Goal: Task Accomplishment & Management: Manage account settings

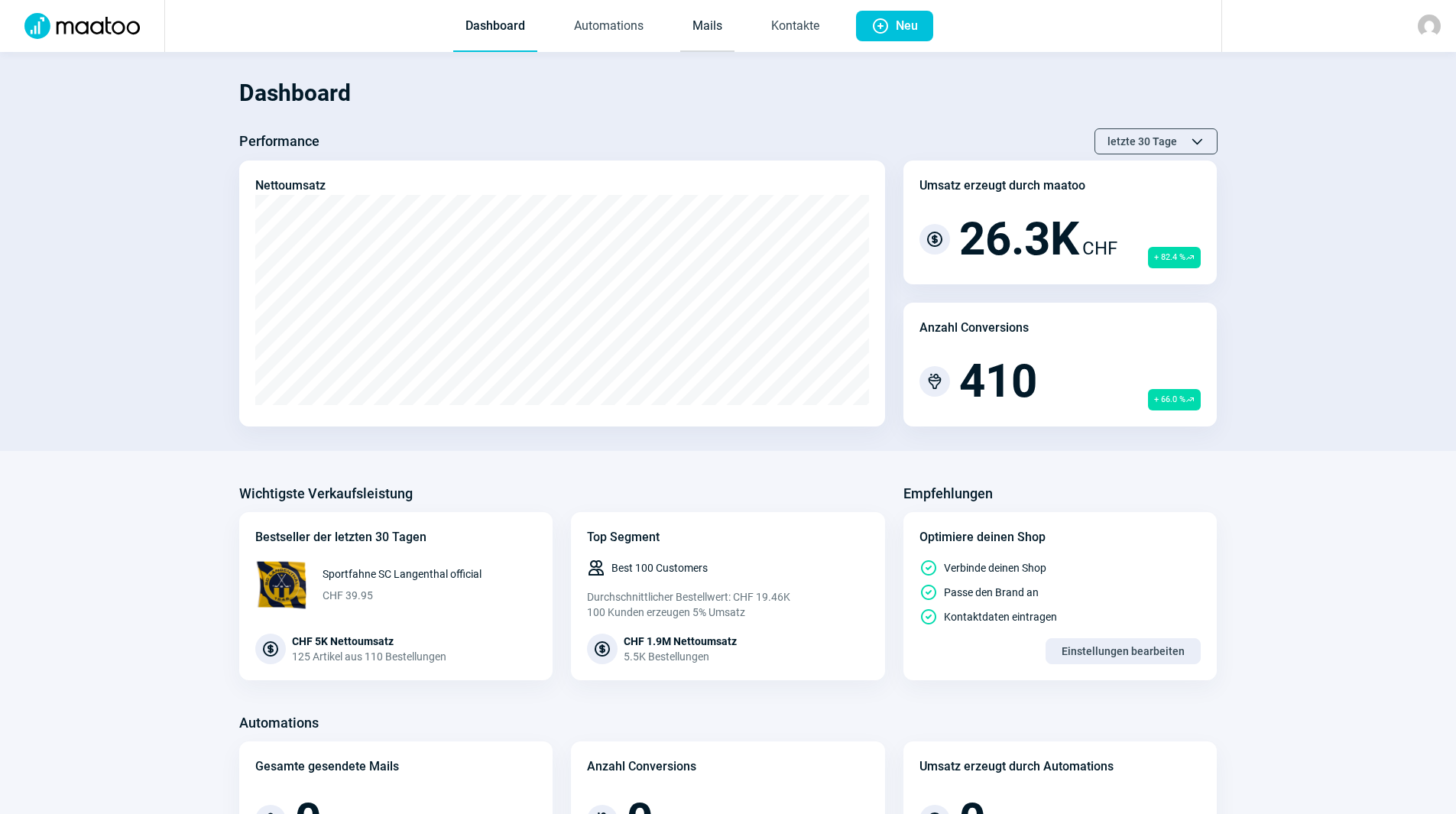
click at [693, 21] on link "Mails" at bounding box center [707, 27] width 54 height 51
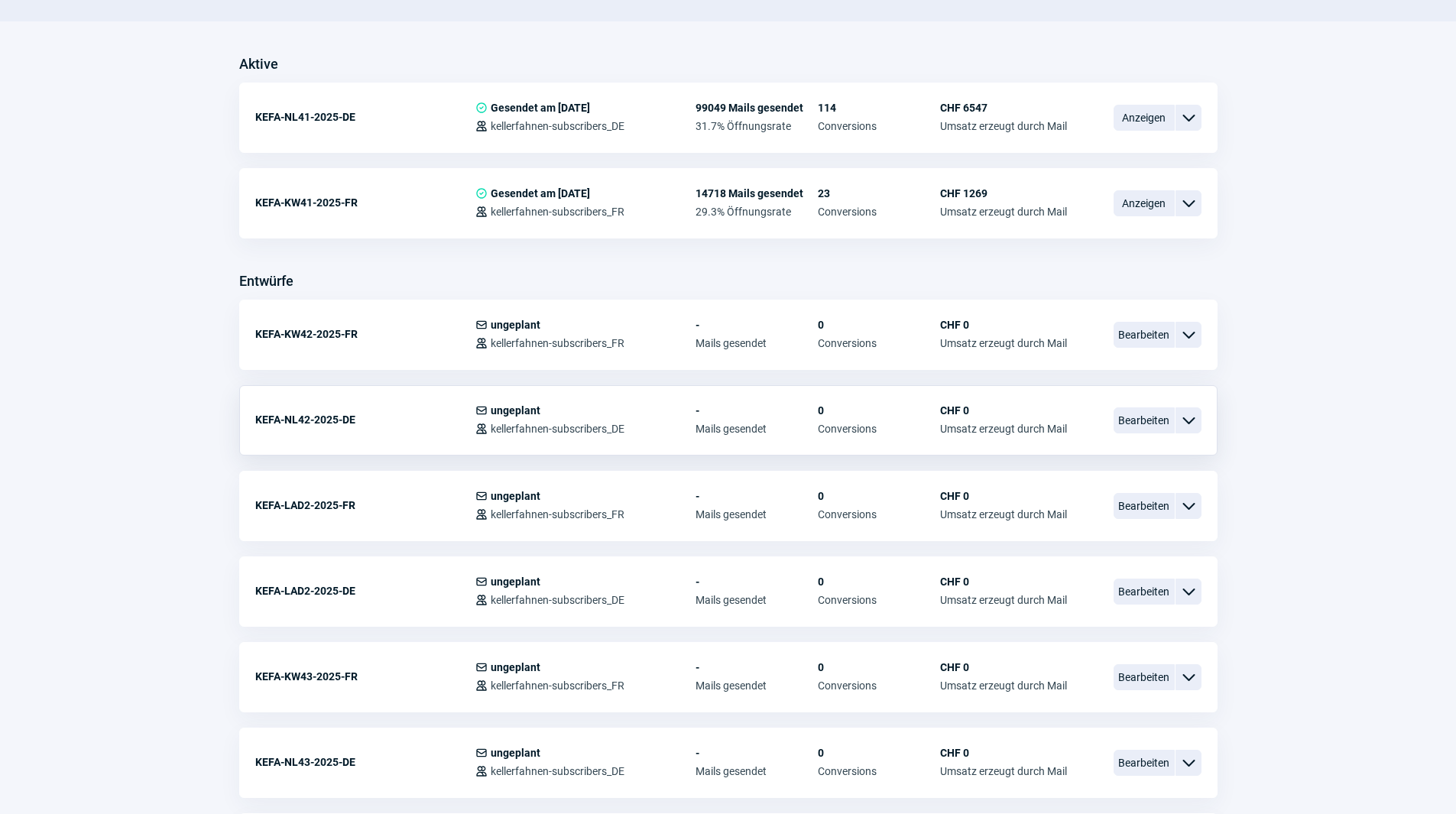
scroll to position [382, 0]
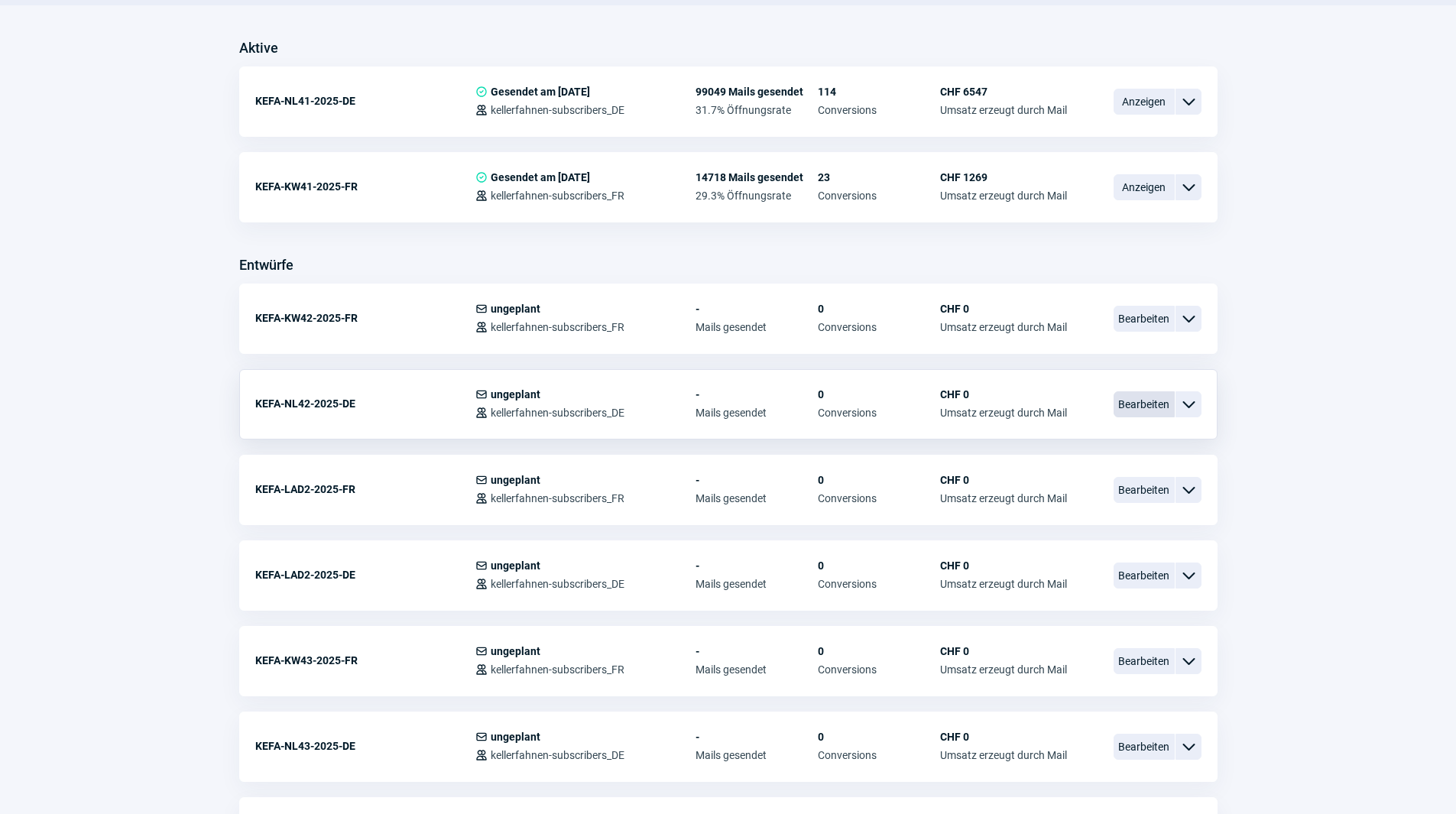
click at [1129, 406] on span "Bearbeiten" at bounding box center [1144, 404] width 61 height 26
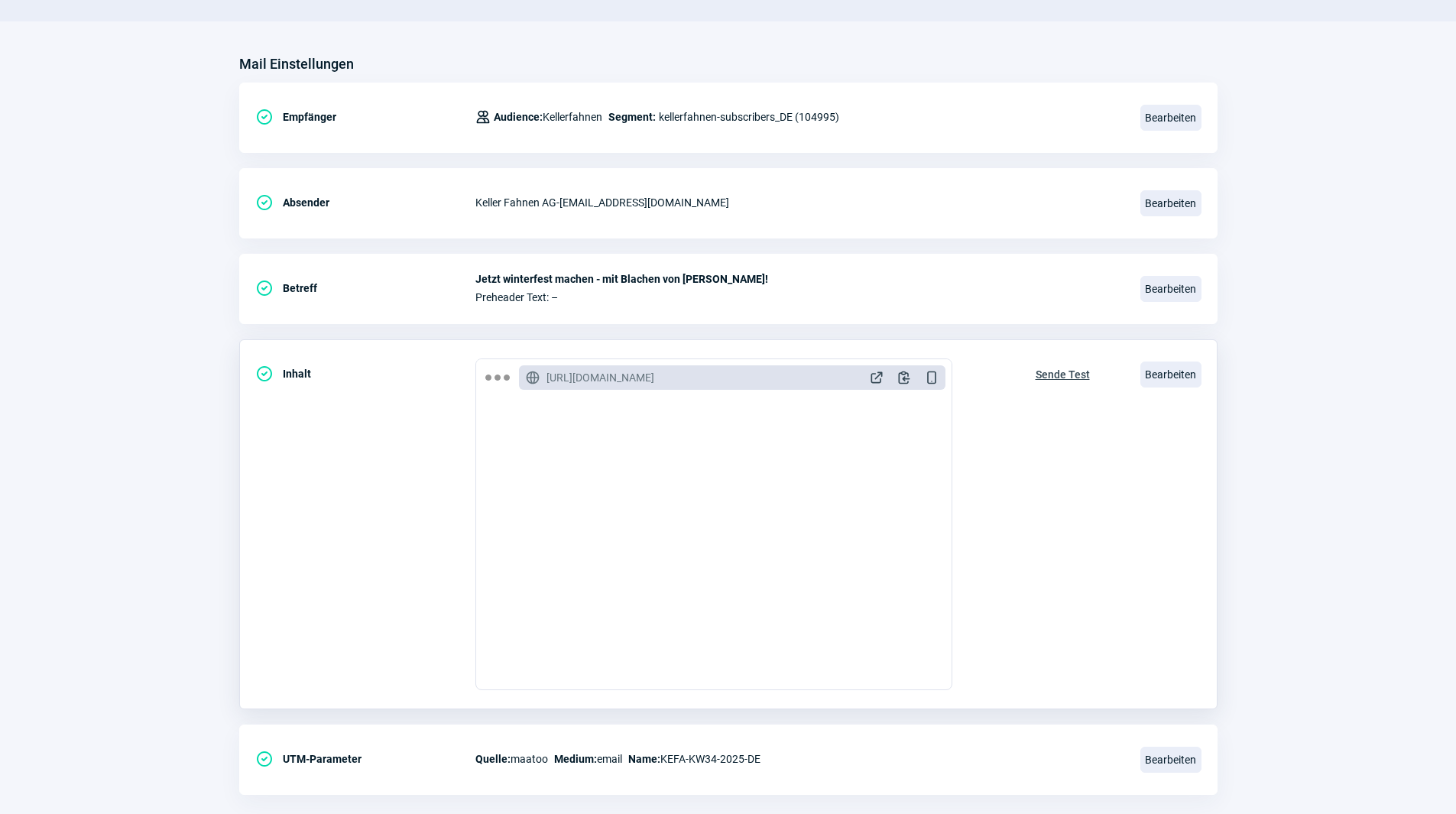
scroll to position [153, 0]
click at [1064, 372] on span "Sende Test" at bounding box center [1062, 373] width 54 height 24
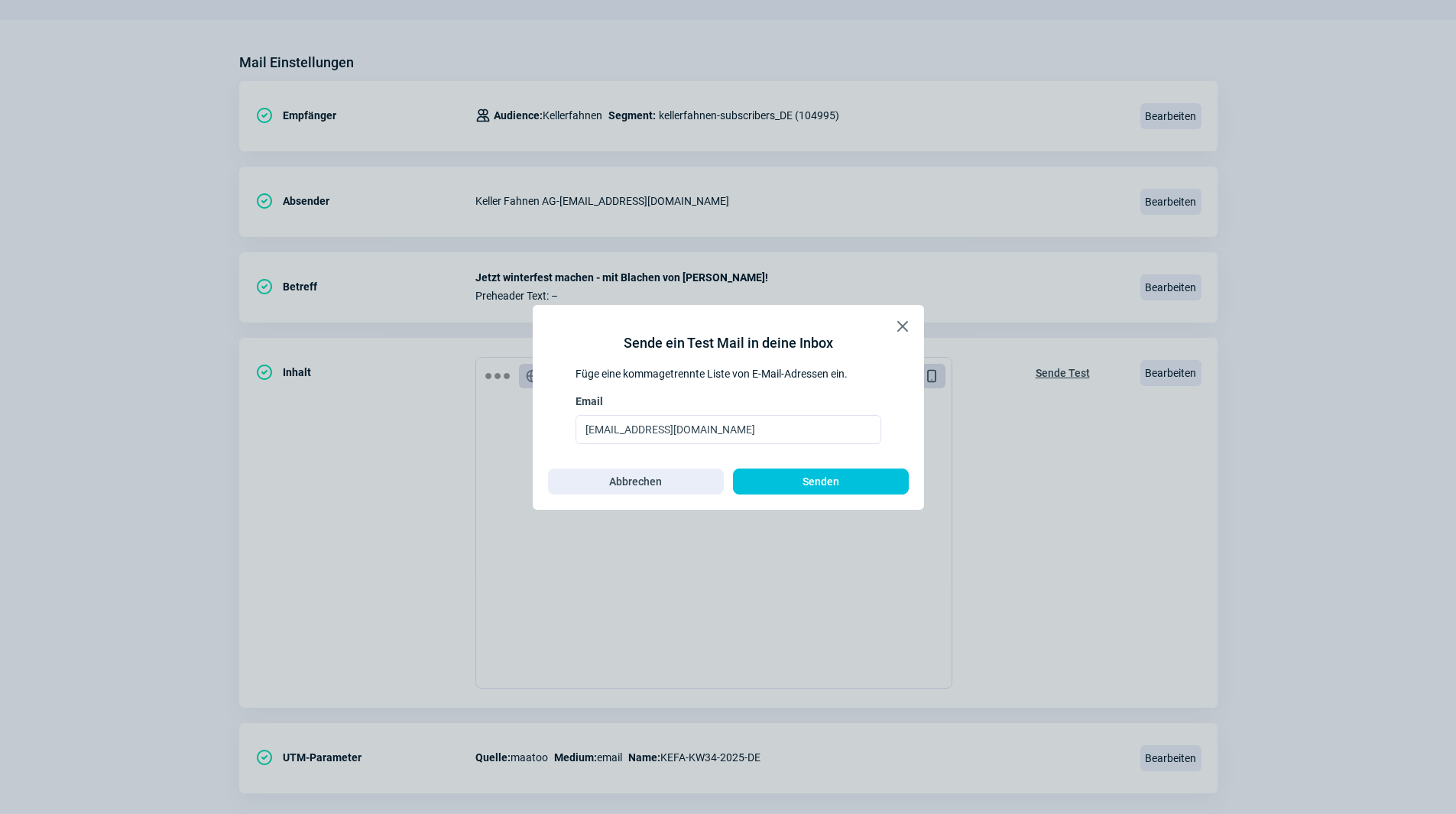
click at [813, 494] on div "X icon Sende ein Test Mail in deine Inbox Füge eine kommagetrennte Liste von E-…" at bounding box center [728, 407] width 392 height 205
click at [816, 483] on span "Senden" at bounding box center [821, 481] width 37 height 24
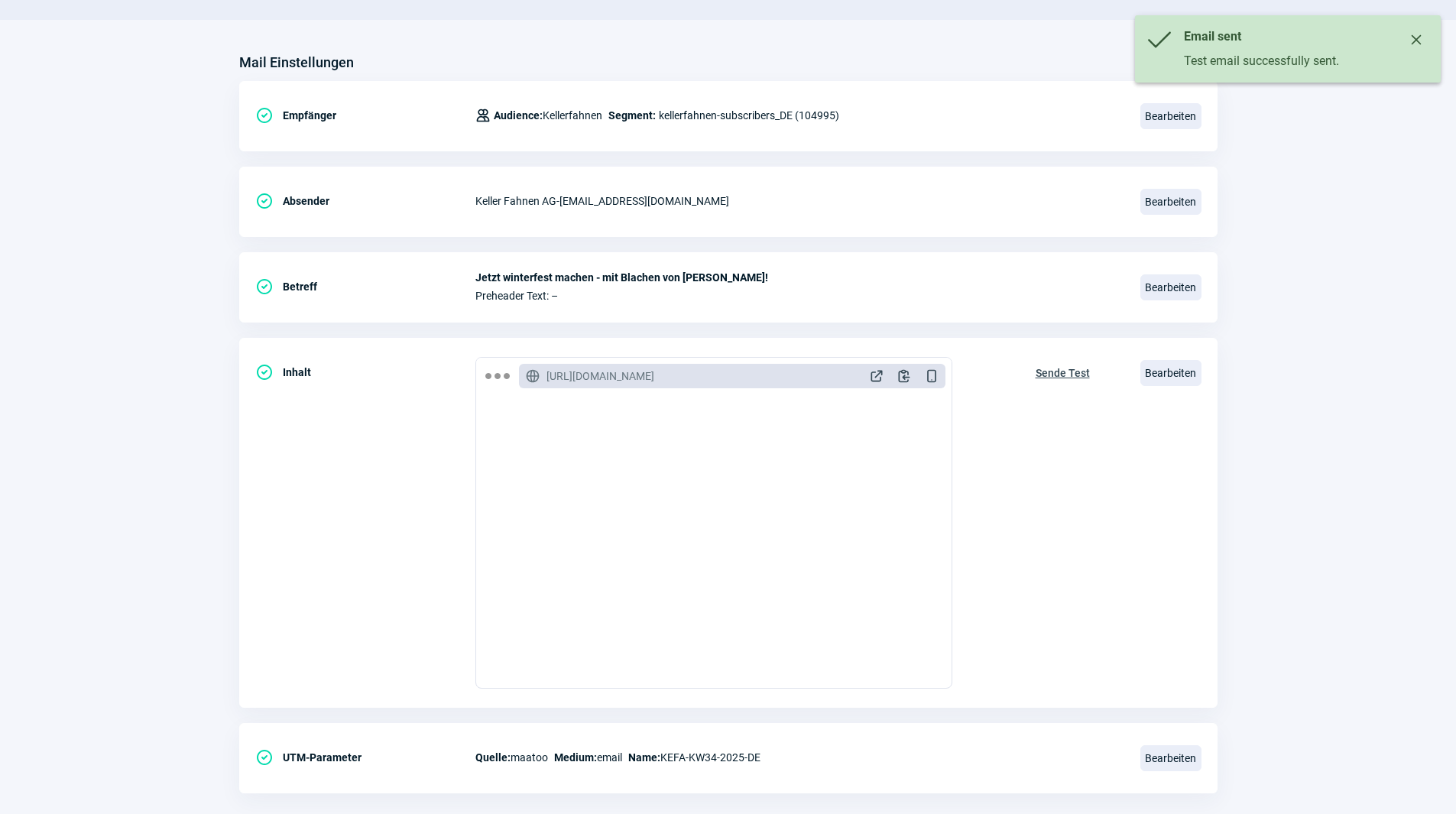
click at [1414, 39] on icon "Close" at bounding box center [1417, 40] width 13 height 12
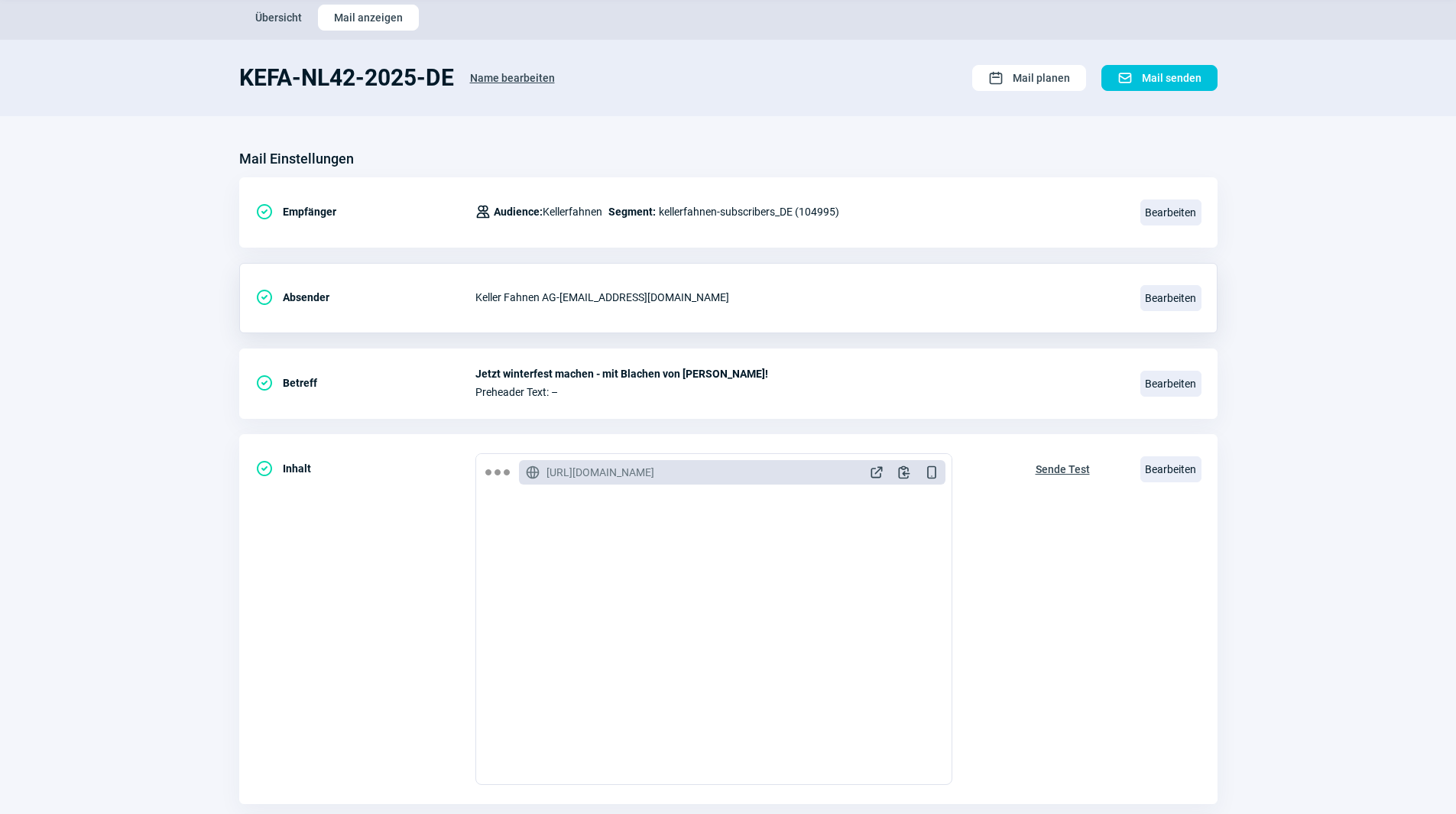
scroll to position [0, 0]
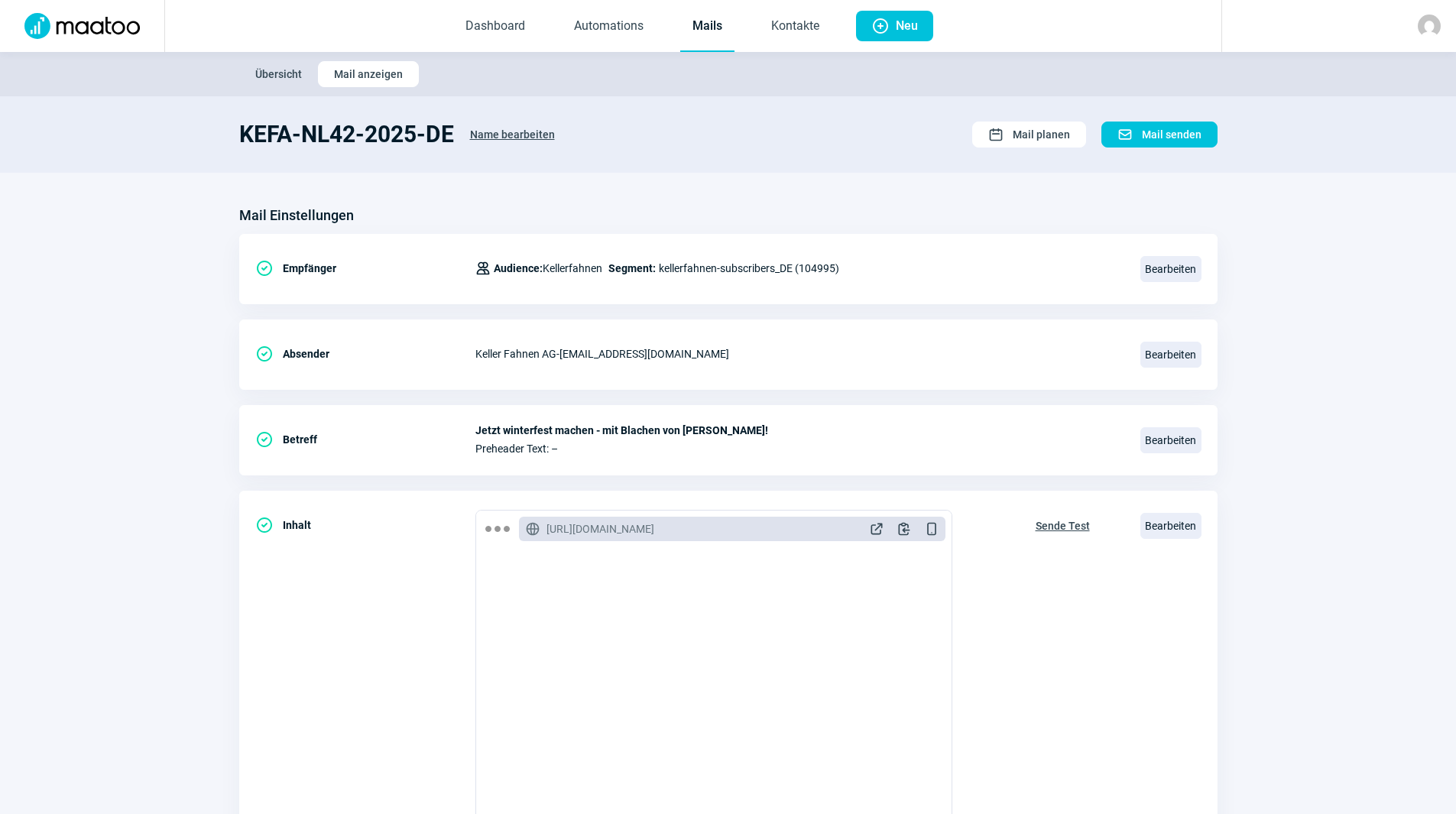
click at [704, 27] on link "Mails" at bounding box center [707, 27] width 54 height 51
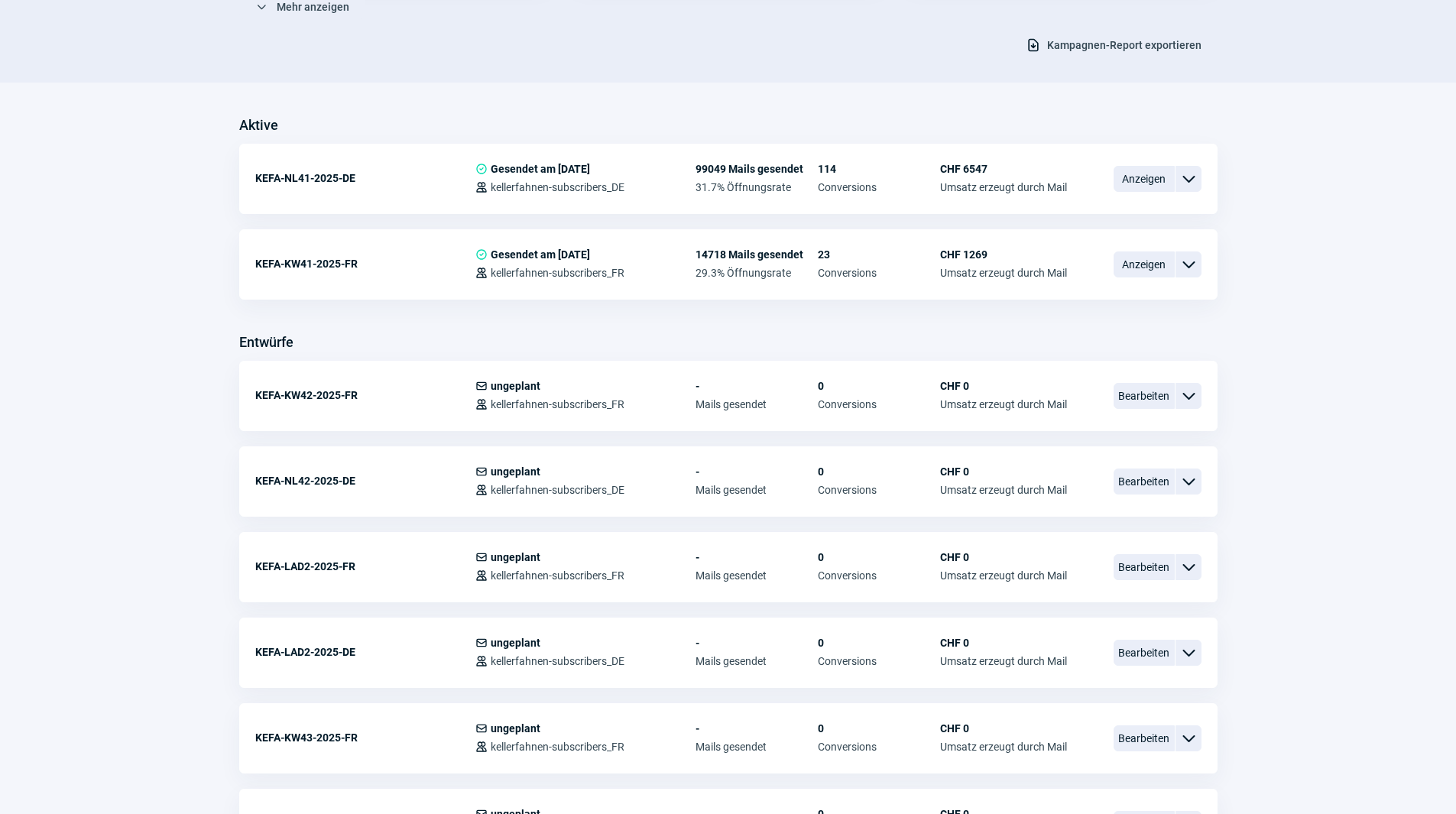
scroll to position [305, 0]
click at [1132, 405] on span "Bearbeiten" at bounding box center [1144, 395] width 61 height 26
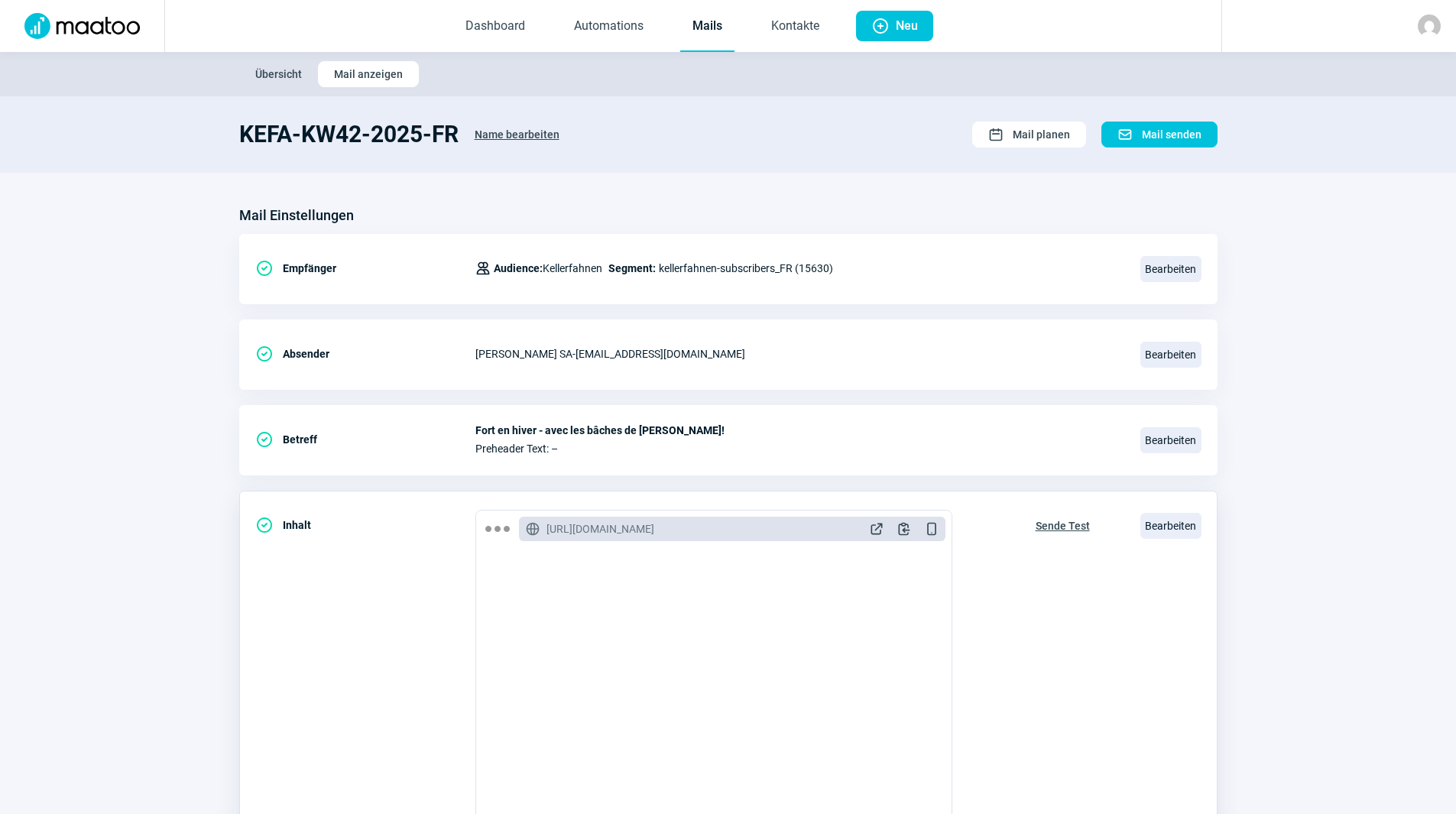
click at [1069, 521] on span "Sende Test" at bounding box center [1062, 525] width 54 height 24
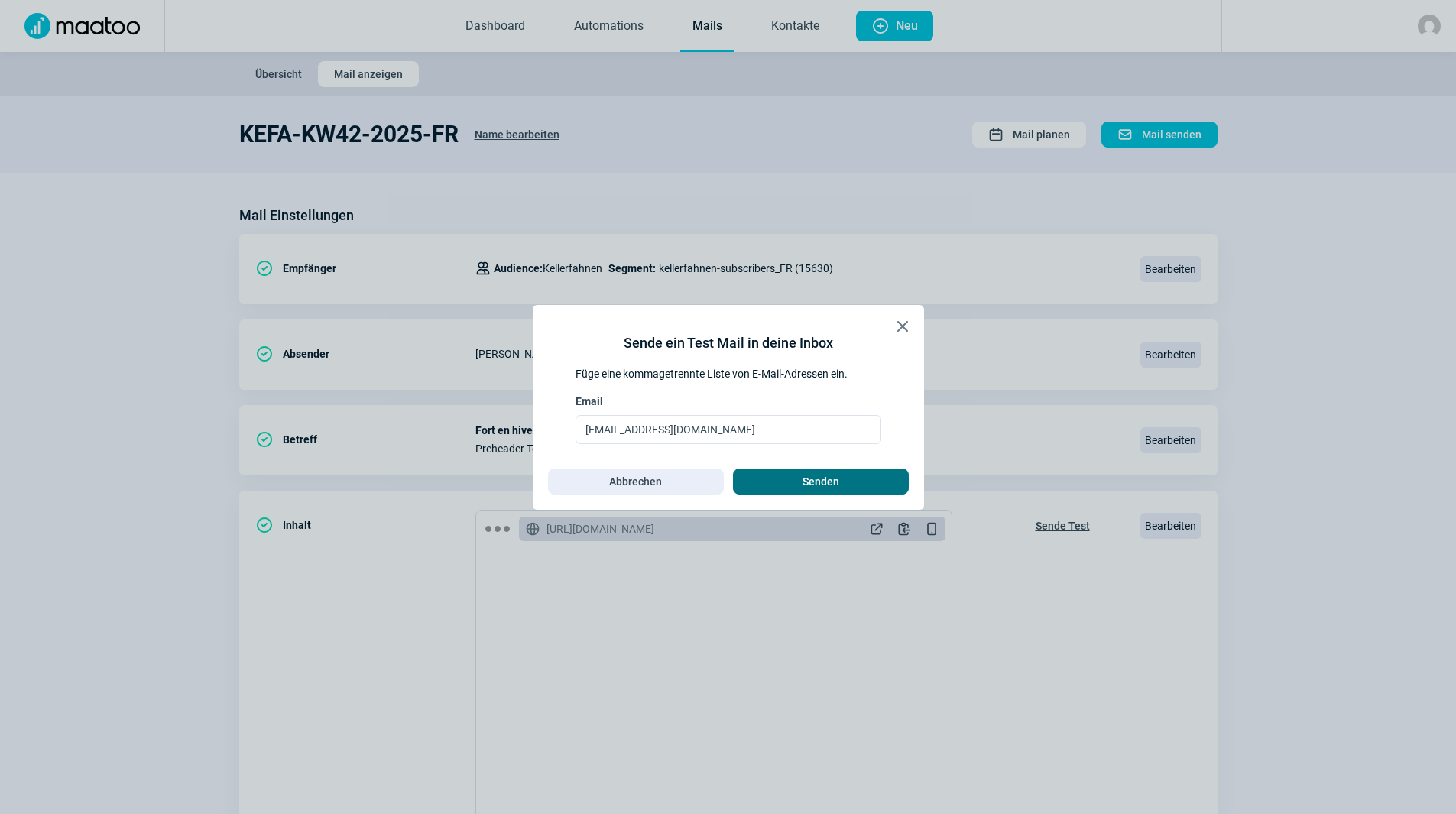
click at [791, 477] on span "Senden" at bounding box center [821, 481] width 144 height 24
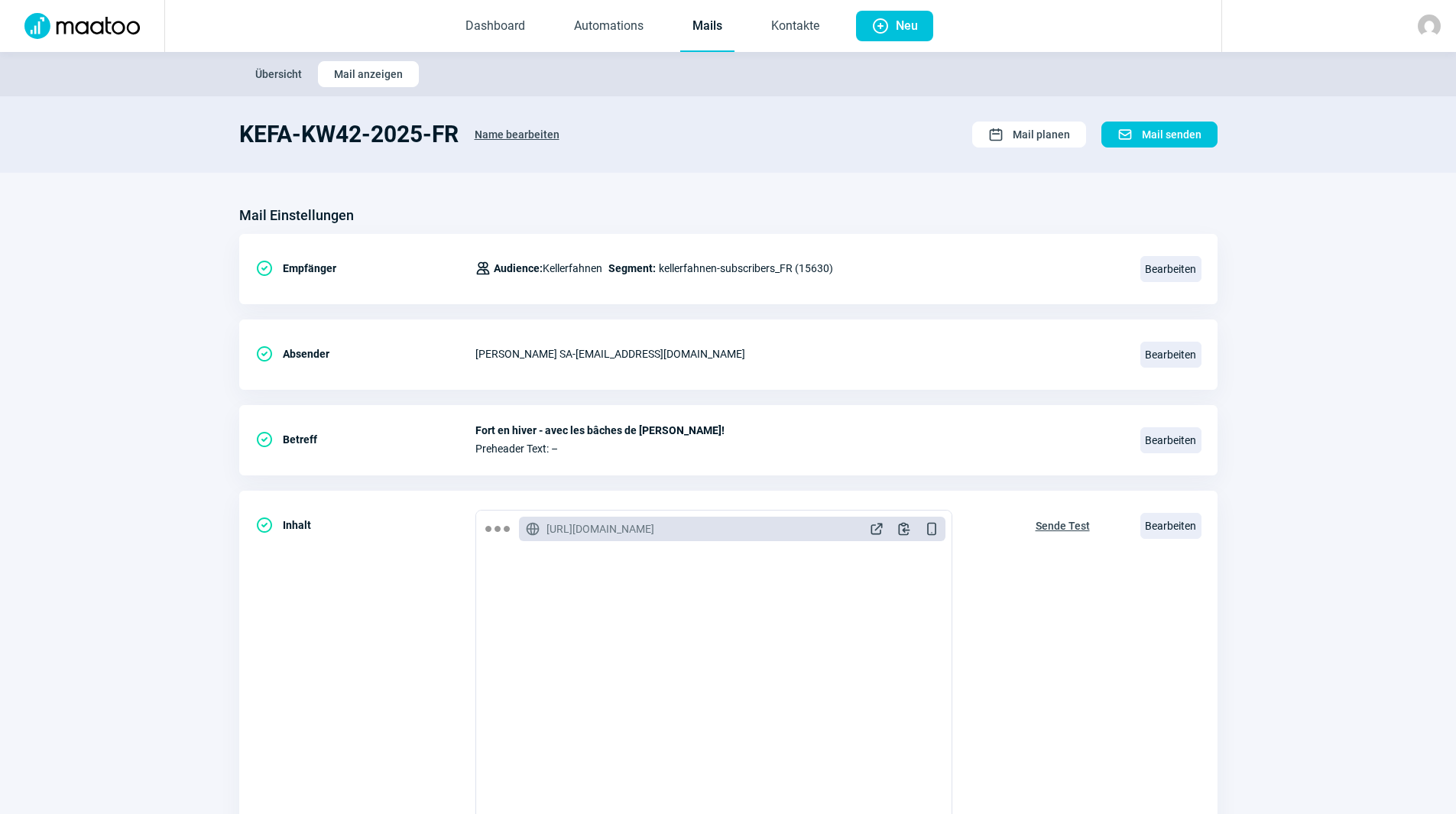
click at [710, 18] on link "Mails" at bounding box center [707, 27] width 54 height 51
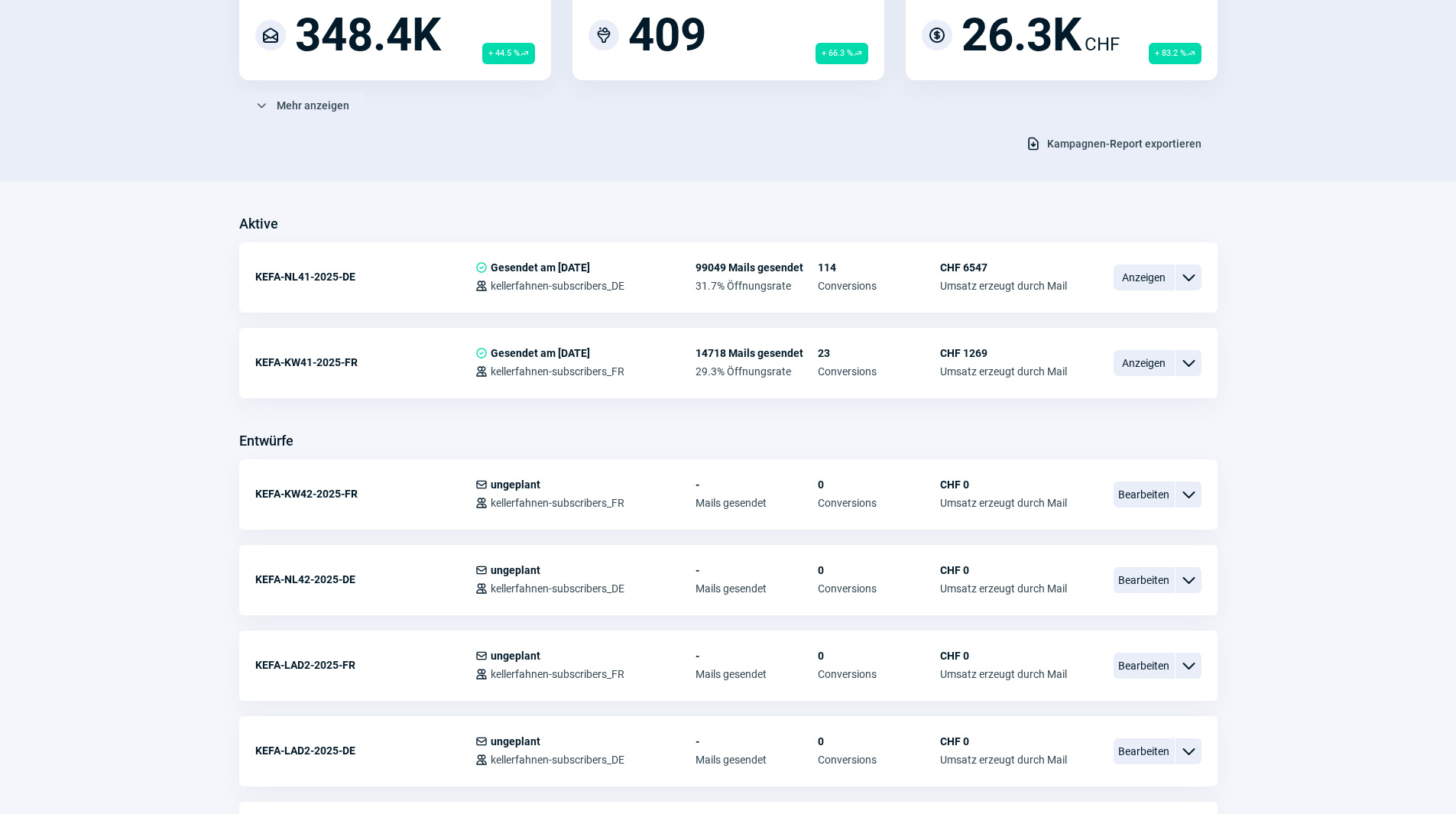
scroll to position [305, 0]
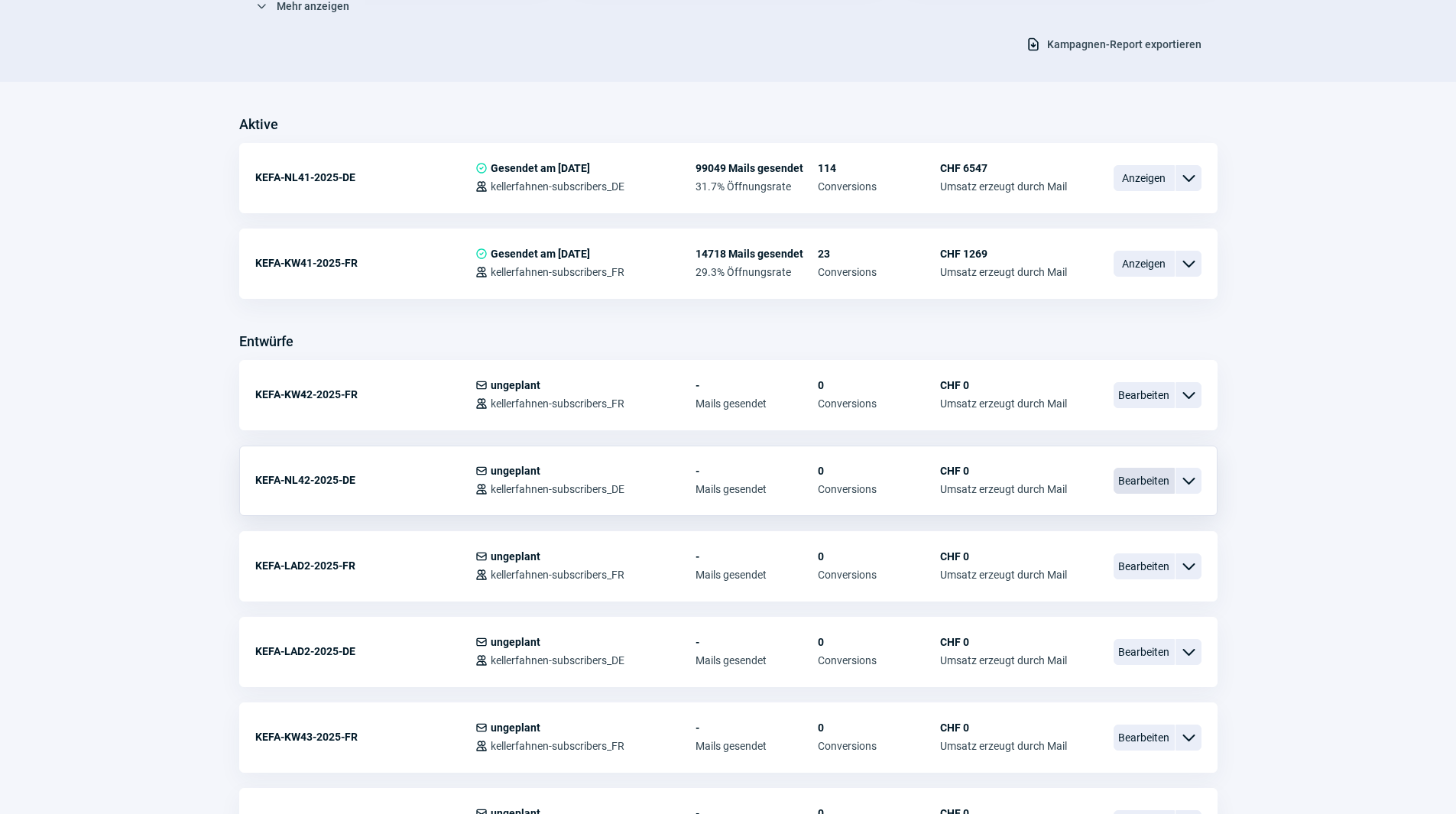
click at [1137, 471] on span "Bearbeiten" at bounding box center [1144, 480] width 61 height 26
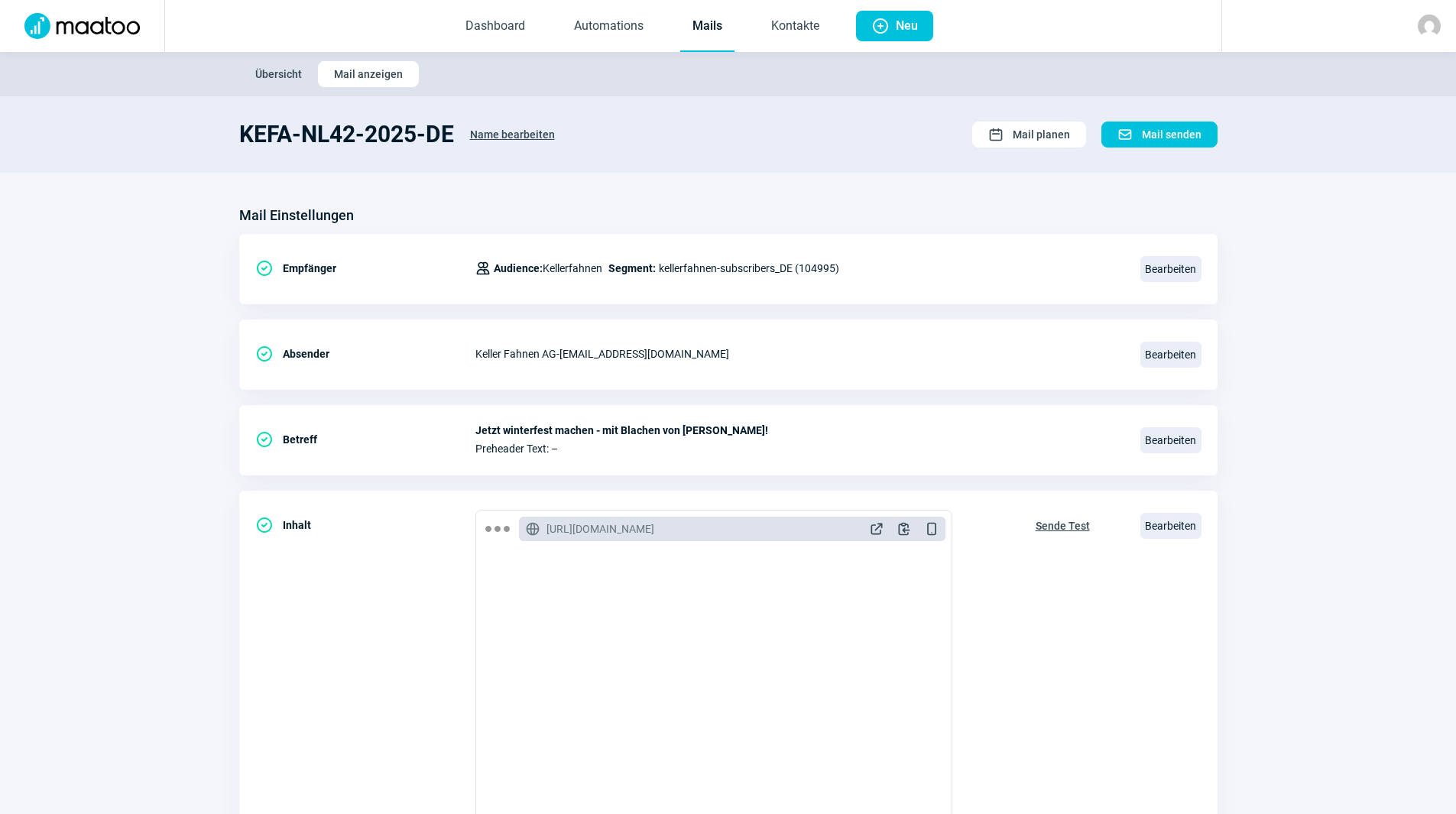
scroll to position [229, 0]
click at [1170, 519] on span "Bearbeiten" at bounding box center [1171, 525] width 61 height 26
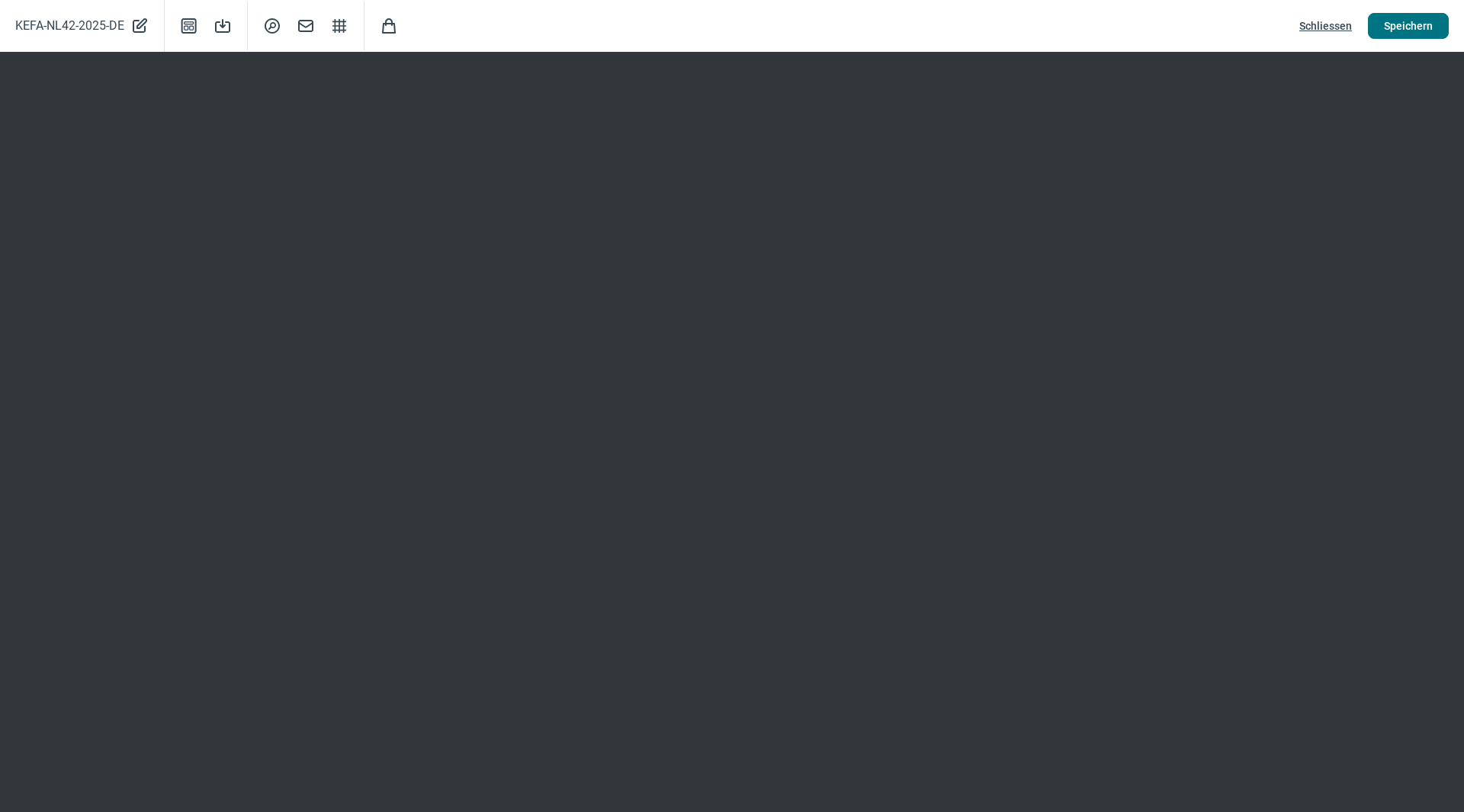
click at [1402, 35] on span "Speichern" at bounding box center [1408, 26] width 49 height 24
click at [1394, 26] on span "Speichern" at bounding box center [1408, 26] width 49 height 24
click at [1399, 18] on span "Speichern" at bounding box center [1408, 26] width 49 height 24
click at [1414, 27] on span "Speichern" at bounding box center [1408, 26] width 49 height 24
click at [1322, 23] on span "Schliessen" at bounding box center [1325, 26] width 52 height 24
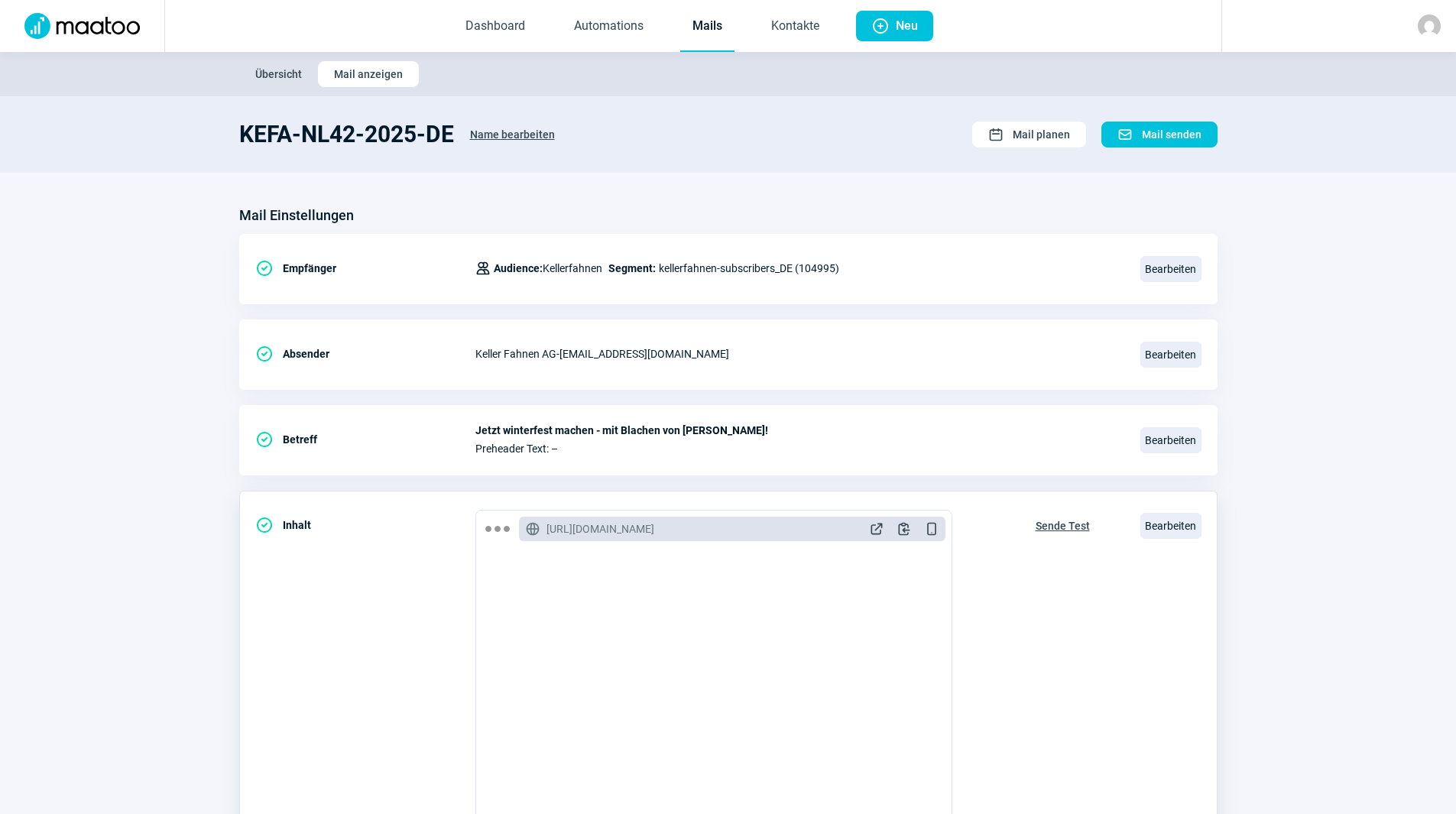
click at [1071, 523] on span "Sende Test" at bounding box center [1062, 525] width 54 height 24
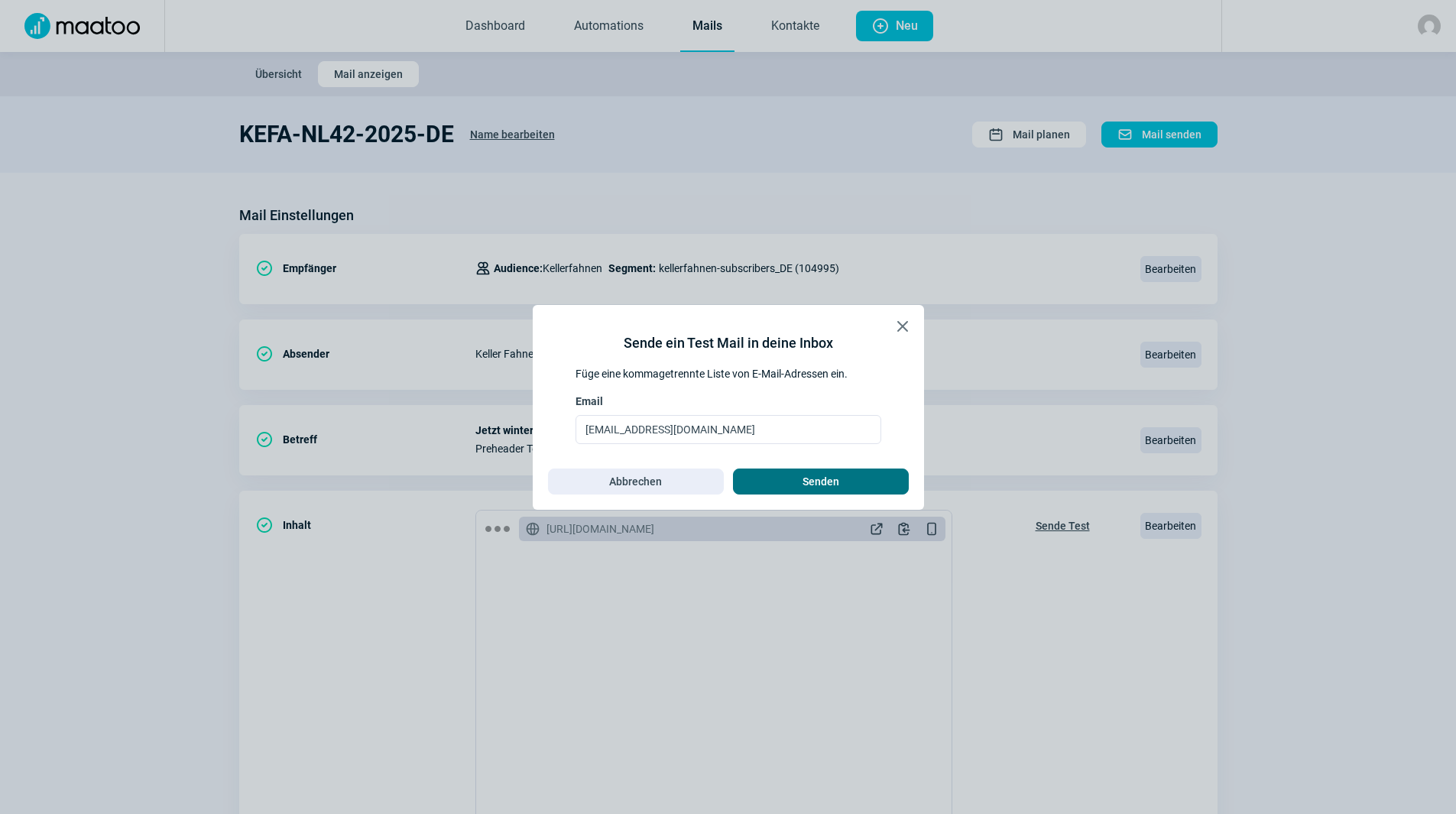
click at [873, 480] on span "Senden" at bounding box center [821, 481] width 144 height 24
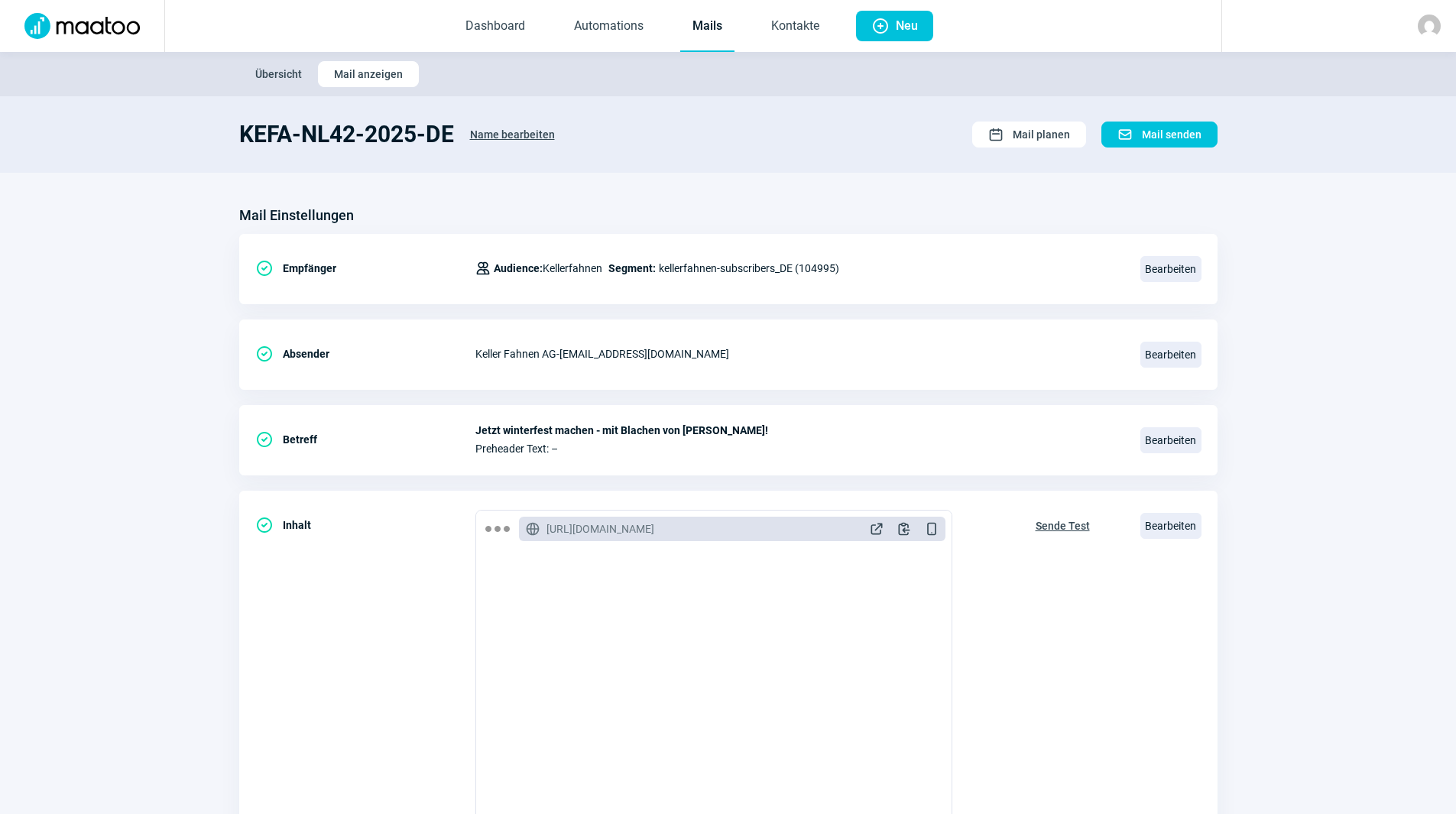
click at [703, 34] on link "Mails" at bounding box center [707, 27] width 54 height 51
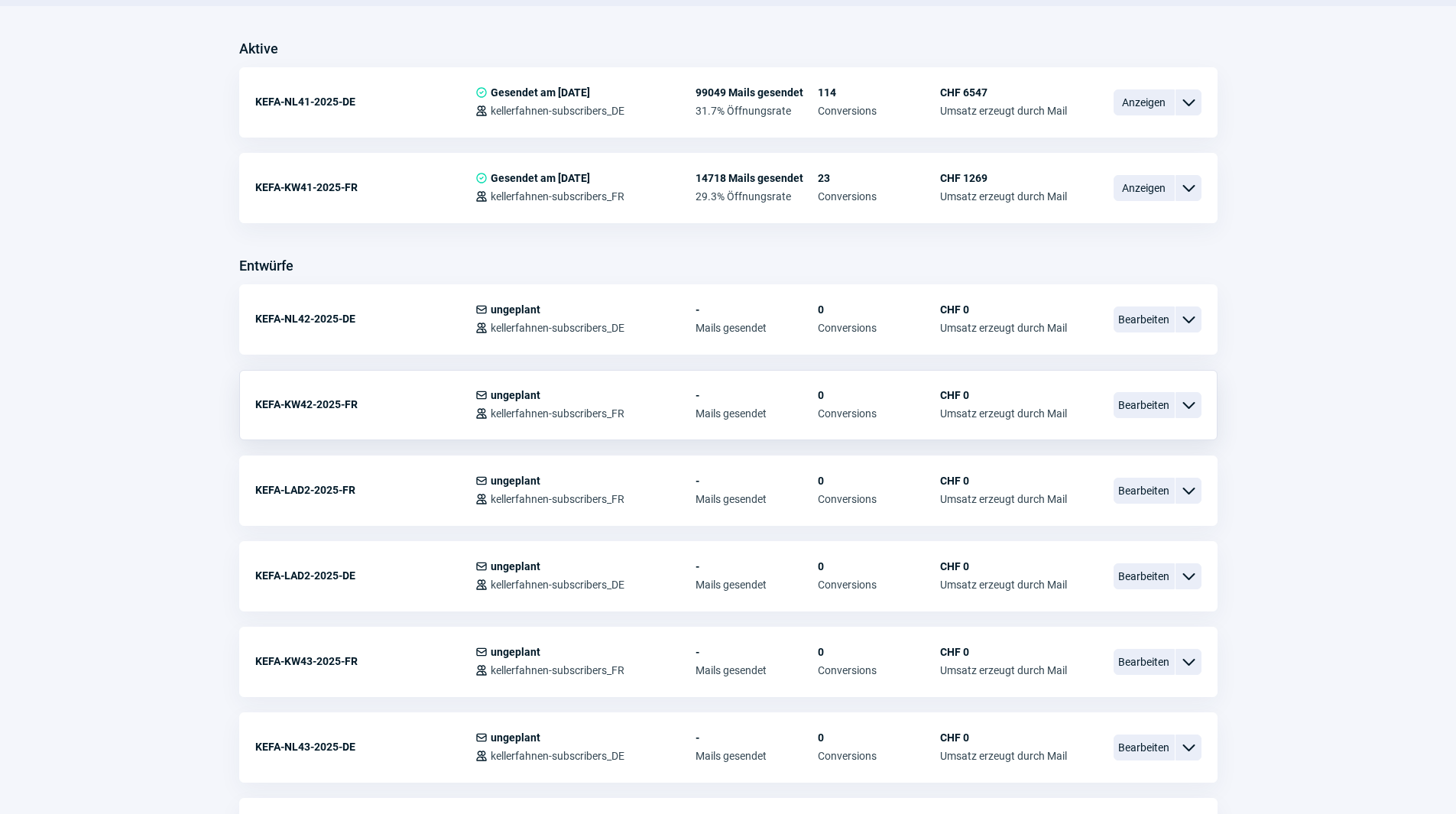
scroll to position [382, 0]
click at [1136, 402] on span "Bearbeiten" at bounding box center [1144, 404] width 61 height 26
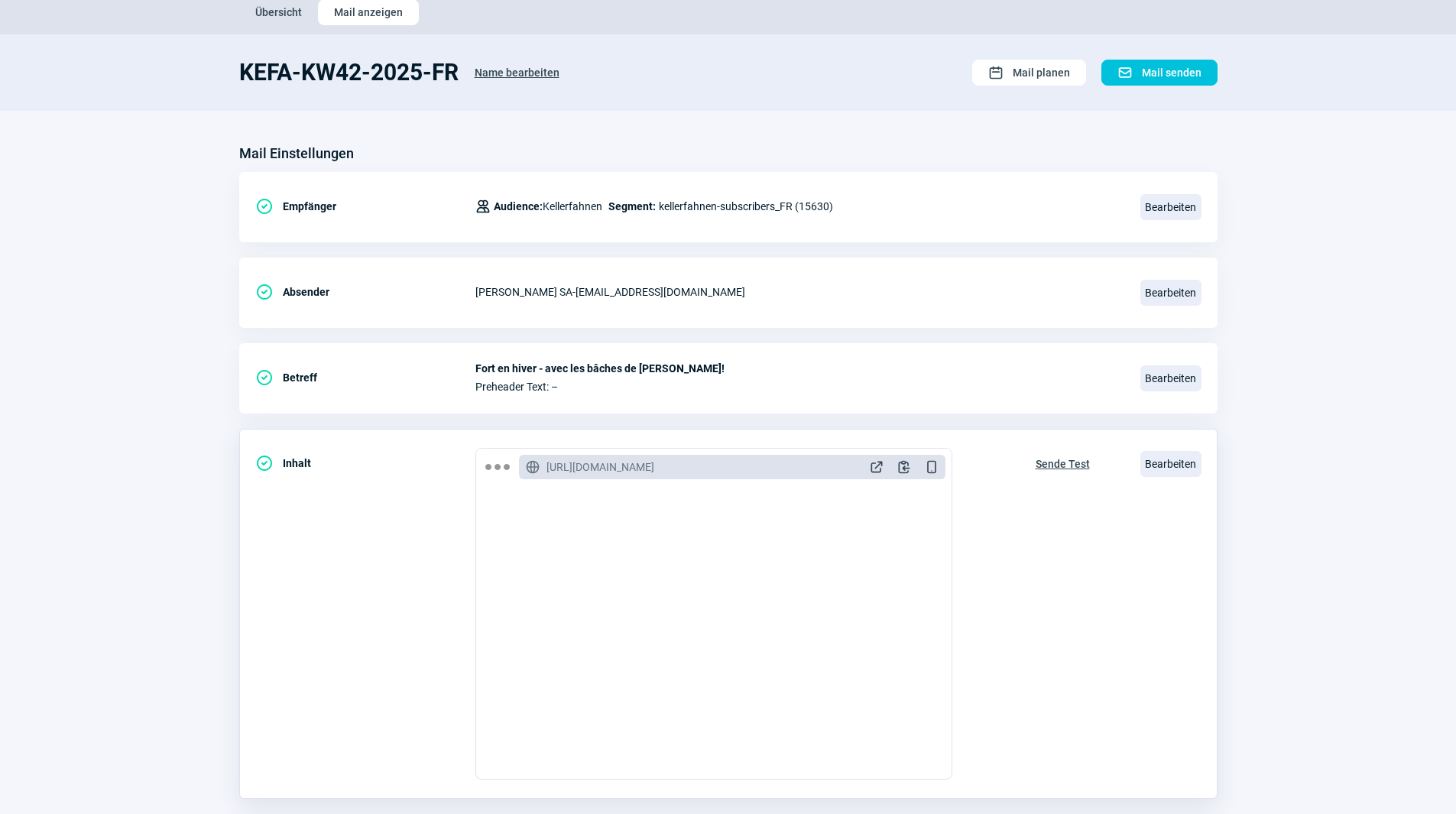
scroll to position [153, 0]
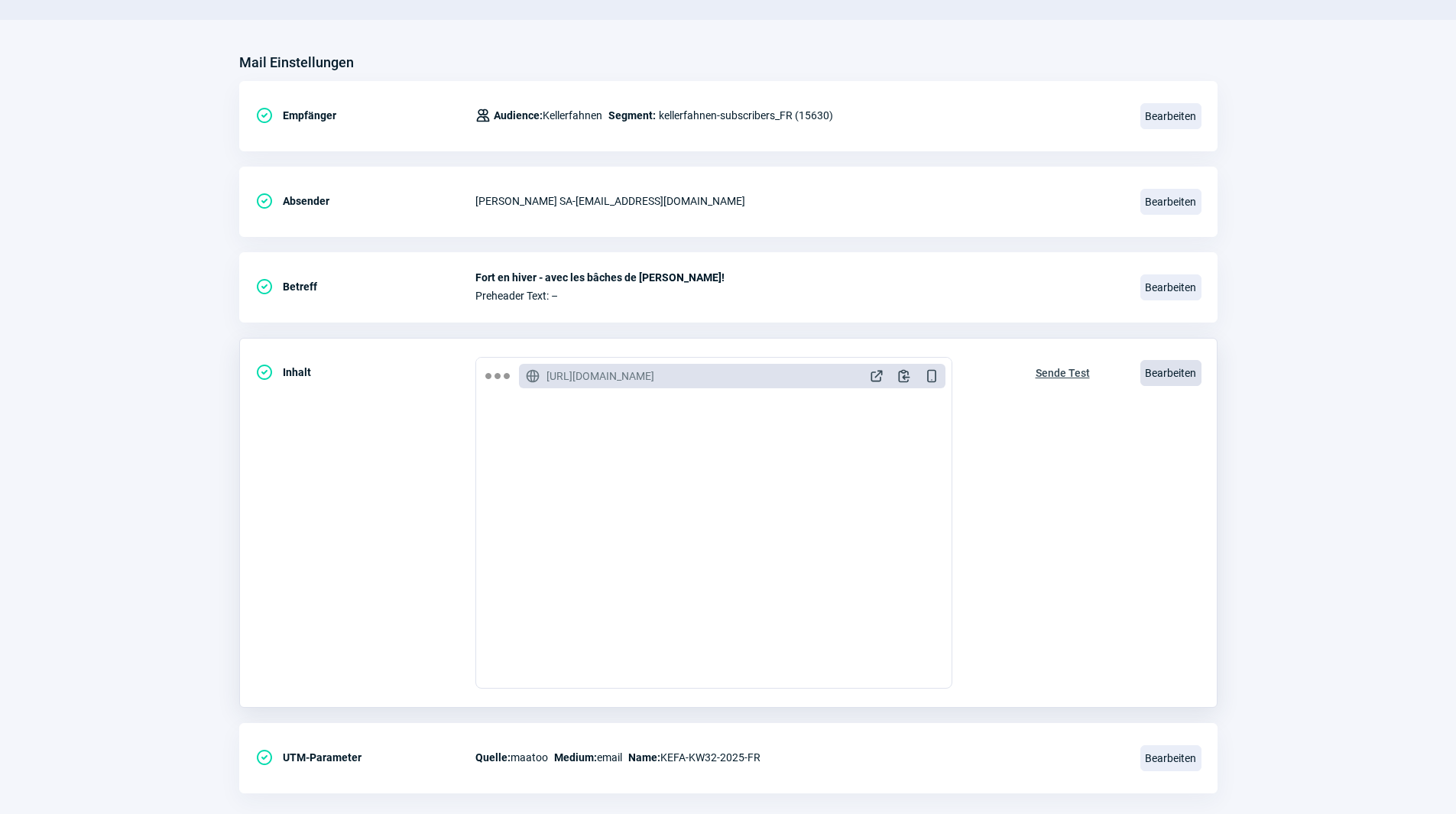
click at [1175, 373] on span "Bearbeiten" at bounding box center [1171, 373] width 61 height 26
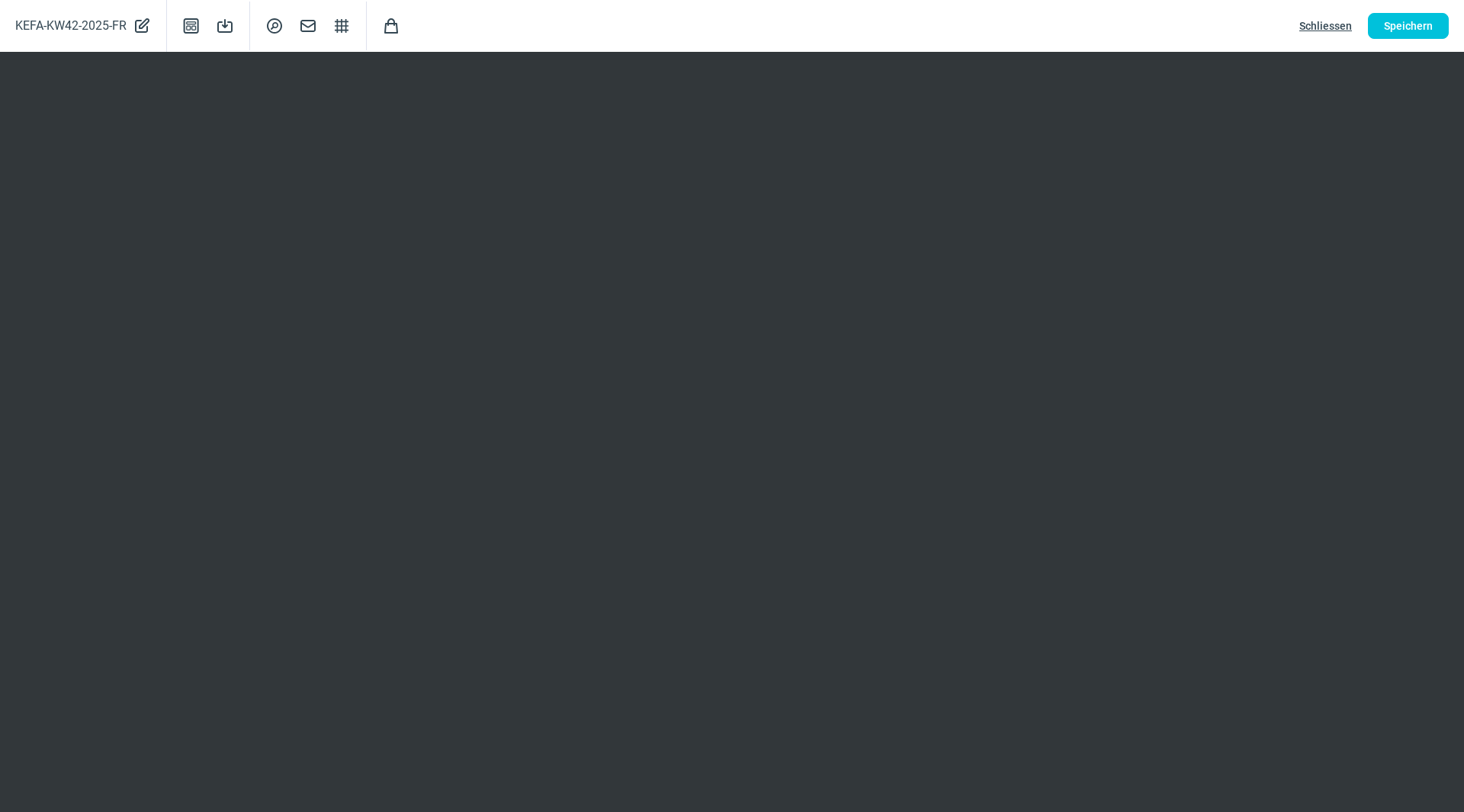
click at [1324, 23] on span "Schliessen" at bounding box center [1325, 26] width 52 height 24
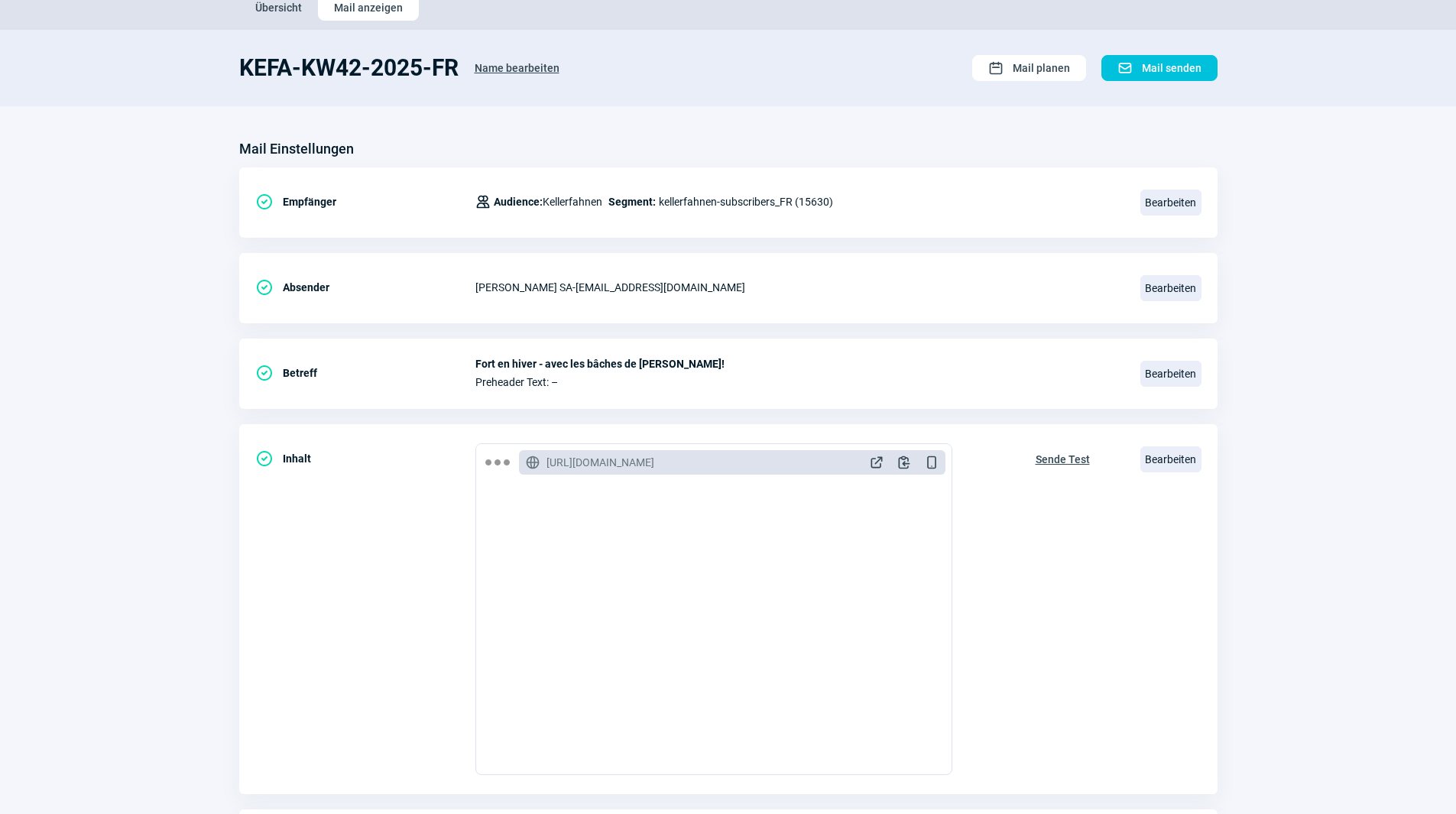
scroll to position [0, 0]
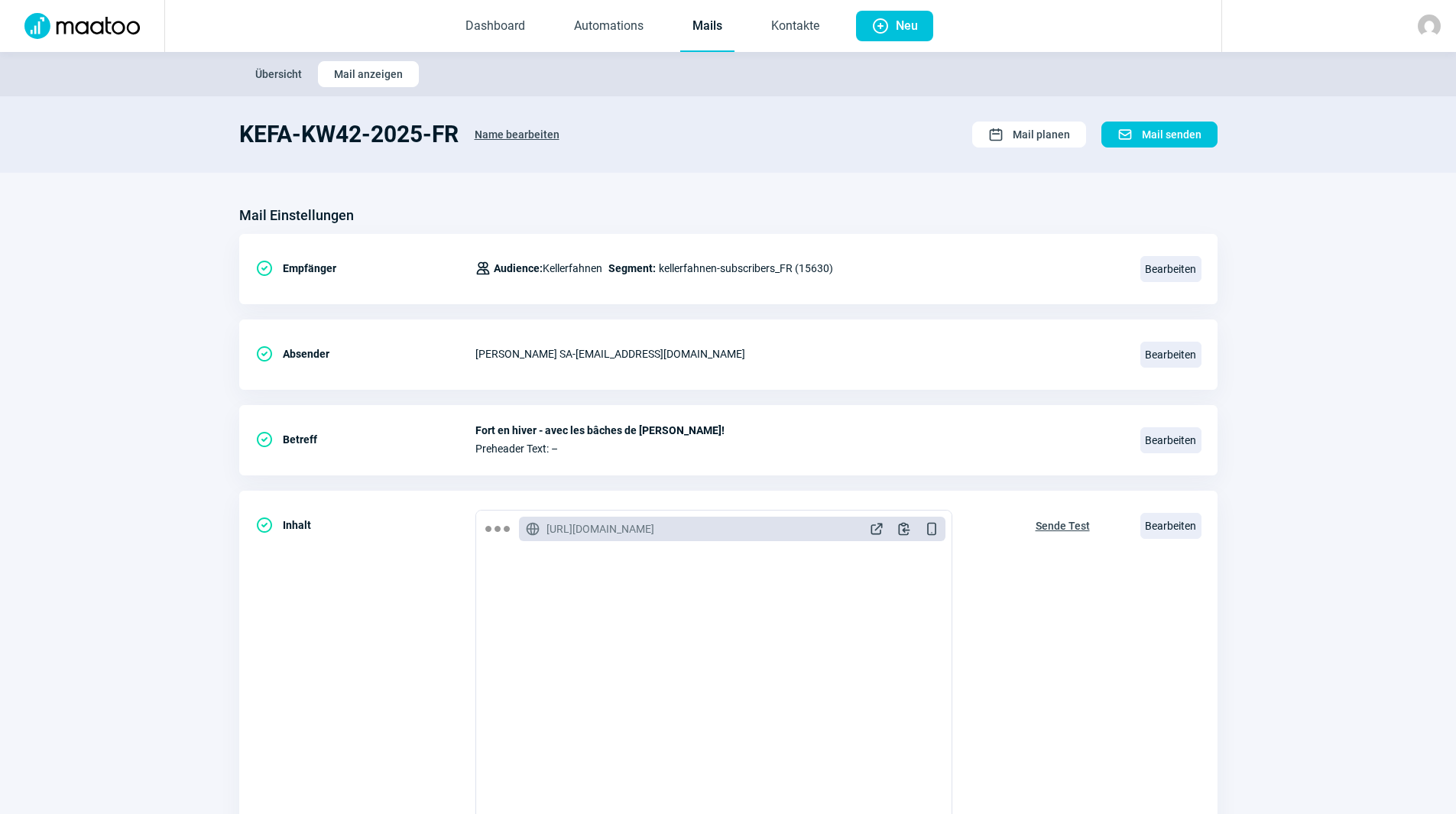
click at [716, 20] on link "Mails" at bounding box center [707, 27] width 54 height 51
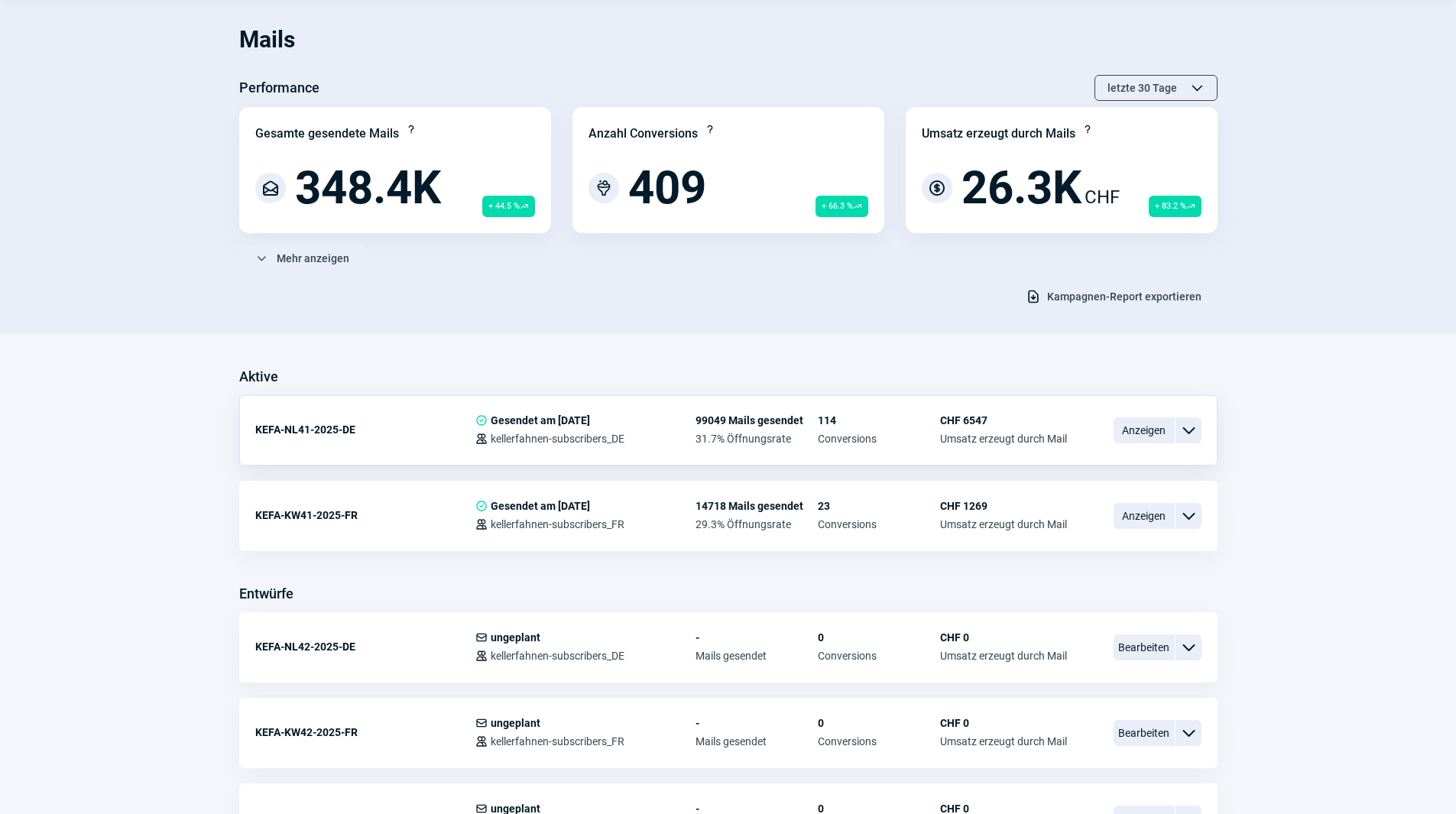
scroll to position [77, 0]
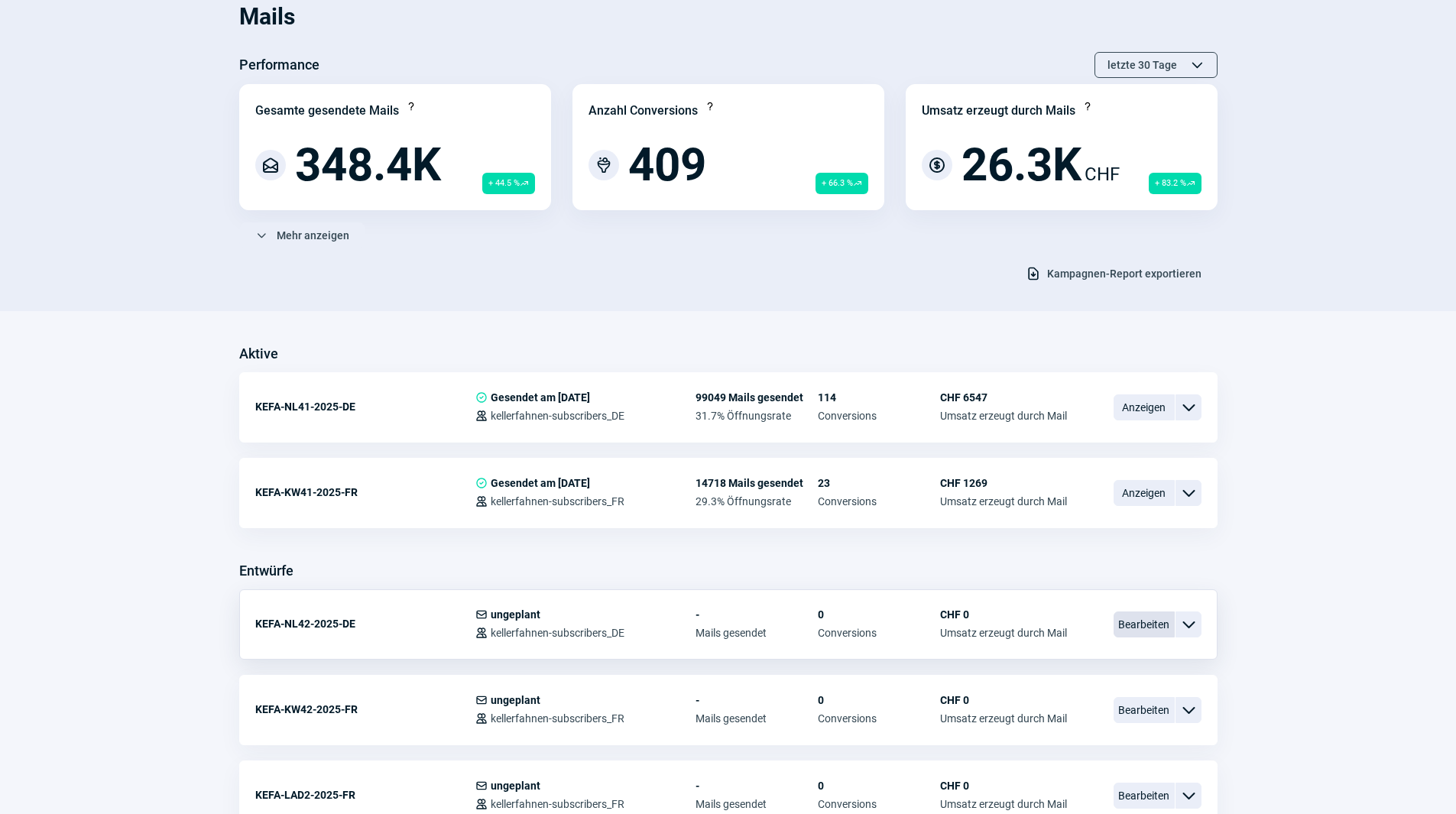
click at [1149, 623] on span "Bearbeiten" at bounding box center [1144, 623] width 61 height 26
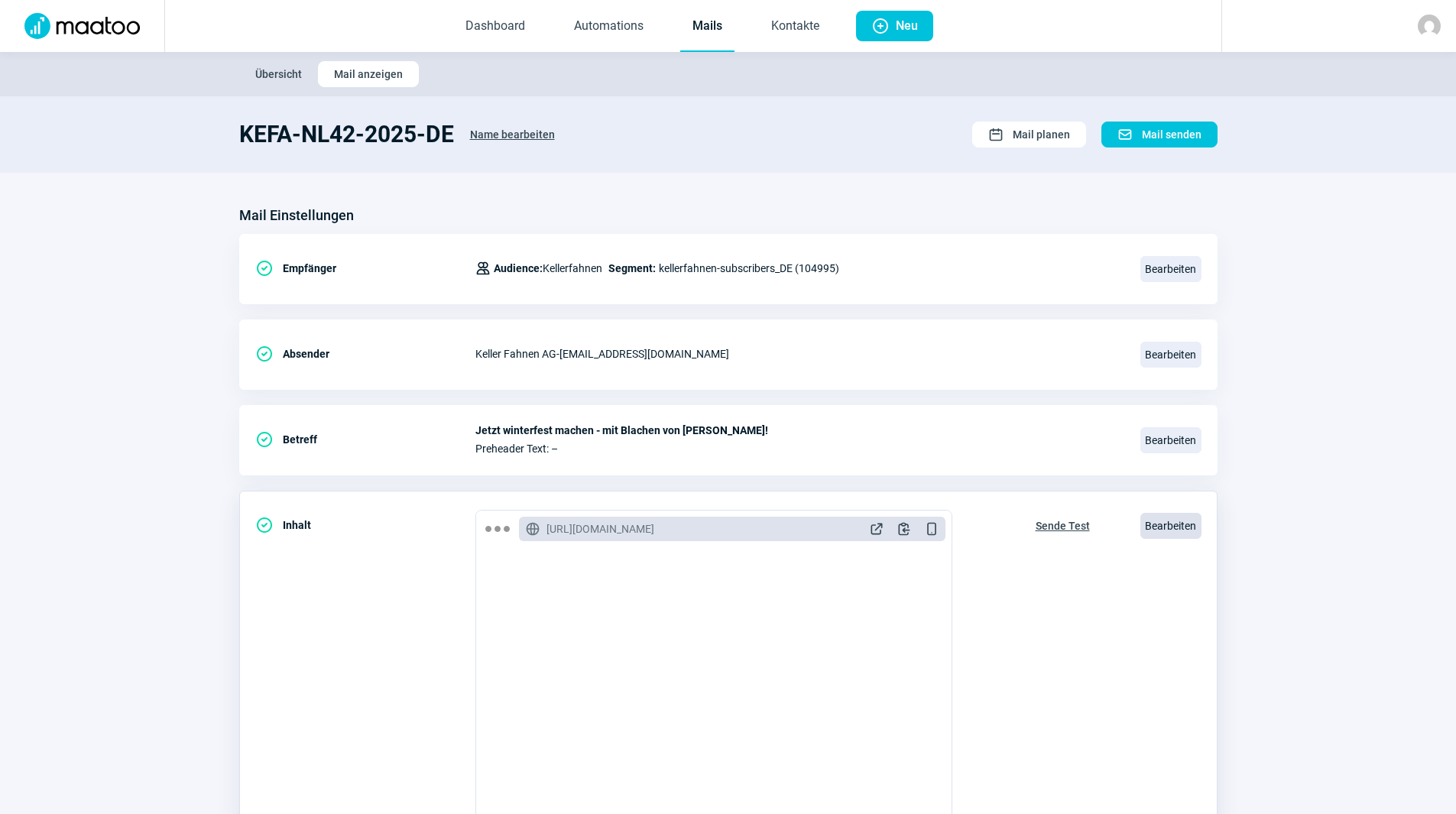
click at [1187, 530] on span "Bearbeiten" at bounding box center [1171, 525] width 61 height 26
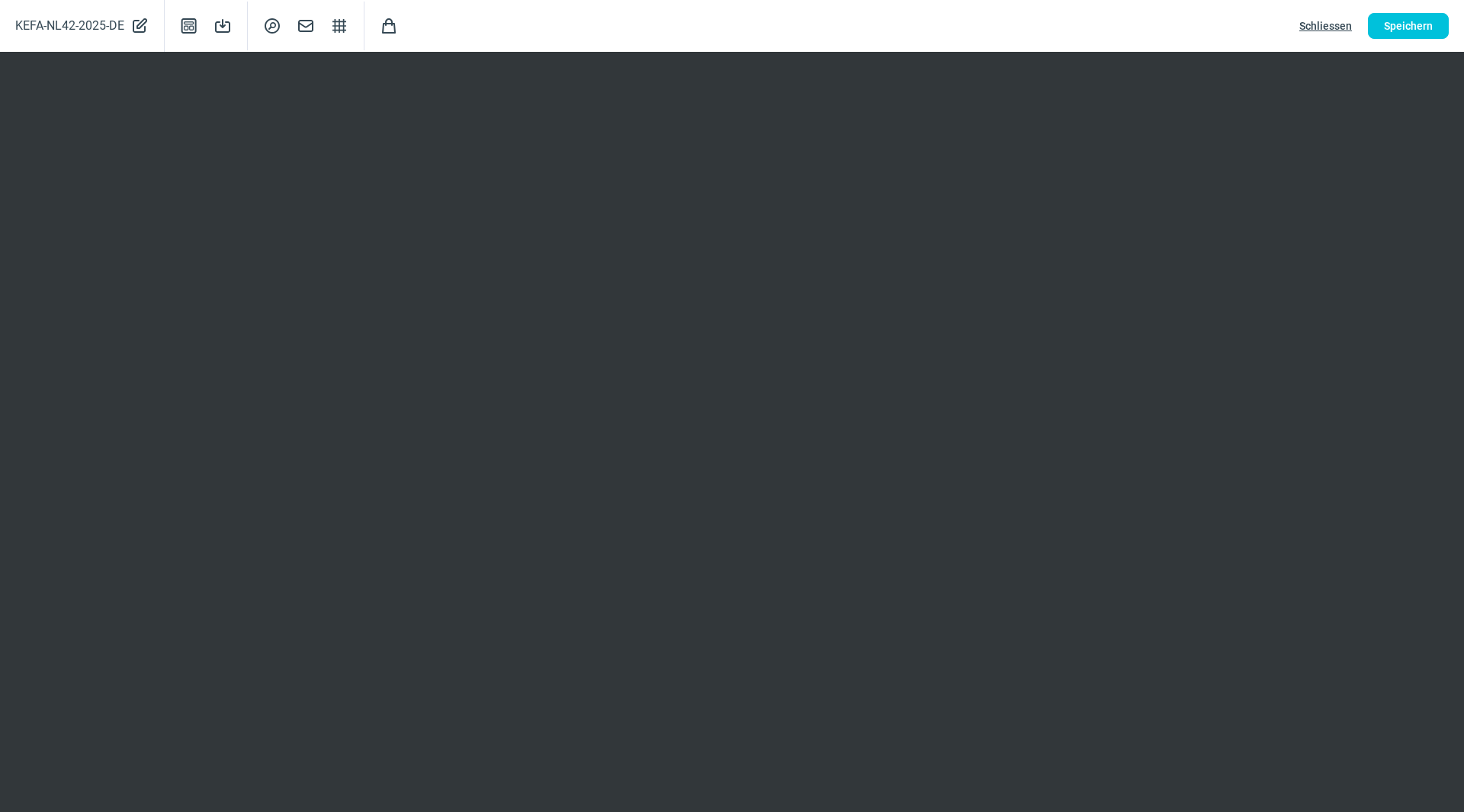
click at [1329, 30] on span "Schliessen" at bounding box center [1325, 26] width 52 height 24
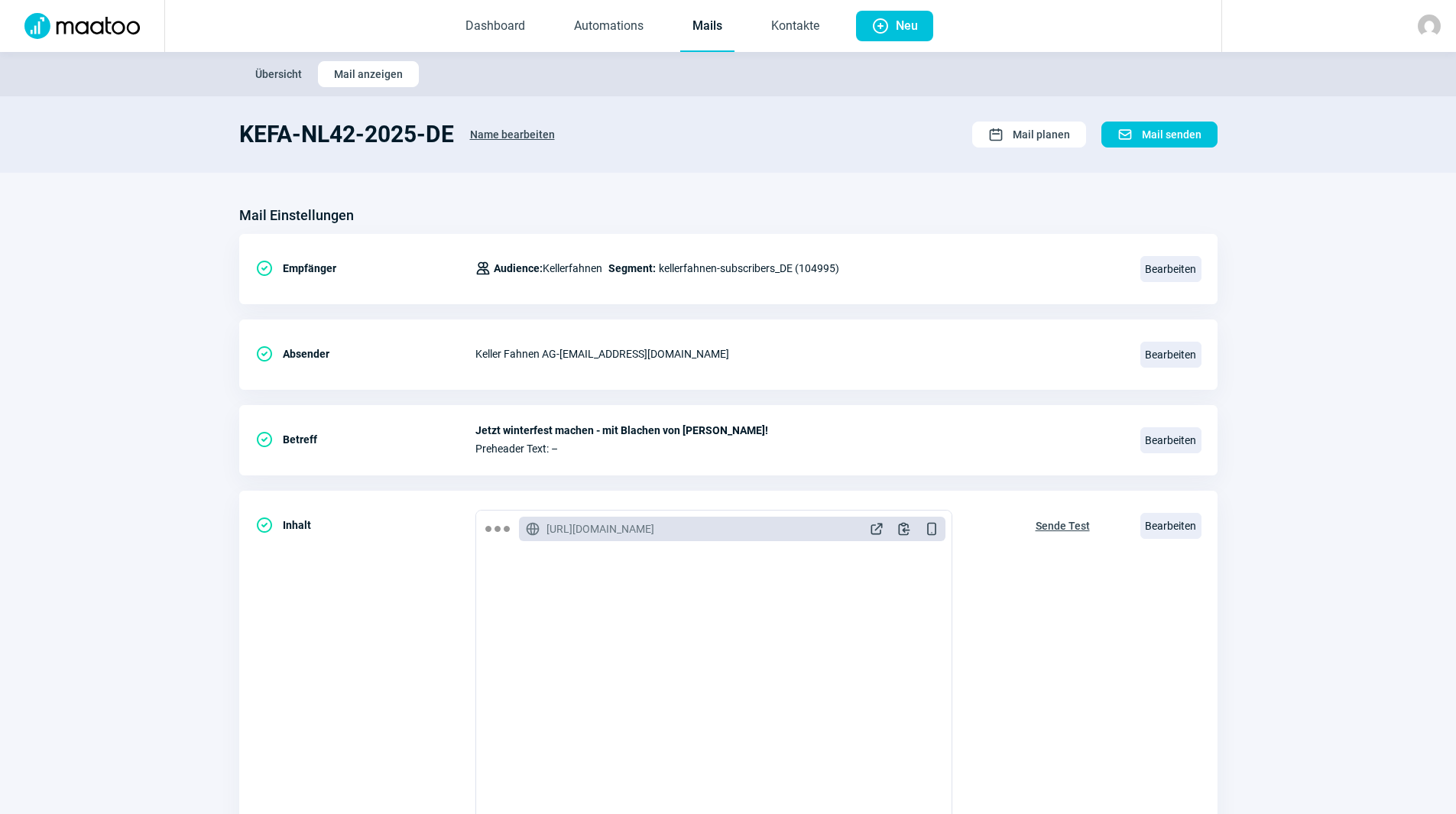
click at [710, 19] on link "Mails" at bounding box center [707, 27] width 54 height 51
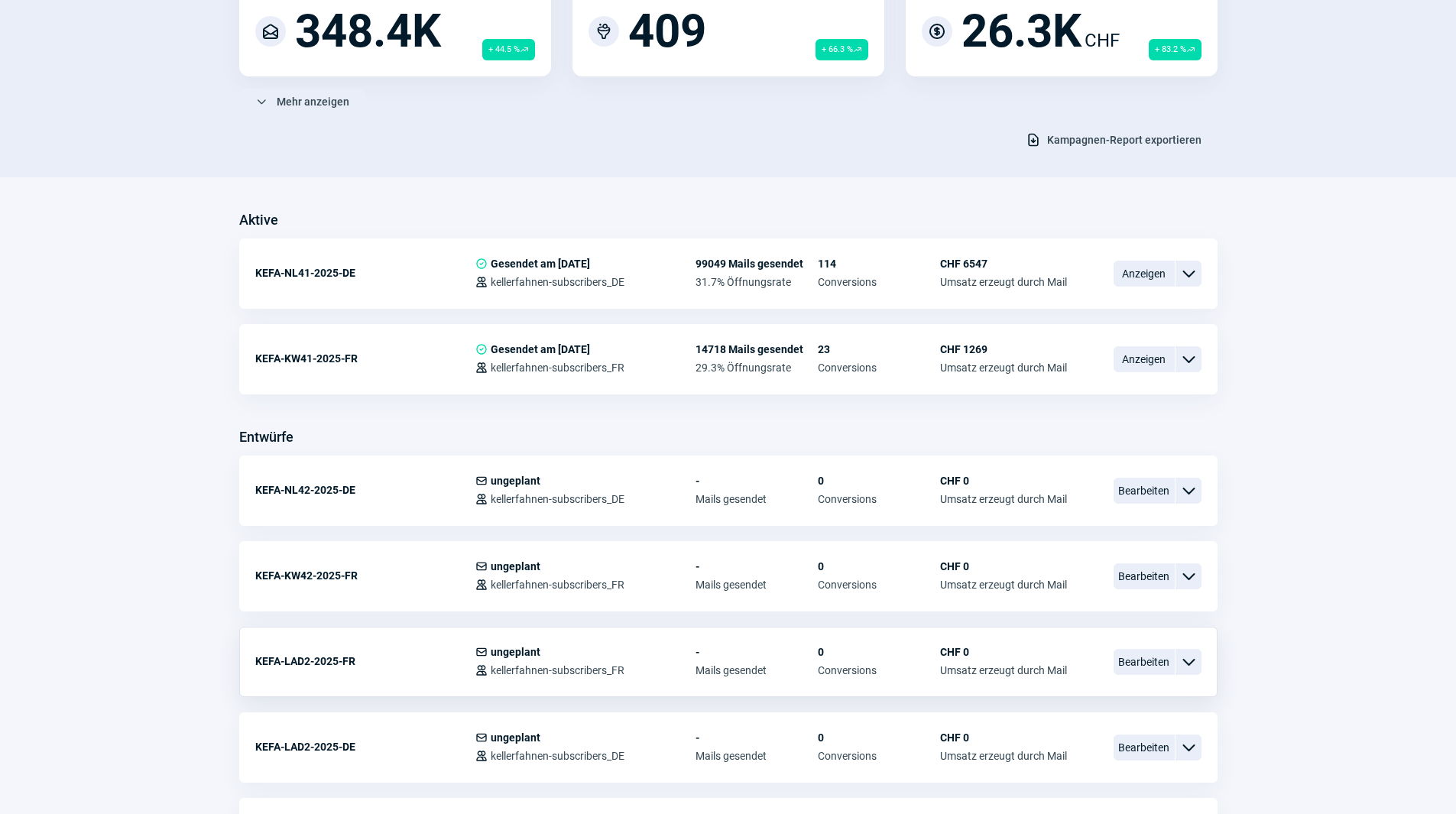
scroll to position [229, 0]
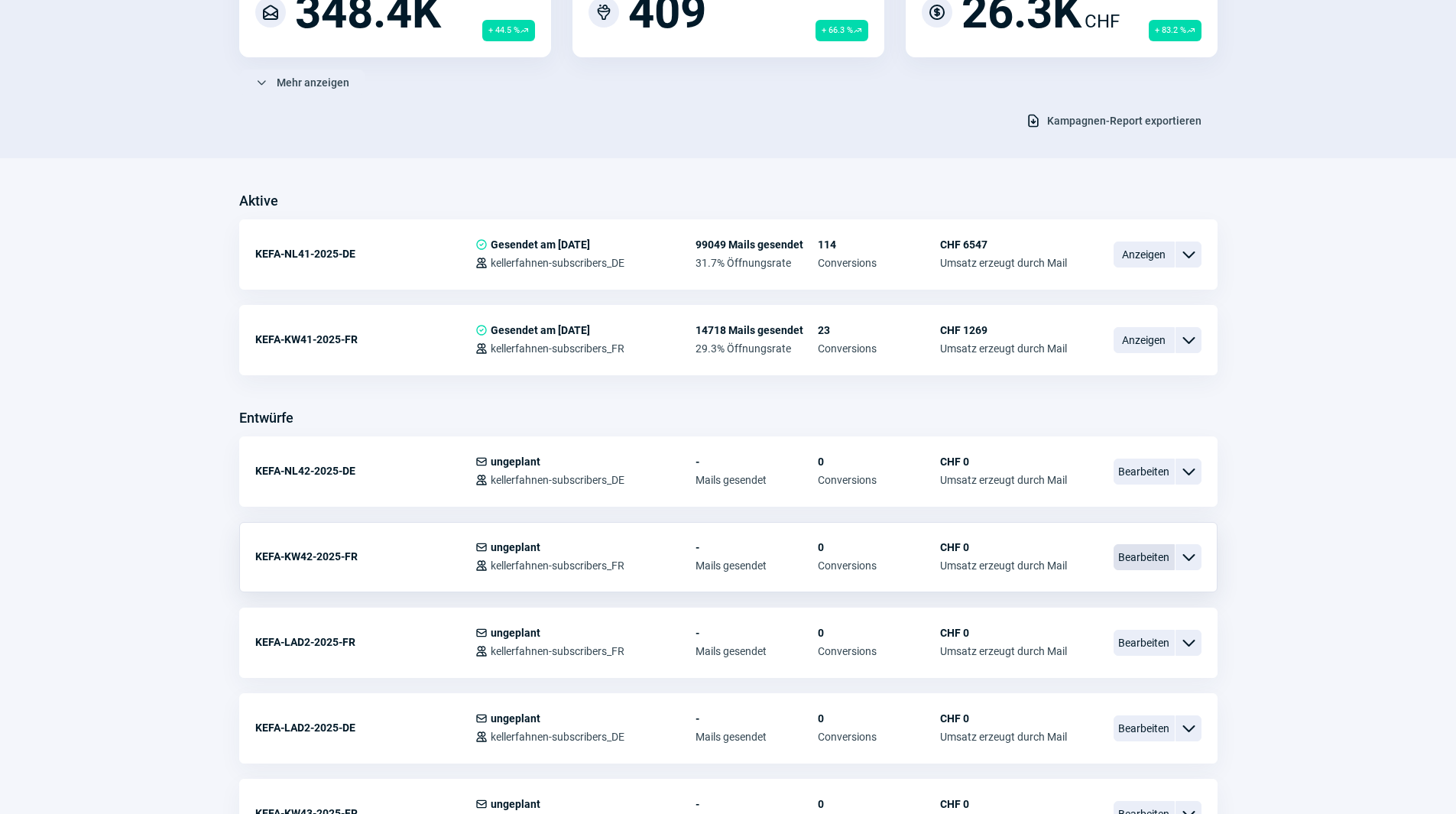
click at [1139, 552] on span "Bearbeiten" at bounding box center [1144, 556] width 61 height 26
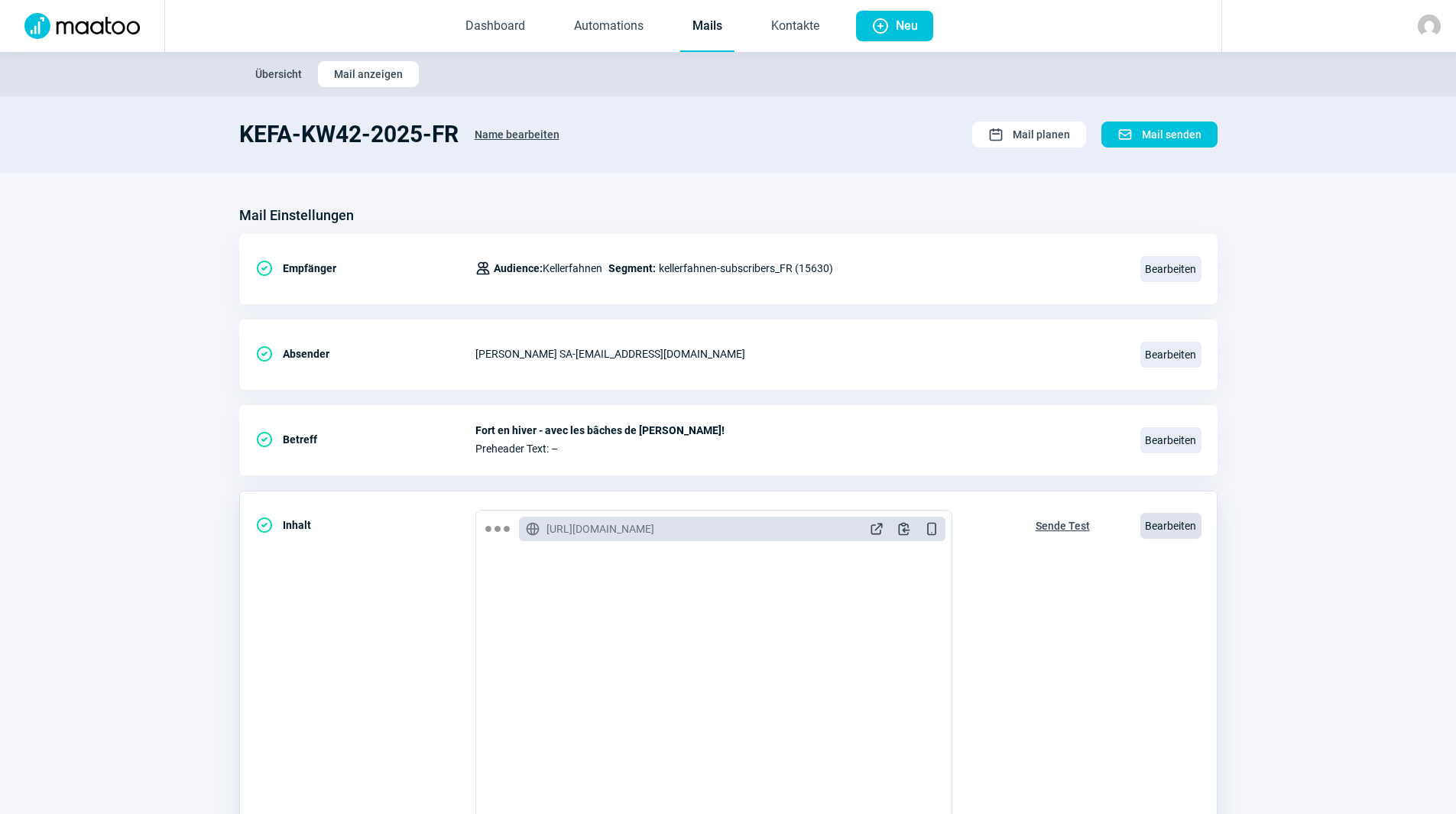
click at [1187, 532] on span "Bearbeiten" at bounding box center [1171, 525] width 61 height 26
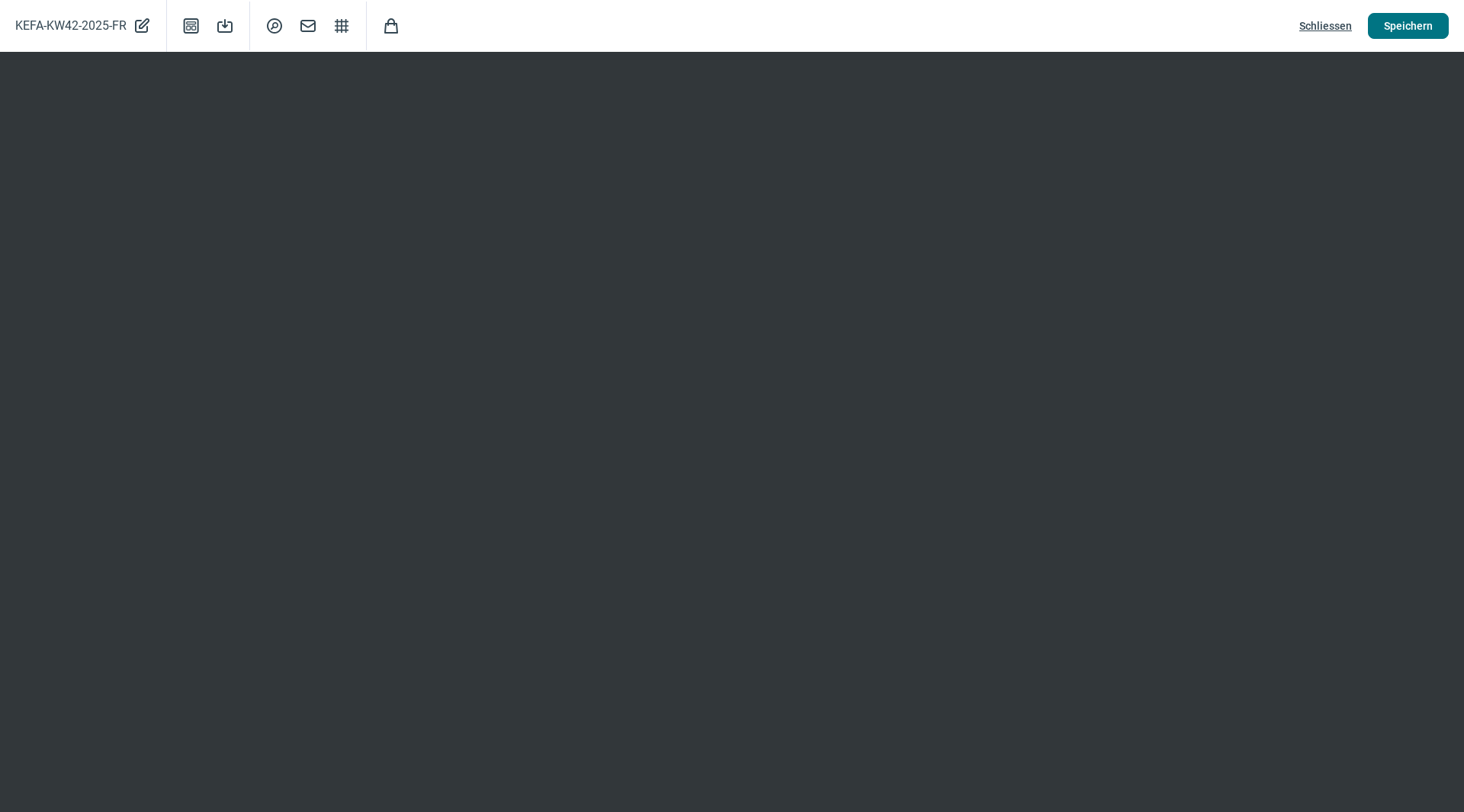
click at [1388, 22] on span "Speichern" at bounding box center [1408, 26] width 49 height 24
click at [1408, 19] on span "Speichern" at bounding box center [1408, 26] width 49 height 24
click at [1431, 30] on span "Speichern" at bounding box center [1408, 26] width 49 height 24
click at [1427, 32] on span "Speichern" at bounding box center [1408, 26] width 49 height 24
click at [1427, 30] on span "Speichern" at bounding box center [1408, 26] width 49 height 24
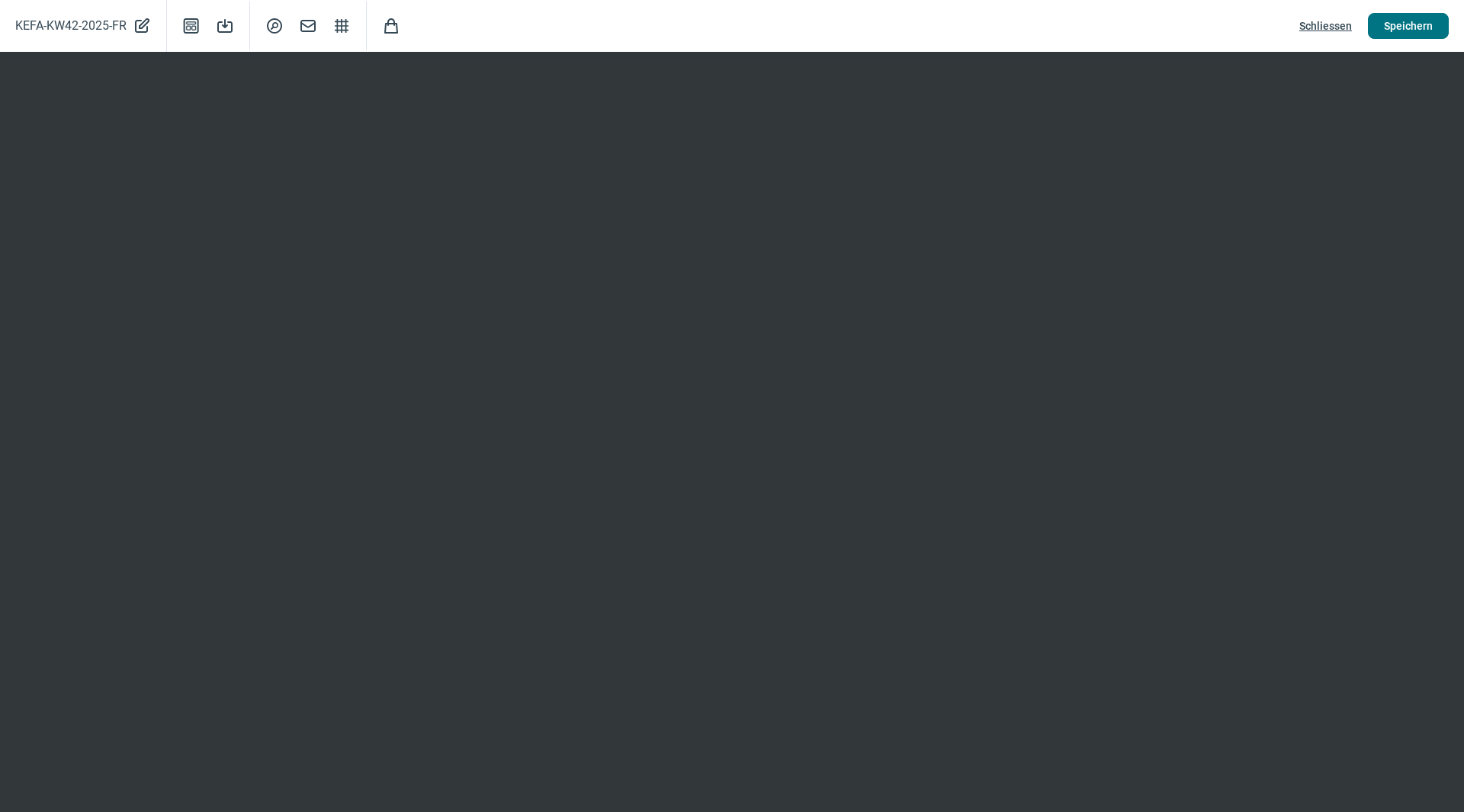
click at [1407, 25] on span "Speichern" at bounding box center [1408, 26] width 49 height 24
click at [1335, 25] on span "Schliessen" at bounding box center [1325, 26] width 52 height 24
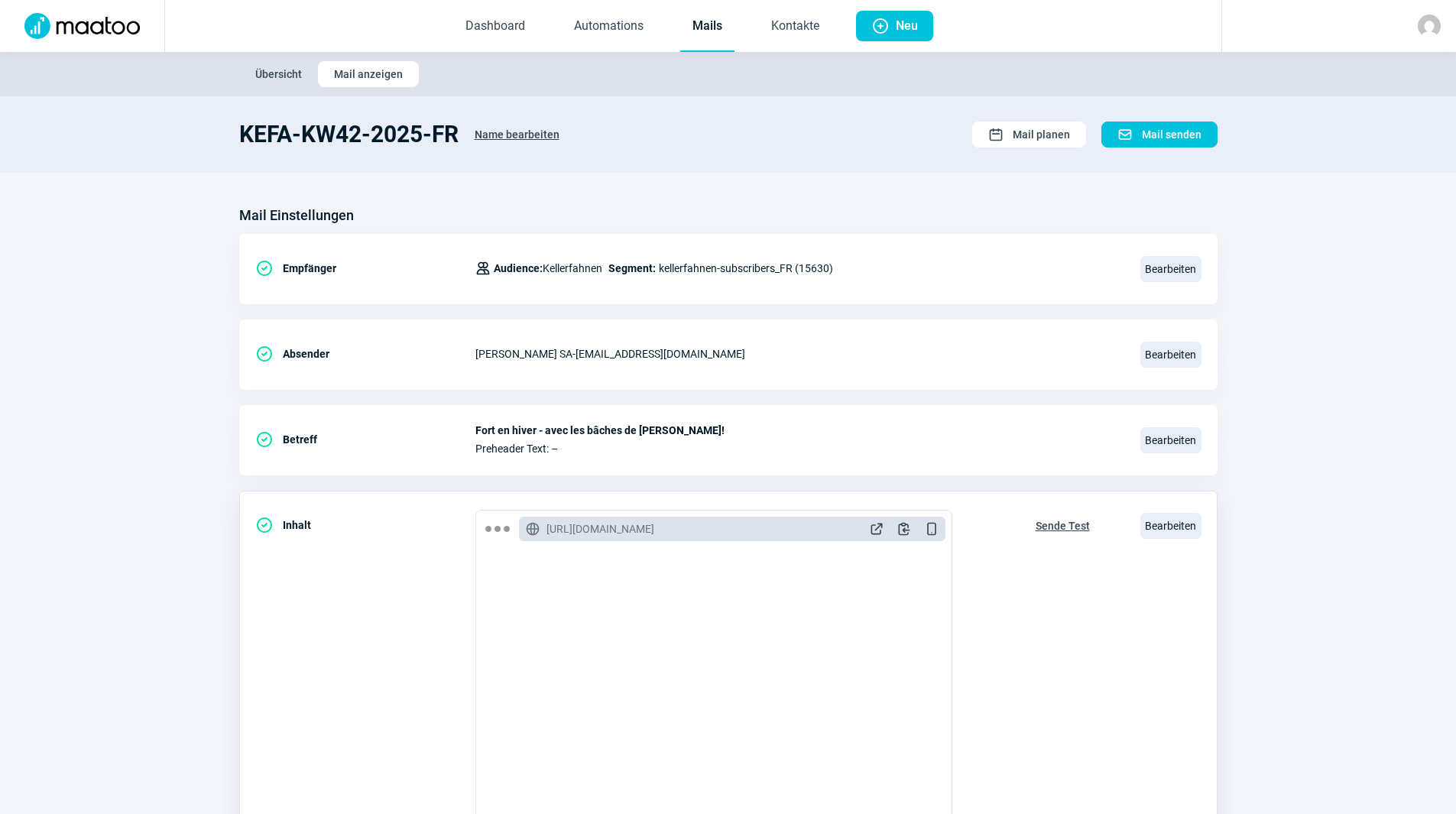
click at [1066, 528] on span "Sende Test" at bounding box center [1062, 525] width 54 height 24
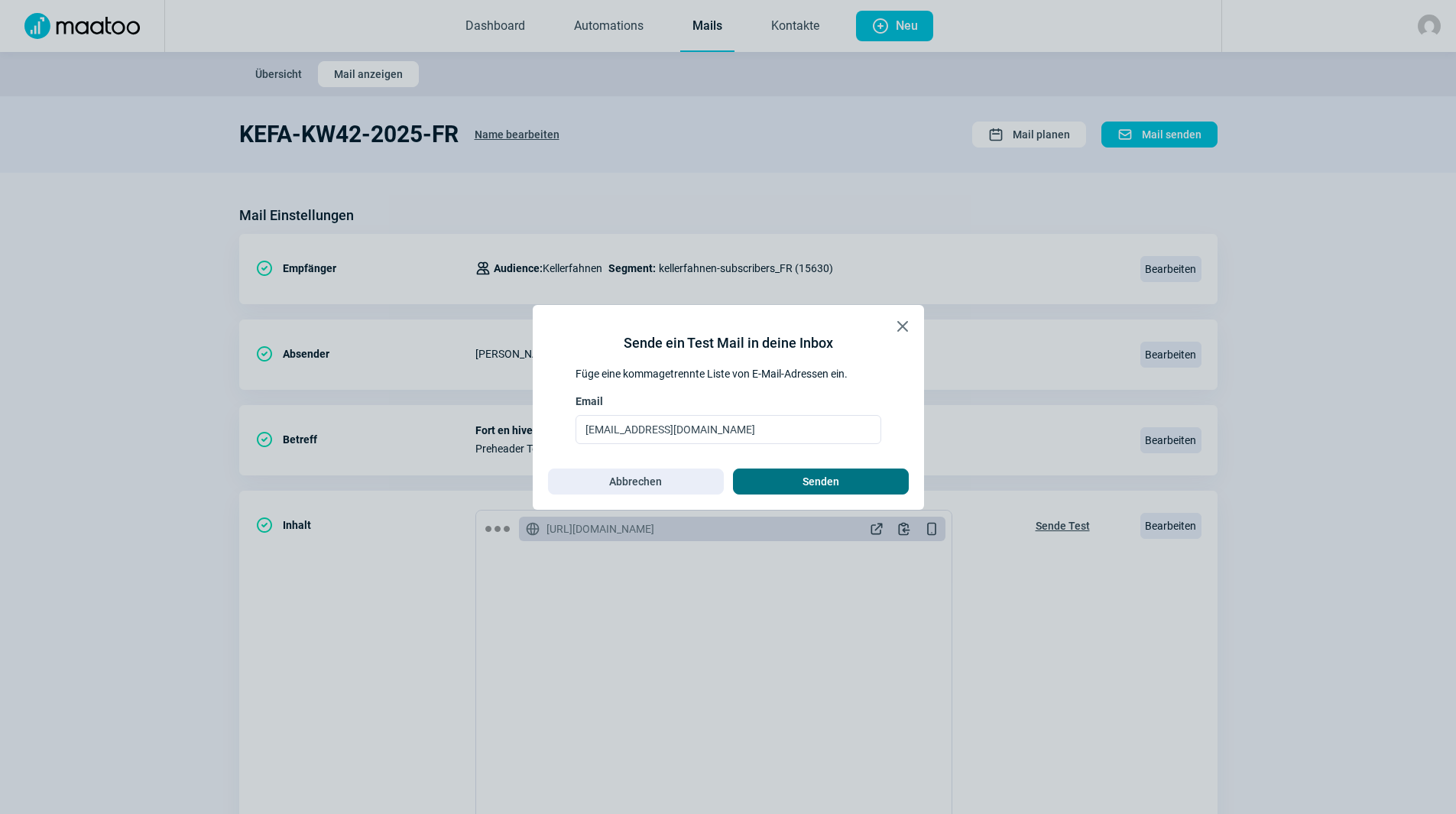
click at [866, 481] on span "Senden" at bounding box center [821, 481] width 144 height 24
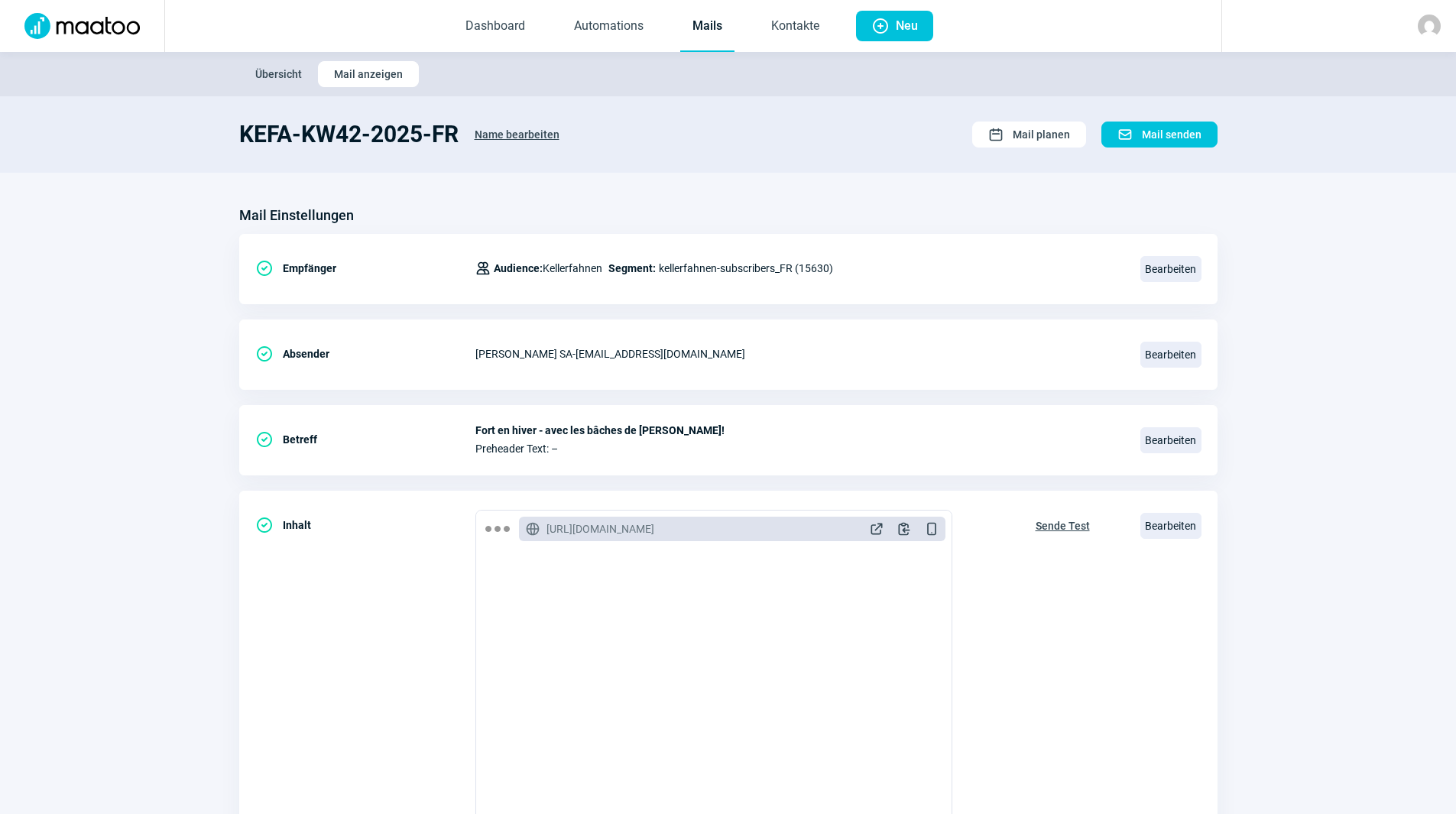
click at [718, 14] on link "Mails" at bounding box center [707, 27] width 54 height 51
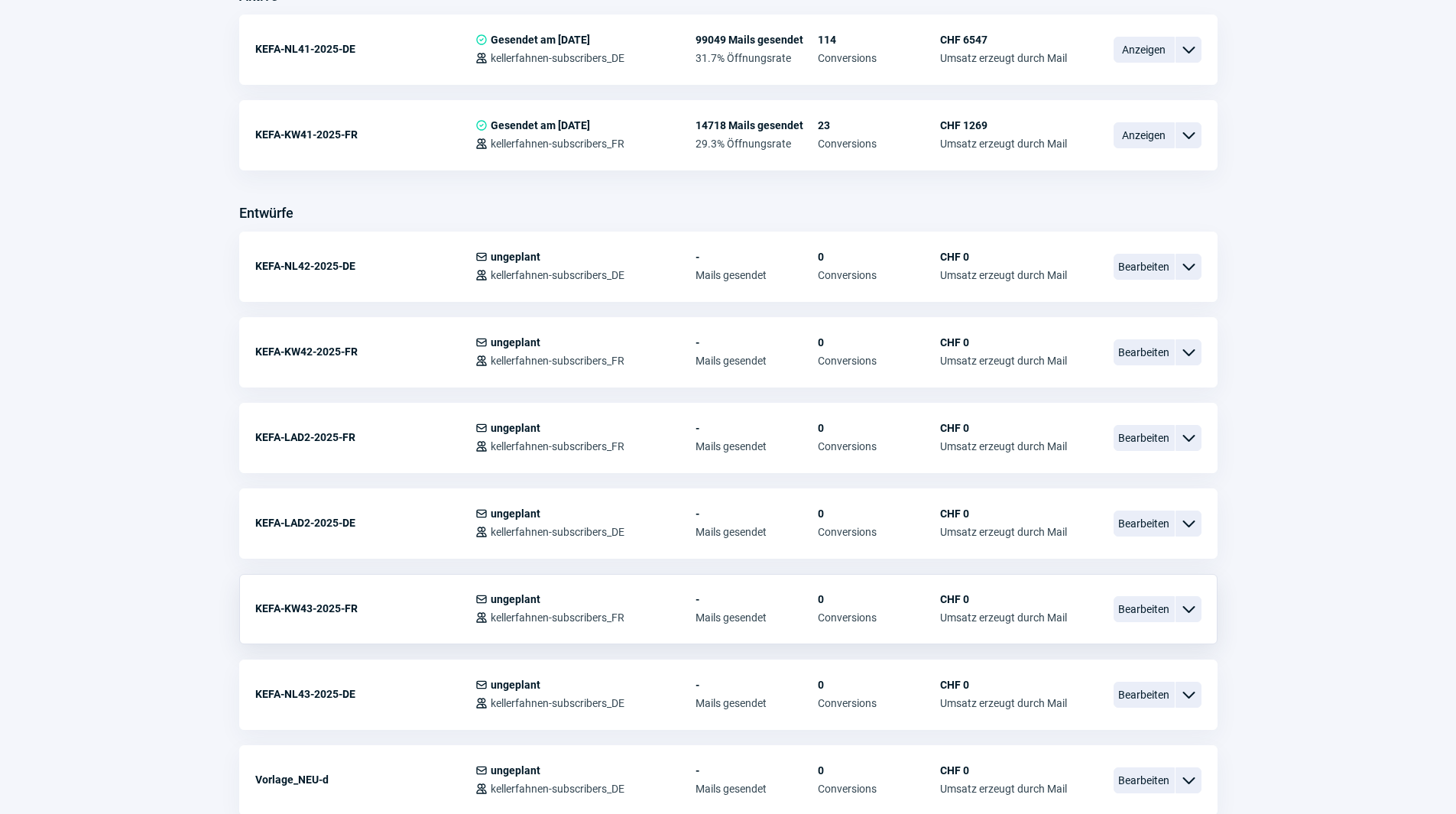
scroll to position [459, 0]
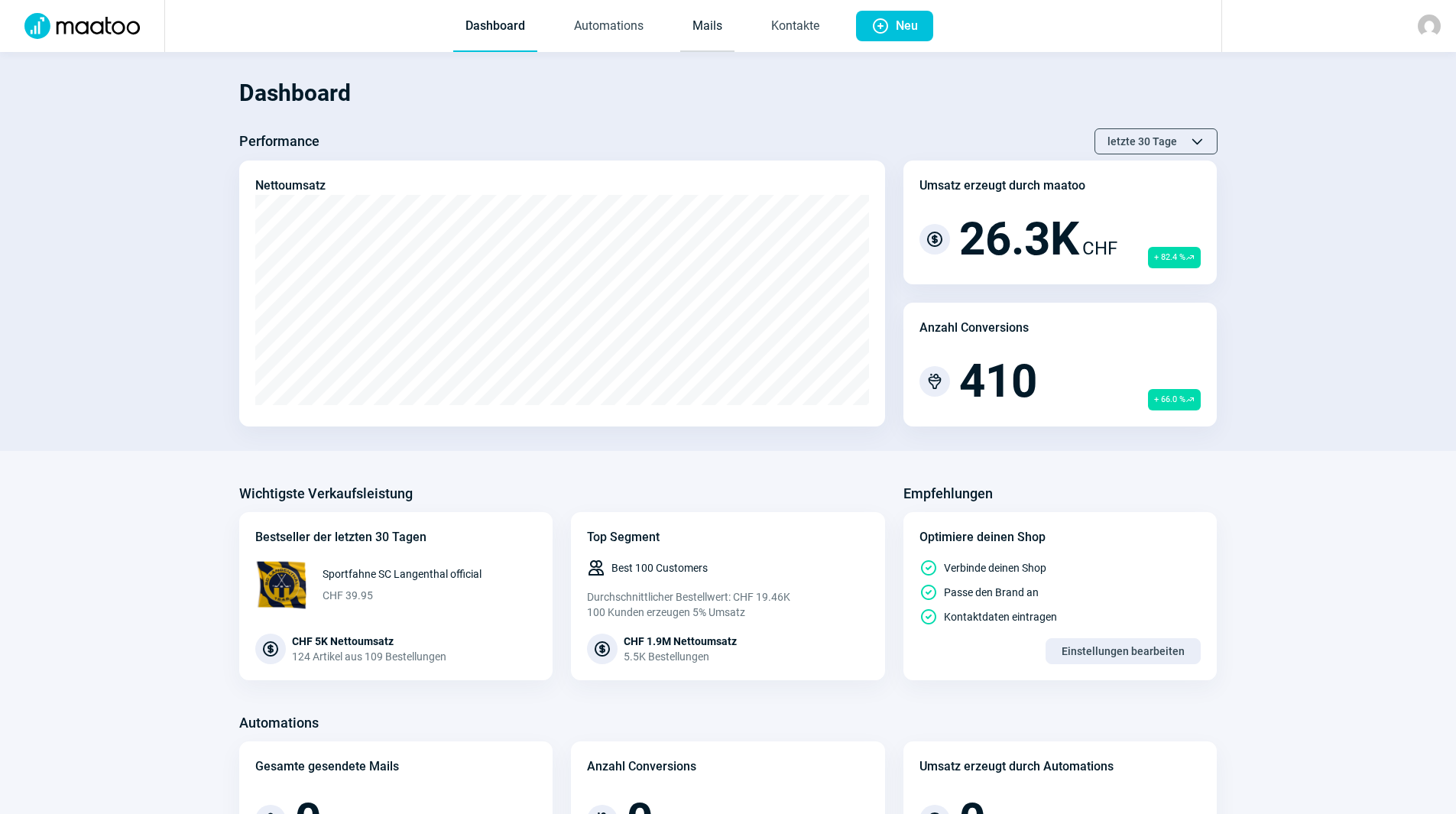
click at [715, 24] on link "Mails" at bounding box center [707, 27] width 54 height 51
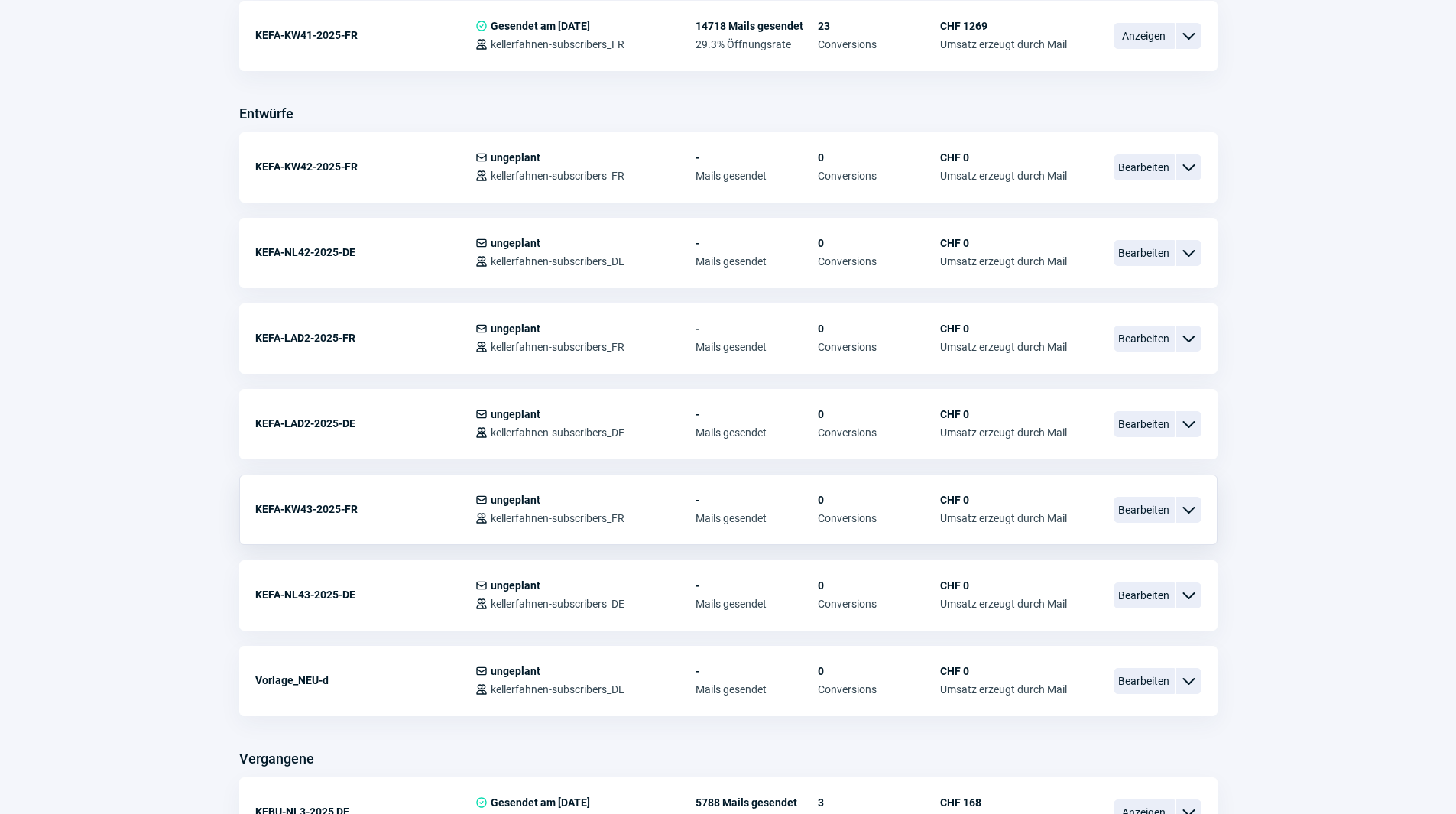
scroll to position [535, 0]
click at [1150, 426] on span "Bearbeiten" at bounding box center [1144, 422] width 61 height 26
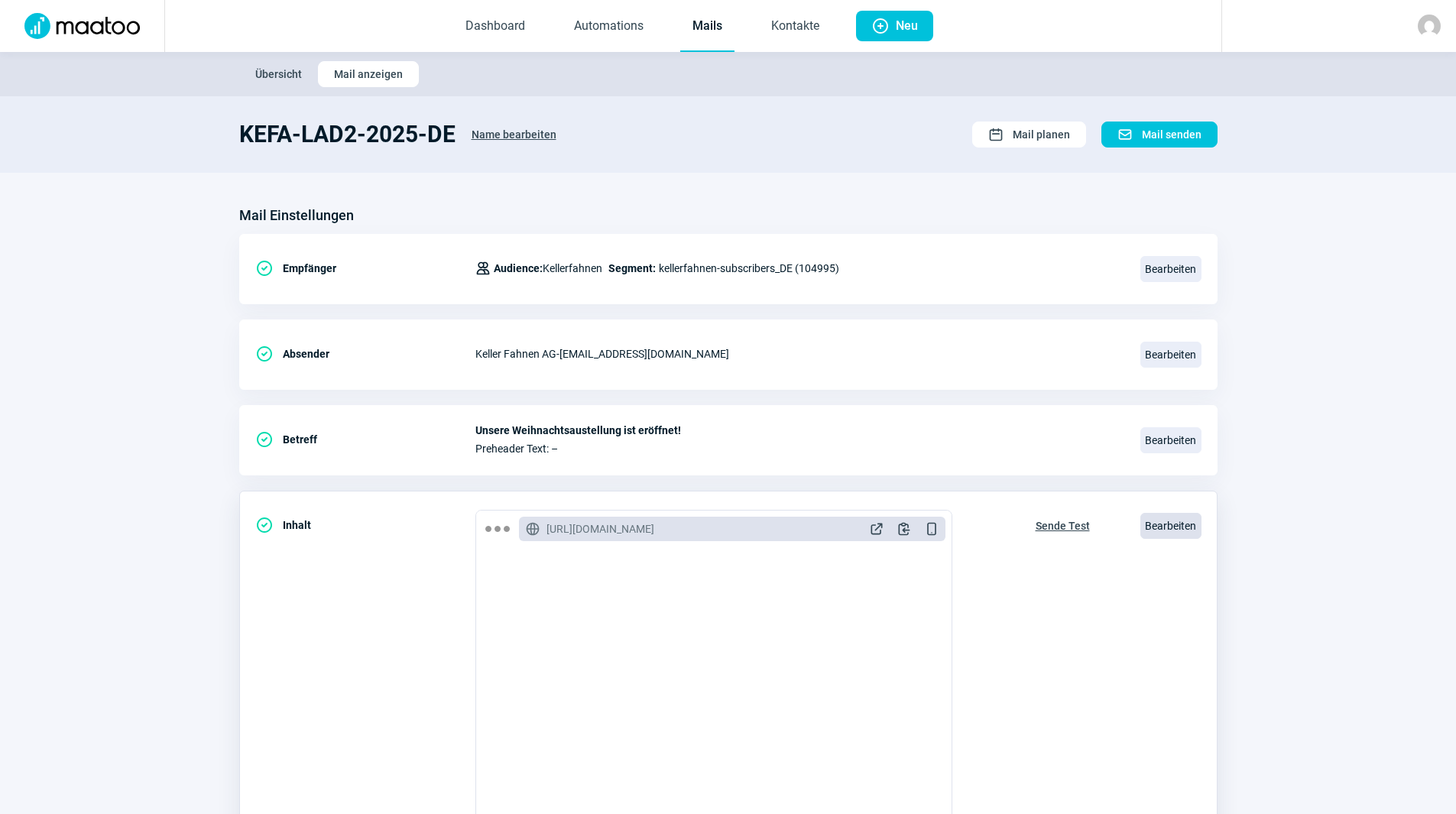
click at [1158, 520] on span "Bearbeiten" at bounding box center [1171, 525] width 61 height 26
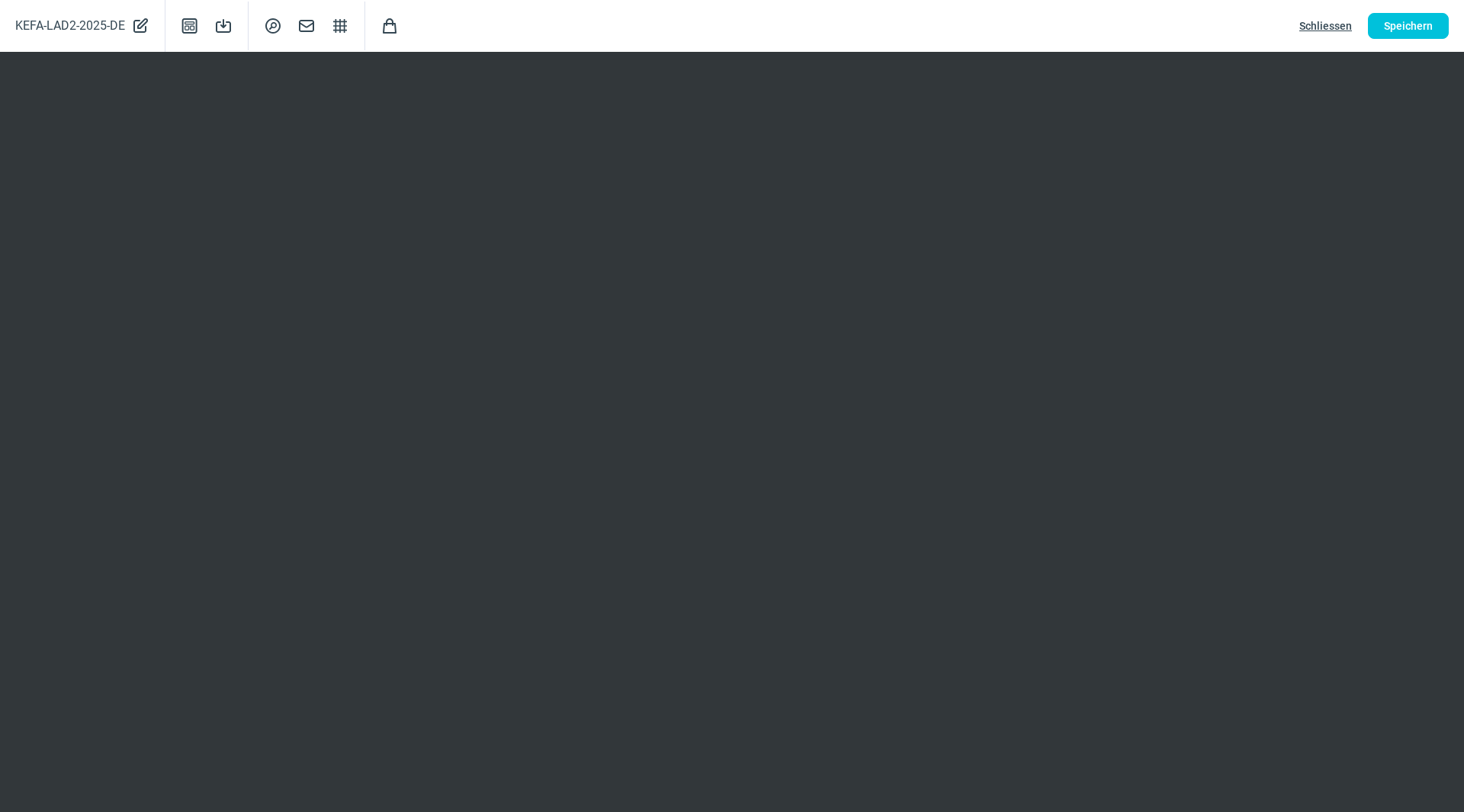
click at [1338, 20] on span "Schliessen" at bounding box center [1325, 26] width 52 height 24
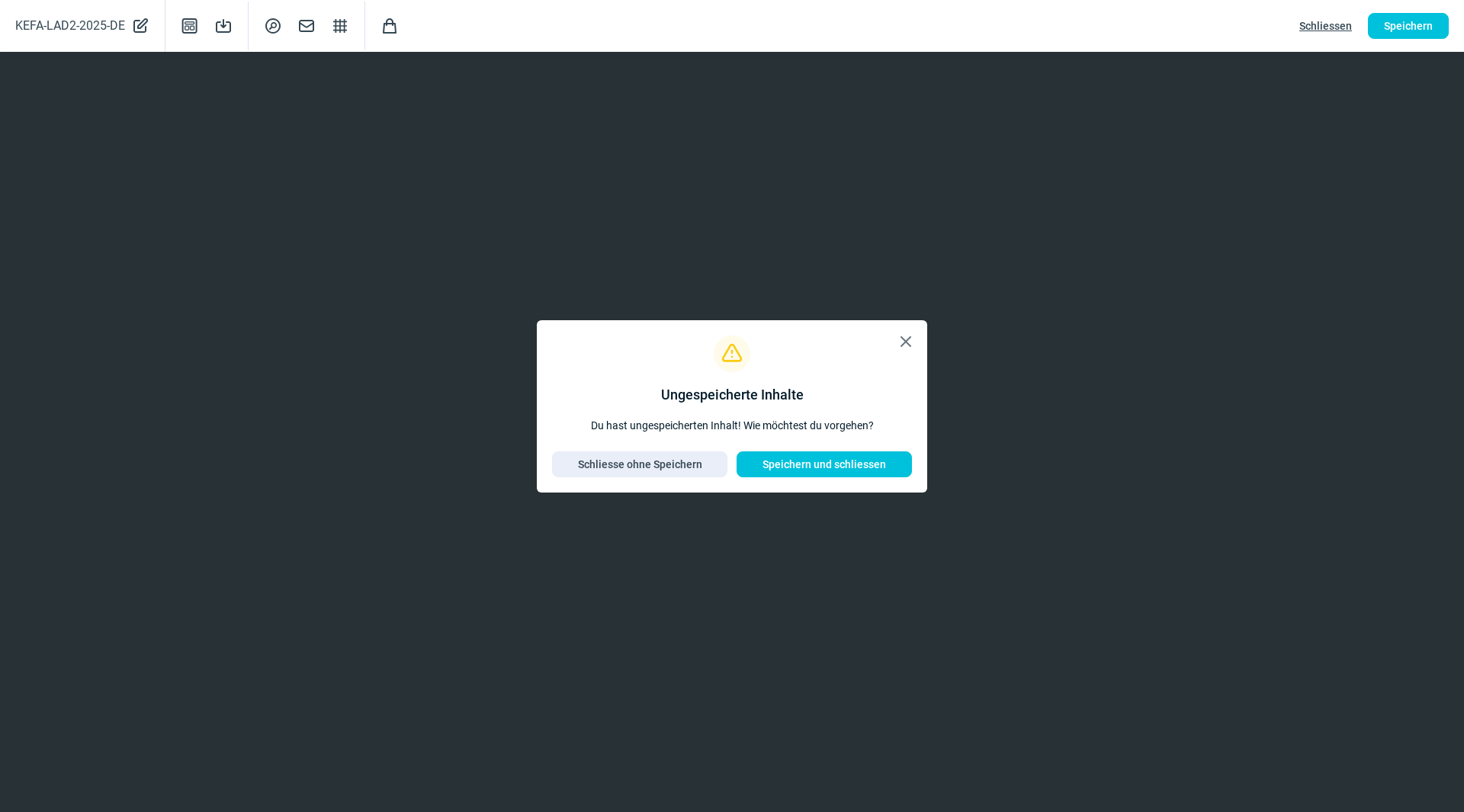
click at [910, 341] on span "X icon" at bounding box center [905, 341] width 18 height 18
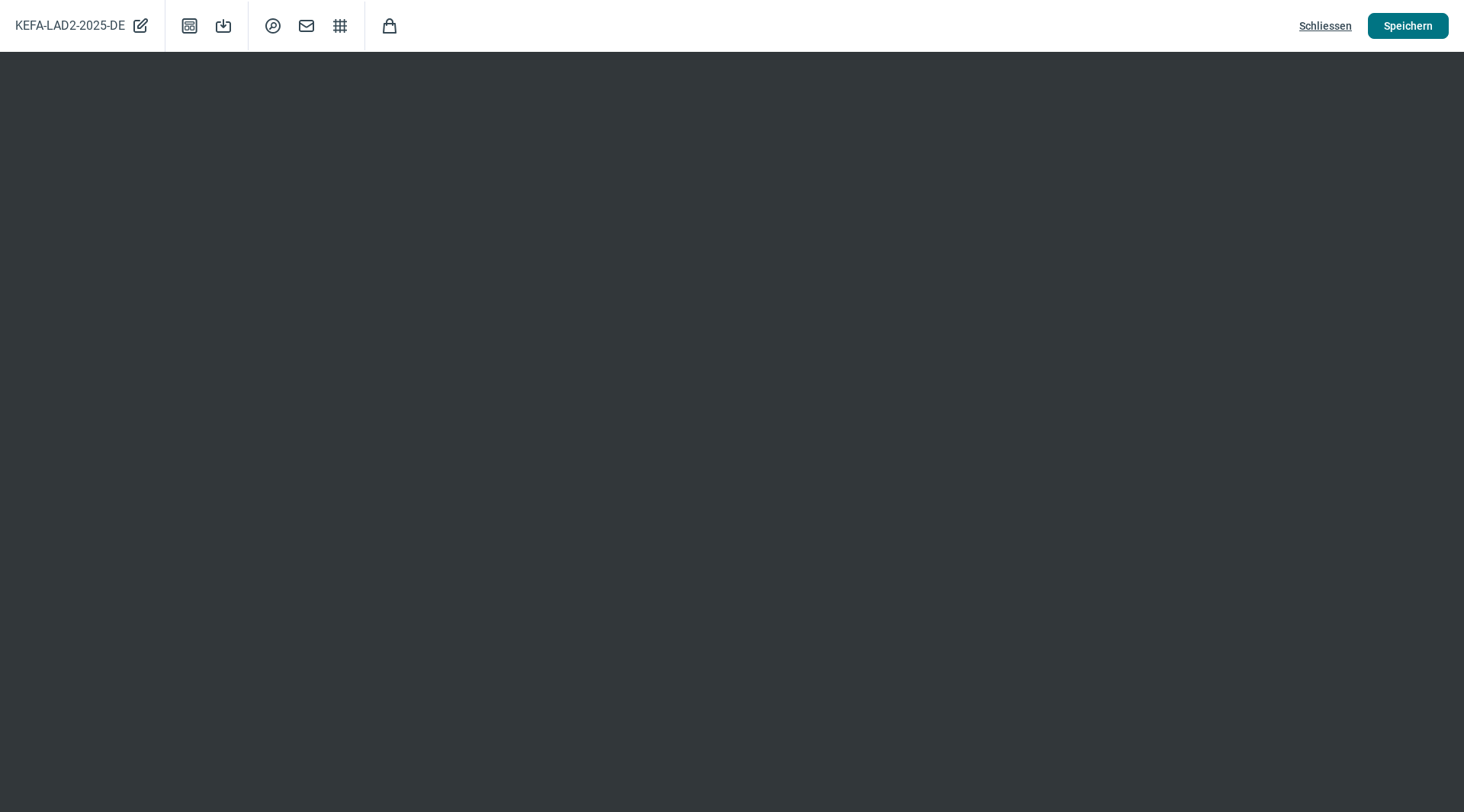
click at [1417, 24] on span "Speichern" at bounding box center [1408, 26] width 49 height 24
click at [1327, 23] on span "Schliessen" at bounding box center [1325, 26] width 52 height 24
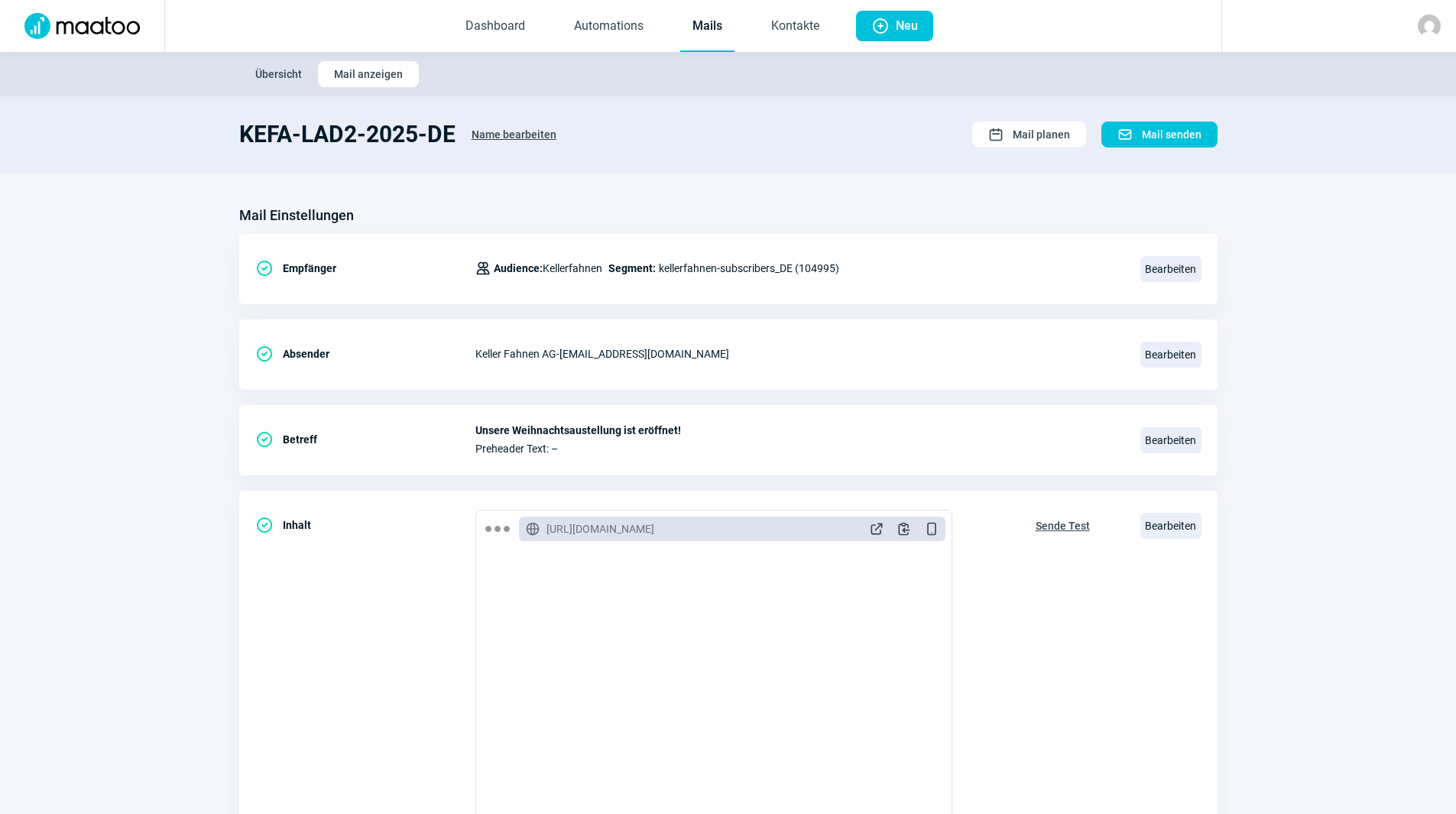
click at [712, 23] on link "Mails" at bounding box center [707, 27] width 54 height 51
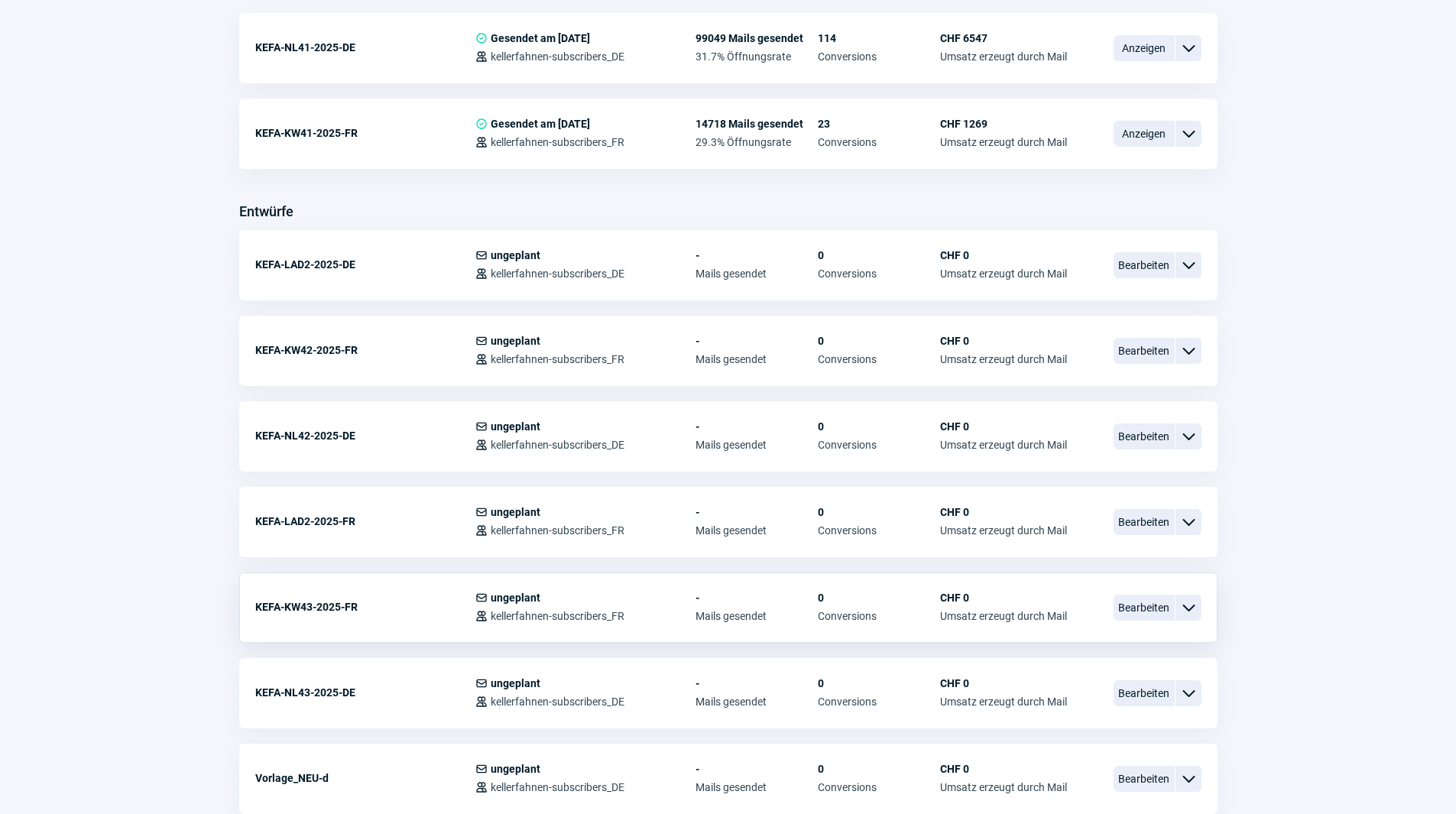
scroll to position [459, 0]
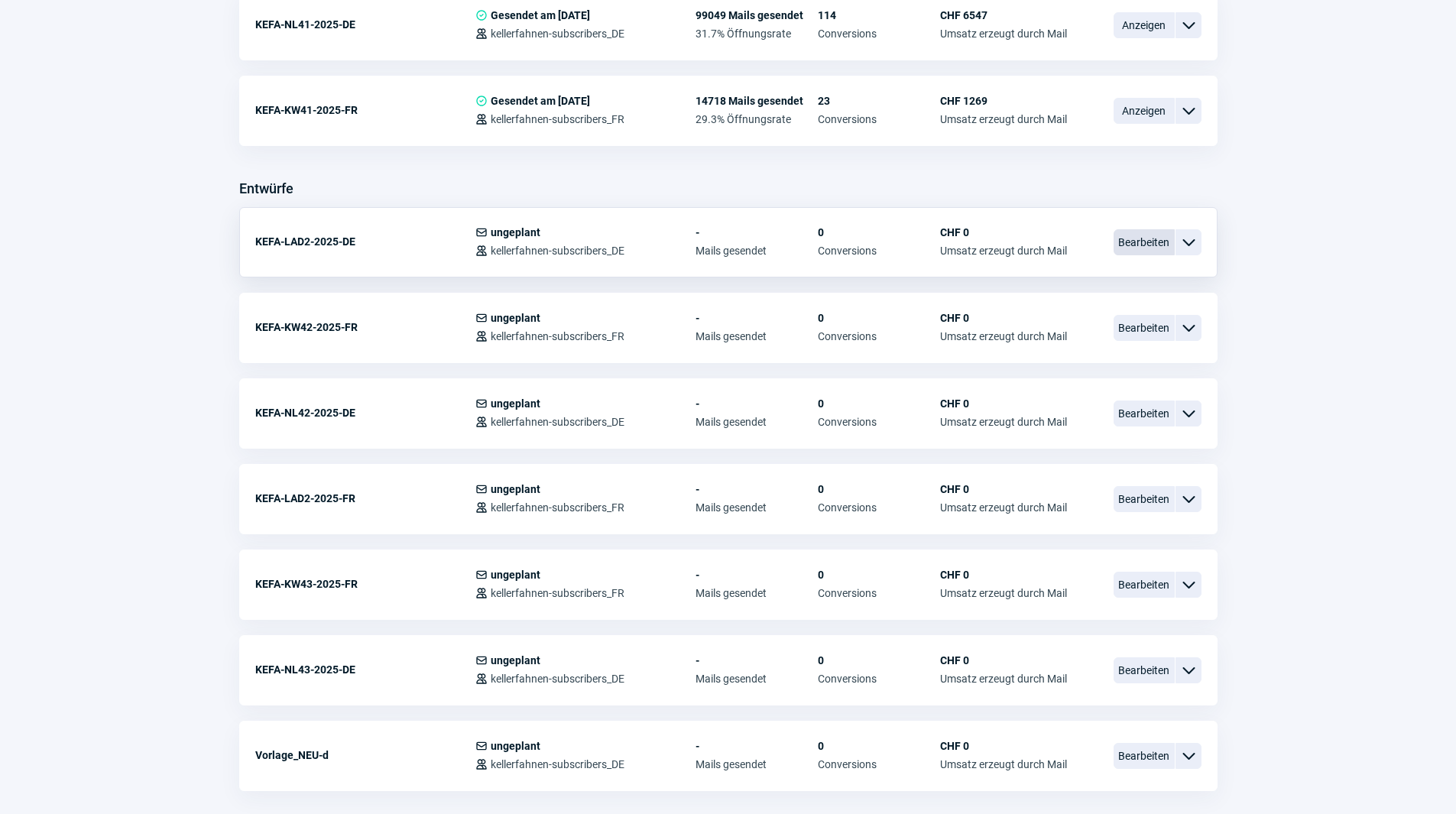
click at [1166, 245] on span "Bearbeiten" at bounding box center [1144, 241] width 61 height 26
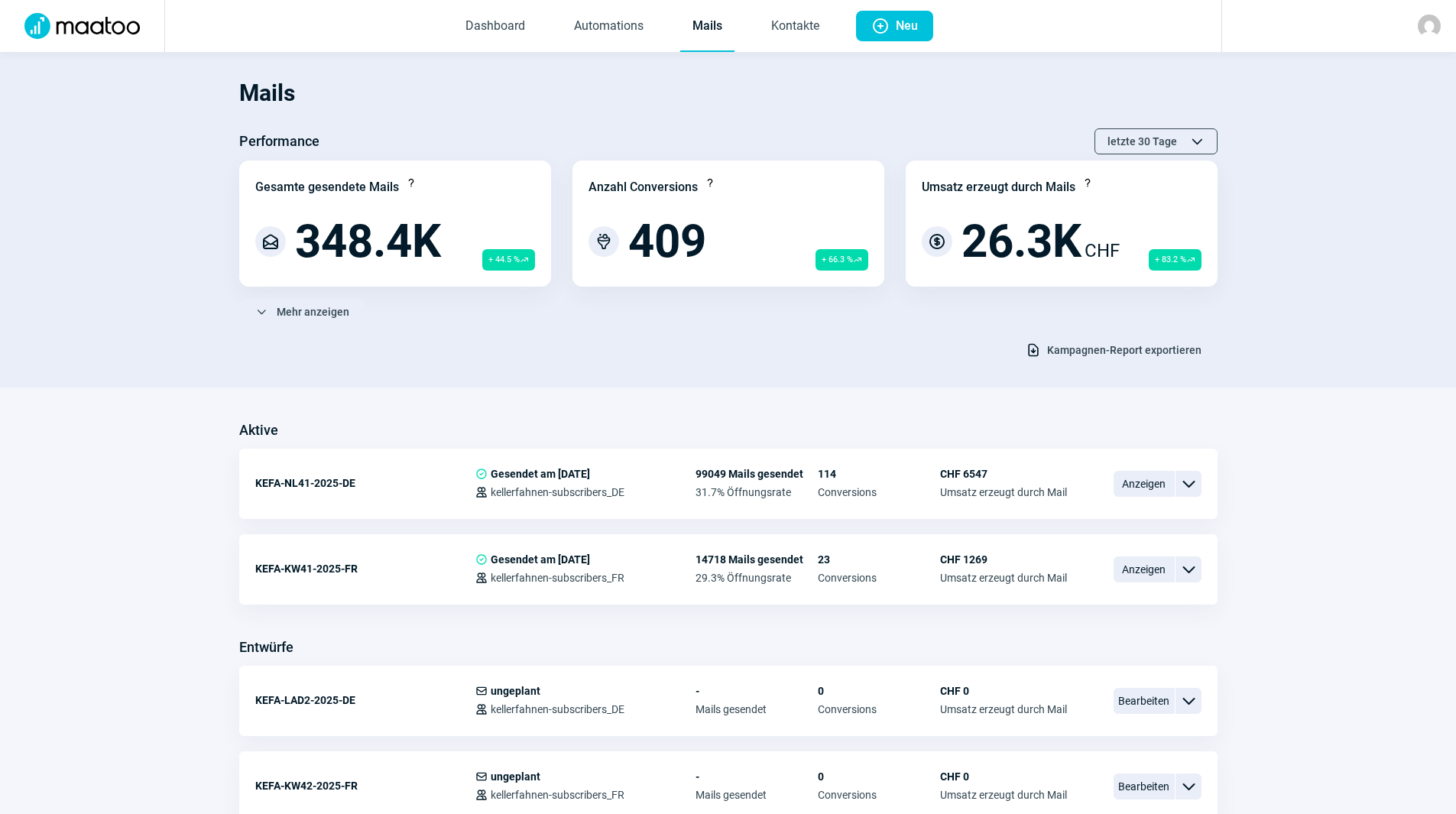
scroll to position [459, 0]
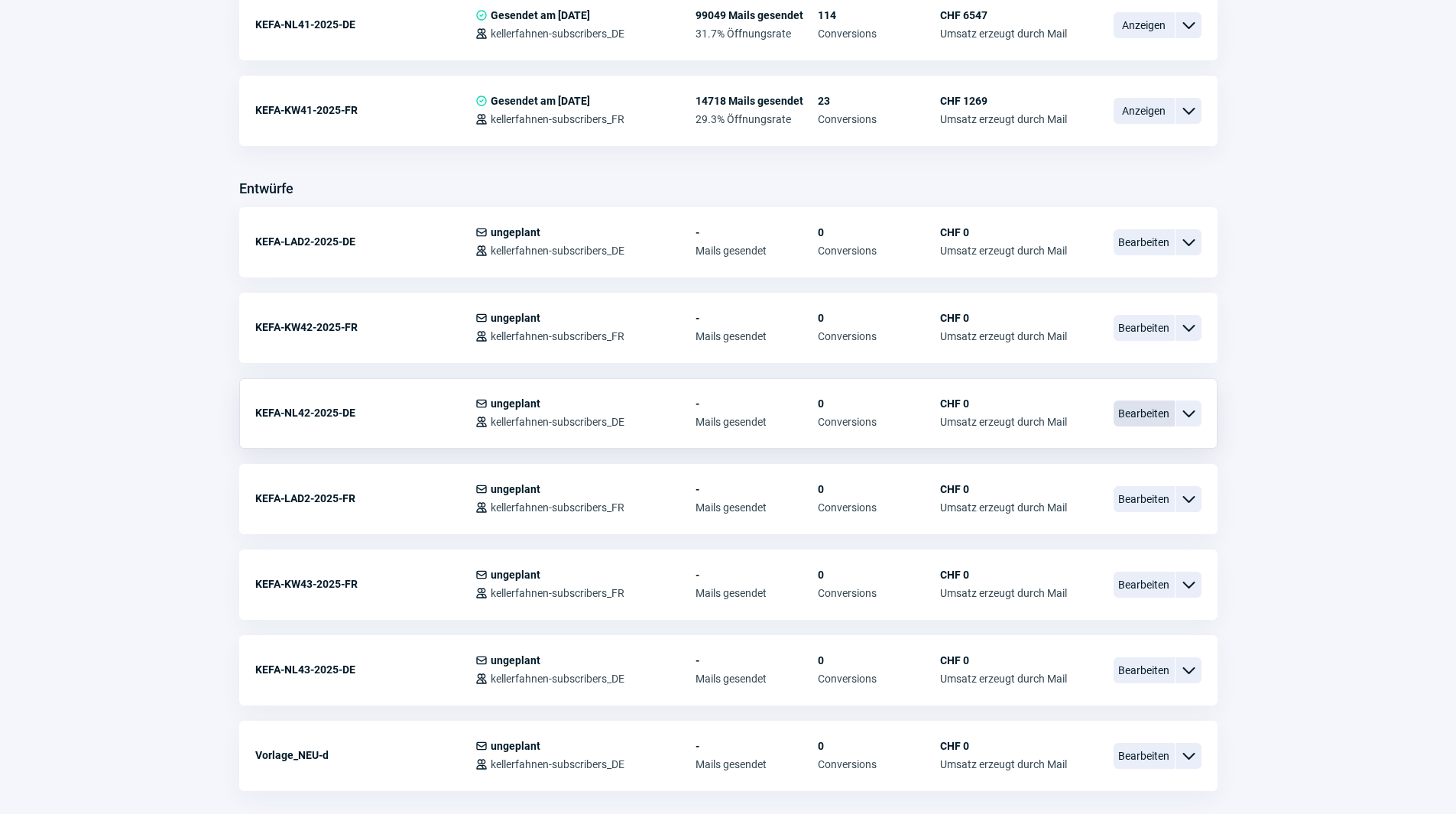
click at [1153, 410] on span "Bearbeiten" at bounding box center [1144, 413] width 61 height 26
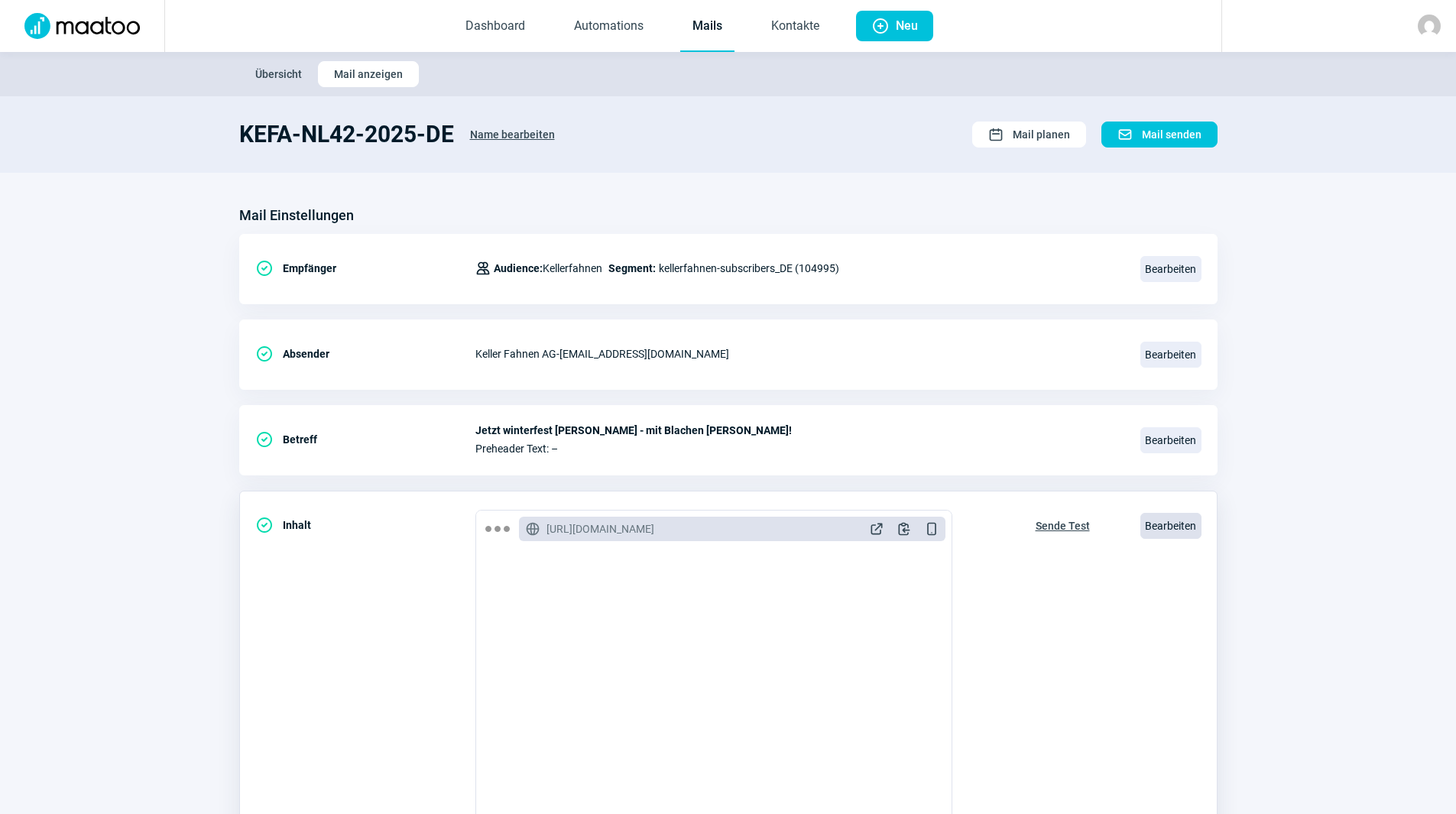
click at [1147, 534] on span "Bearbeiten" at bounding box center [1171, 525] width 61 height 26
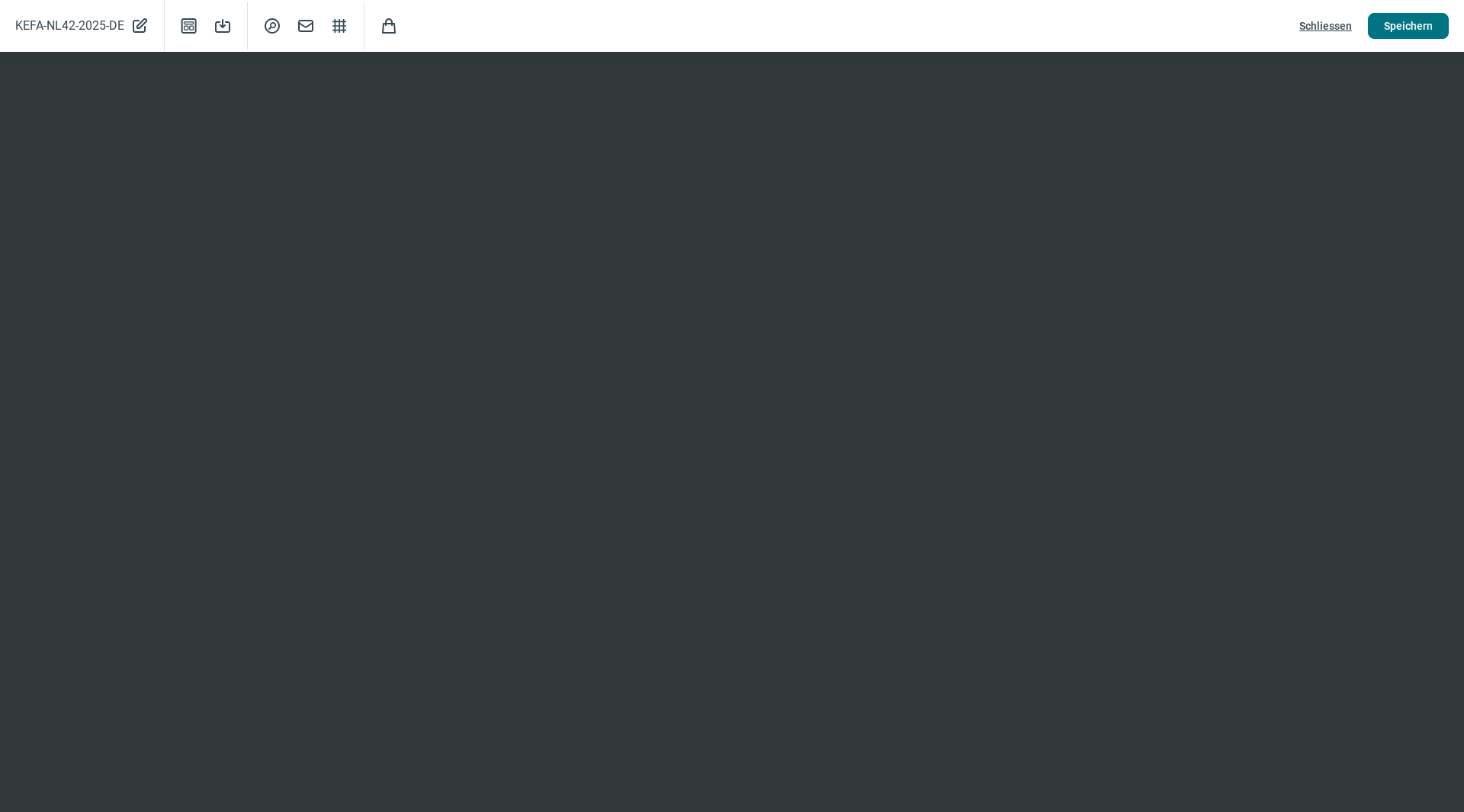
click at [1421, 30] on span "Speichern" at bounding box center [1408, 26] width 49 height 24
drag, startPoint x: 1422, startPoint y: 11, endPoint x: 1418, endPoint y: 24, distance: 13.6
click at [1422, 13] on div "KEFA-NL42-2025-DE PencilAlt icon Template icon Save icon SearchCircle icon Mail…" at bounding box center [732, 26] width 1464 height 52
click at [1418, 24] on span "Speichern" at bounding box center [1408, 26] width 49 height 24
click at [1432, 22] on span "Speichern" at bounding box center [1408, 26] width 49 height 24
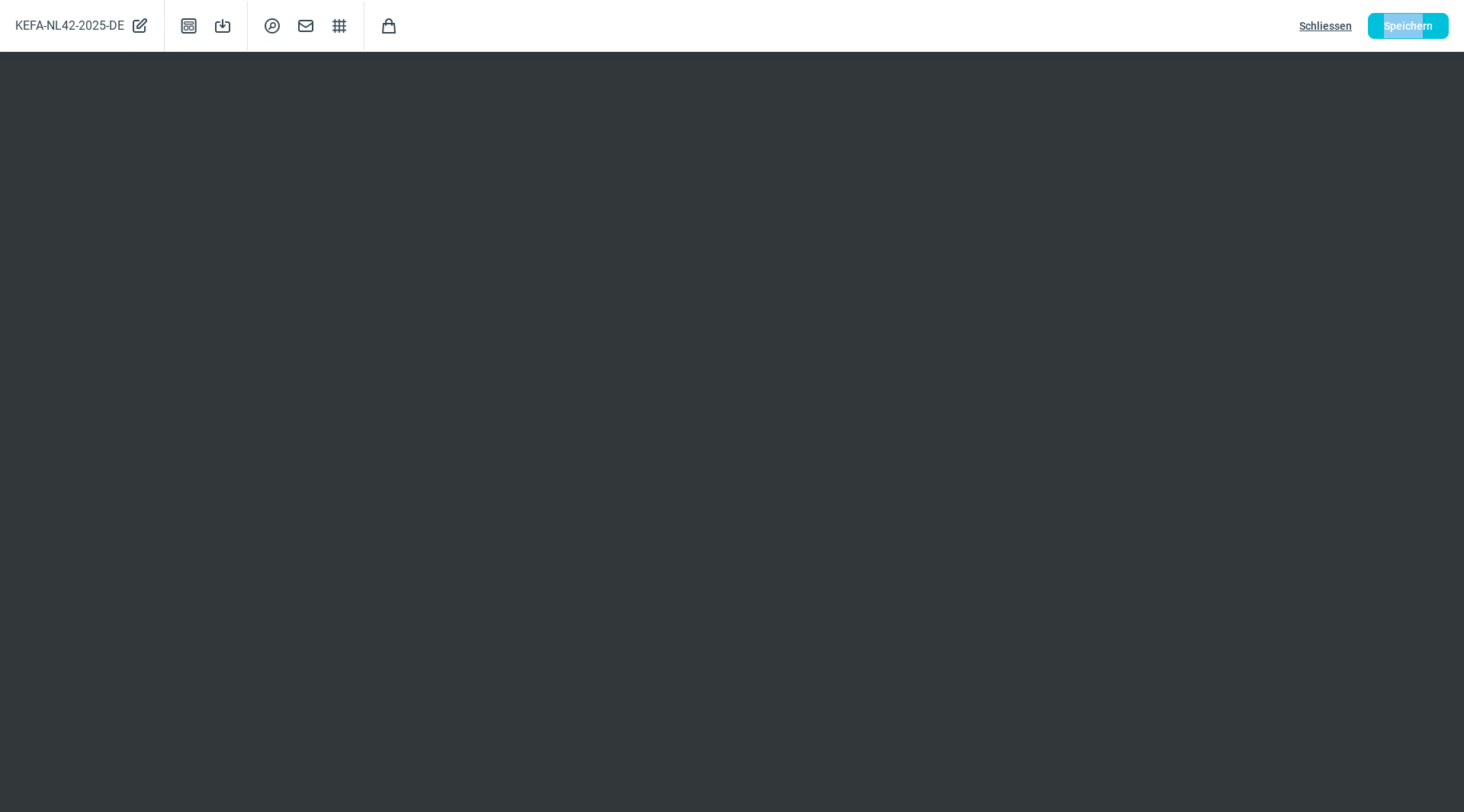
click at [1331, 25] on span "Schliessen" at bounding box center [1325, 26] width 52 height 24
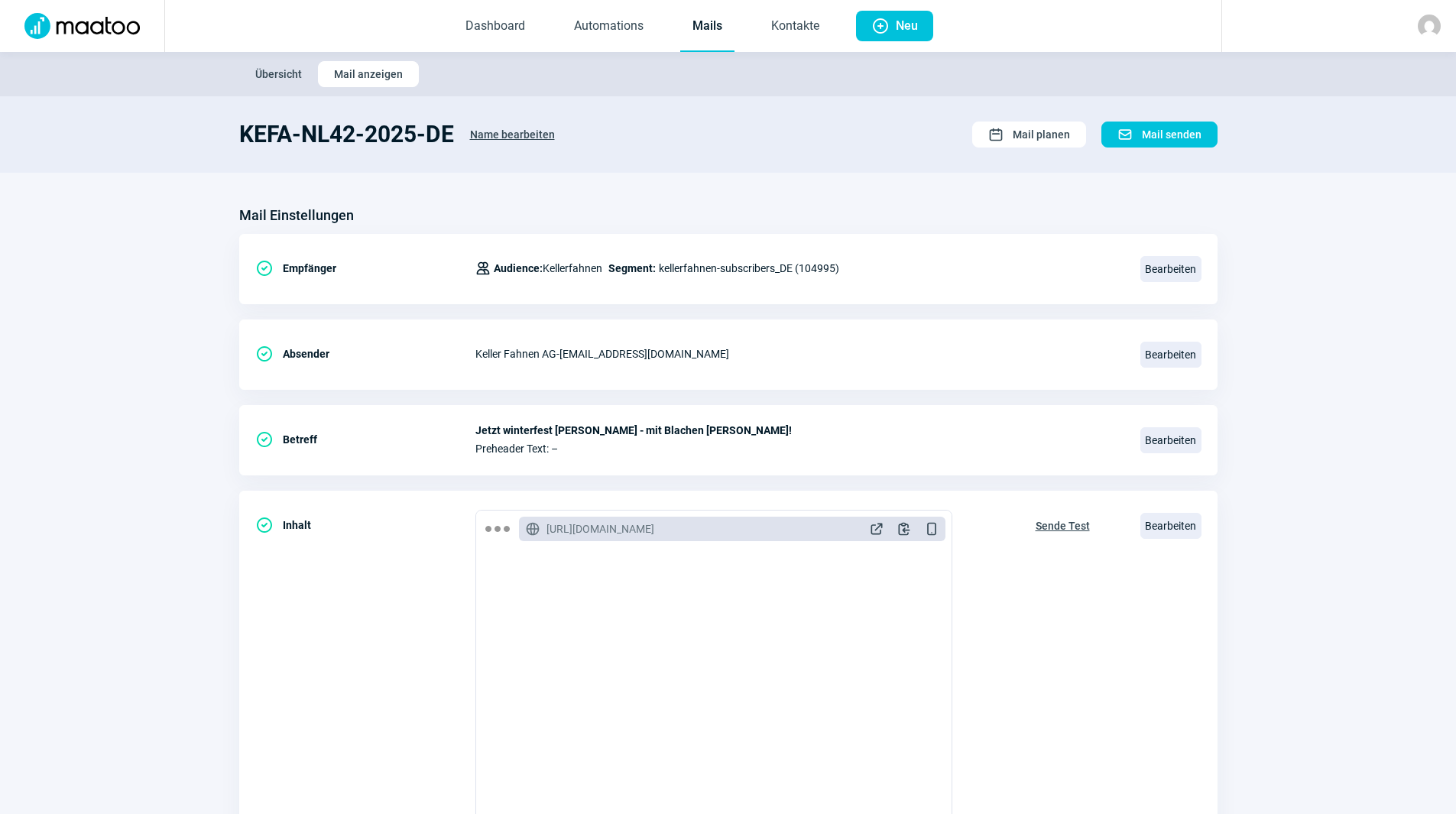
click at [710, 37] on link "Mails" at bounding box center [707, 27] width 54 height 51
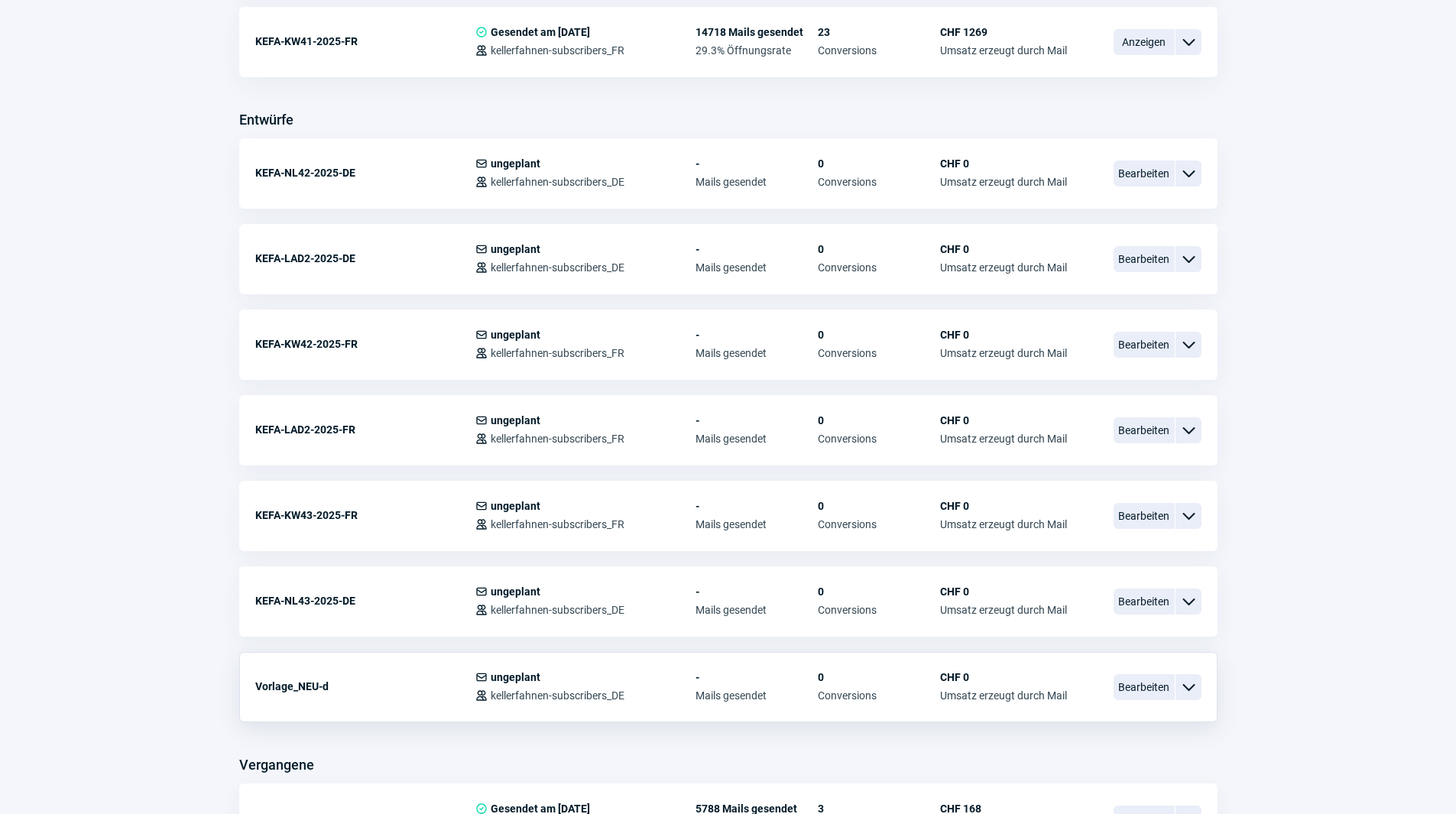
scroll to position [611, 0]
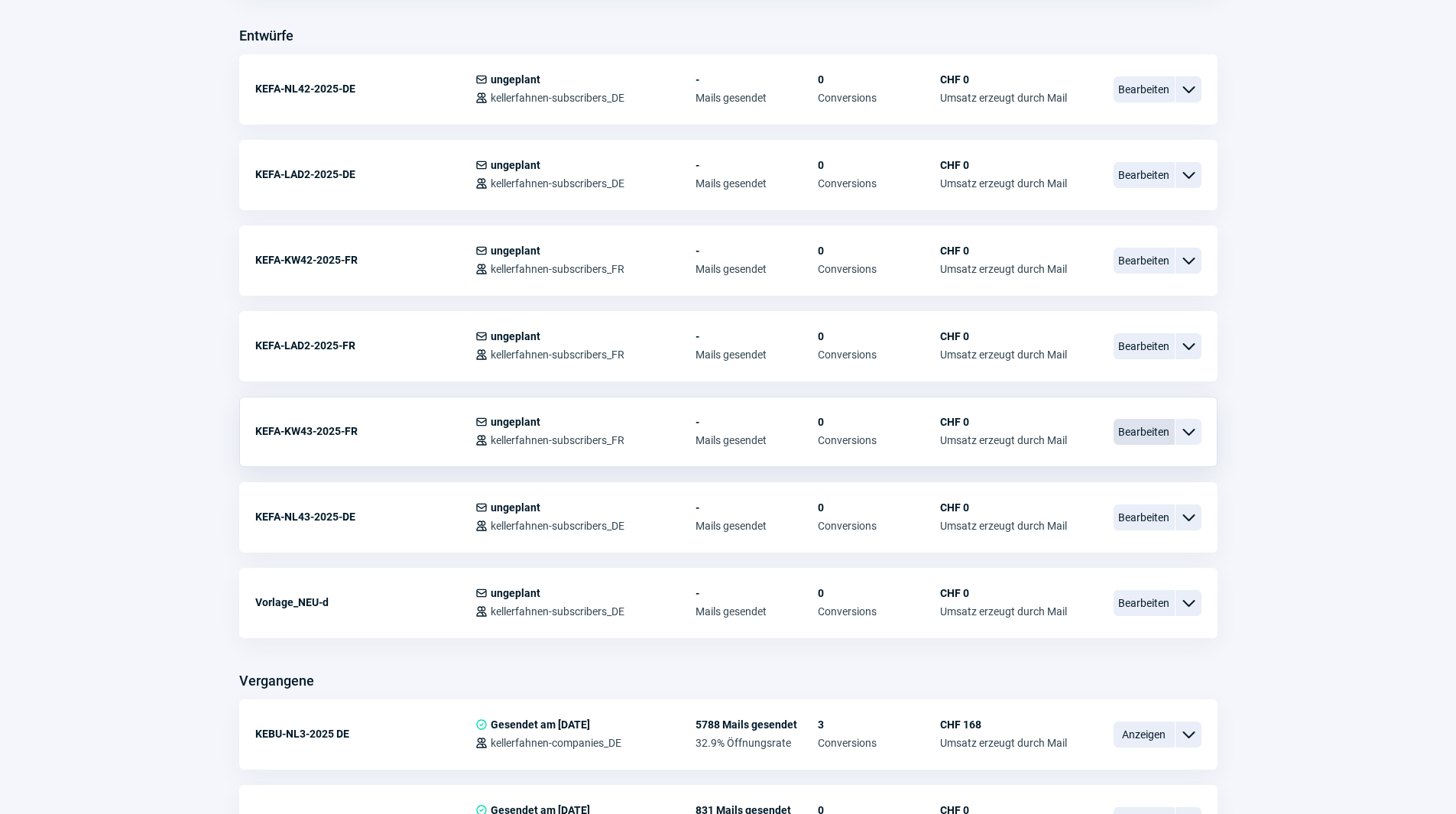
click at [1157, 431] on span "Bearbeiten" at bounding box center [1144, 431] width 61 height 26
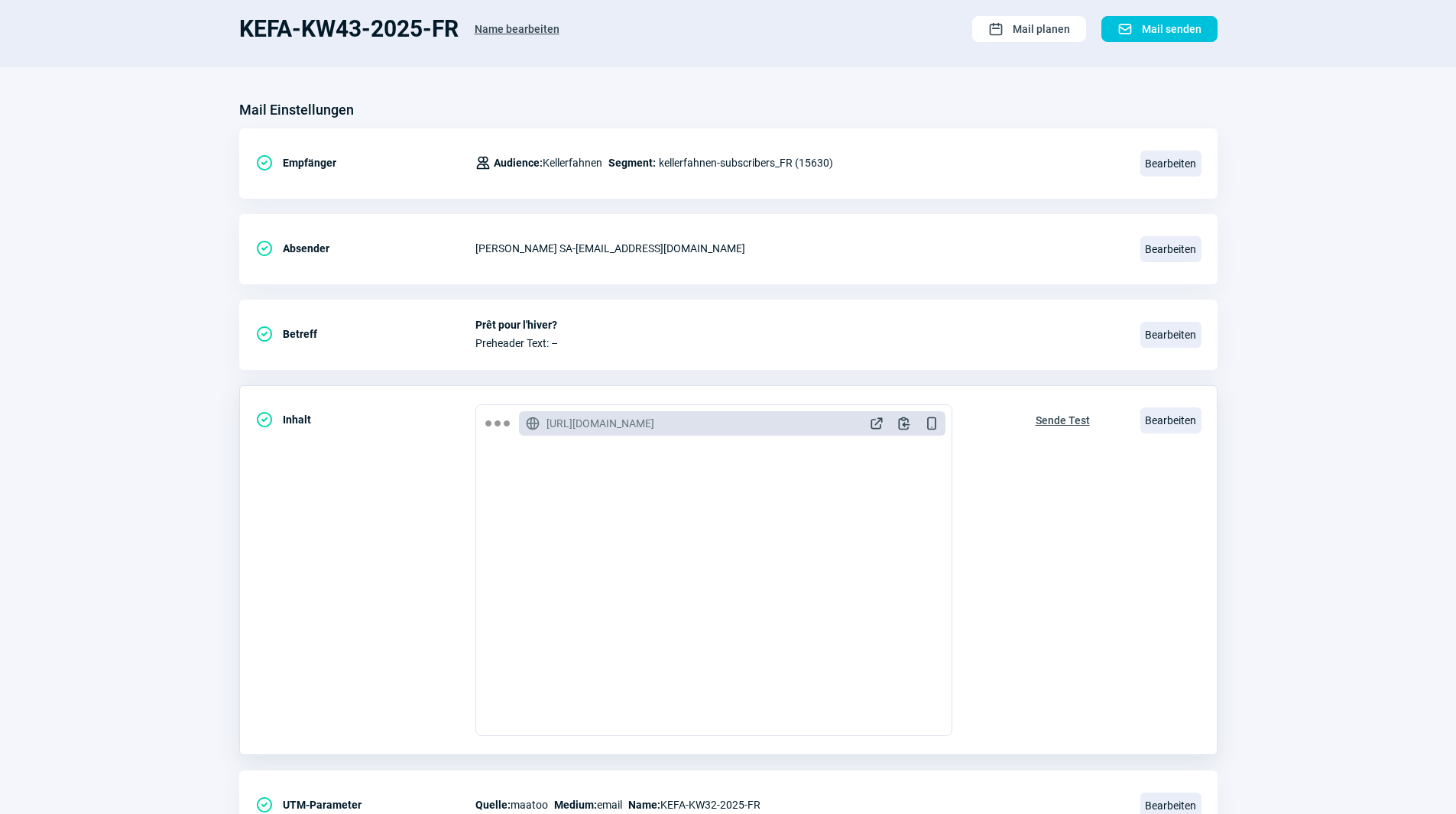
scroll to position [178, 0]
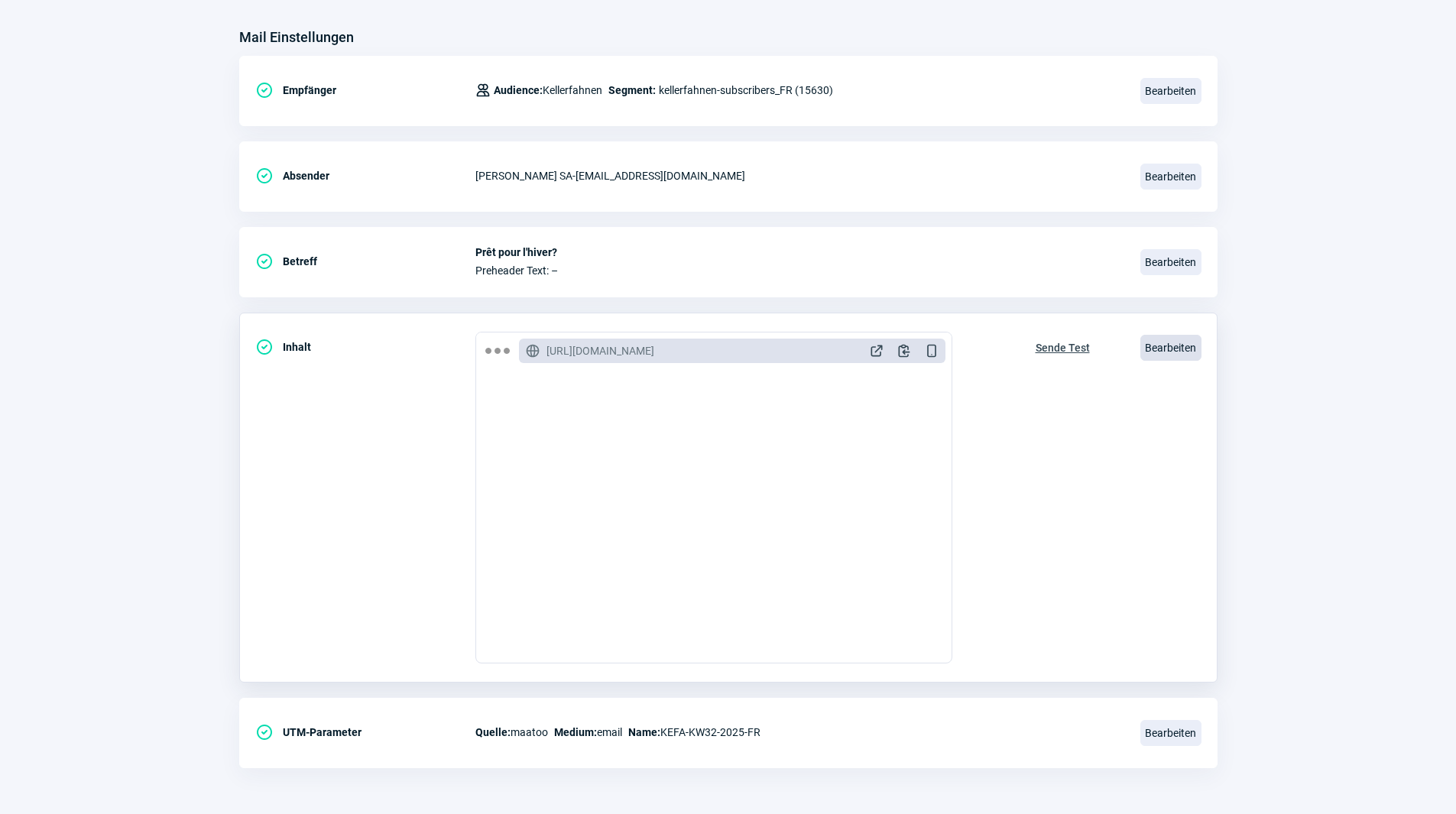
click at [1178, 339] on span "Bearbeiten" at bounding box center [1171, 347] width 61 height 26
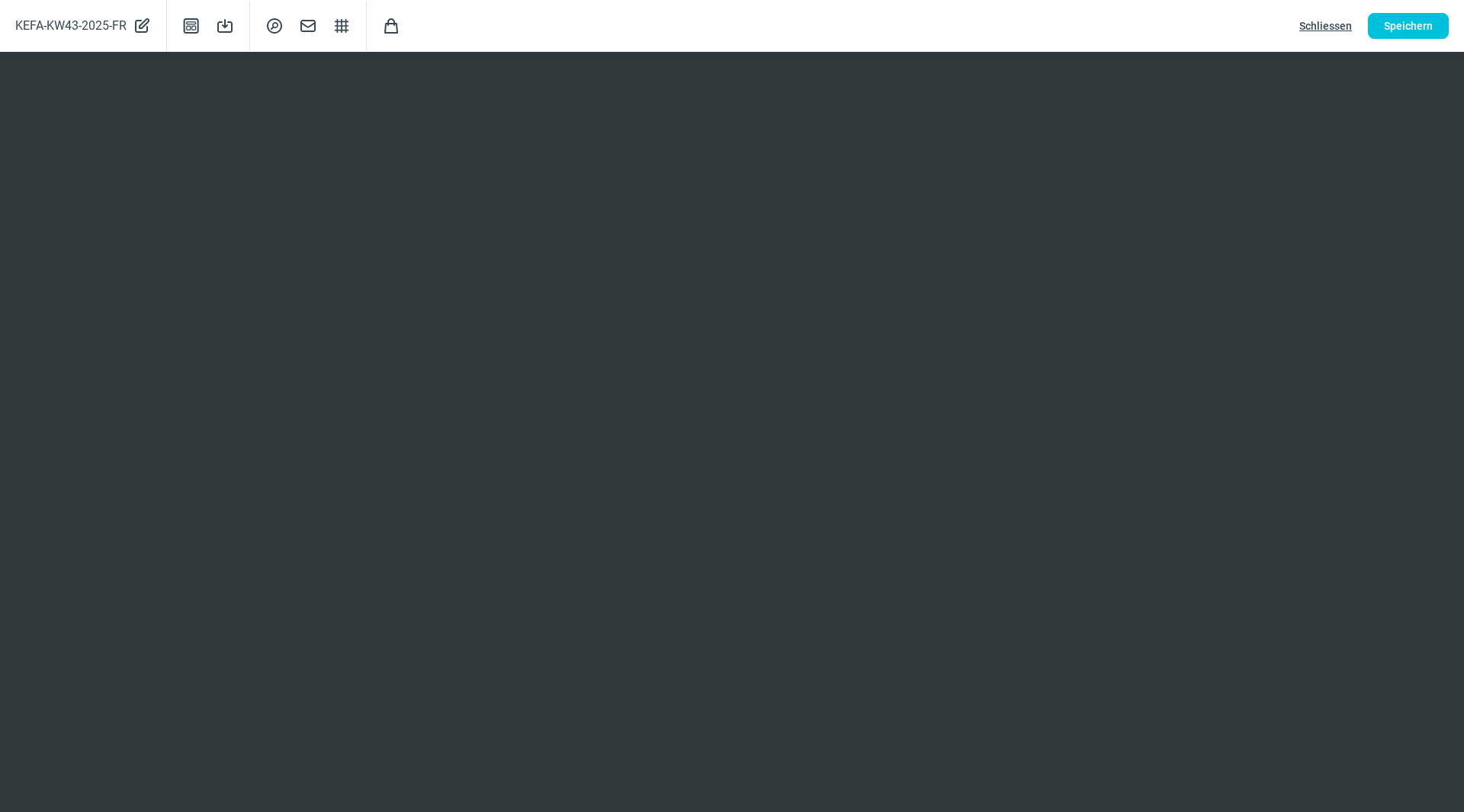
click at [1312, 22] on span "Schliessen" at bounding box center [1325, 26] width 52 height 24
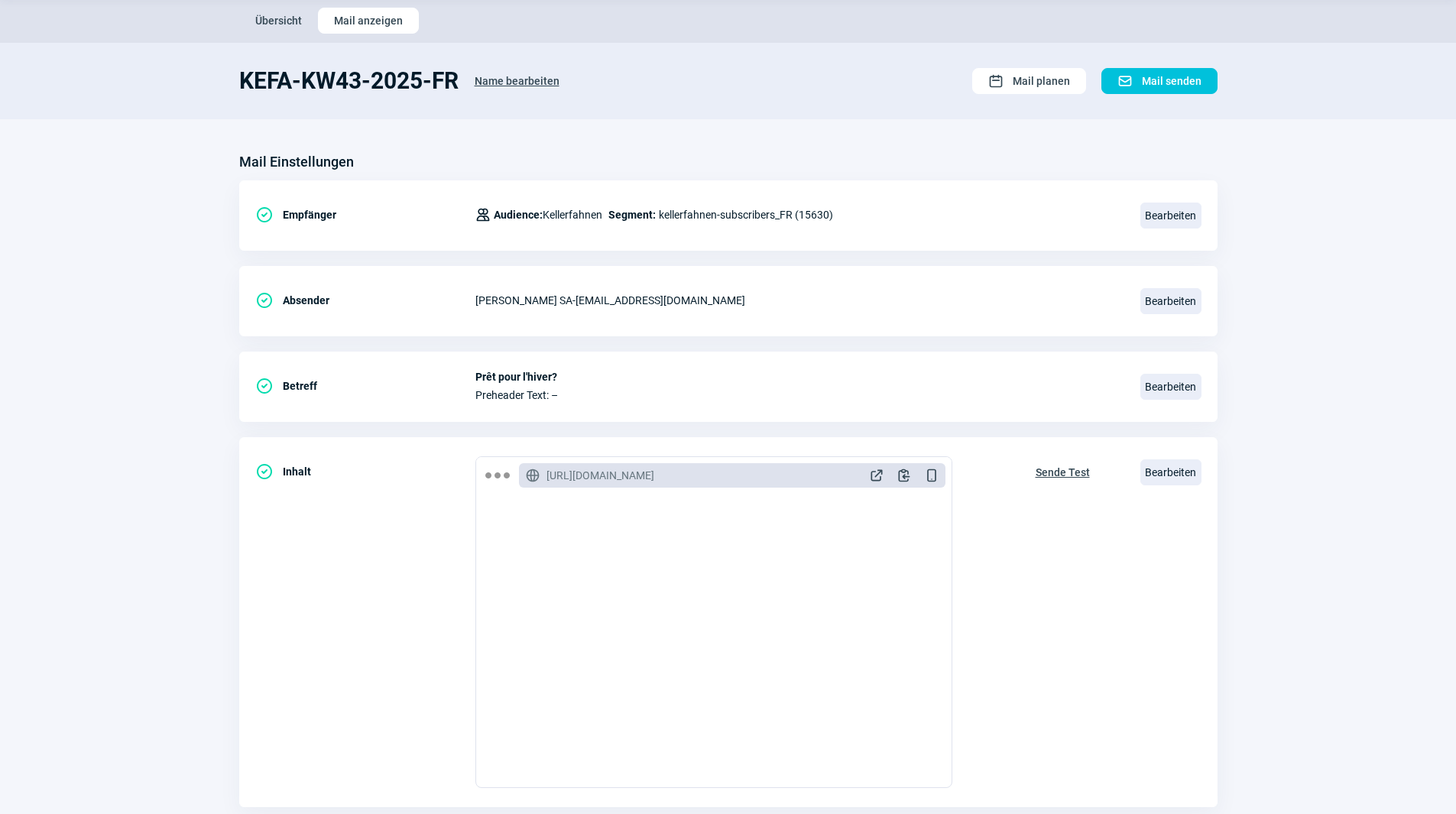
scroll to position [0, 0]
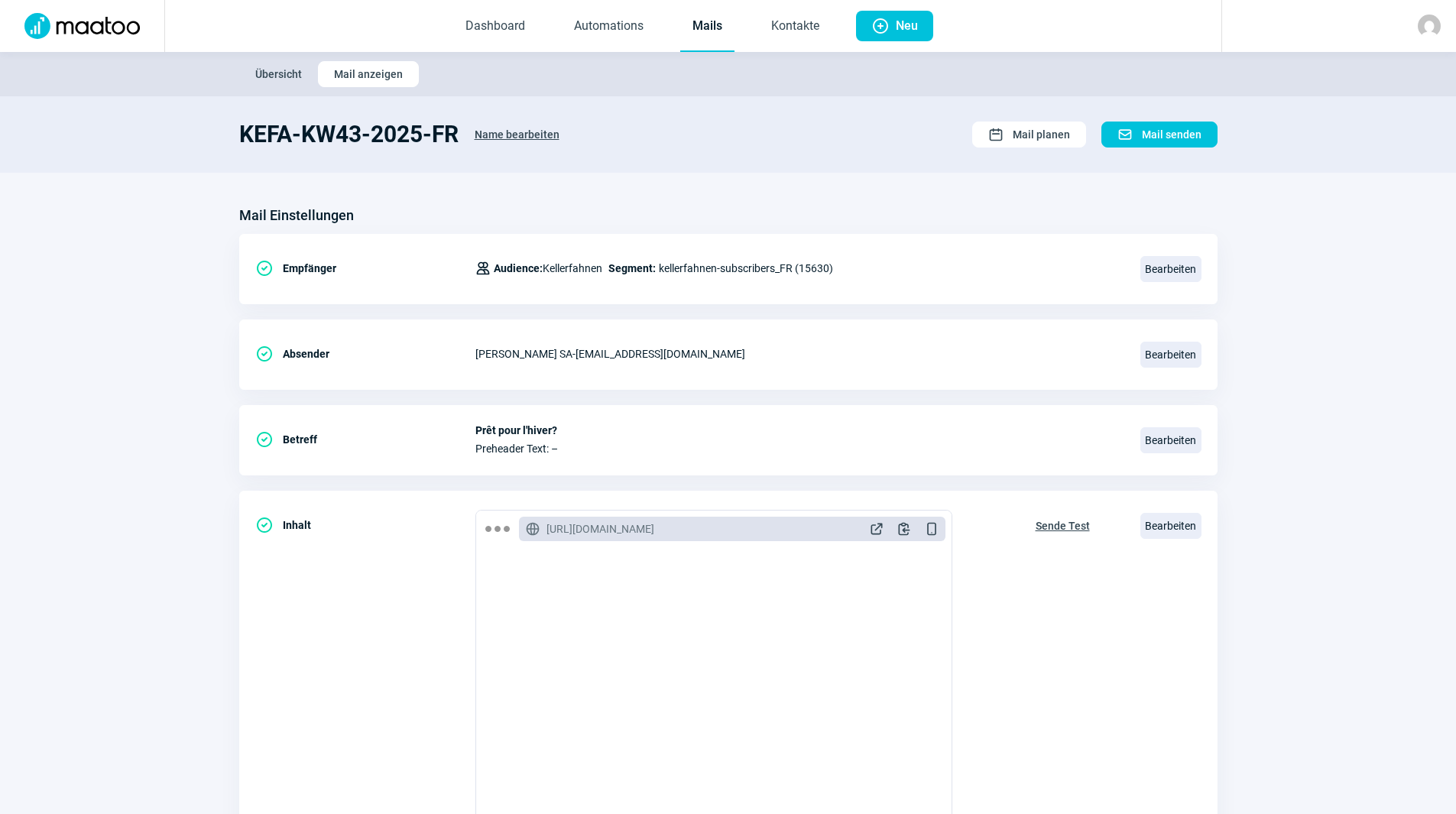
click at [702, 17] on link "Mails" at bounding box center [707, 27] width 54 height 51
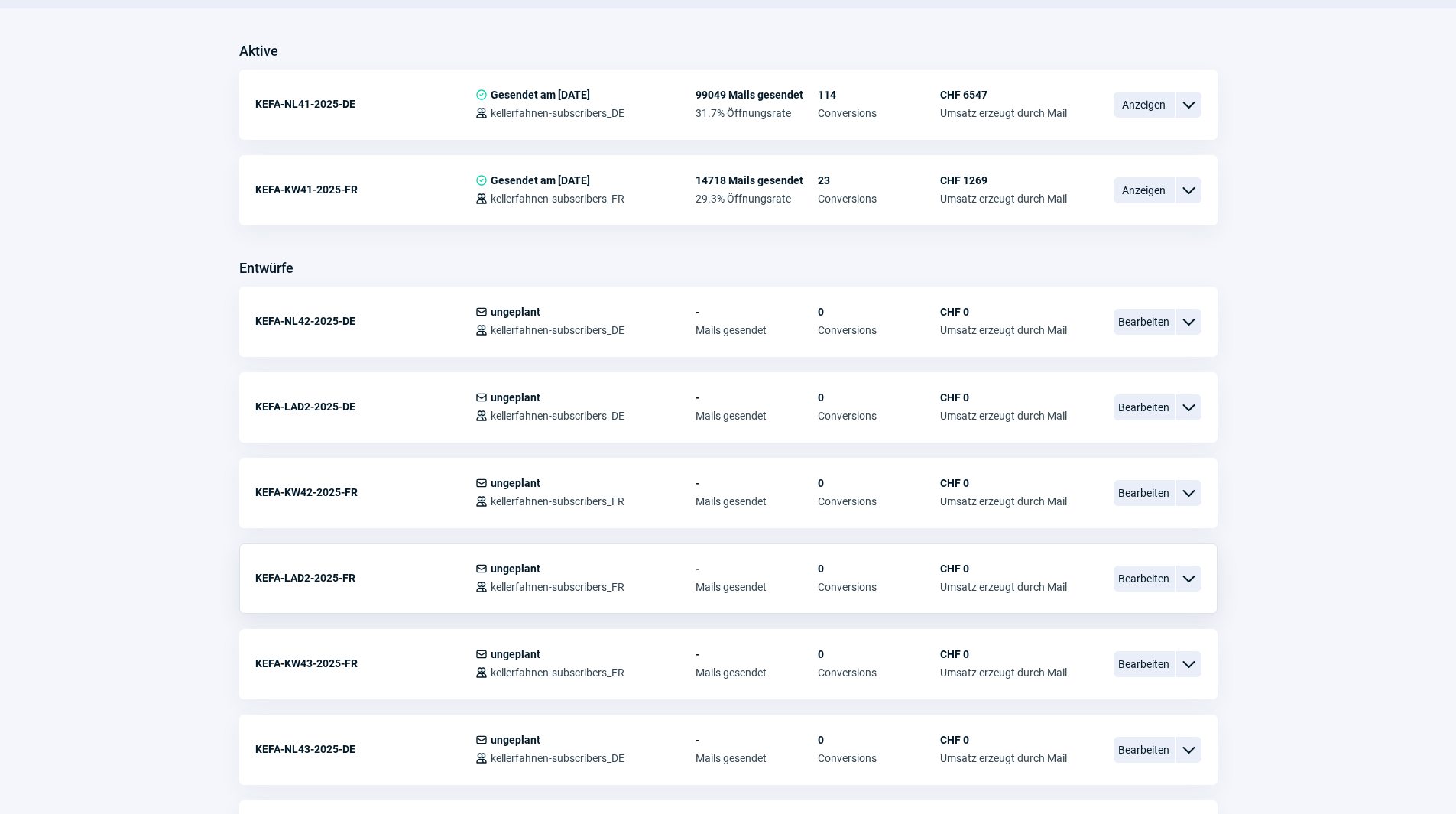
scroll to position [382, 0]
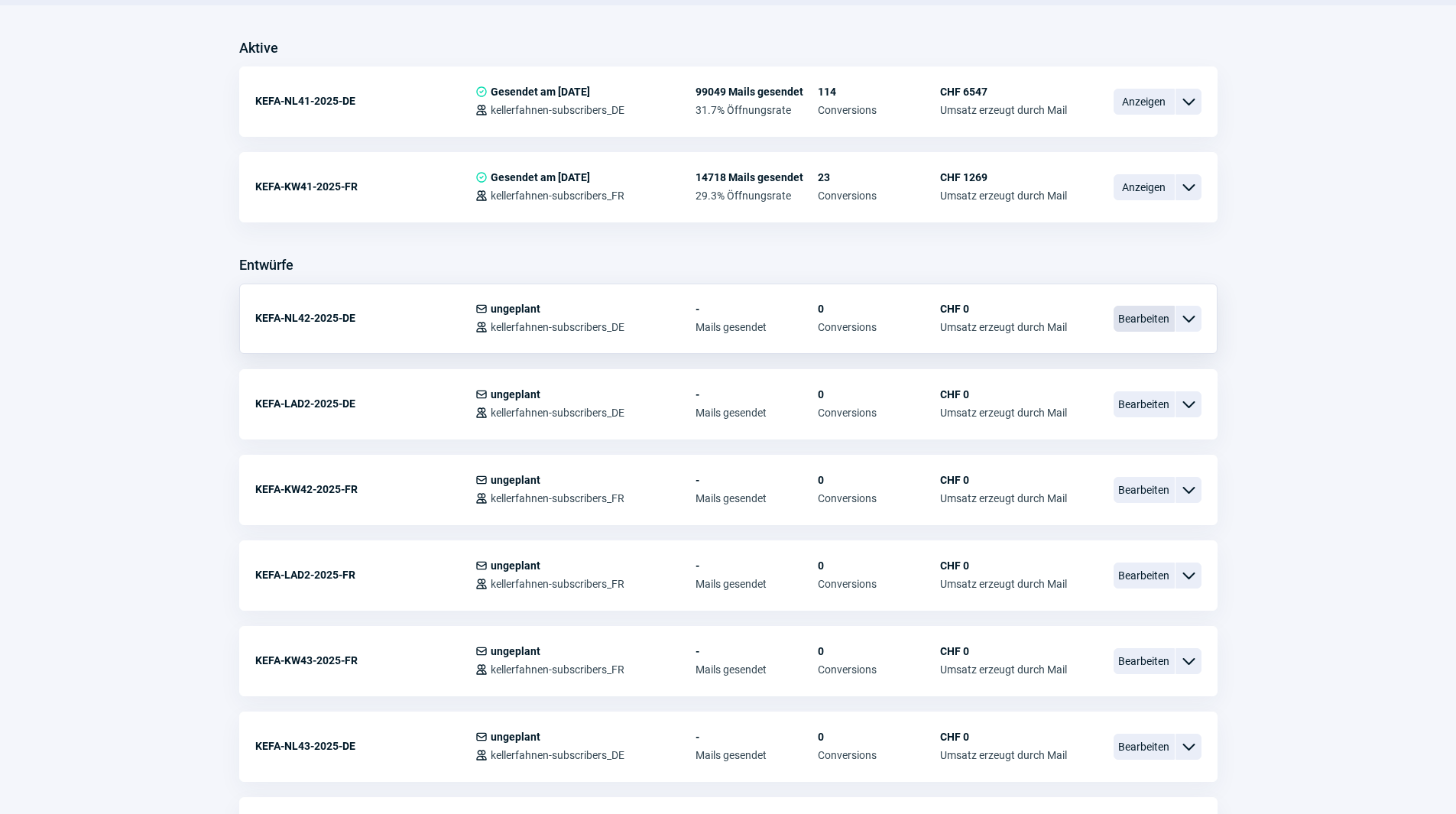
click at [1146, 312] on span "Bearbeiten" at bounding box center [1144, 318] width 61 height 26
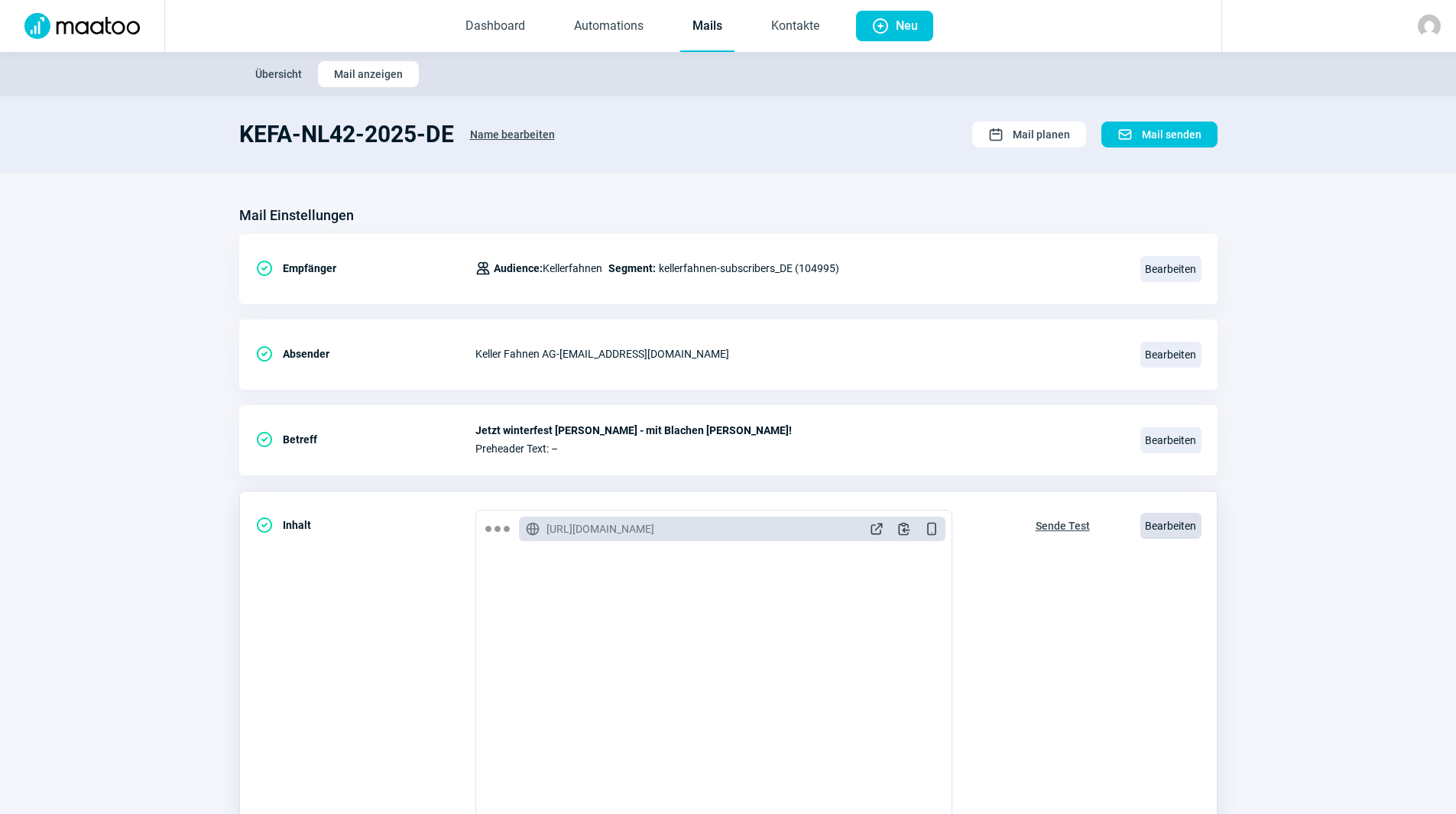
click at [1175, 523] on span "Bearbeiten" at bounding box center [1171, 525] width 61 height 26
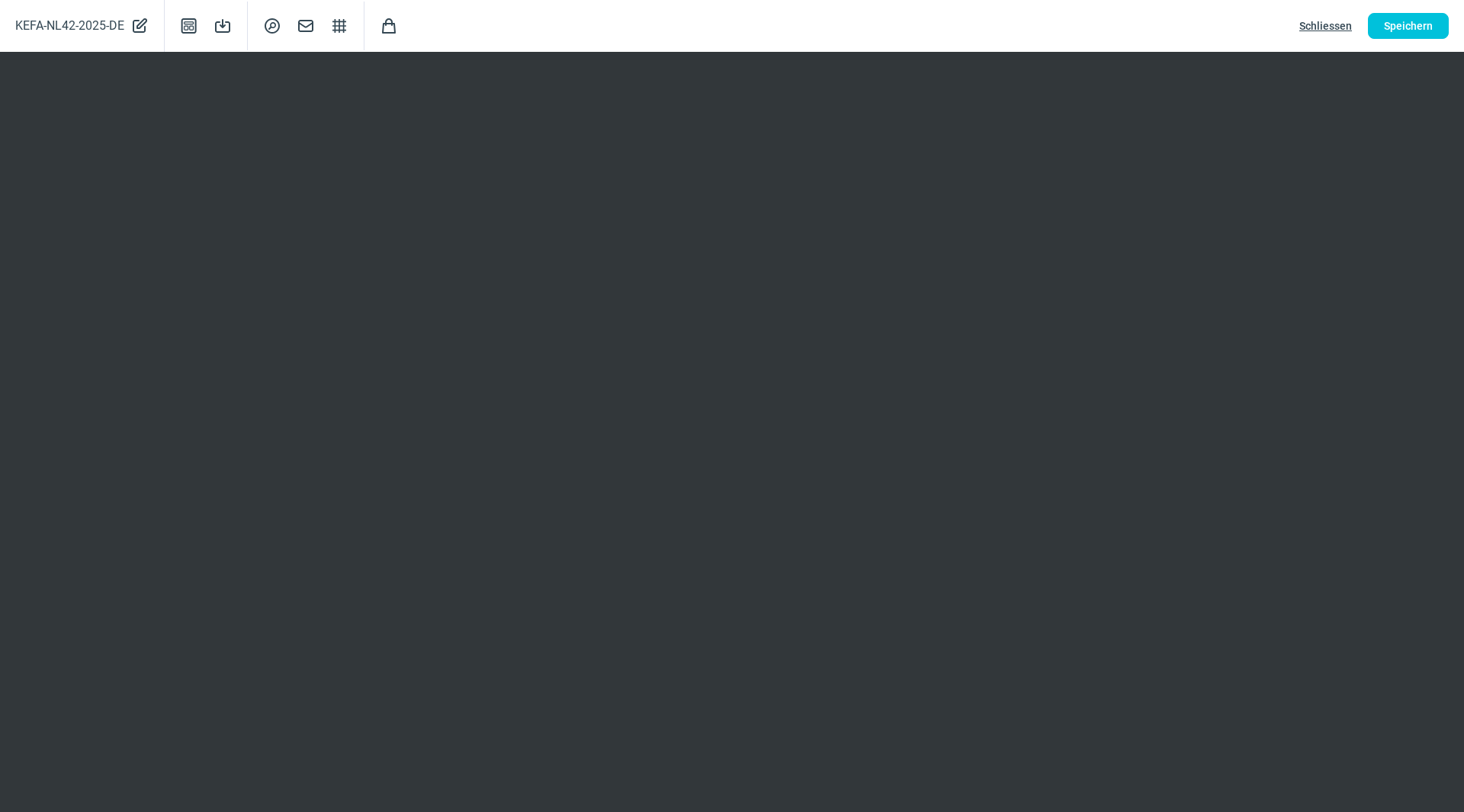
click at [1324, 26] on span "Schliessen" at bounding box center [1325, 26] width 52 height 24
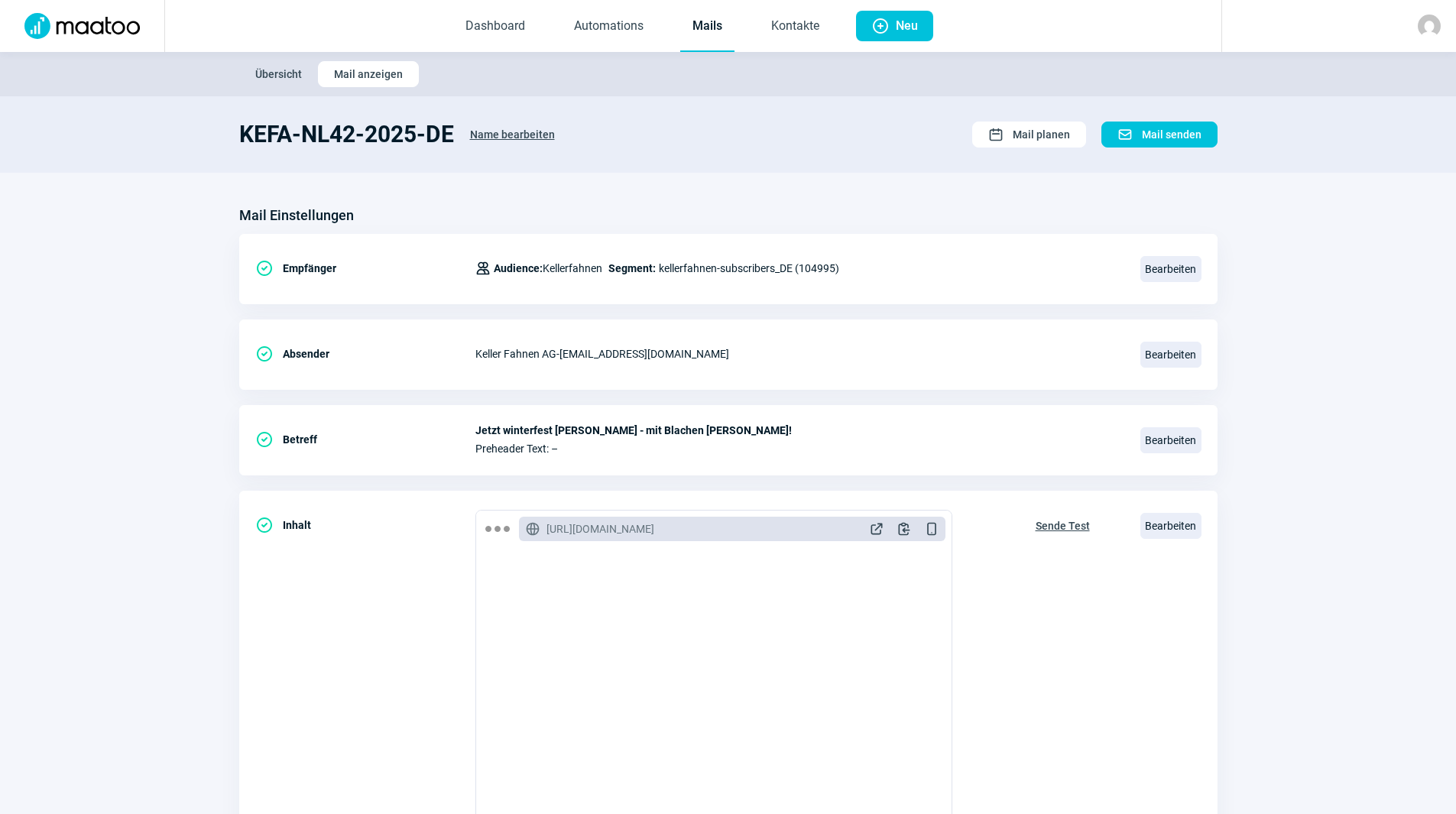
click at [721, 23] on link "Mails" at bounding box center [707, 27] width 54 height 51
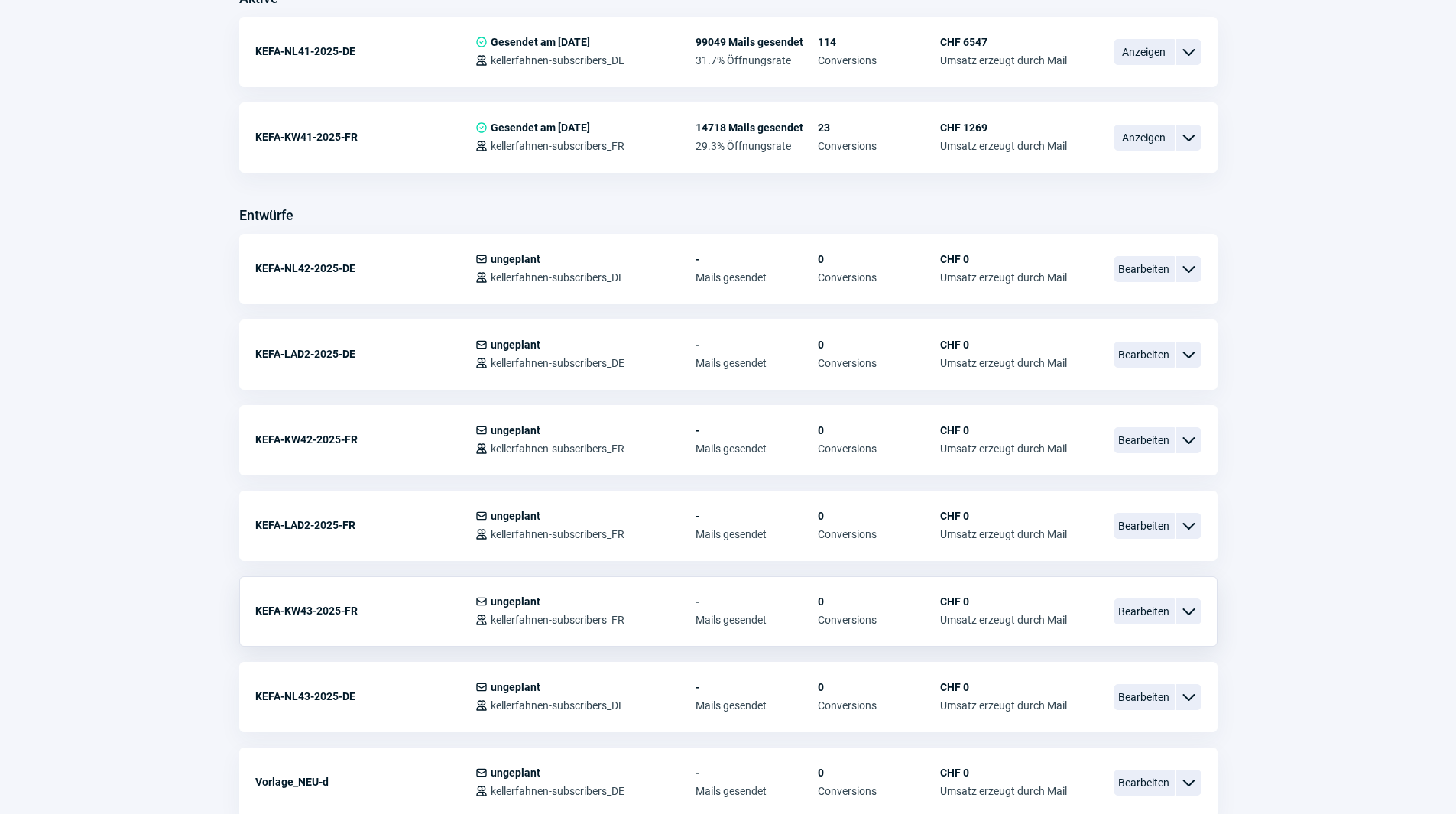
scroll to position [459, 0]
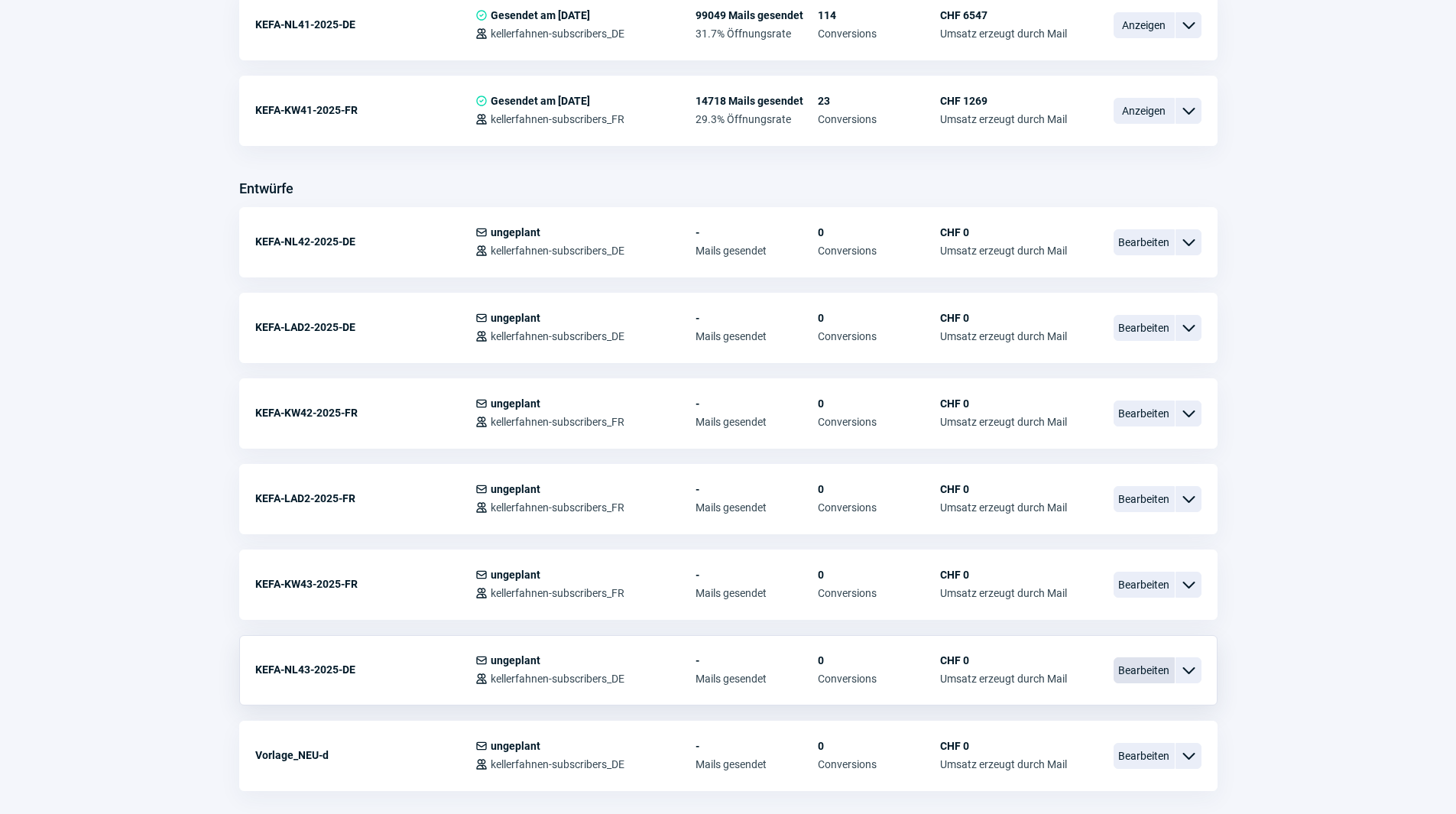
click at [1158, 673] on span "Bearbeiten" at bounding box center [1144, 669] width 61 height 26
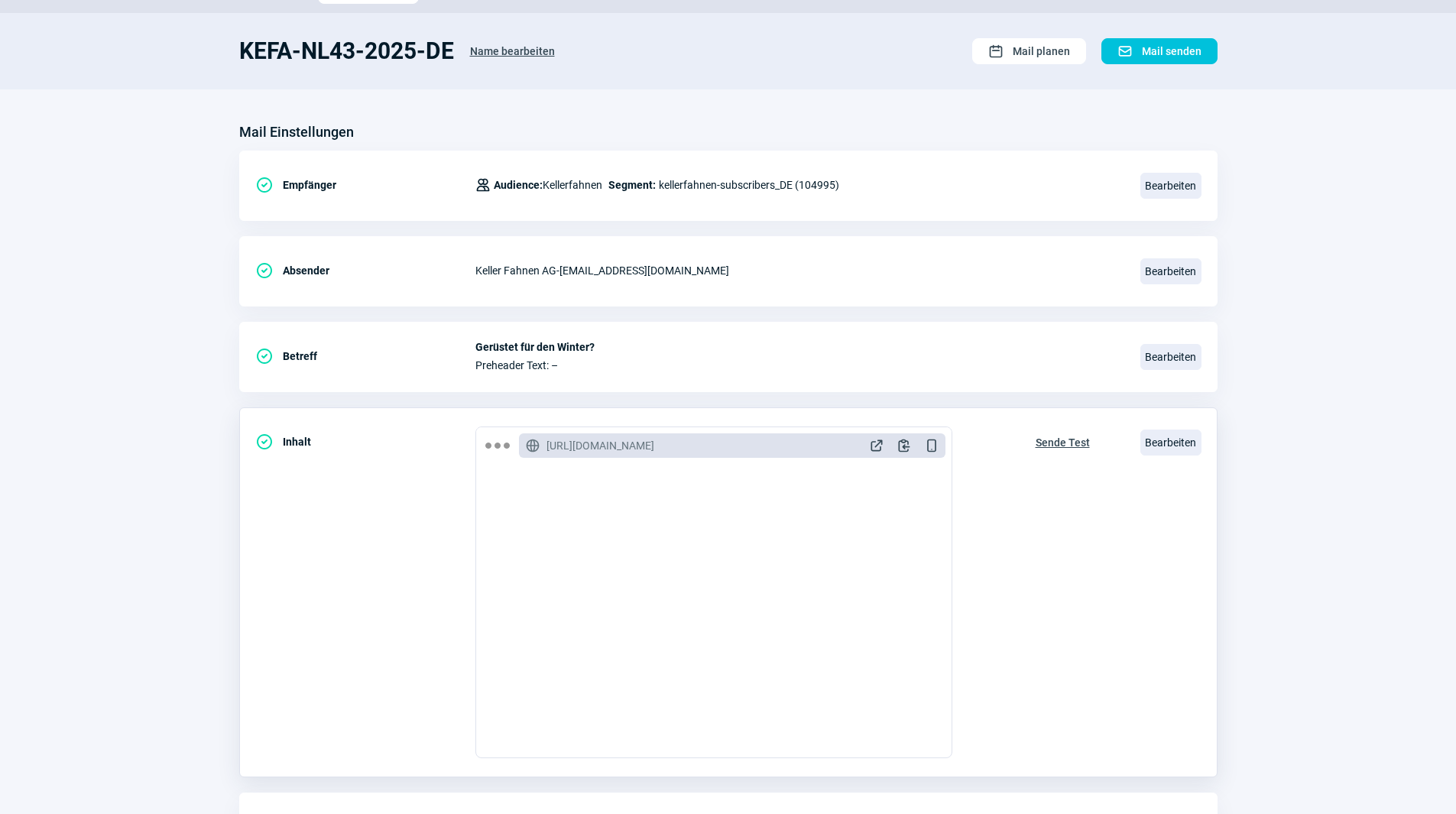
scroll to position [178, 0]
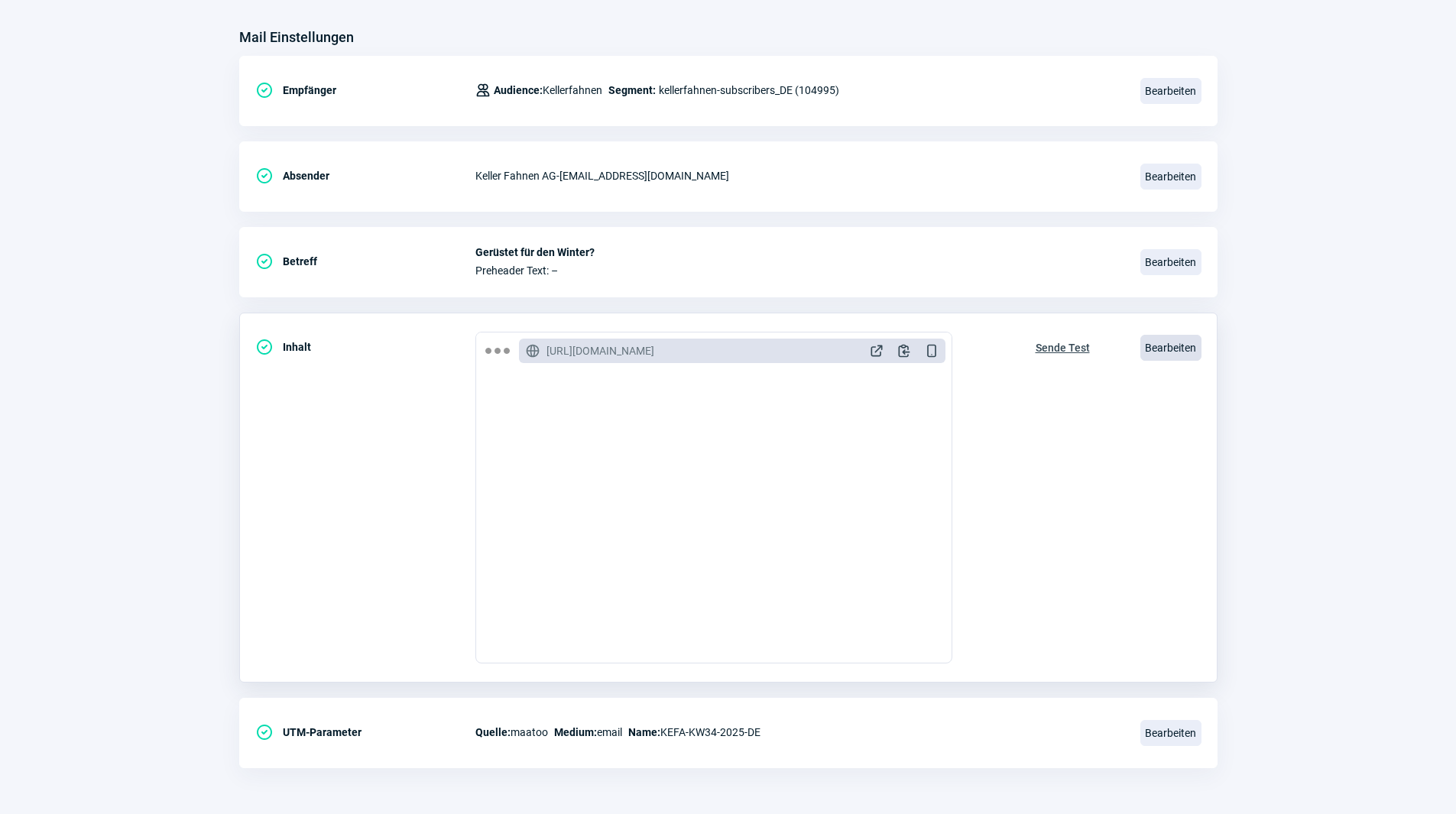
click at [1174, 349] on span "Bearbeiten" at bounding box center [1171, 347] width 61 height 26
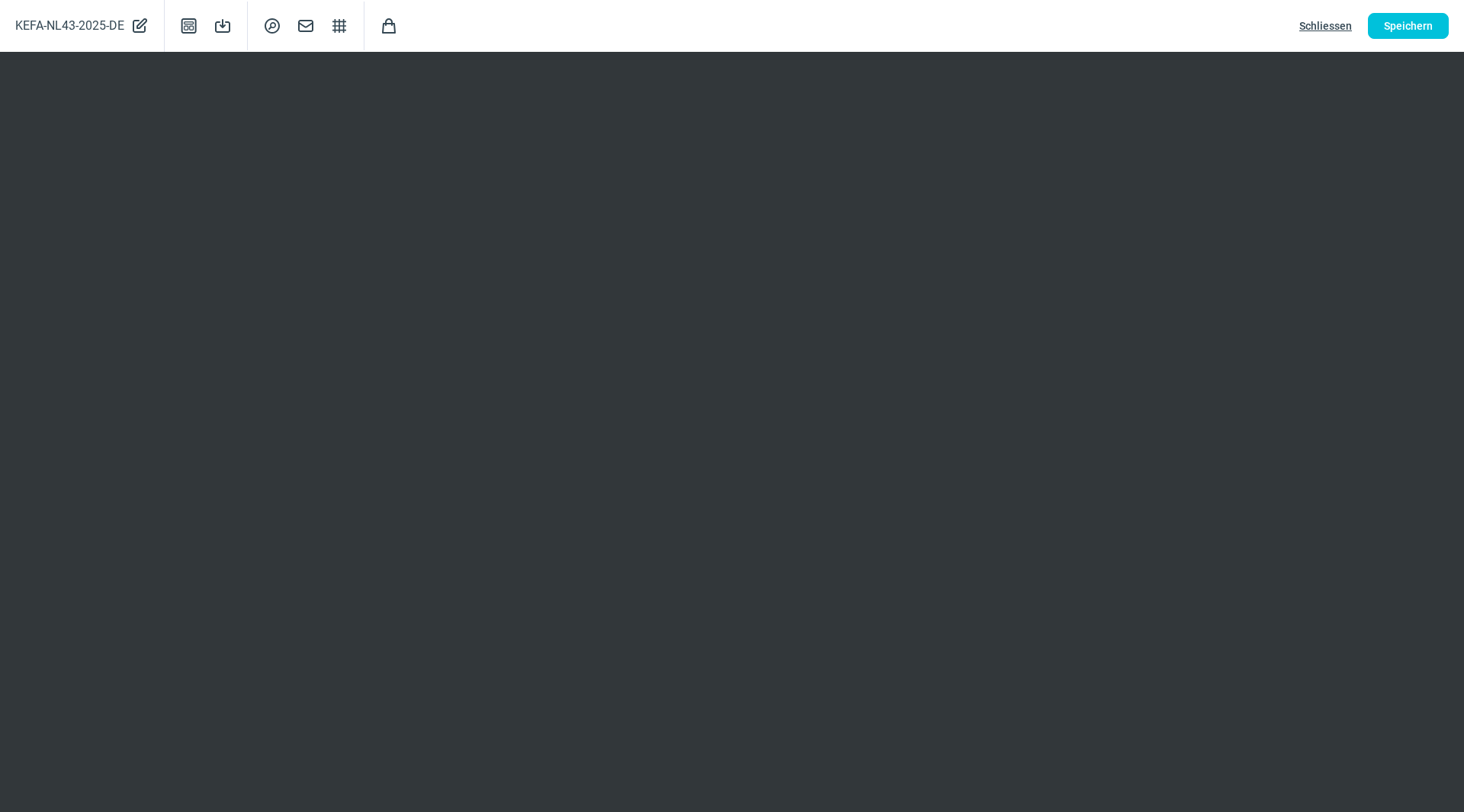
click at [1343, 17] on span "Schliessen" at bounding box center [1325, 26] width 52 height 24
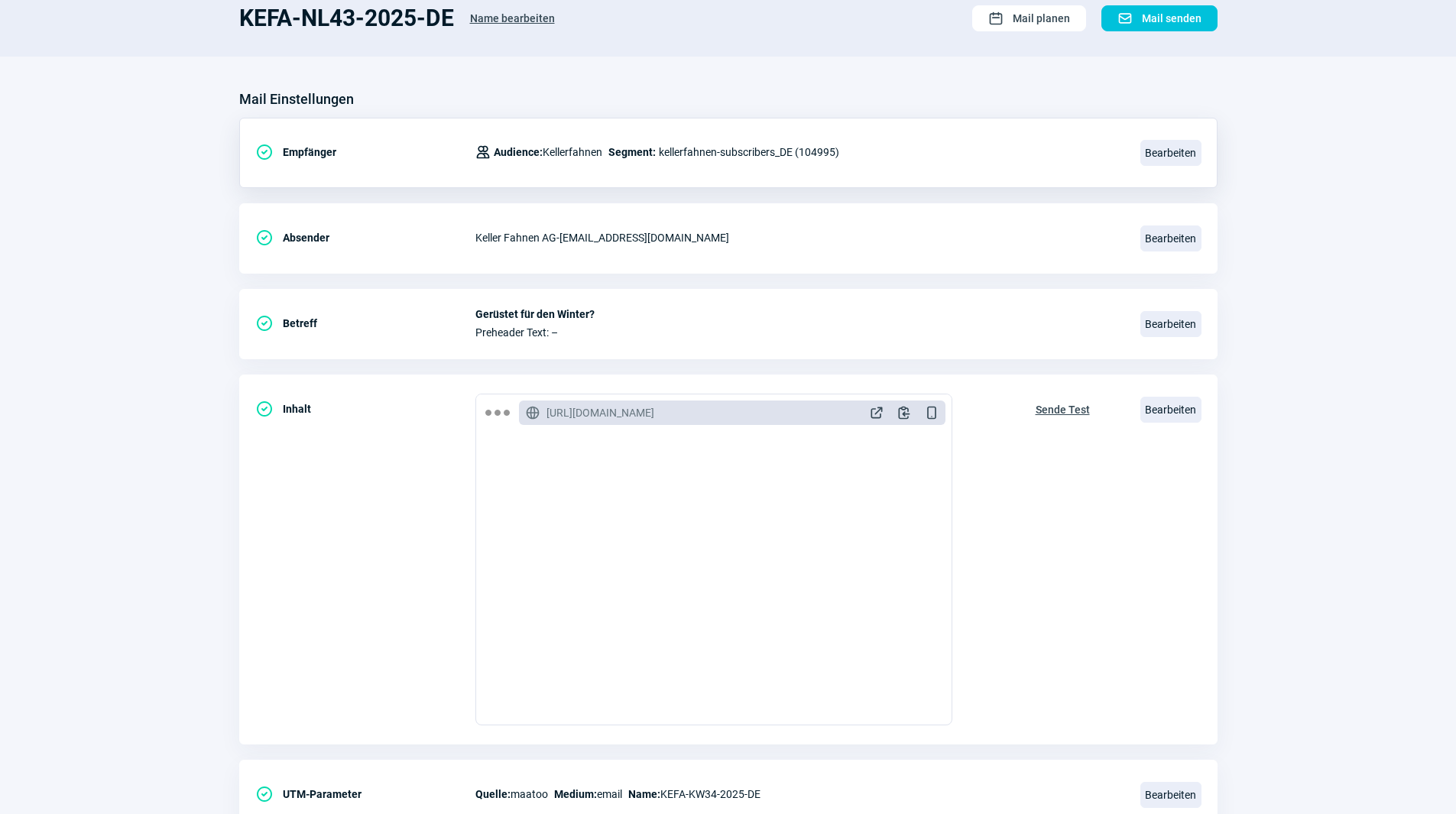
scroll to position [0, 0]
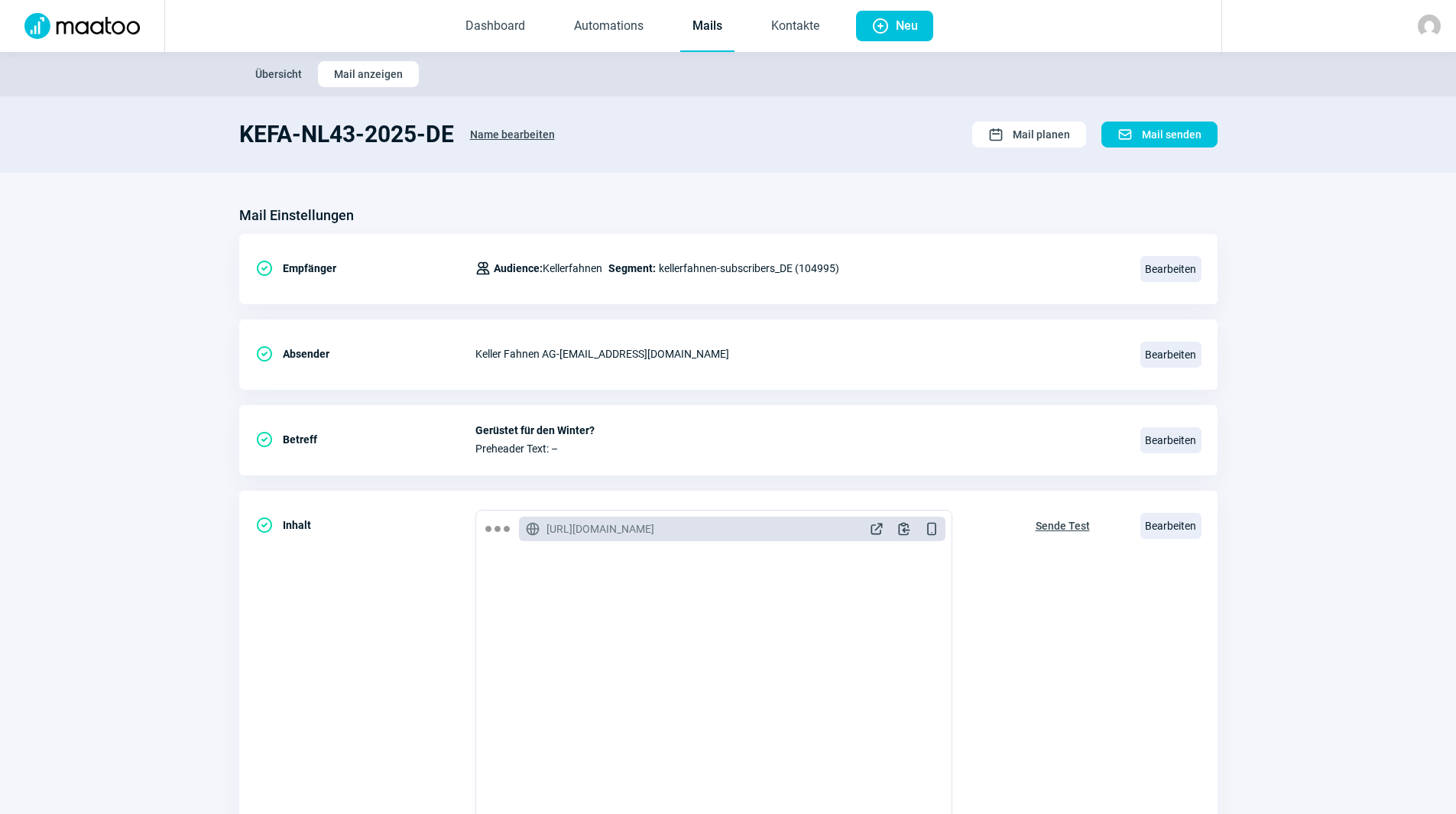
click at [722, 17] on link "Mails" at bounding box center [707, 27] width 54 height 51
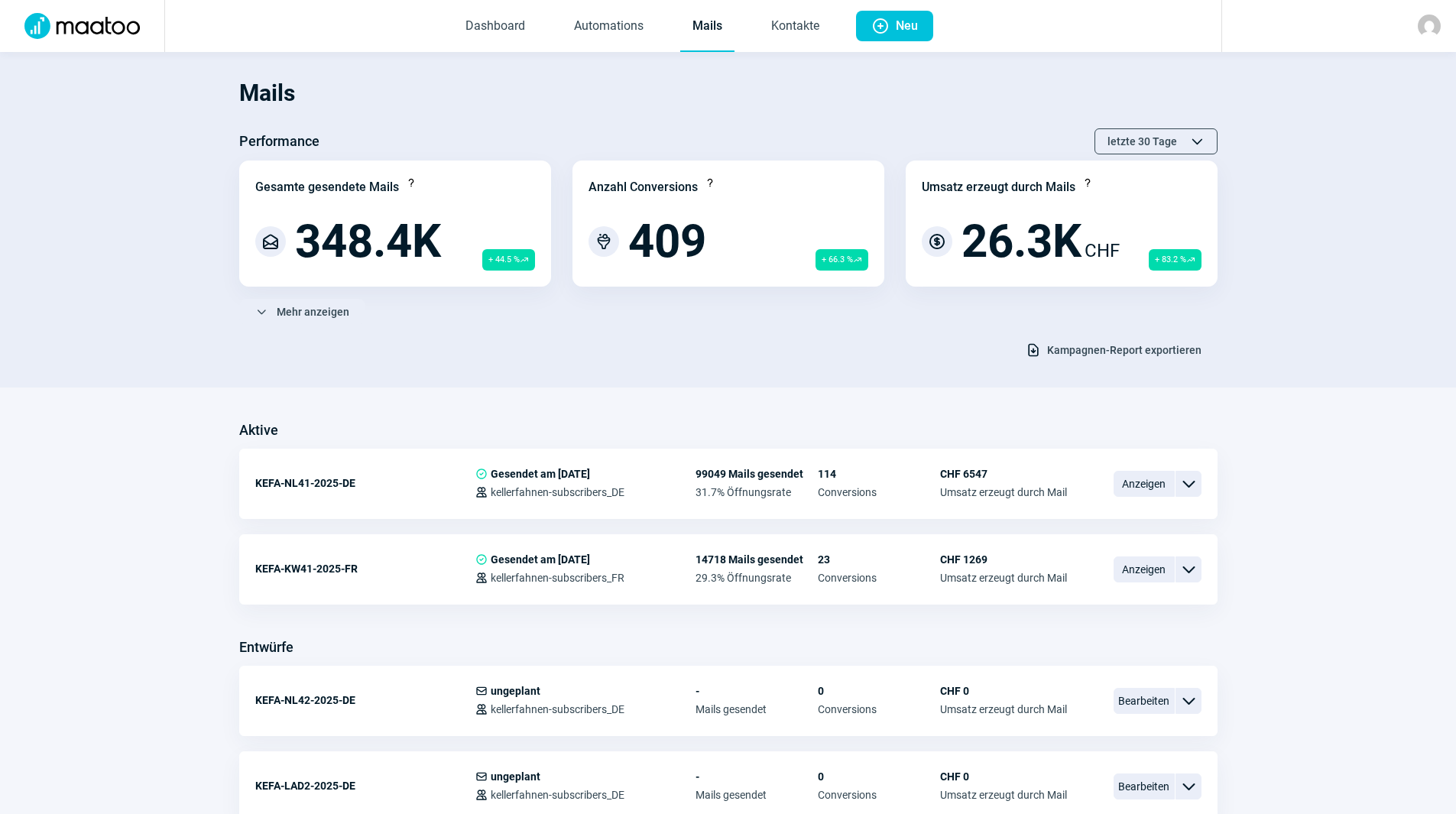
scroll to position [229, 0]
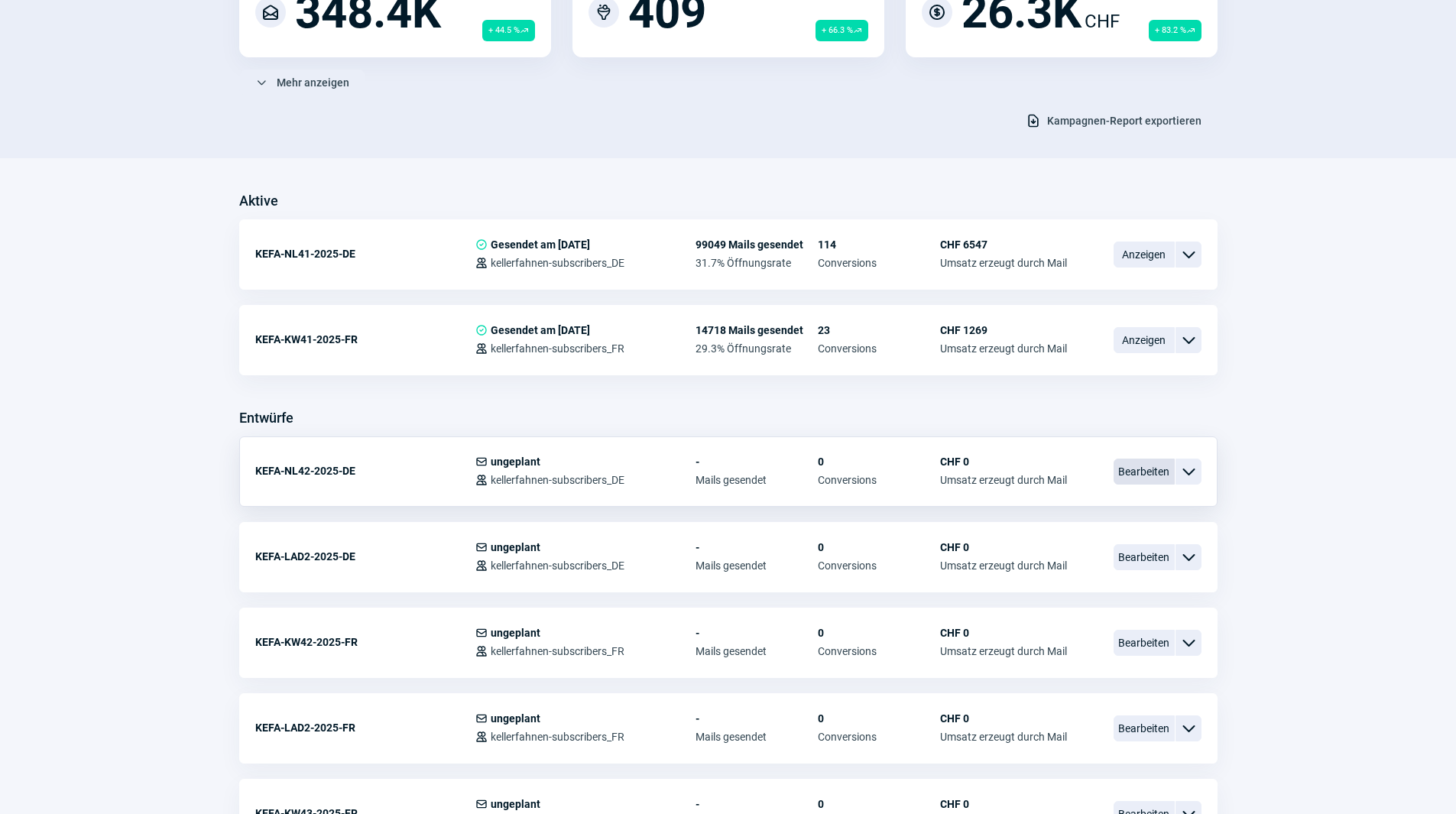
click at [1154, 470] on span "Bearbeiten" at bounding box center [1144, 471] width 61 height 26
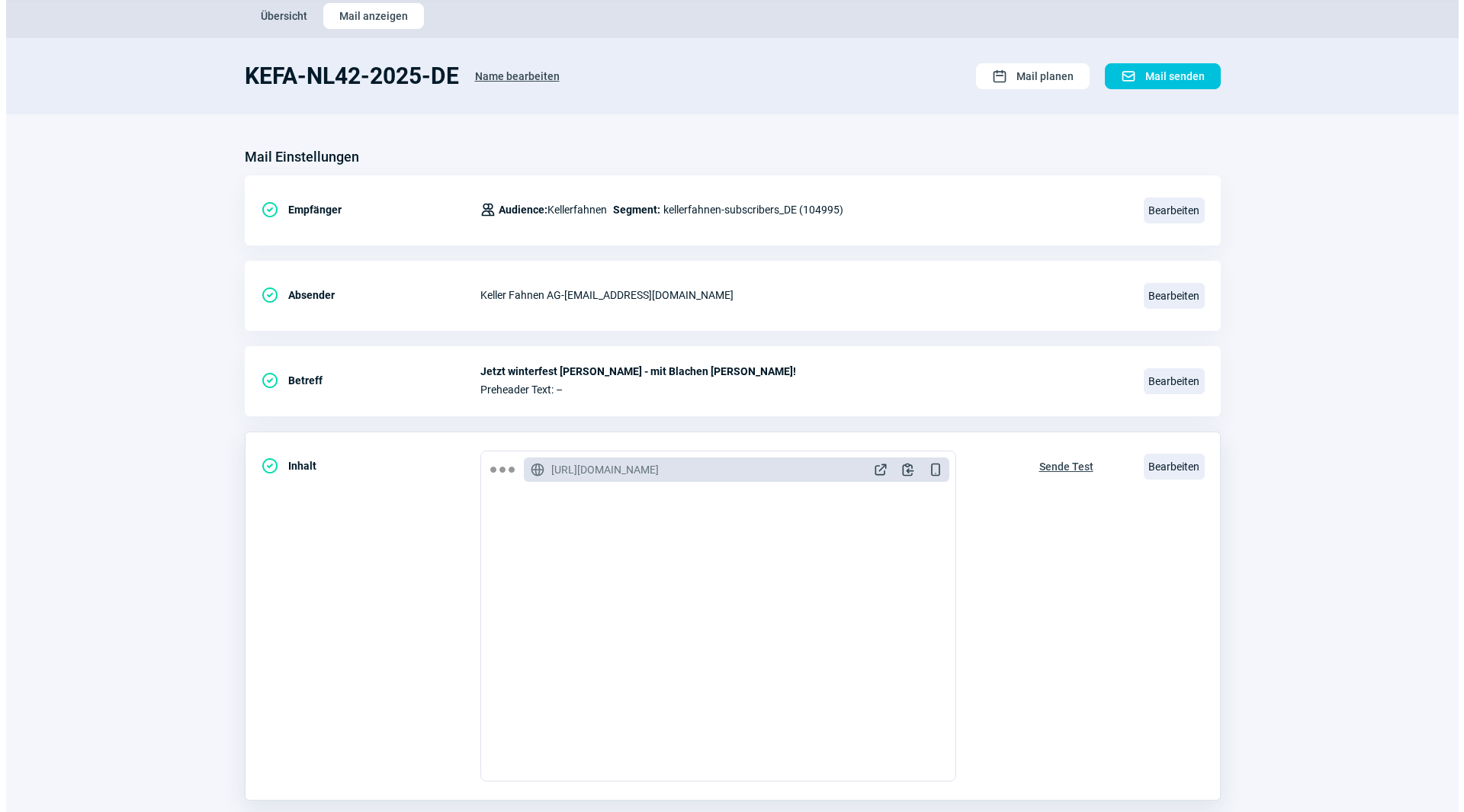
scroll to position [178, 0]
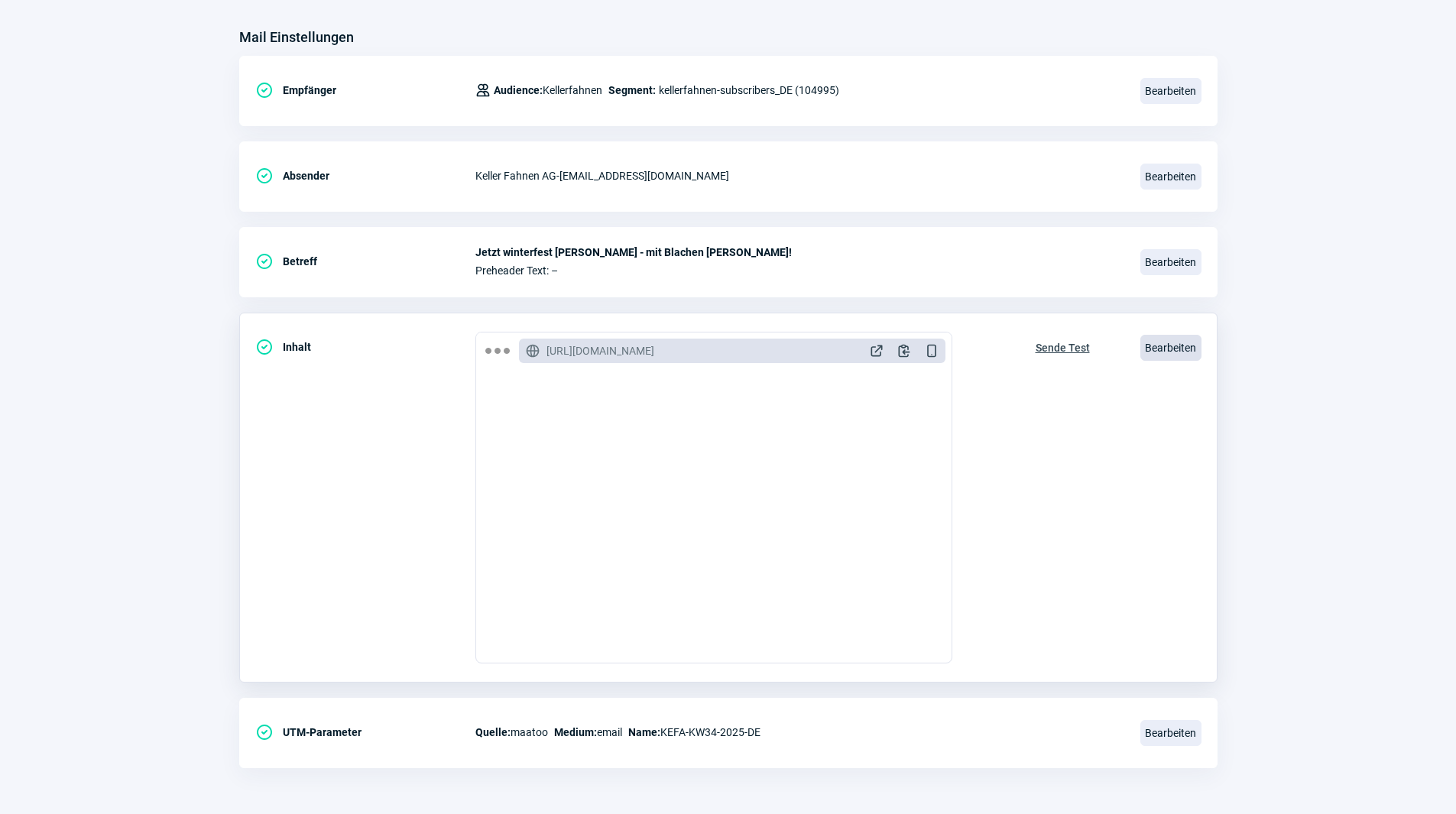
click at [1167, 348] on span "Bearbeiten" at bounding box center [1171, 347] width 61 height 26
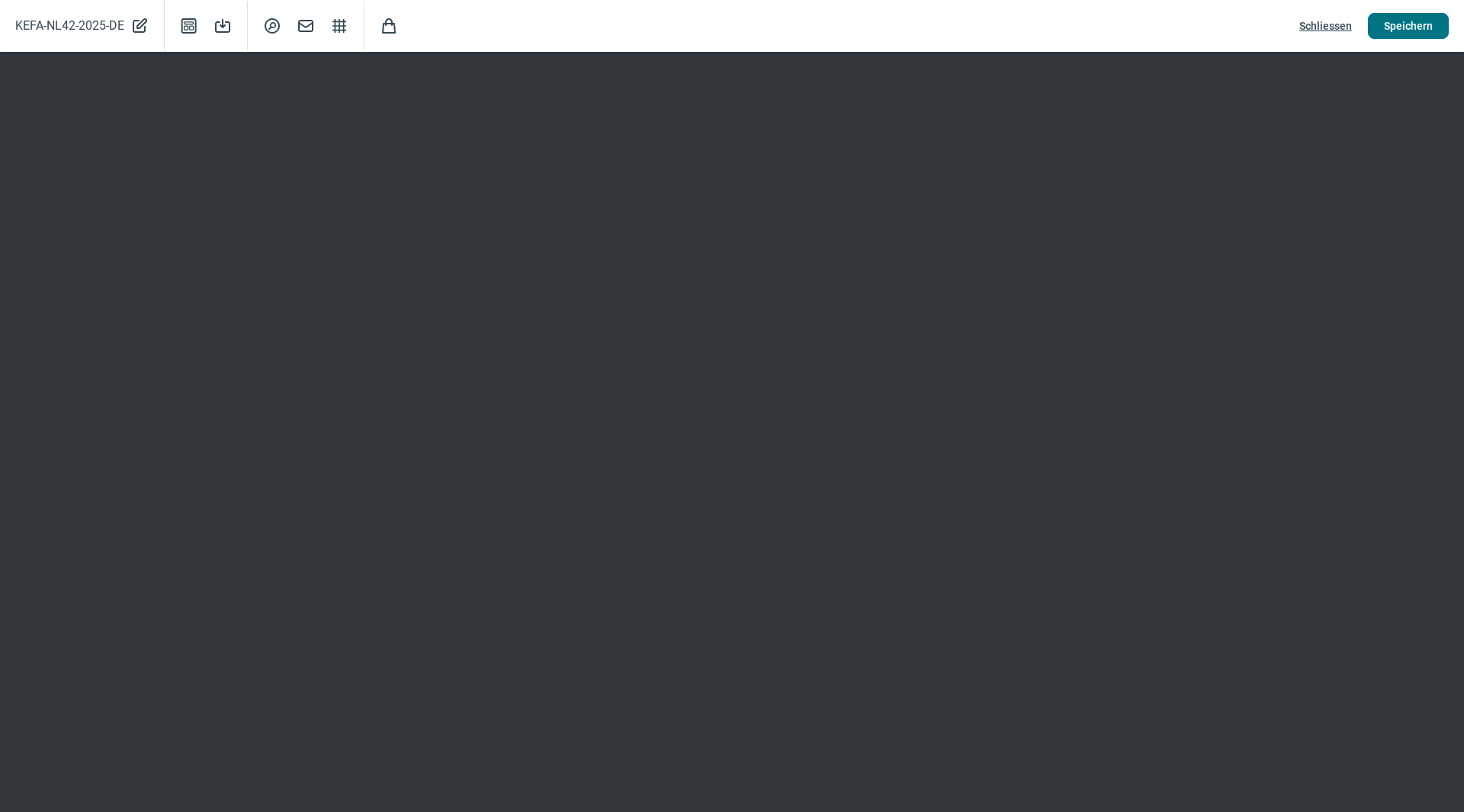
click at [1410, 26] on span "Speichern" at bounding box center [1408, 26] width 49 height 24
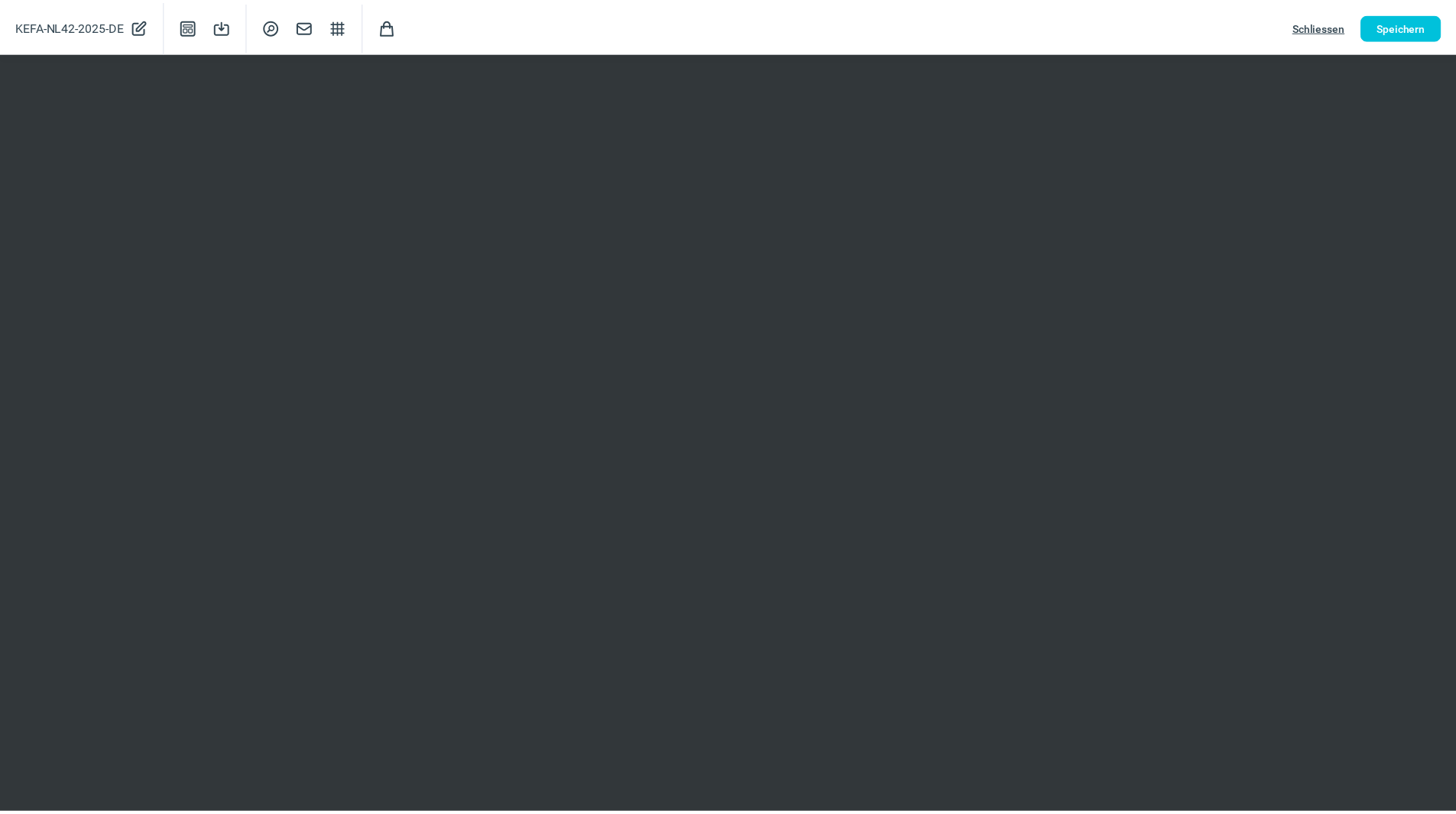
scroll to position [0, 0]
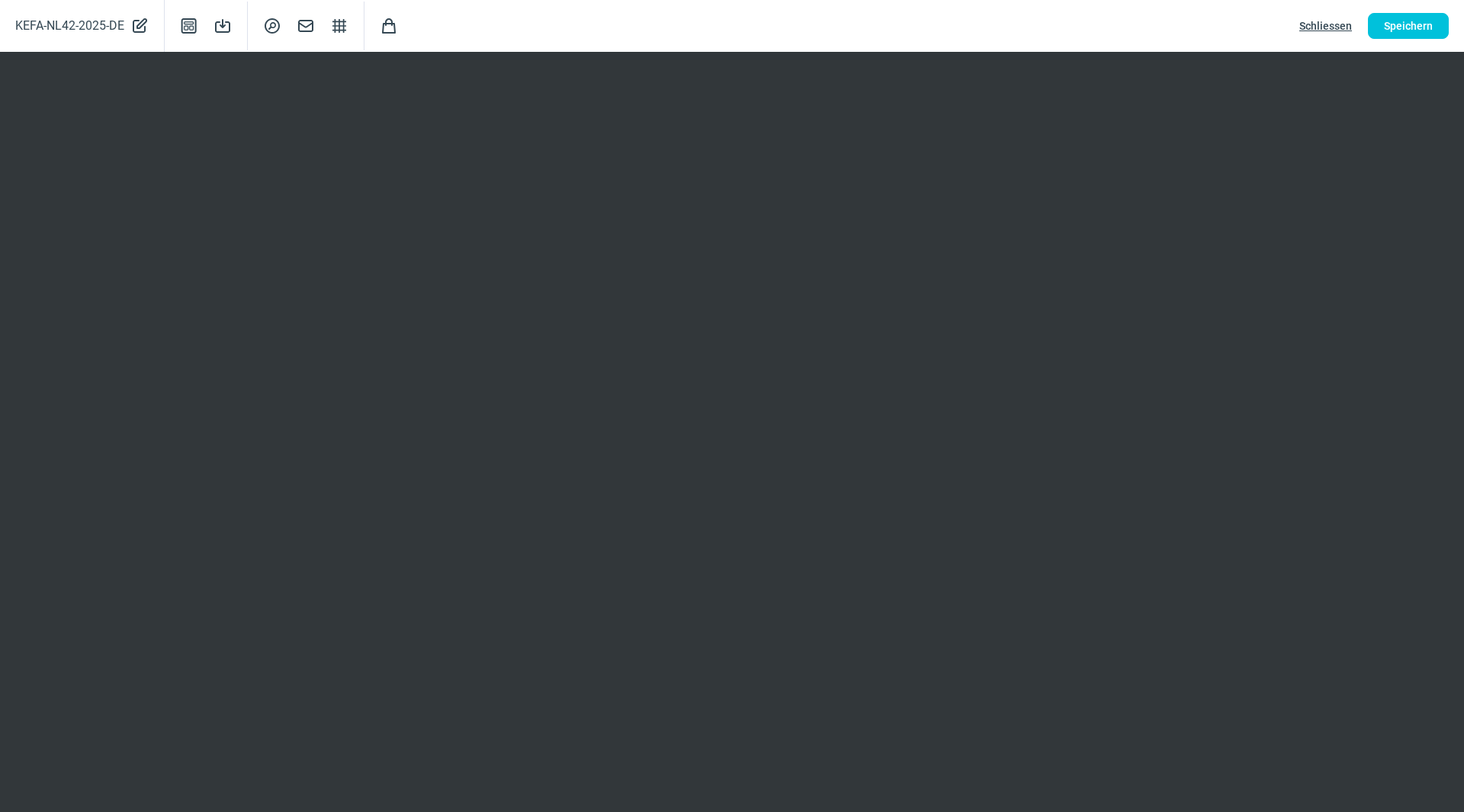
click at [1324, 22] on span "Schliessen" at bounding box center [1325, 26] width 52 height 24
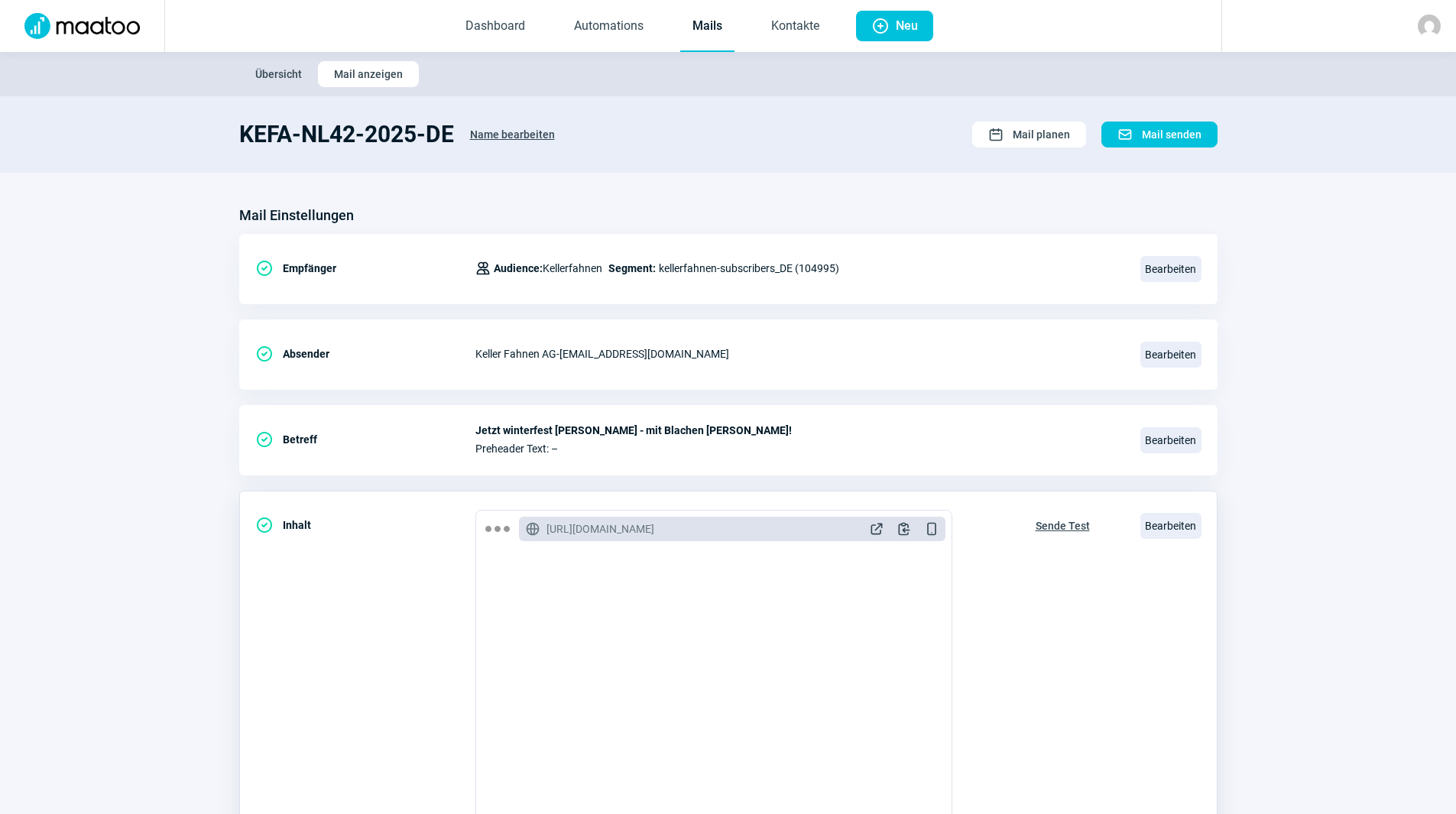
click at [1074, 521] on span "Sende Test" at bounding box center [1062, 525] width 54 height 24
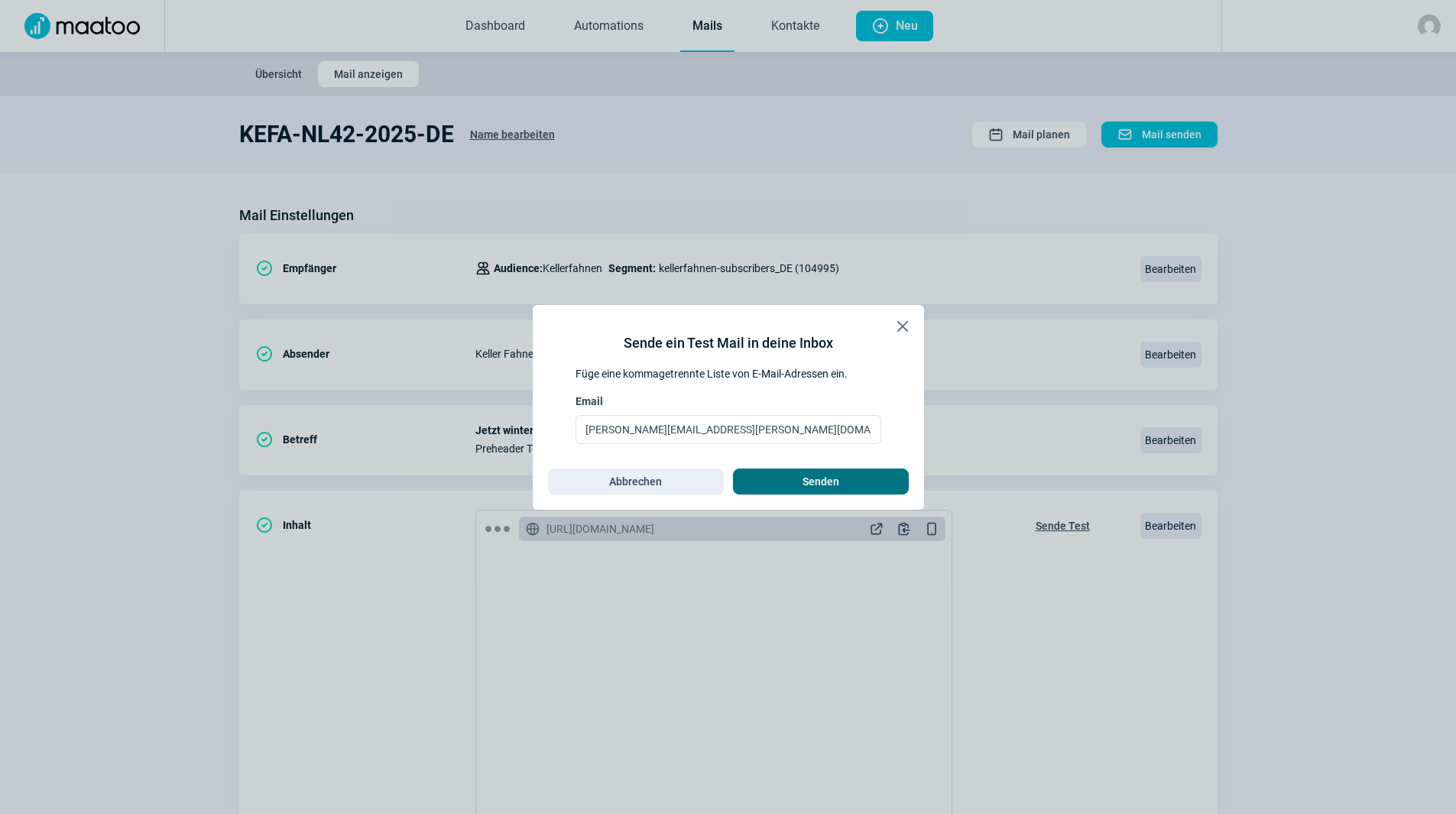
click at [789, 490] on span "Senden" at bounding box center [821, 481] width 144 height 24
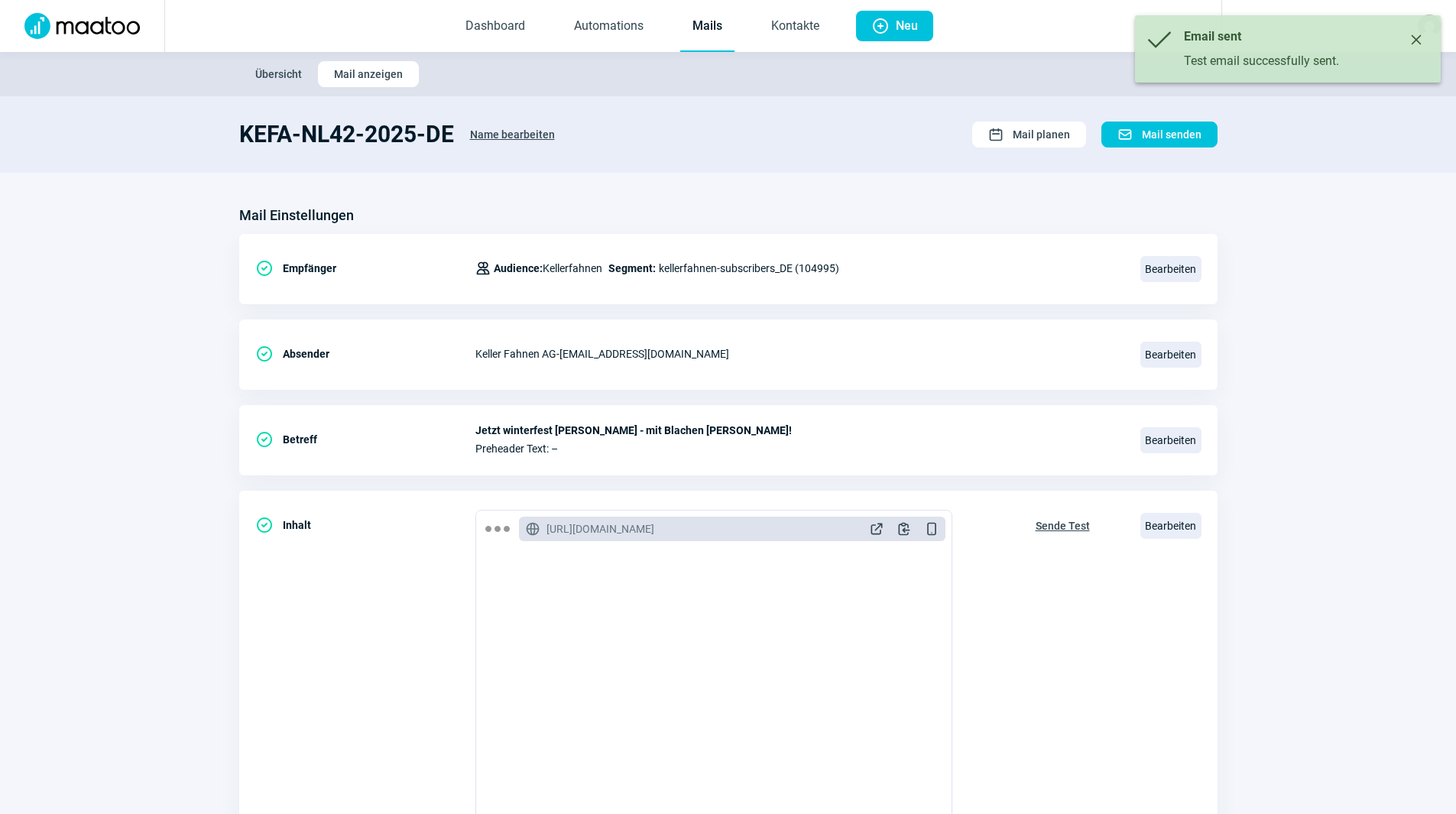
click at [698, 21] on link "Mails" at bounding box center [707, 27] width 54 height 51
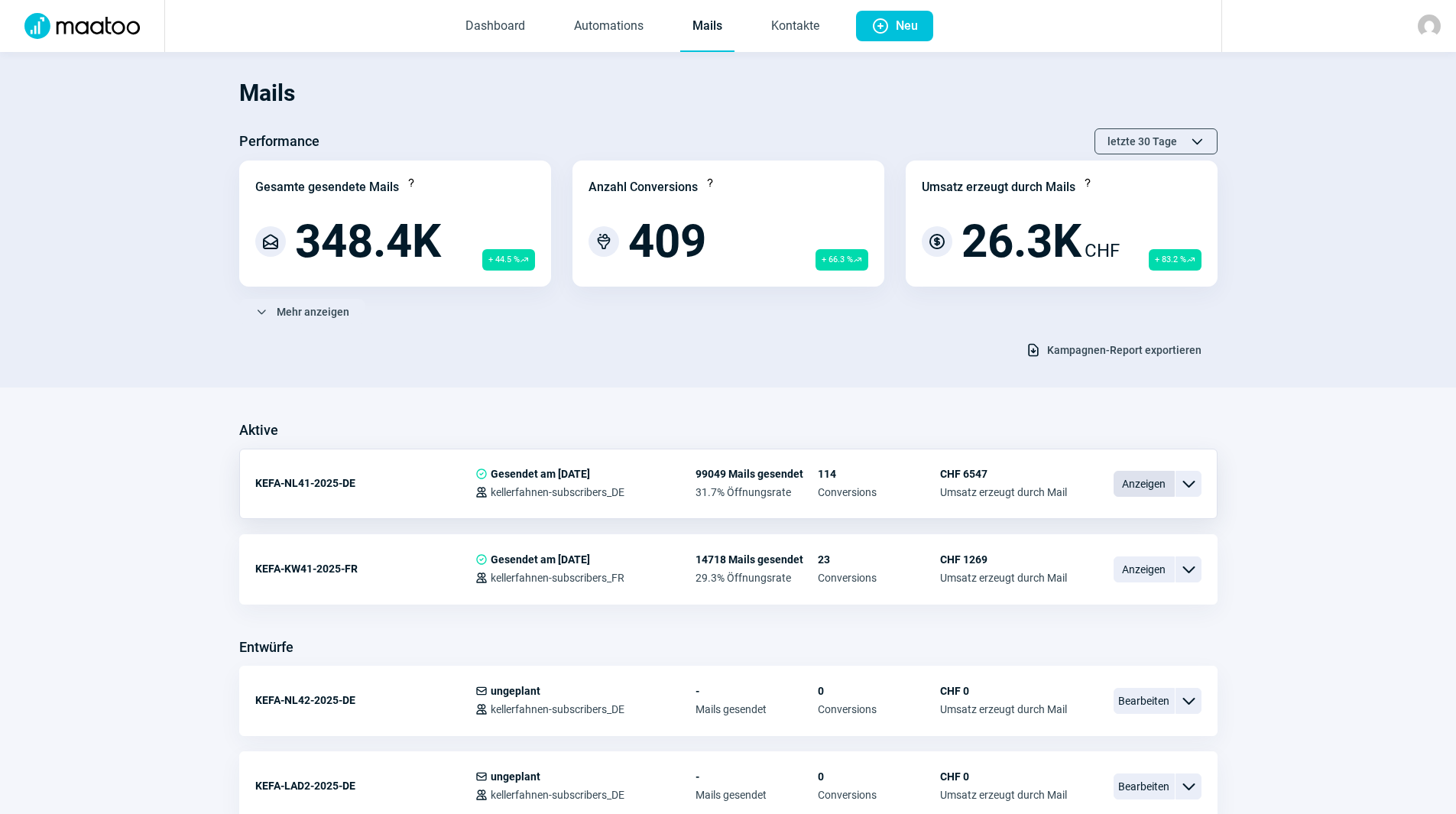
click at [1146, 480] on span "Anzeigen" at bounding box center [1144, 483] width 61 height 26
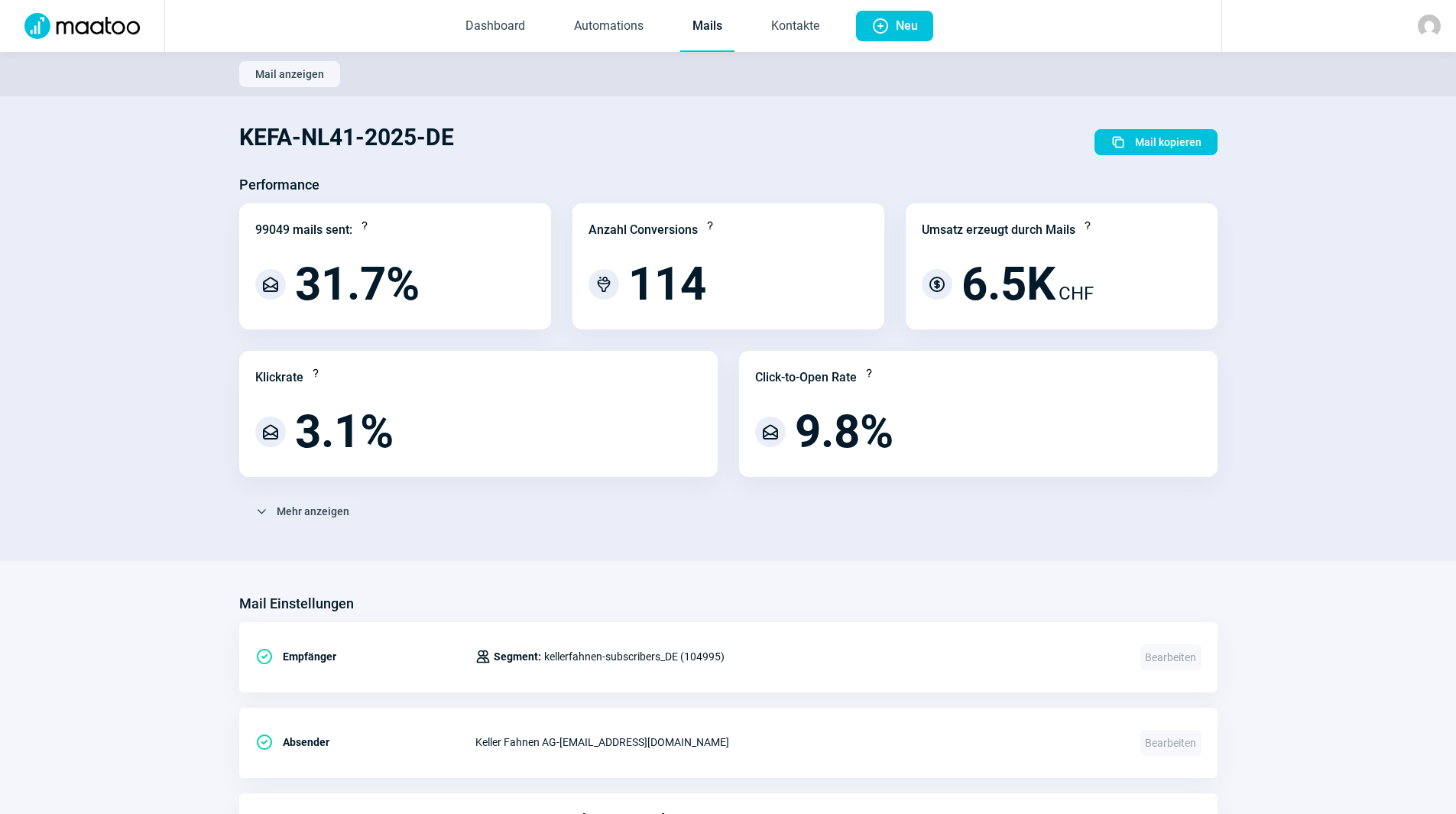
click at [728, 34] on link "Mails" at bounding box center [707, 27] width 54 height 51
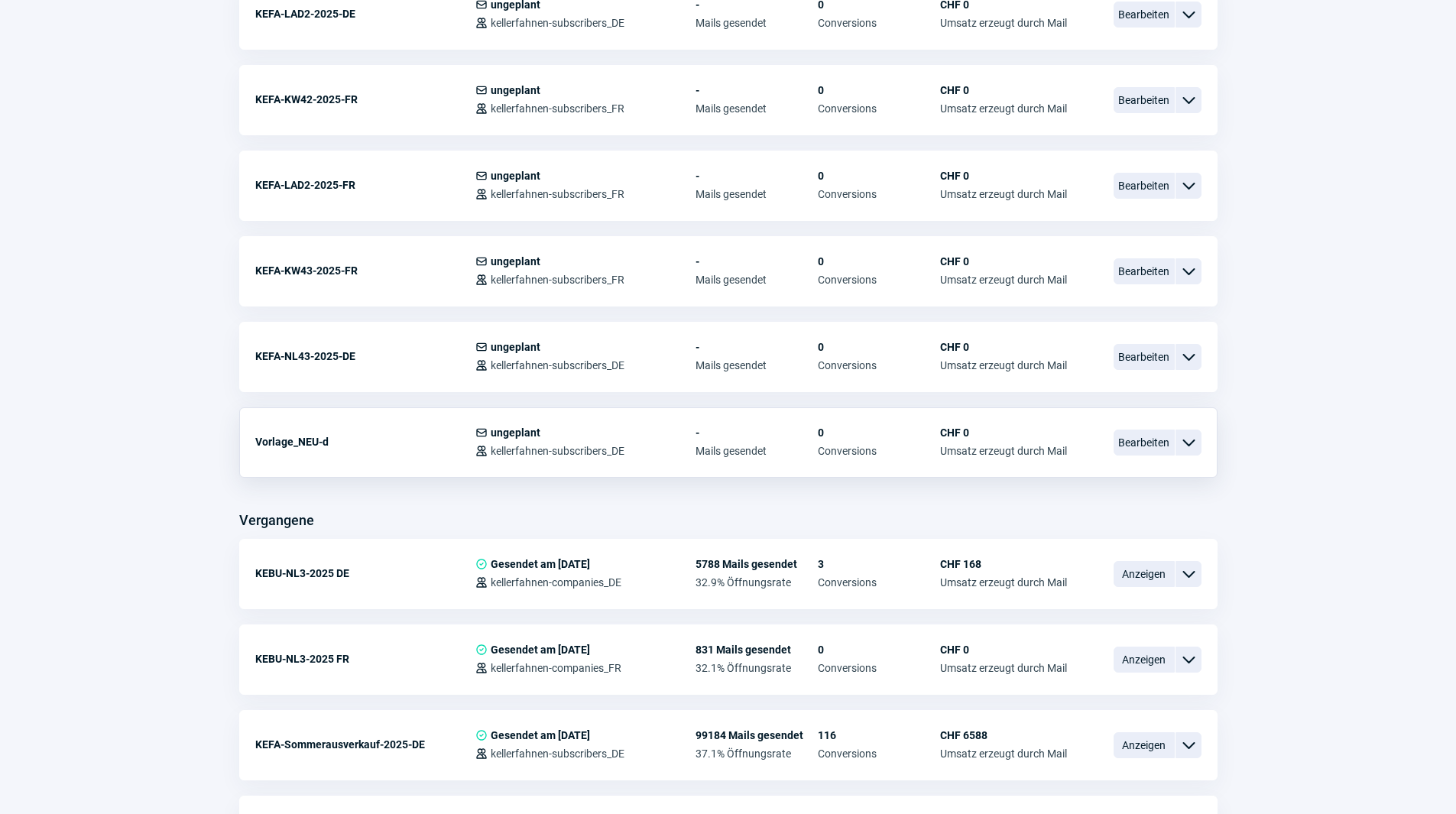
scroll to position [459, 0]
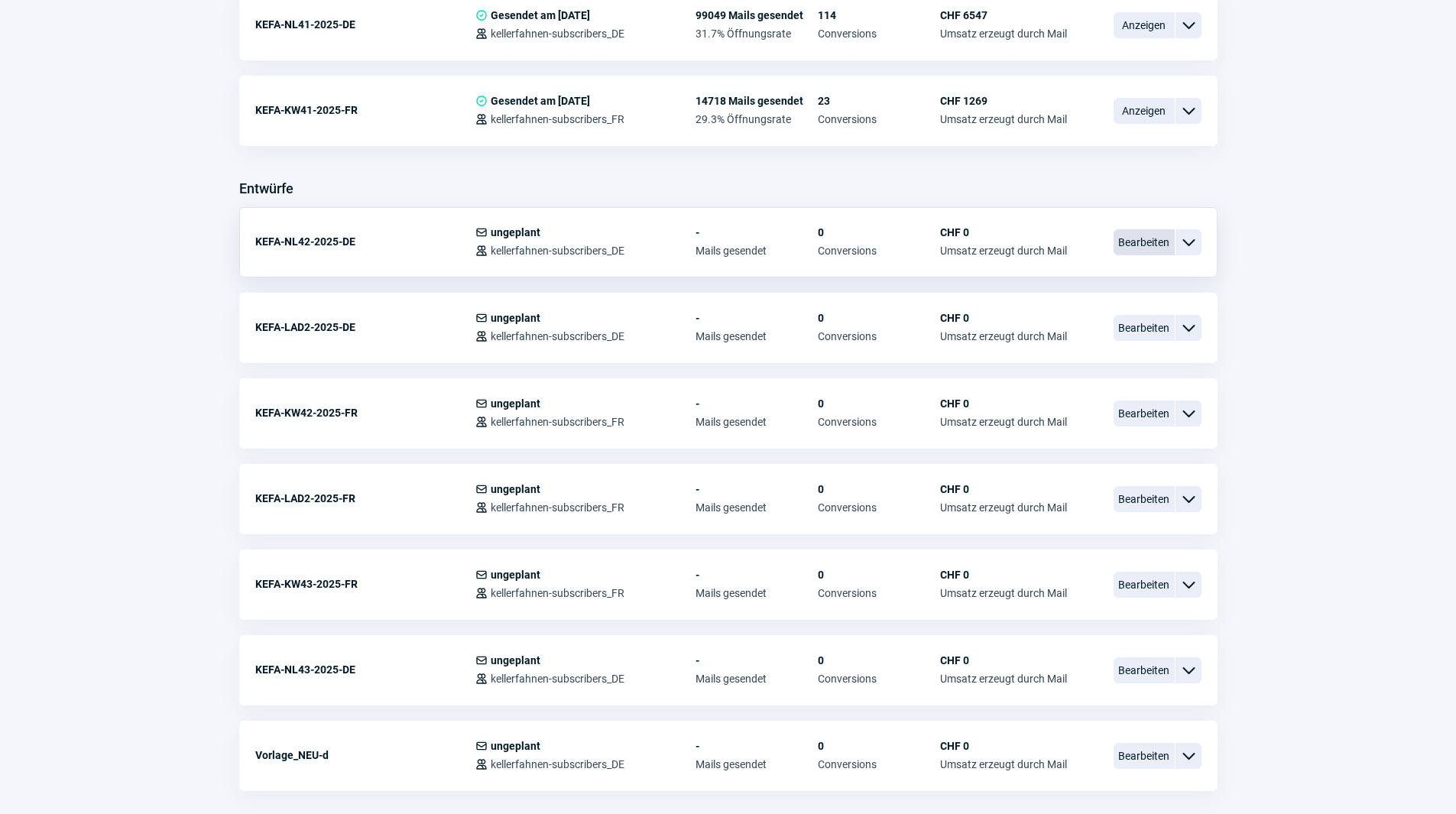
click at [1136, 239] on span "Bearbeiten" at bounding box center [1144, 241] width 61 height 26
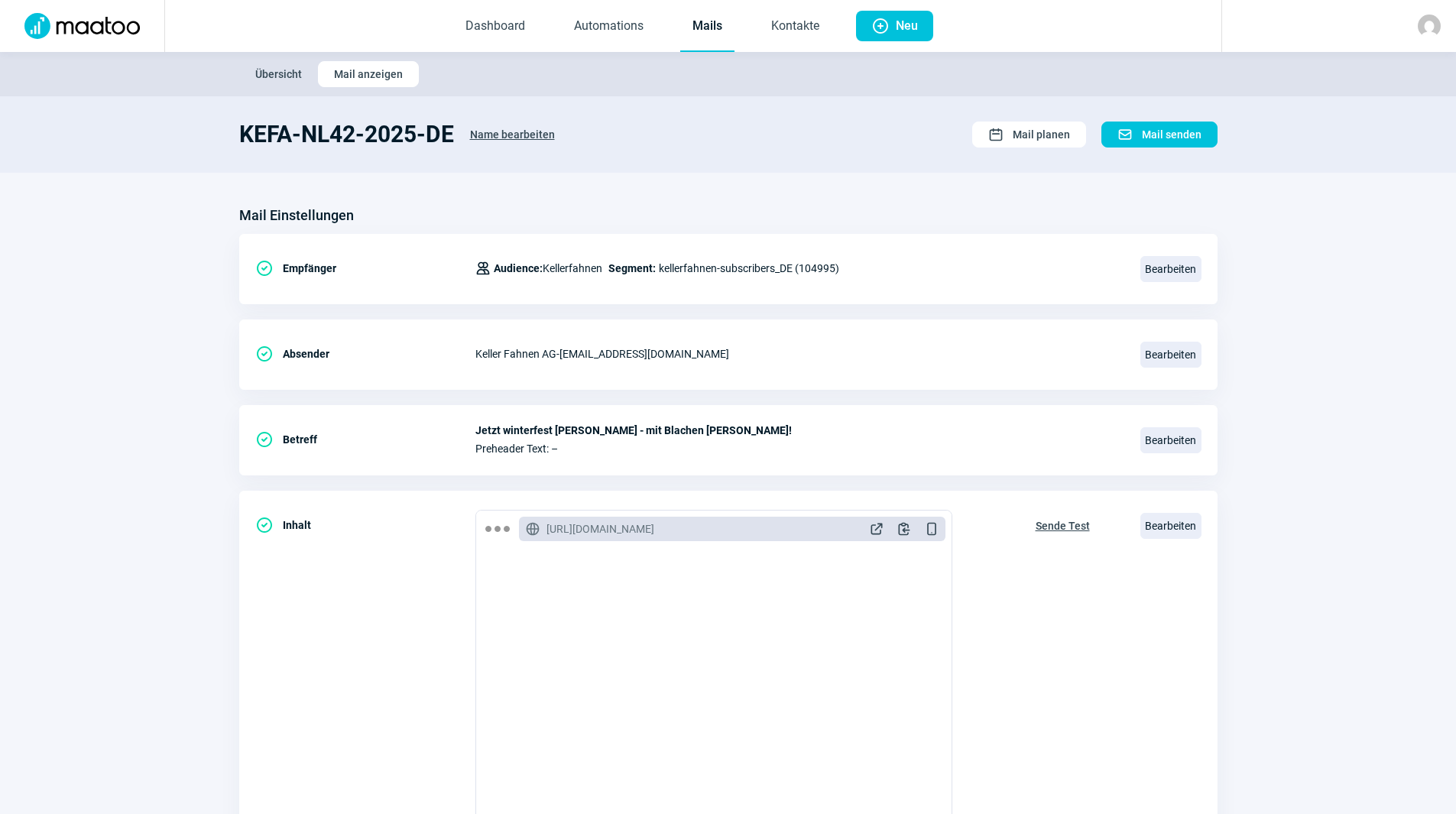
click at [705, 19] on link "Mails" at bounding box center [707, 27] width 54 height 51
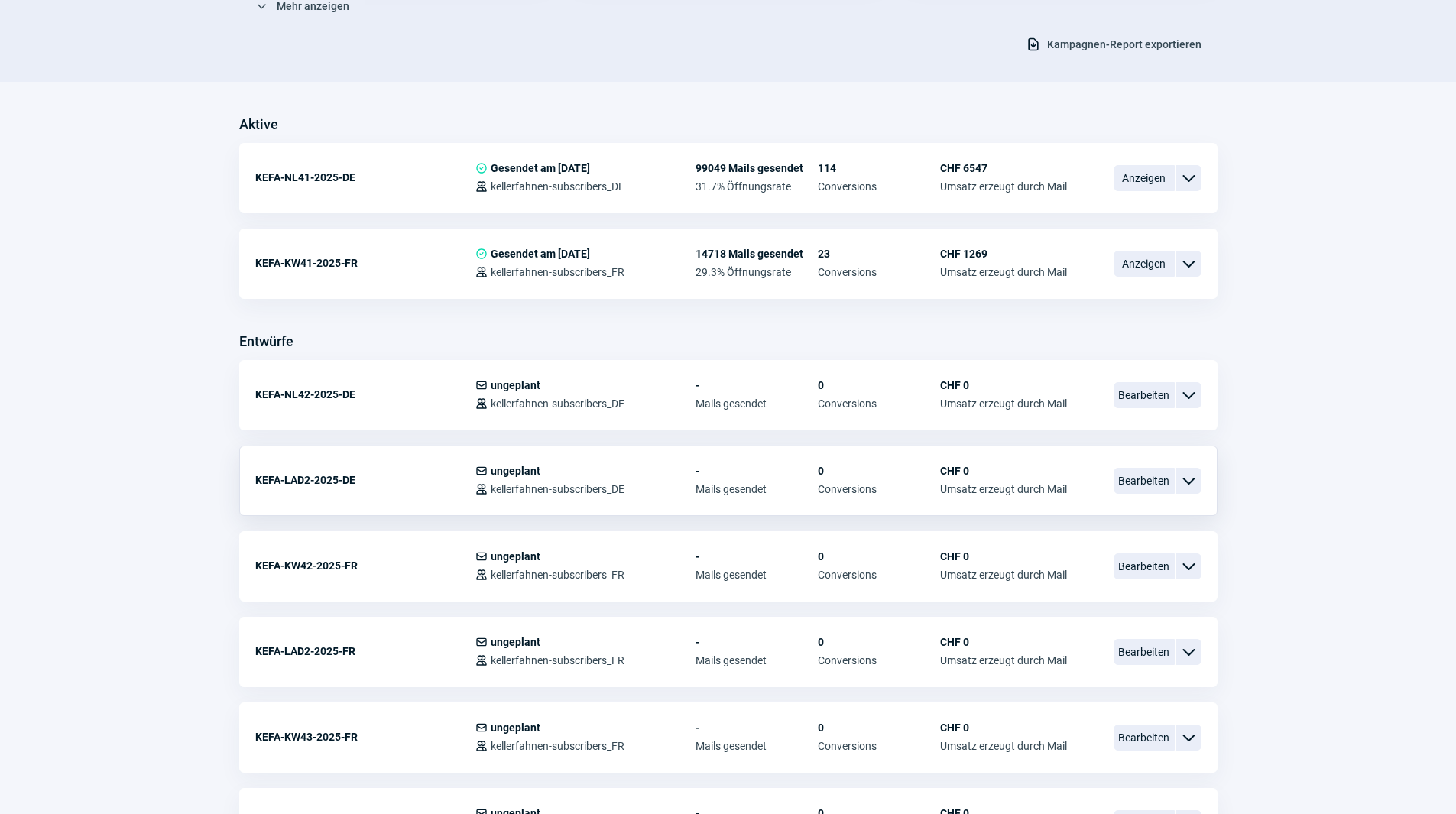
scroll to position [382, 0]
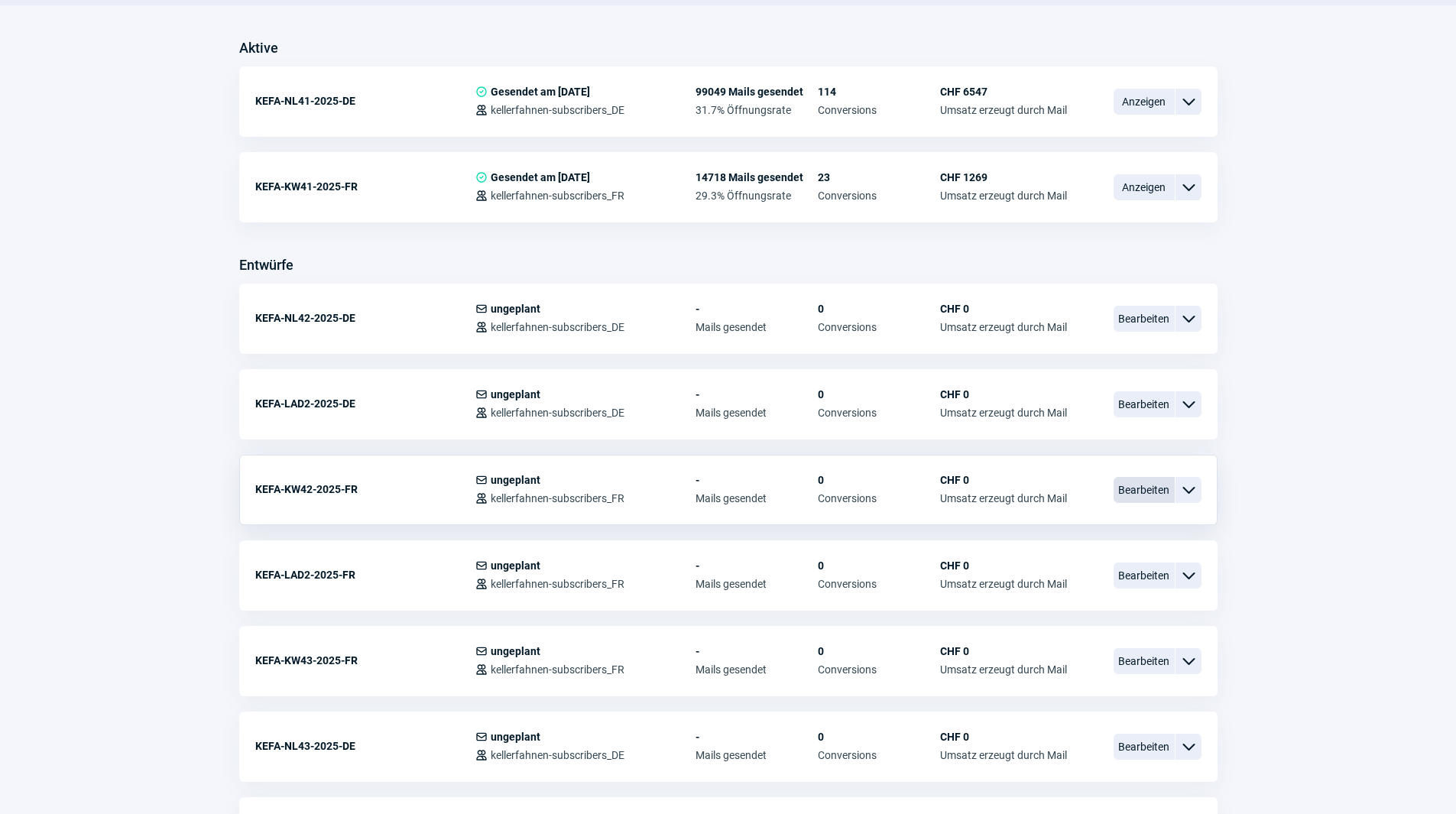
click at [1146, 492] on span "Bearbeiten" at bounding box center [1144, 489] width 61 height 26
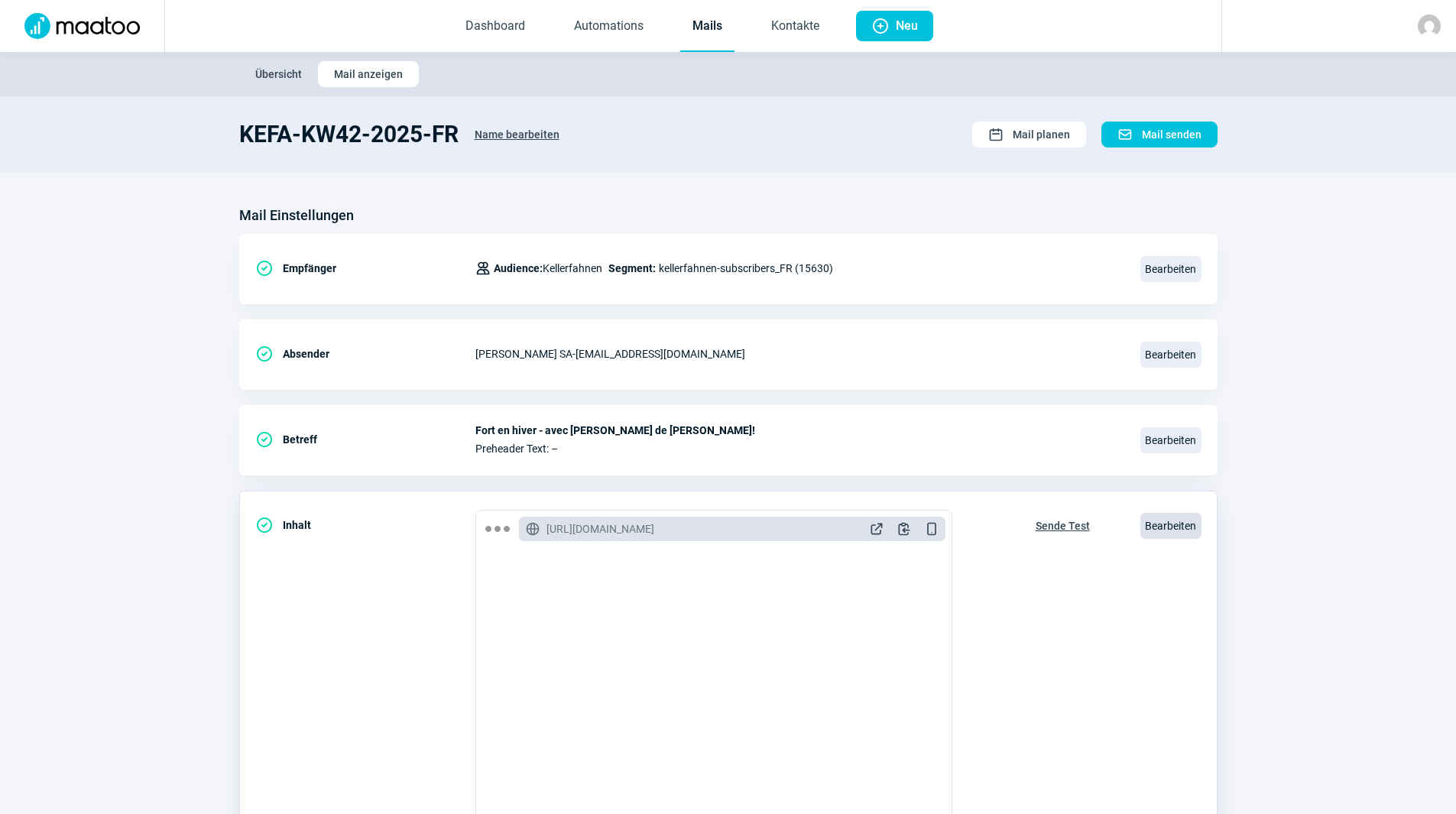
click at [1183, 523] on span "Bearbeiten" at bounding box center [1171, 525] width 61 height 26
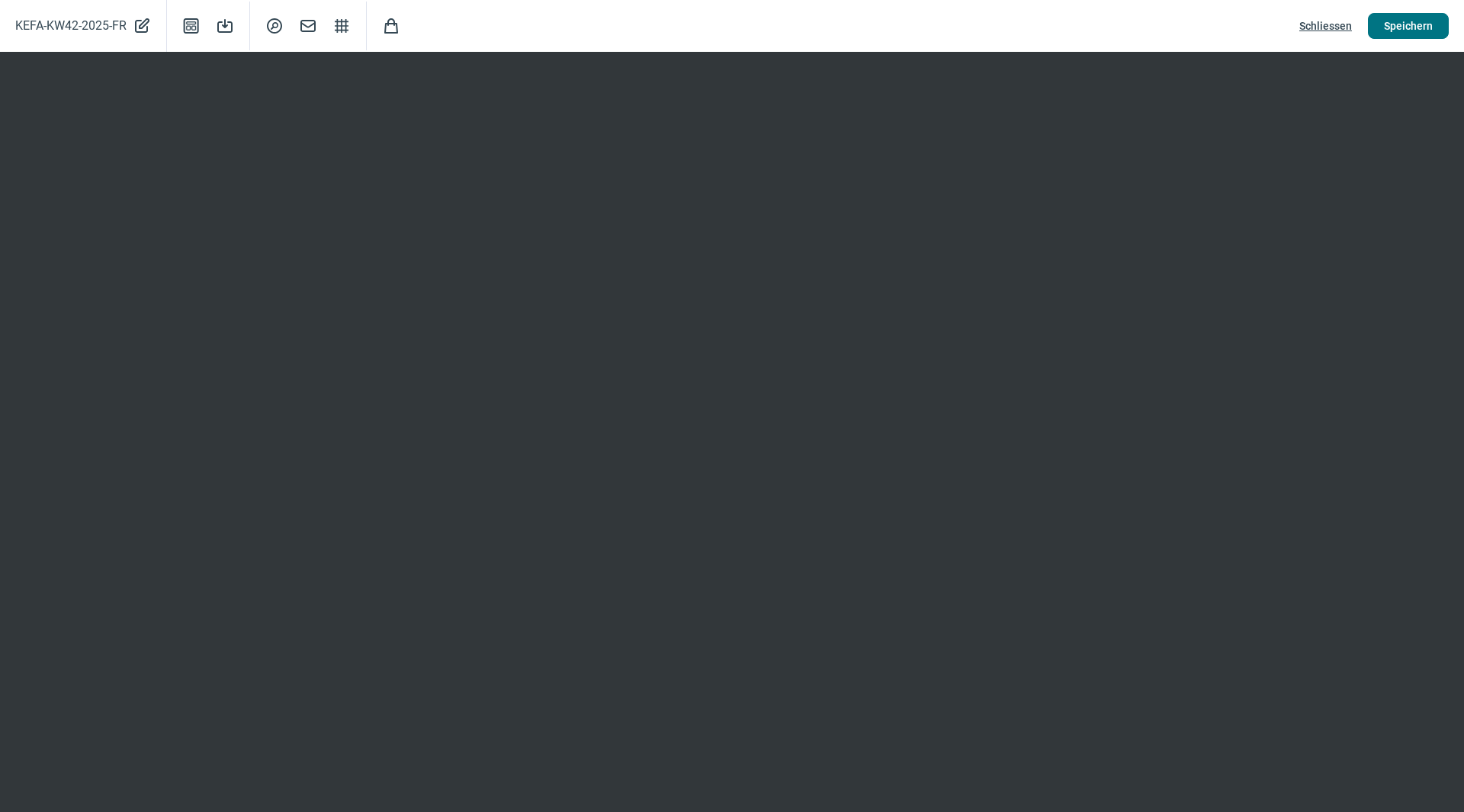
click at [1421, 29] on span "Speichern" at bounding box center [1408, 26] width 49 height 24
click at [1405, 14] on span "Speichern" at bounding box center [1408, 26] width 49 height 24
click at [1316, 26] on span "Schliessen" at bounding box center [1325, 26] width 52 height 24
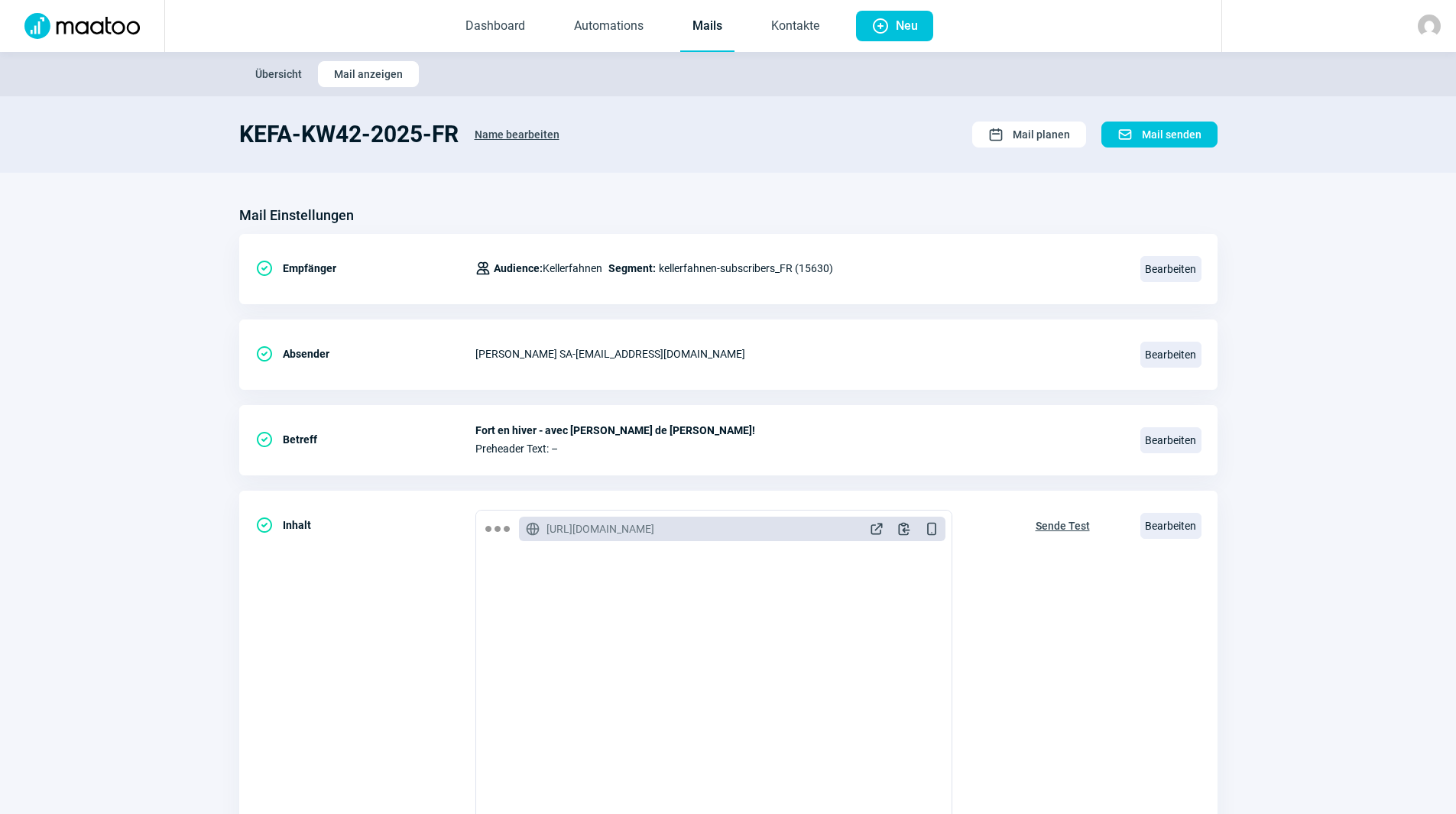
click at [700, 20] on link "Mails" at bounding box center [707, 27] width 54 height 51
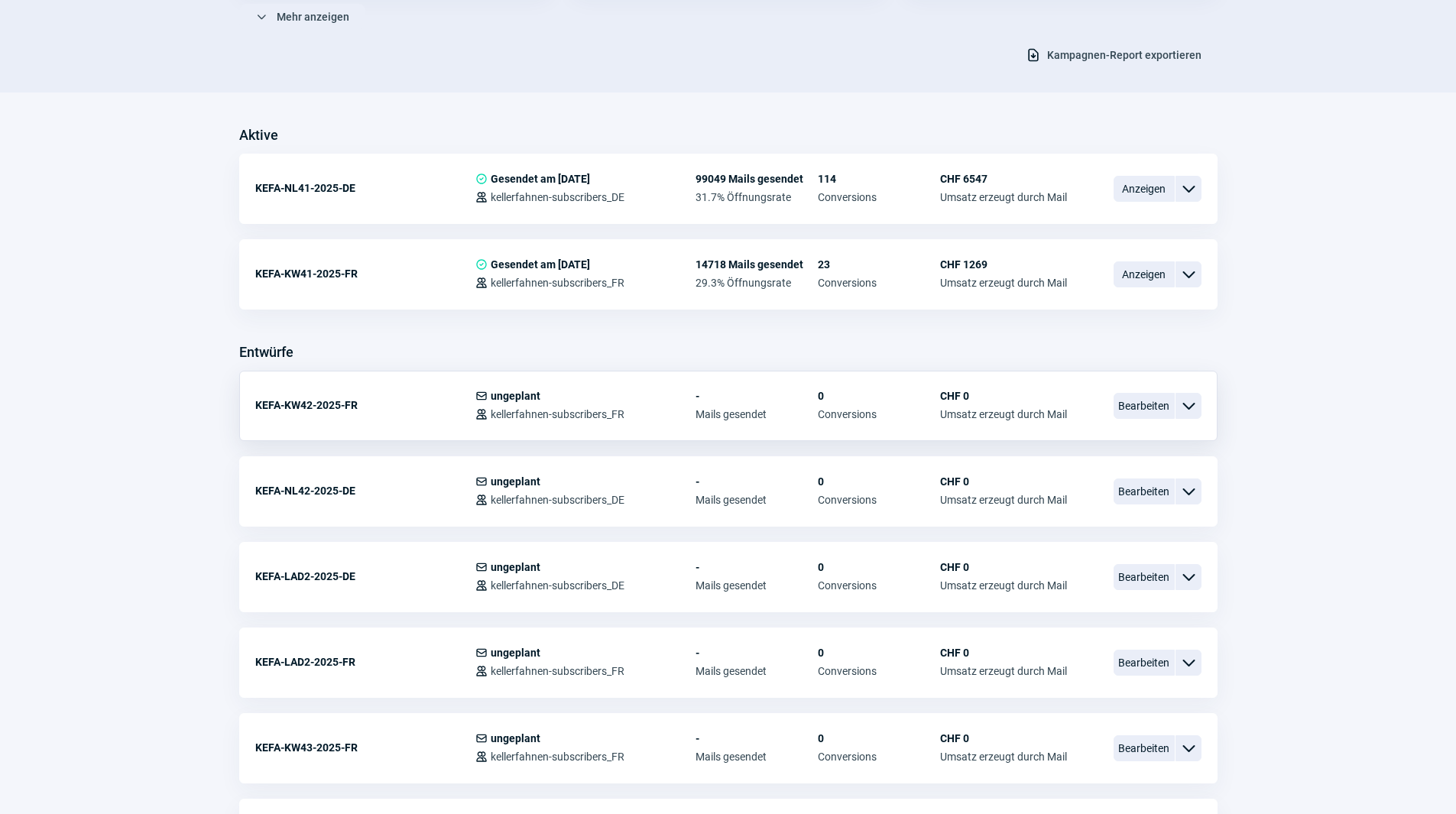
scroll to position [459, 0]
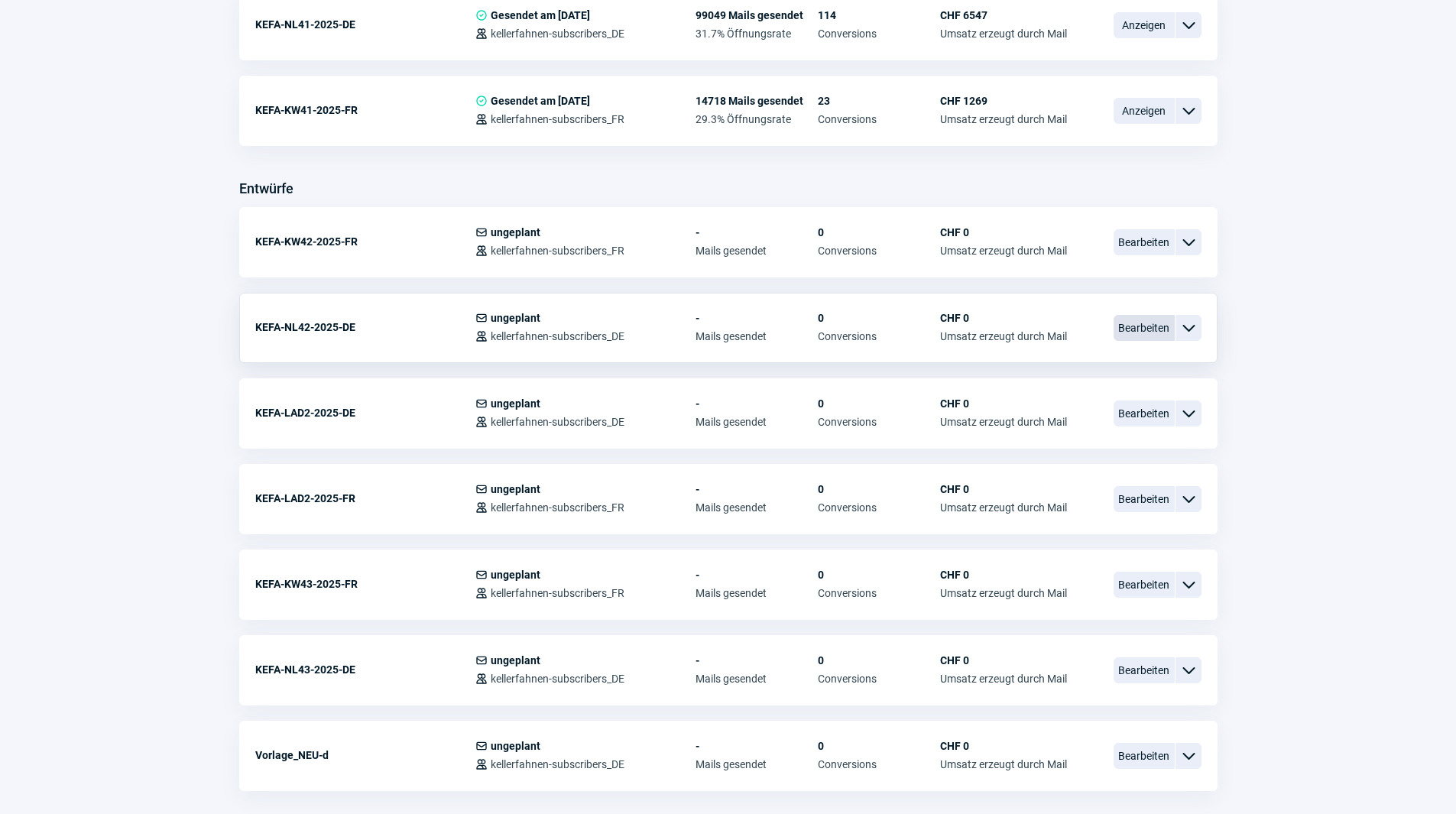
click at [1150, 326] on span "Bearbeiten" at bounding box center [1144, 327] width 61 height 26
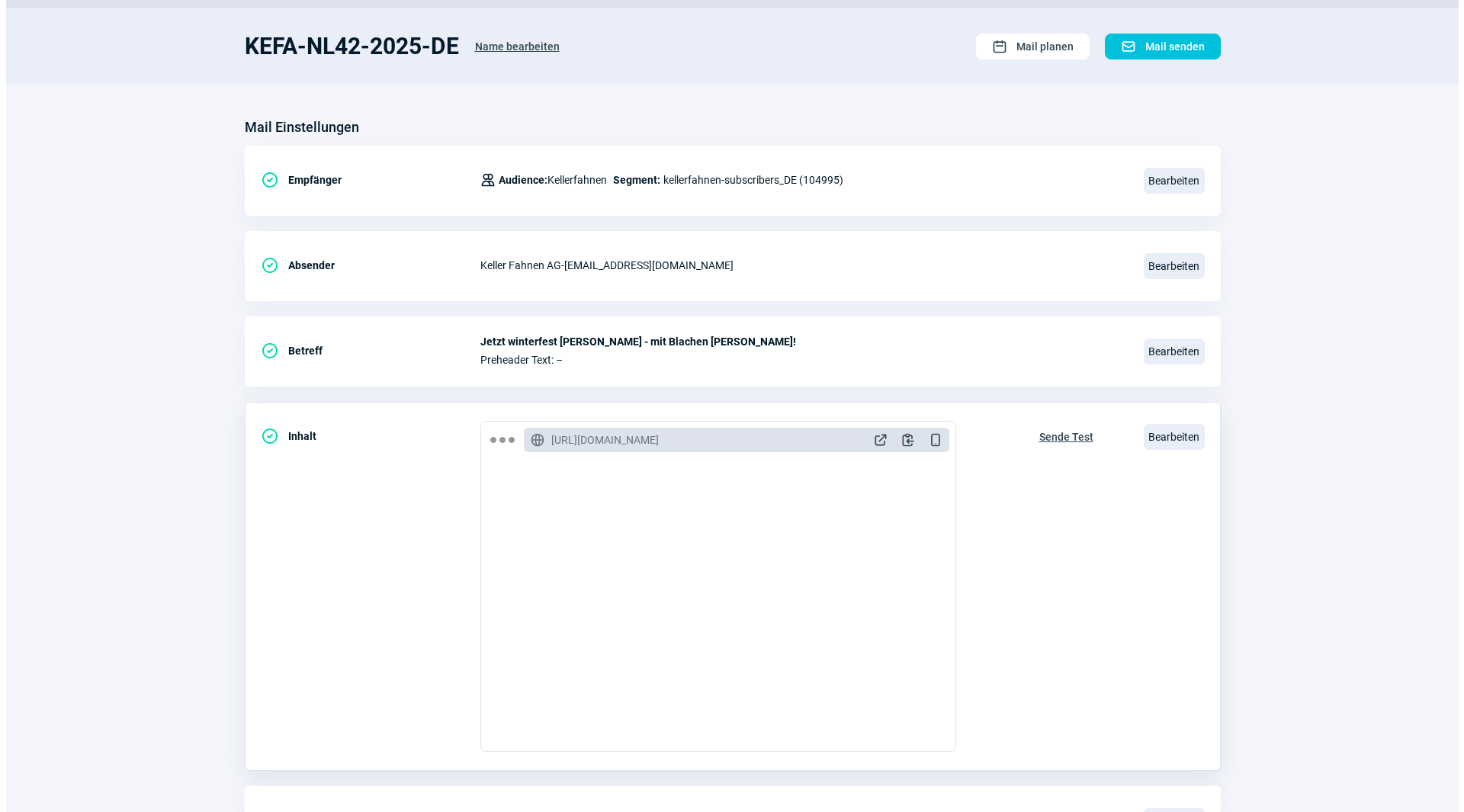
scroll to position [178, 0]
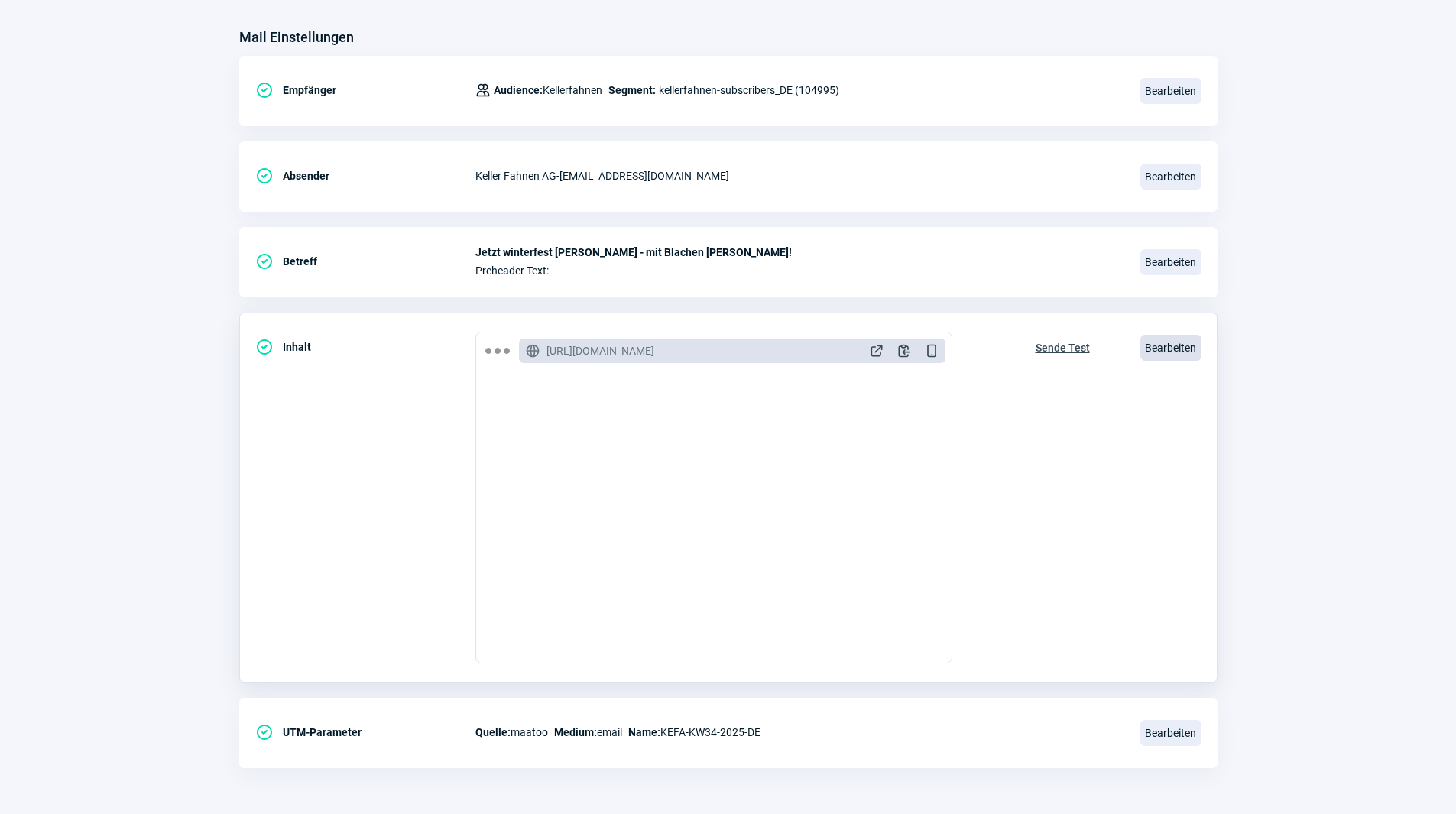
click at [1166, 353] on span "Bearbeiten" at bounding box center [1171, 347] width 61 height 26
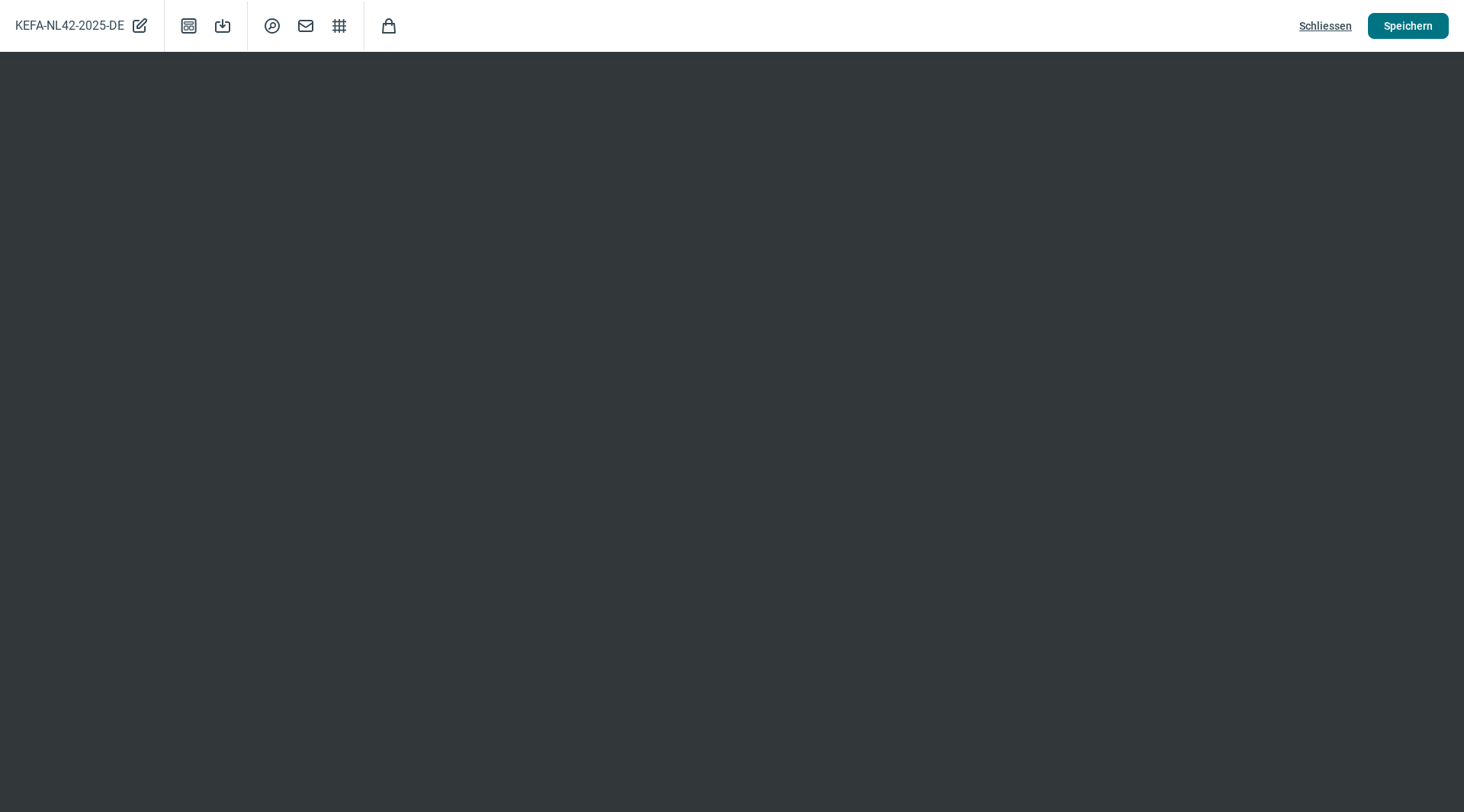
click at [1407, 17] on span "Speichern" at bounding box center [1408, 26] width 49 height 24
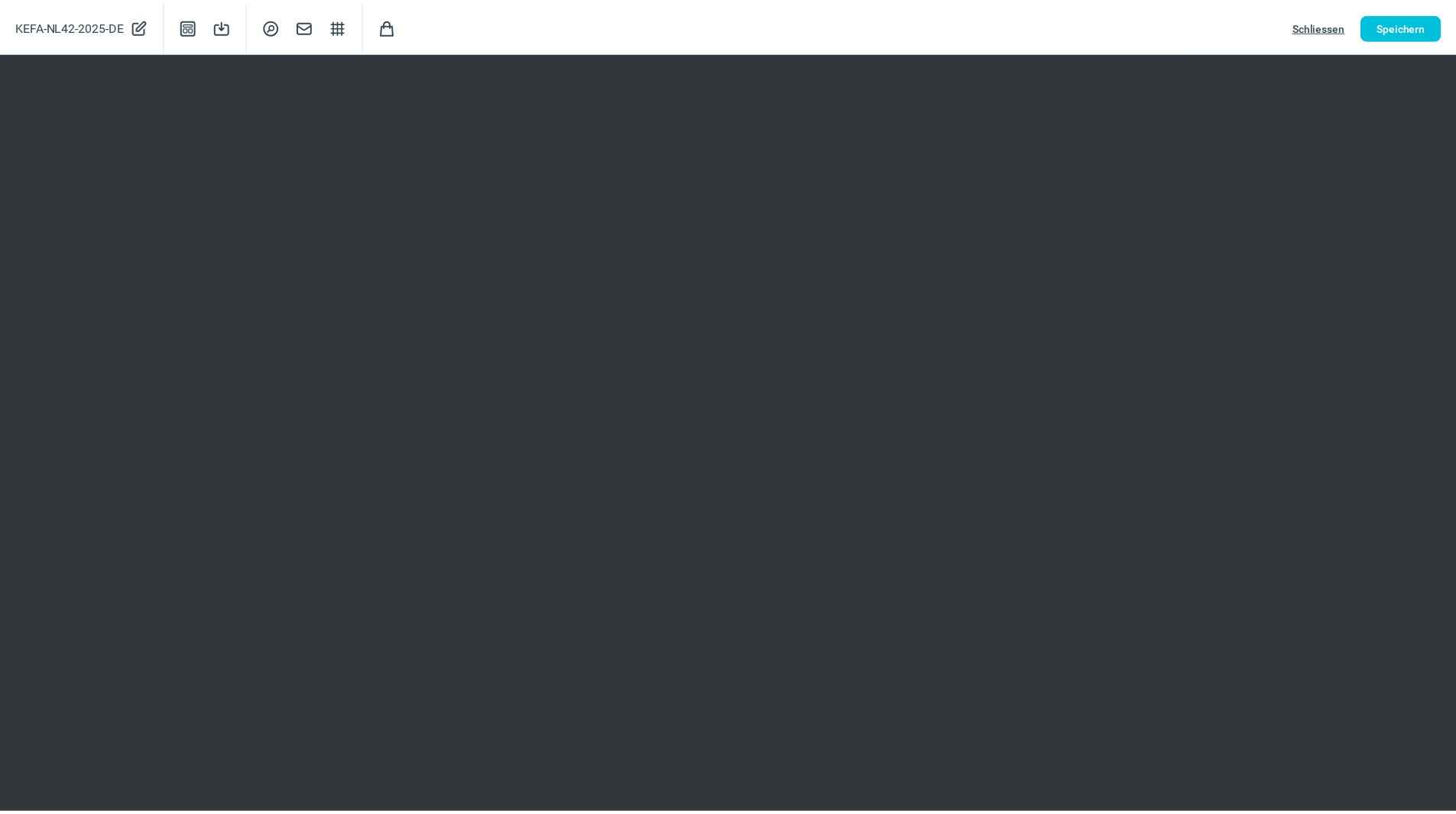
scroll to position [0, 0]
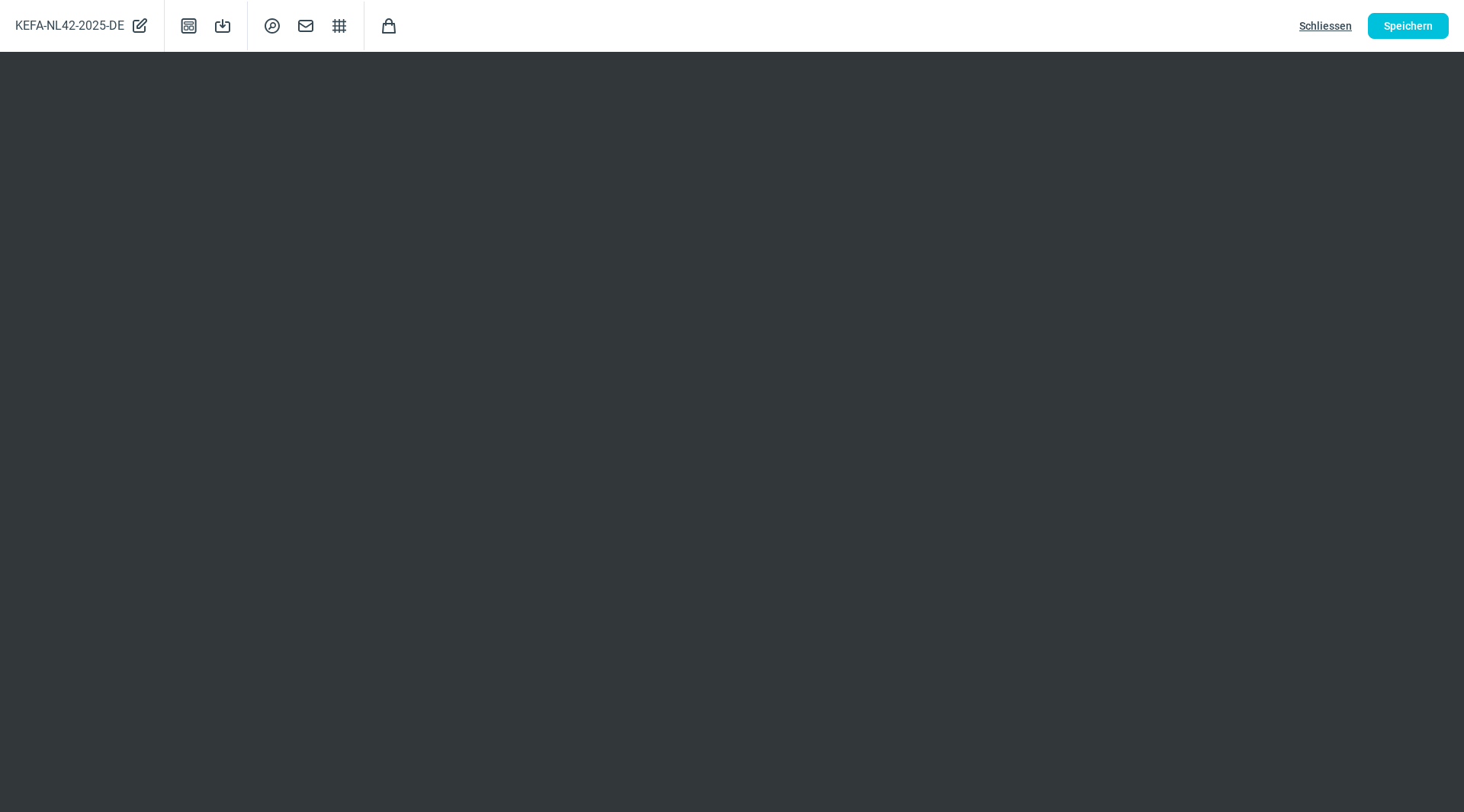
click at [1333, 26] on span "Schliessen" at bounding box center [1325, 26] width 52 height 24
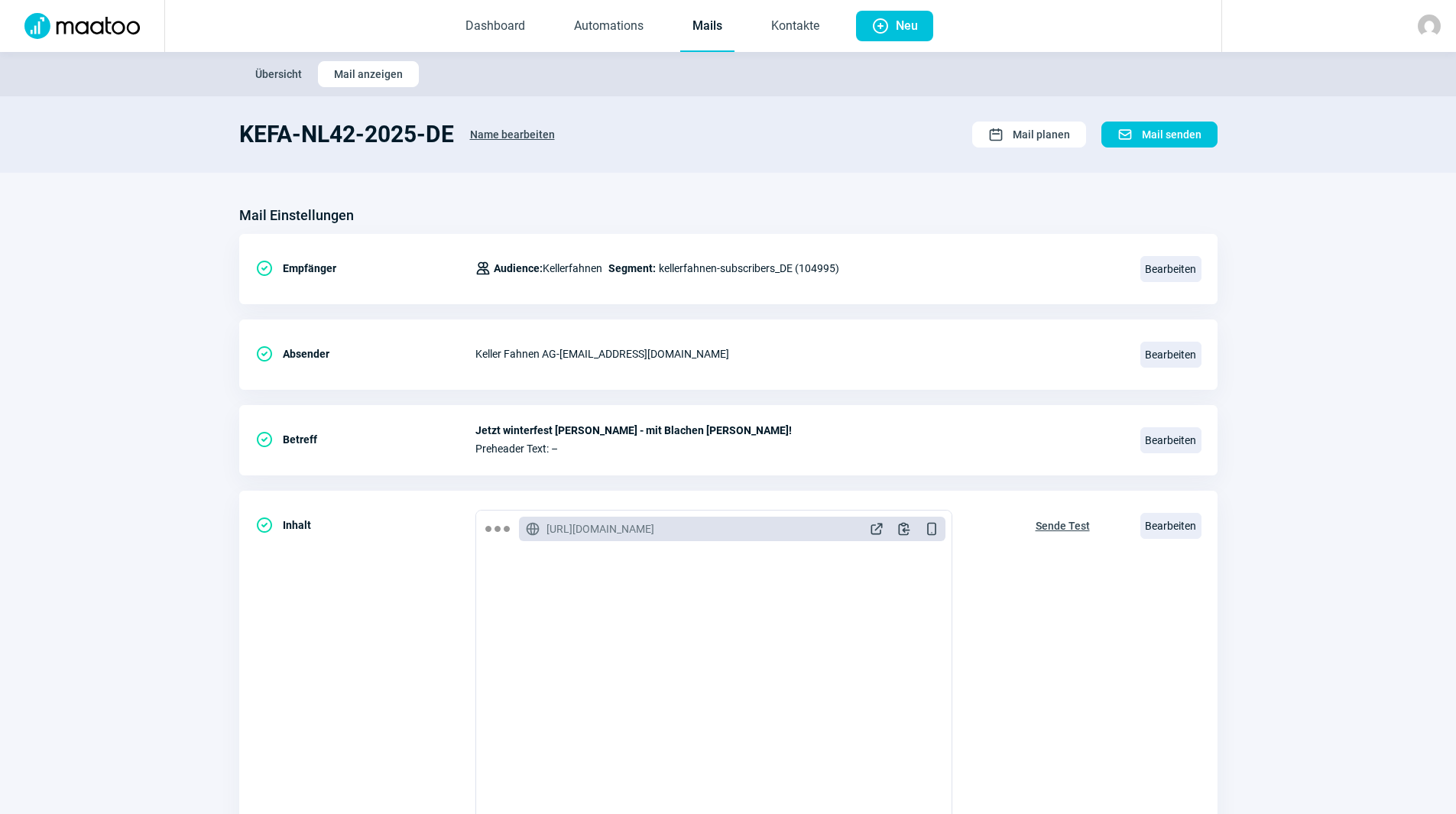
click at [708, 29] on link "Mails" at bounding box center [707, 27] width 54 height 51
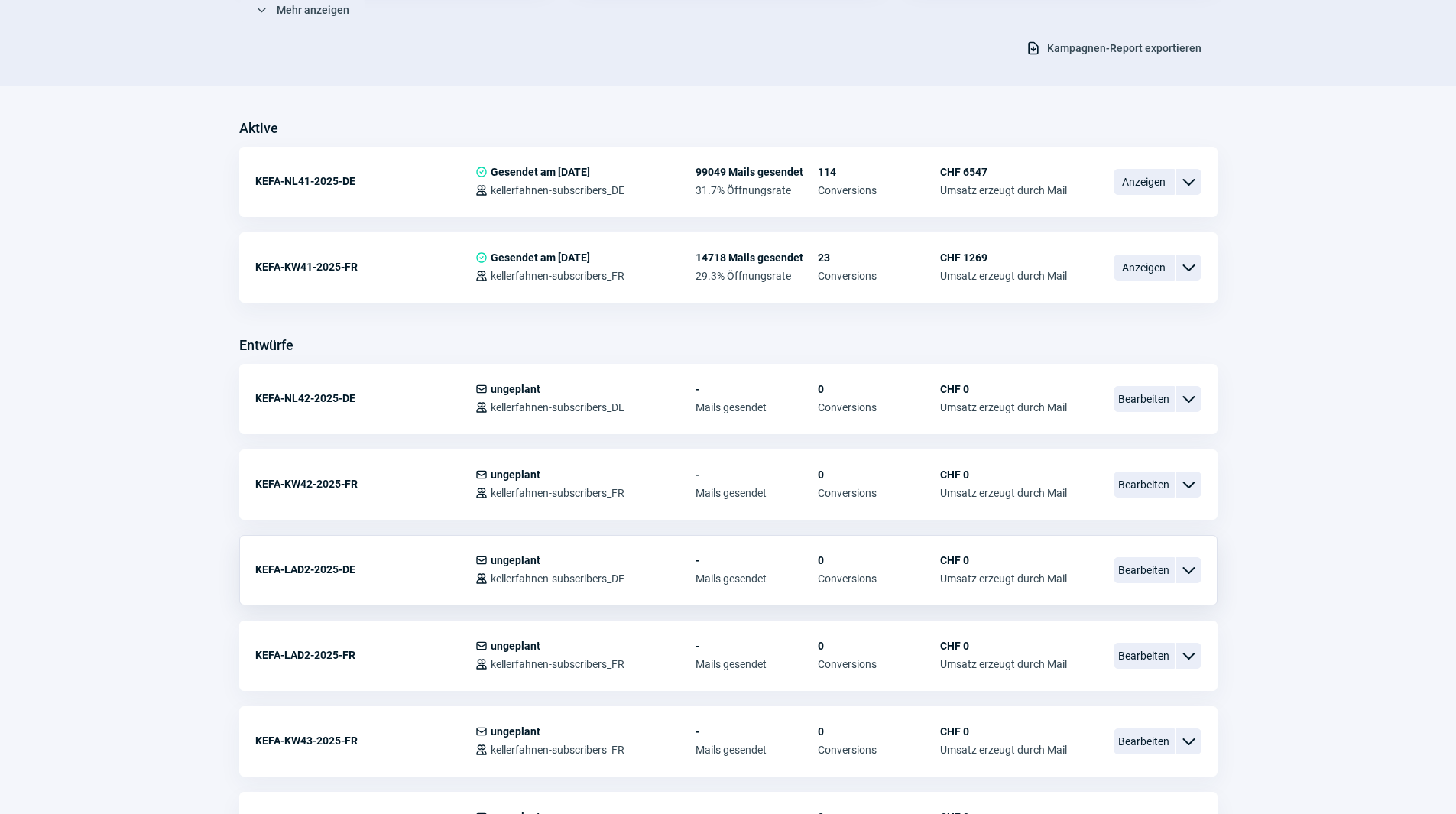
scroll to position [305, 0]
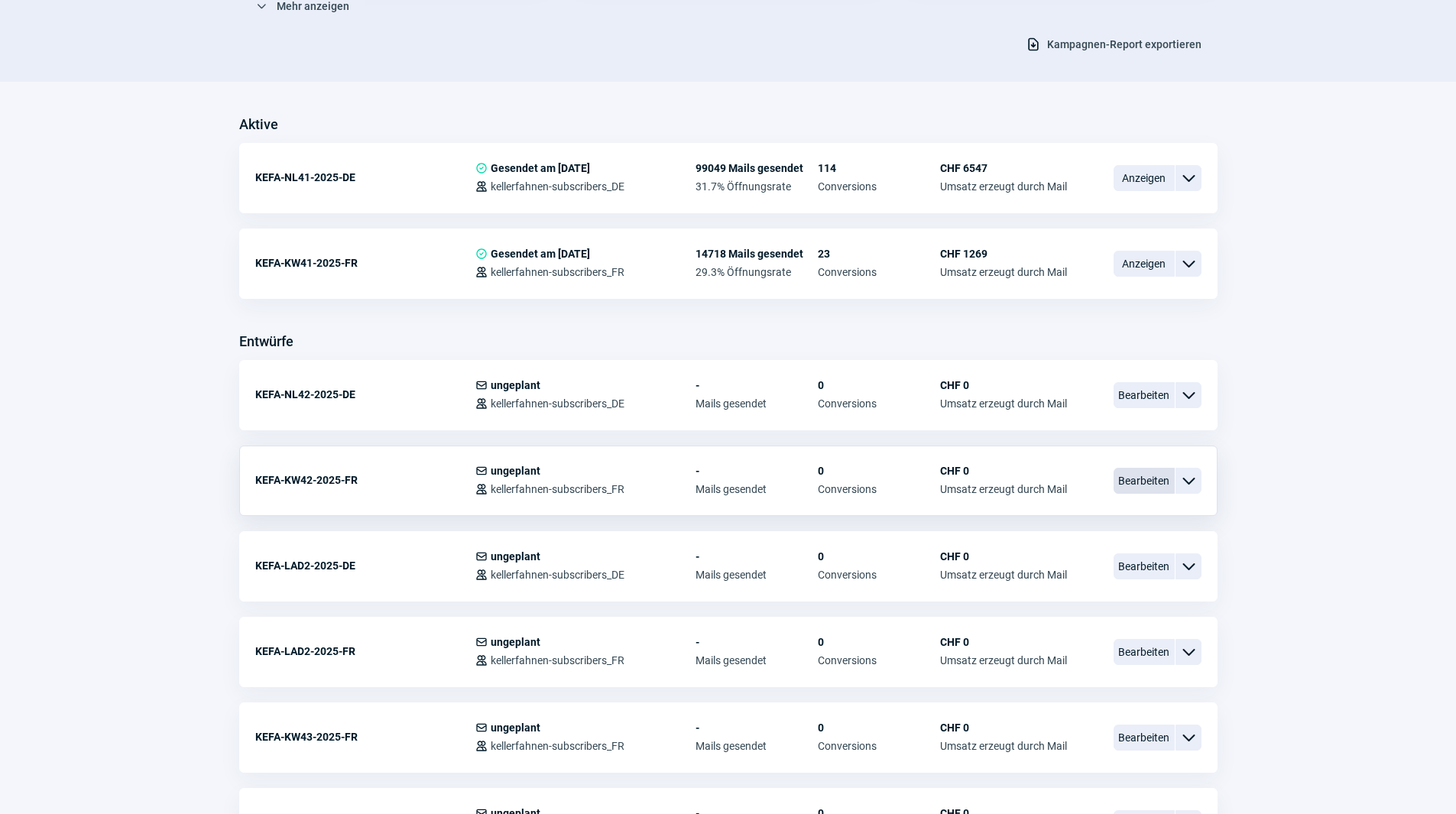
click at [1151, 475] on span "Bearbeiten" at bounding box center [1144, 480] width 61 height 26
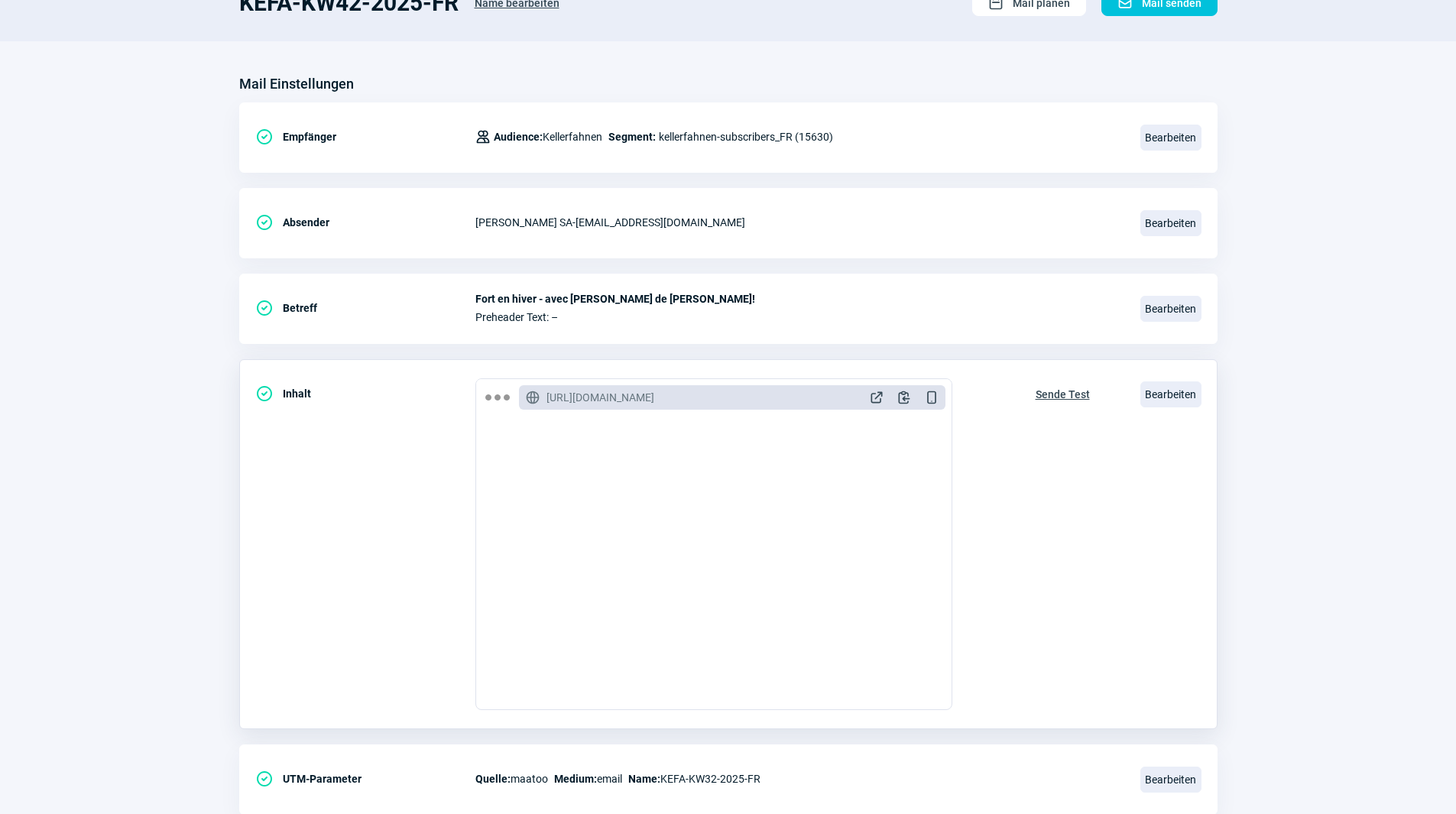
scroll to position [178, 0]
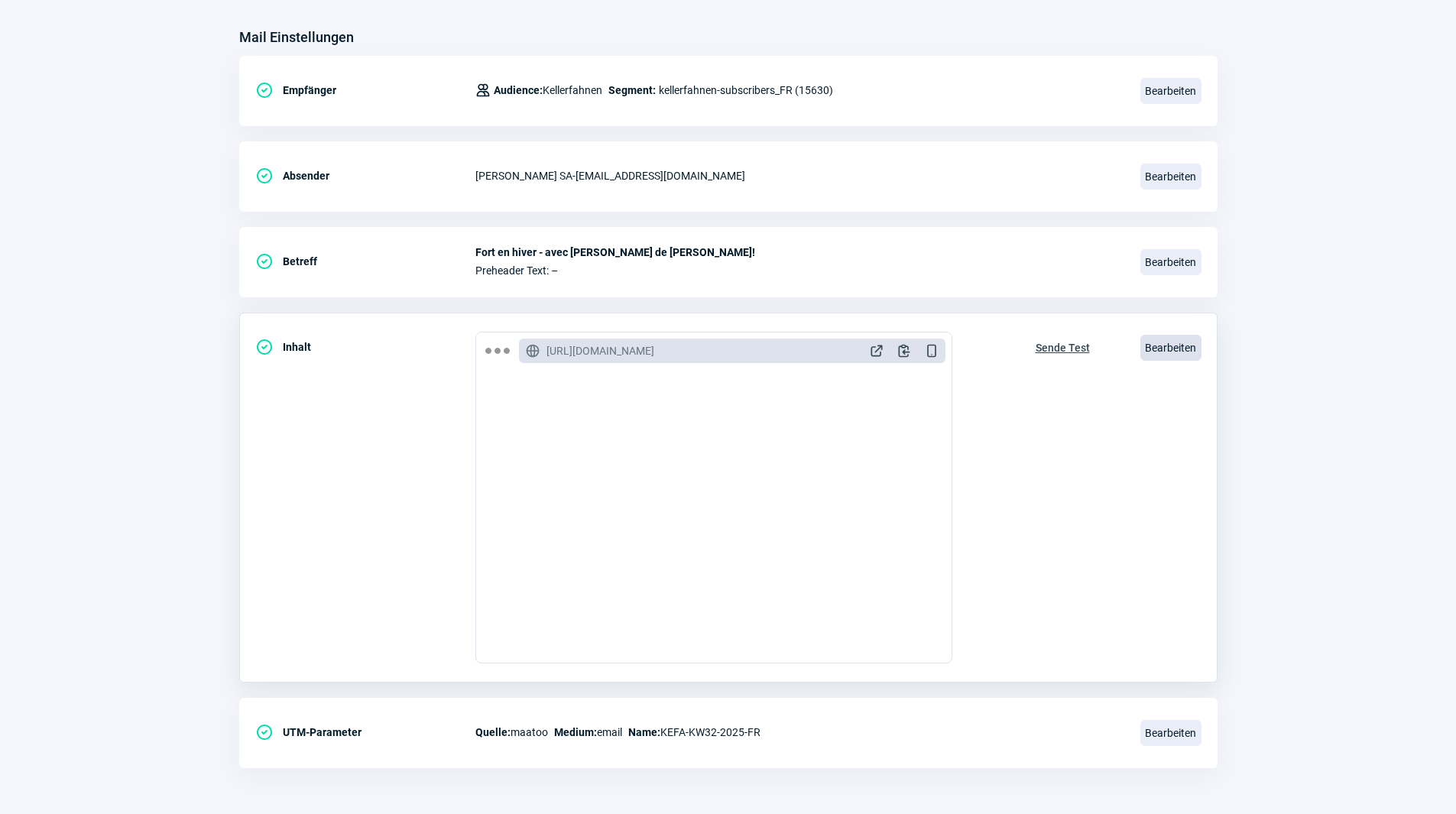
click at [1154, 354] on span "Bearbeiten" at bounding box center [1171, 347] width 61 height 26
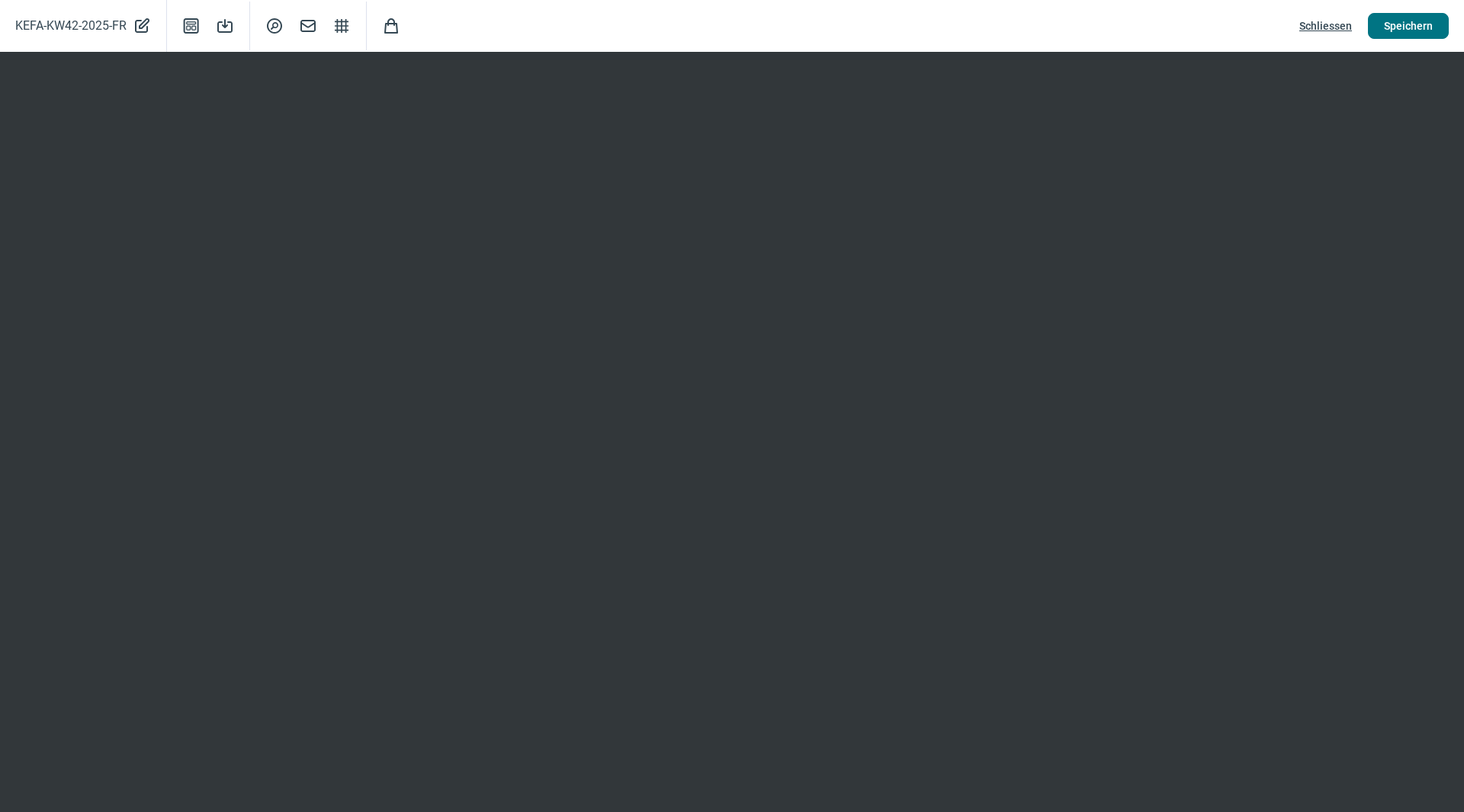
click at [1398, 21] on span "Speichern" at bounding box center [1408, 26] width 49 height 24
click at [1330, 25] on span "Schliessen" at bounding box center [1325, 26] width 52 height 24
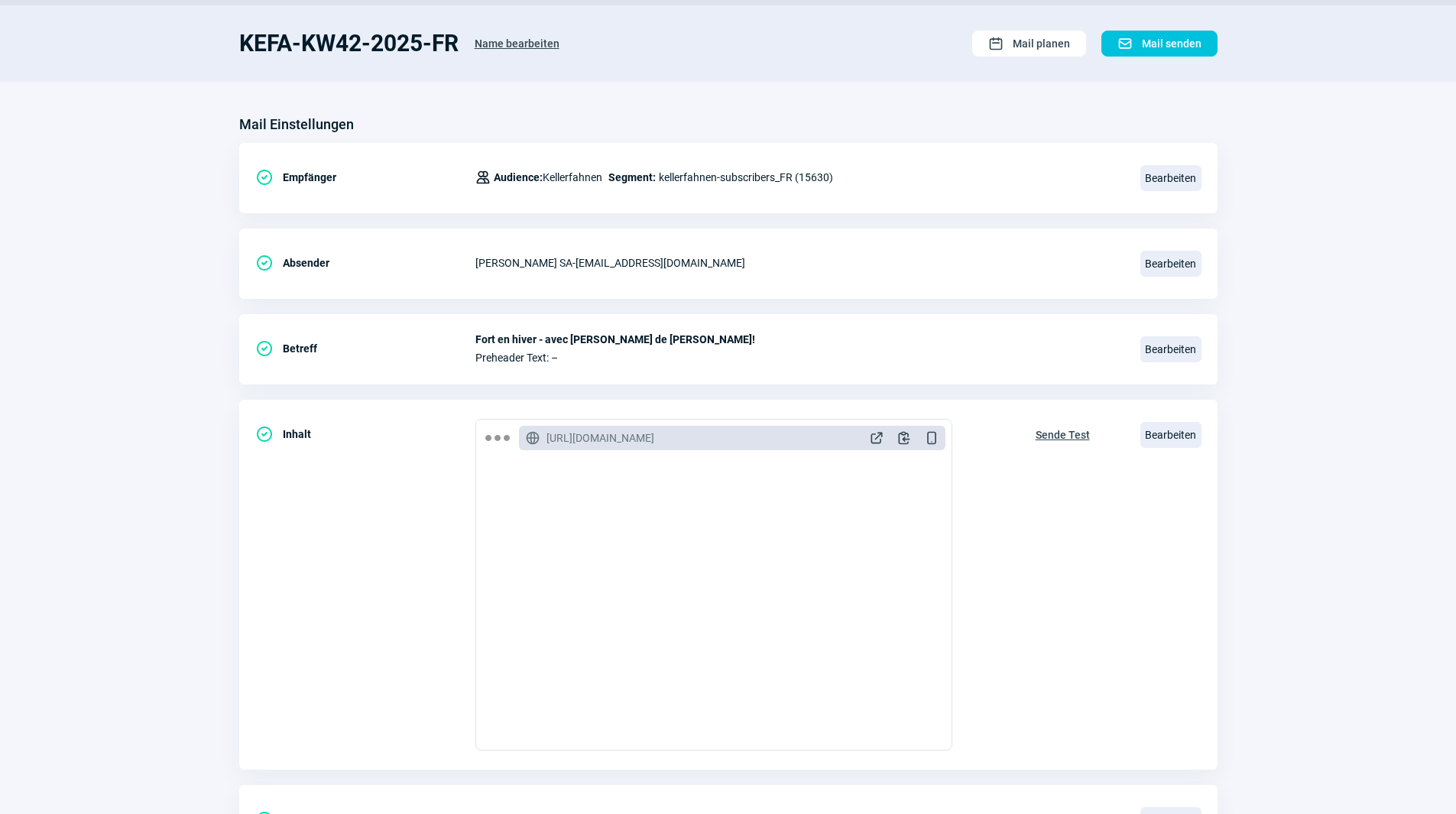
scroll to position [0, 0]
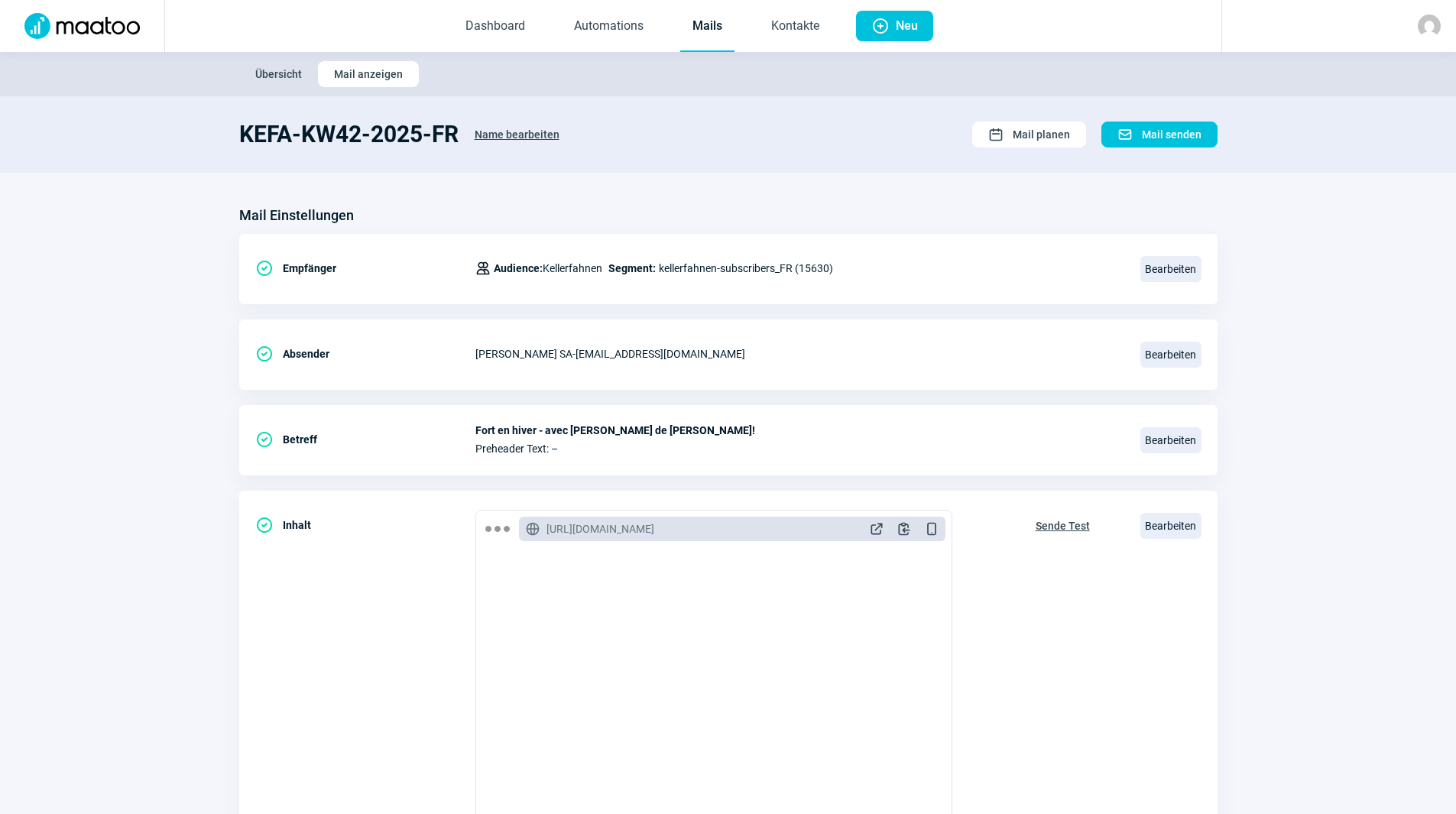
click at [710, 16] on link "Mails" at bounding box center [707, 27] width 54 height 51
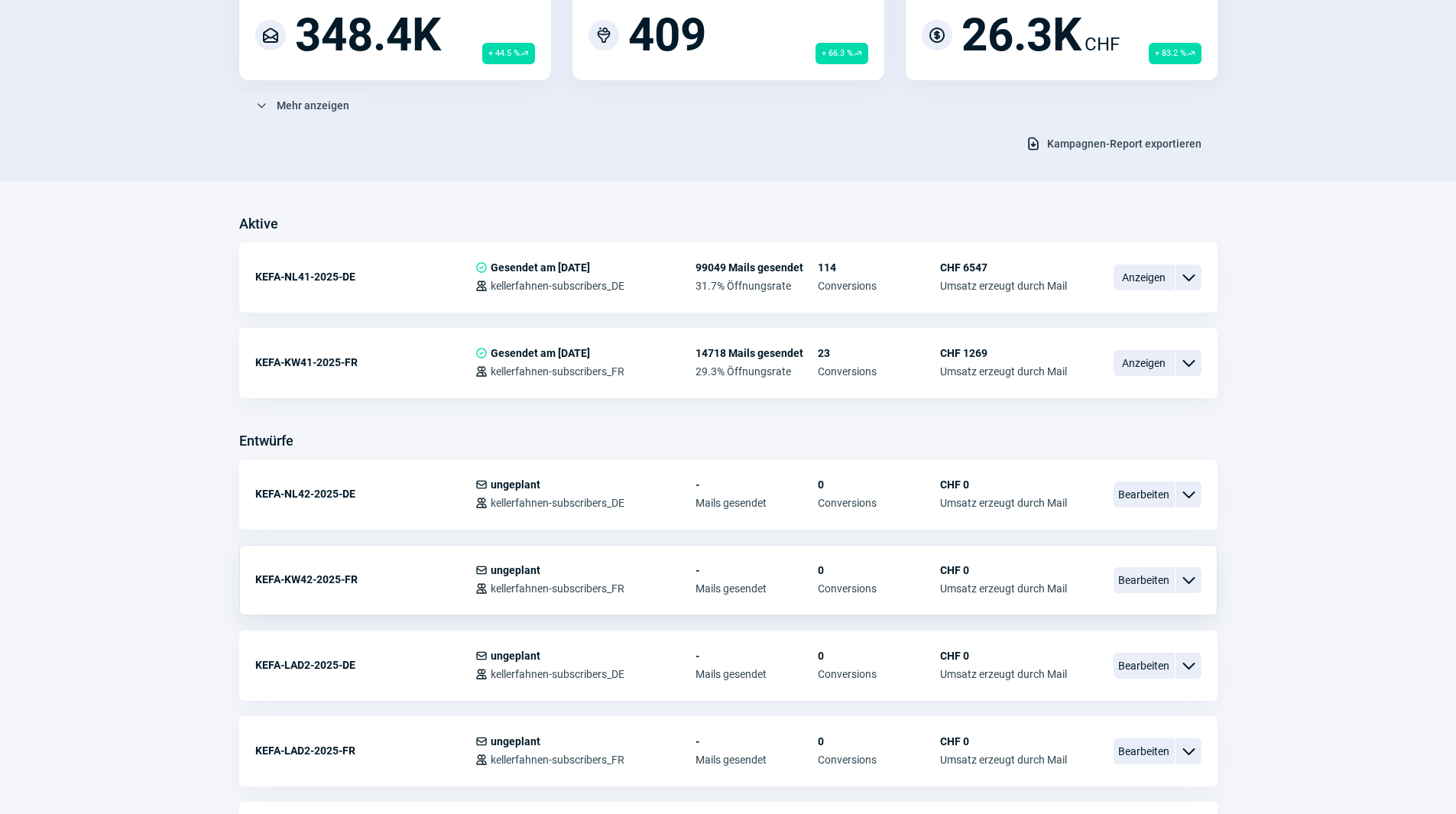
scroll to position [229, 0]
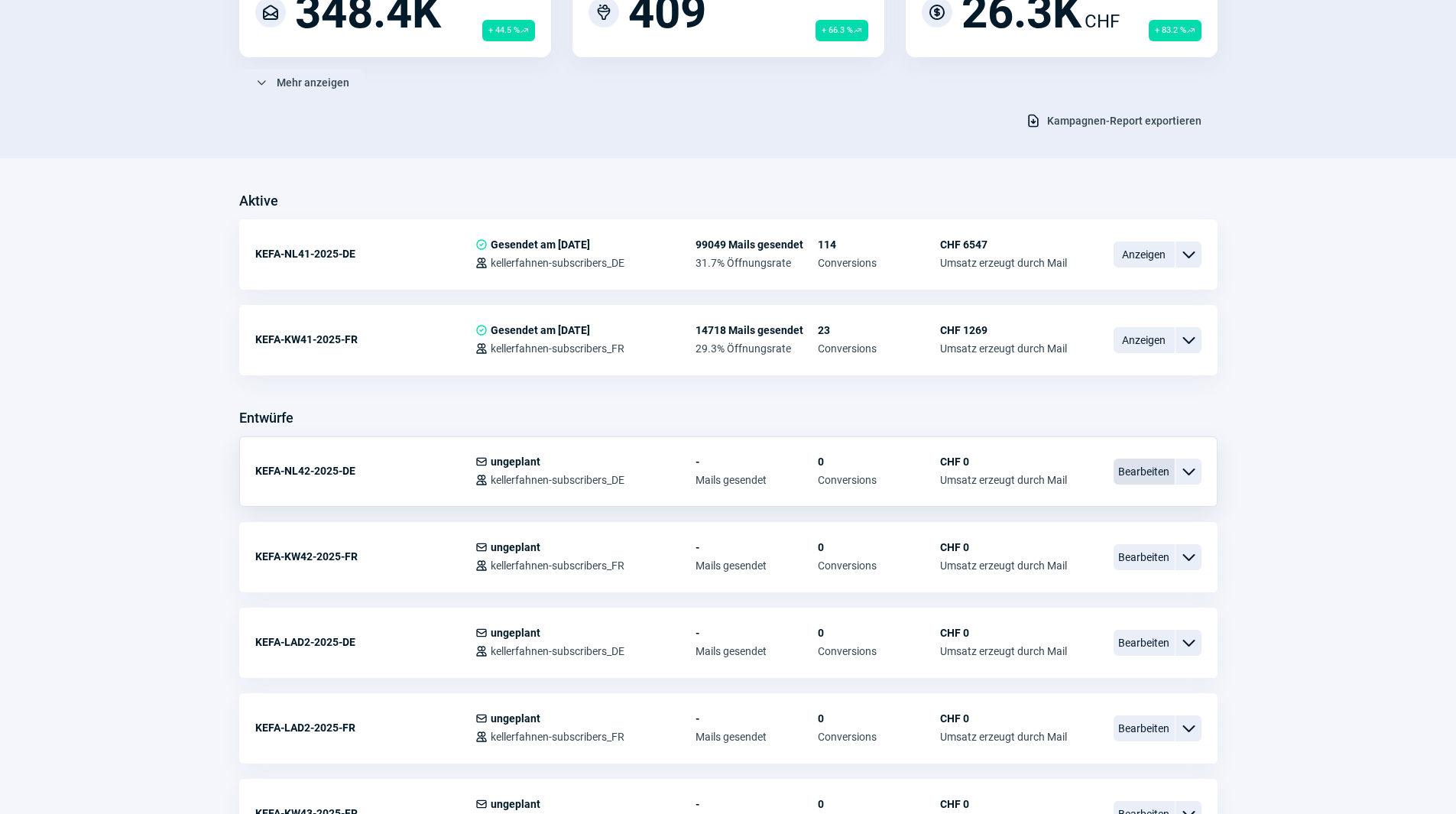
click at [1132, 475] on span "Bearbeiten" at bounding box center [1144, 471] width 61 height 26
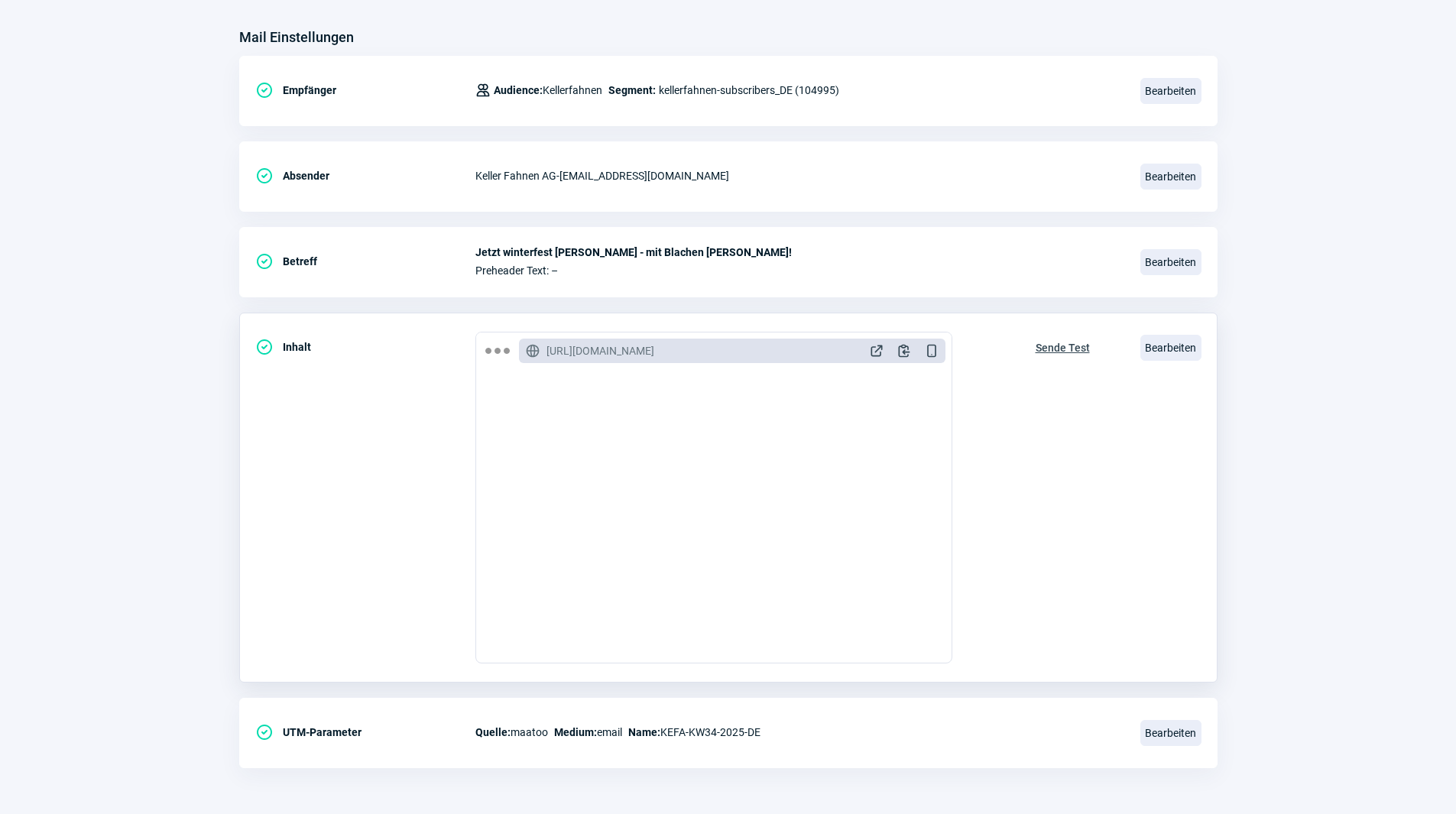
scroll to position [459, 0]
click at [1070, 347] on span "Sende Test" at bounding box center [1062, 347] width 54 height 24
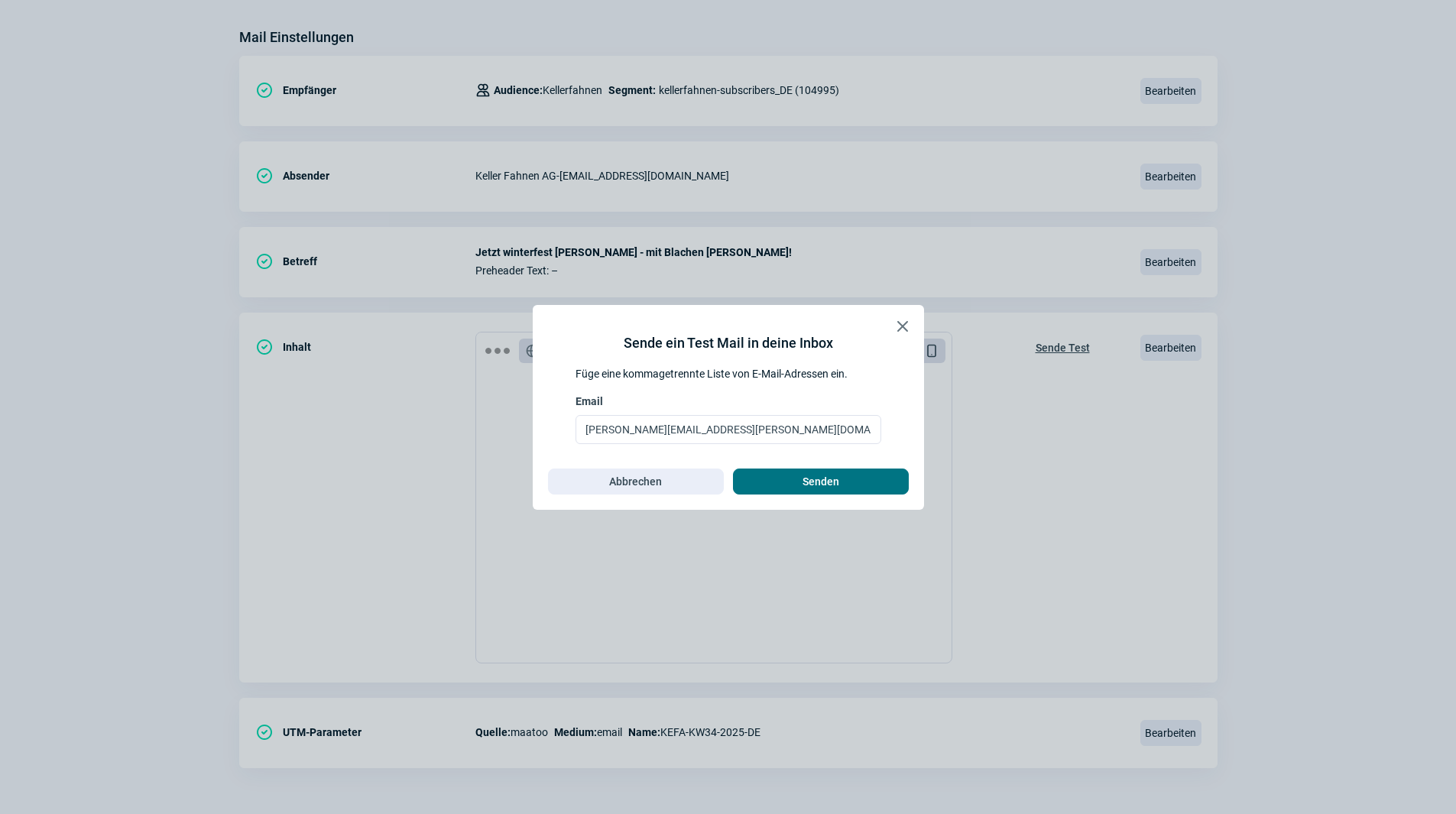
click at [842, 492] on span "Senden" at bounding box center [821, 481] width 144 height 24
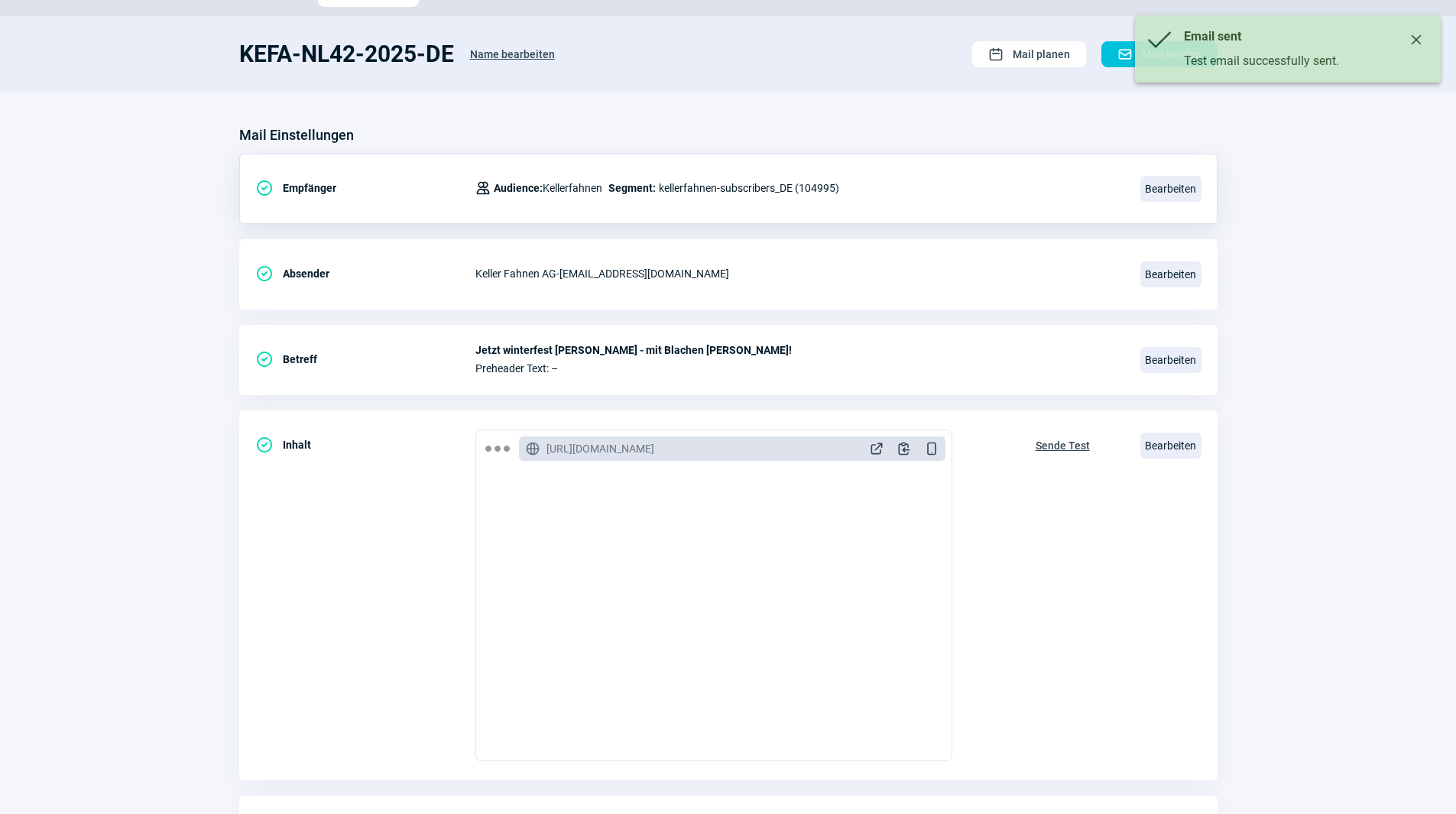
scroll to position [0, 0]
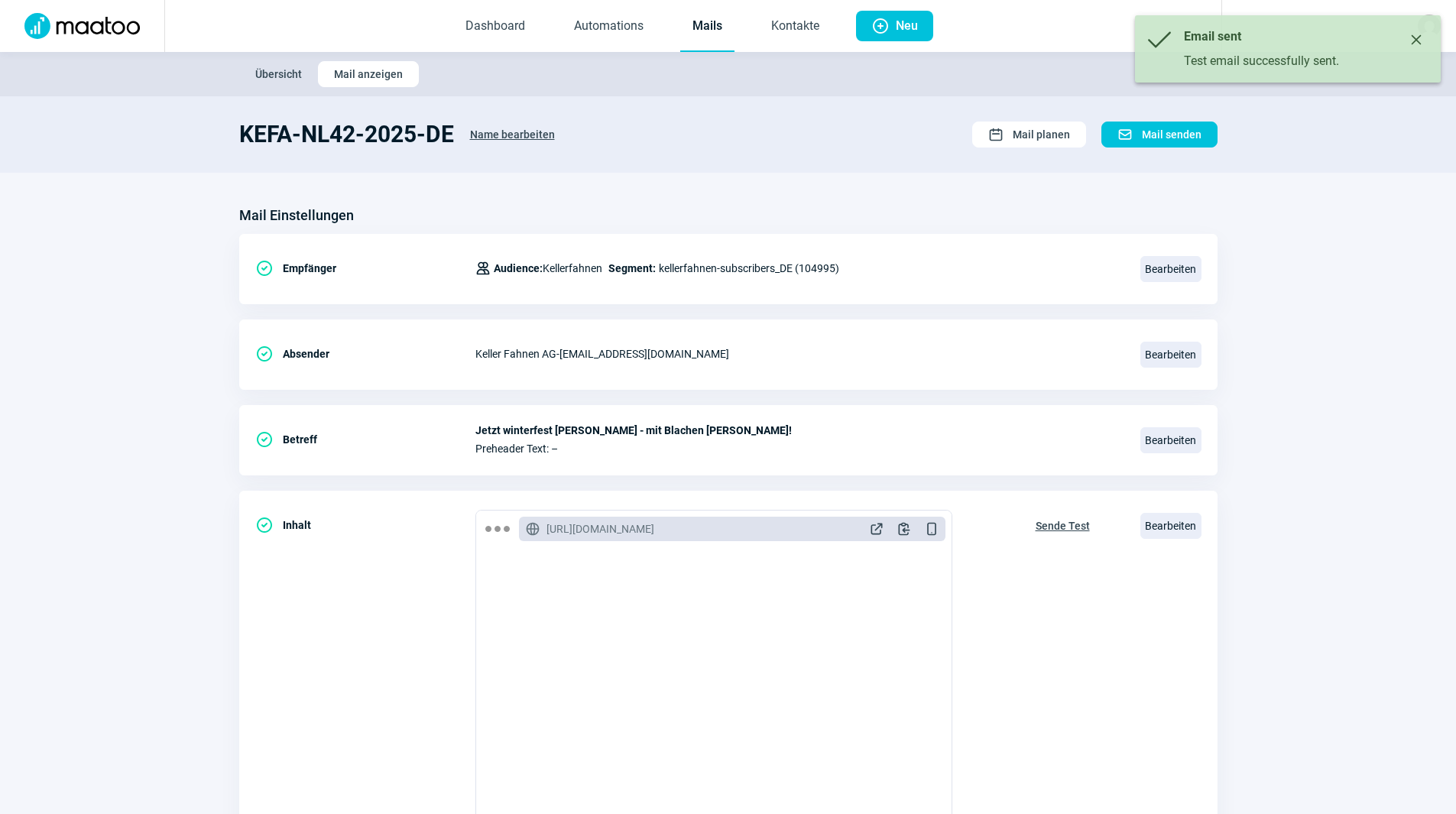
click at [717, 27] on link "Mails" at bounding box center [707, 27] width 54 height 51
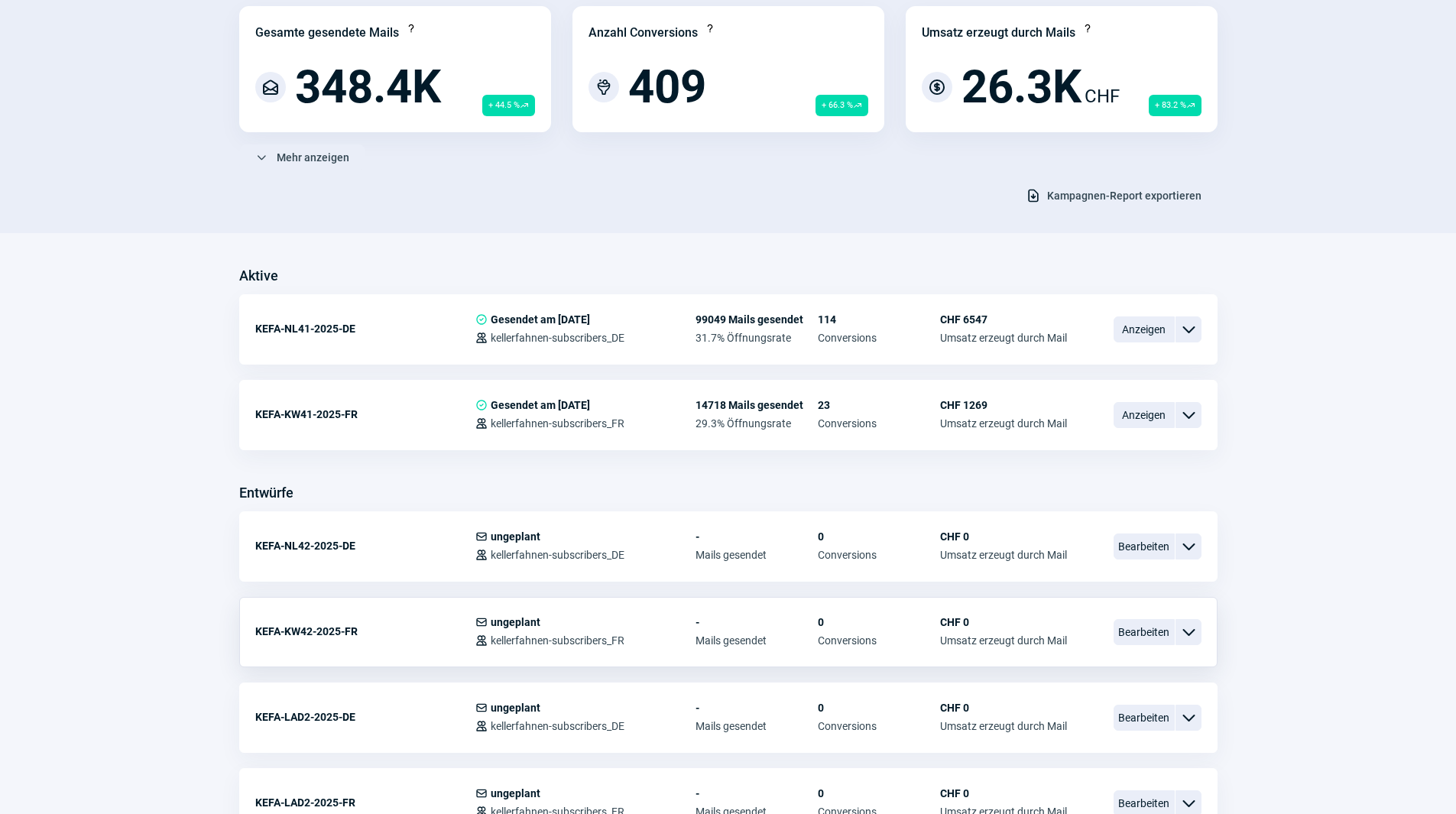
scroll to position [382, 0]
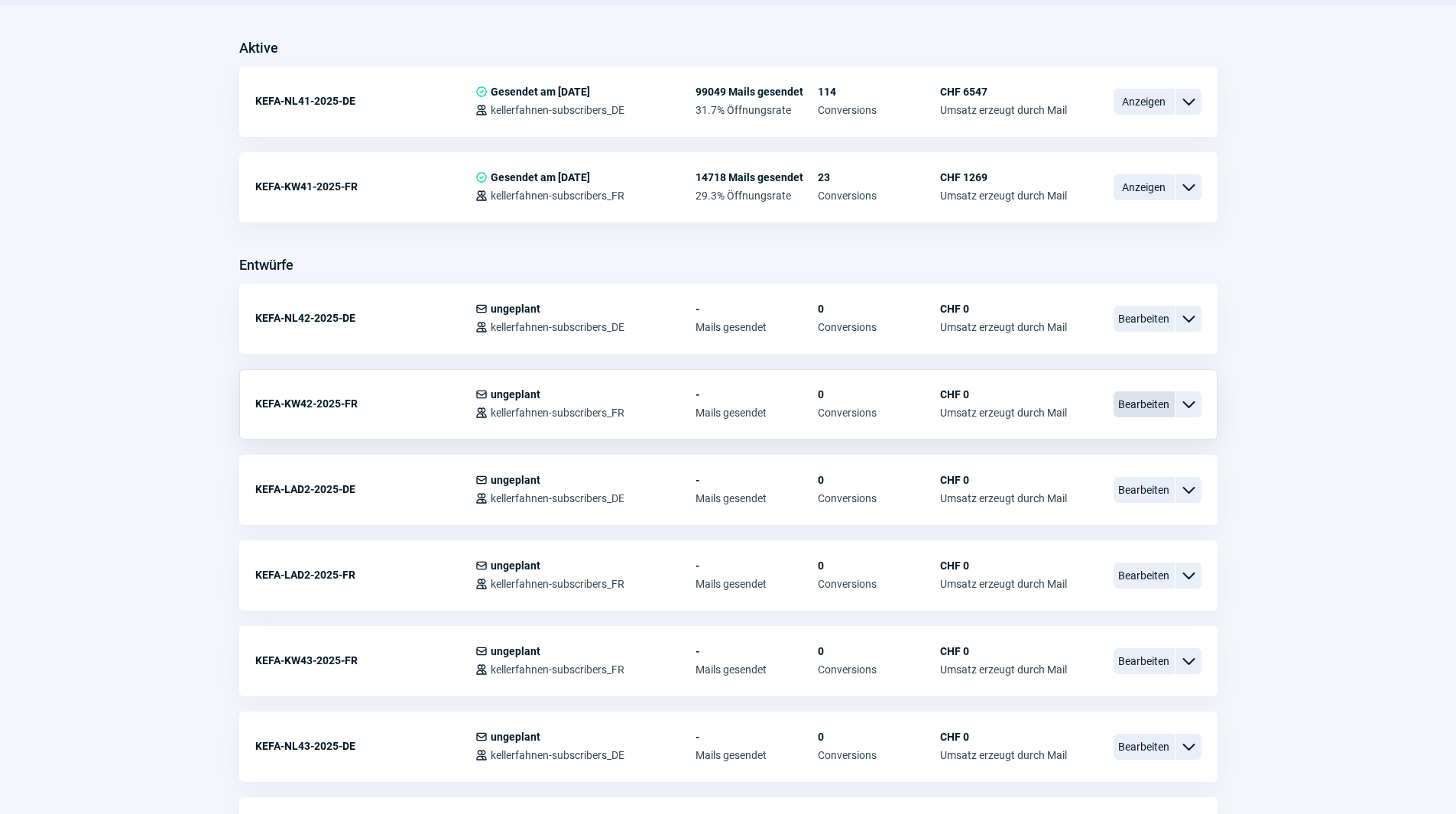
click at [1140, 408] on span "Bearbeiten" at bounding box center [1144, 404] width 61 height 26
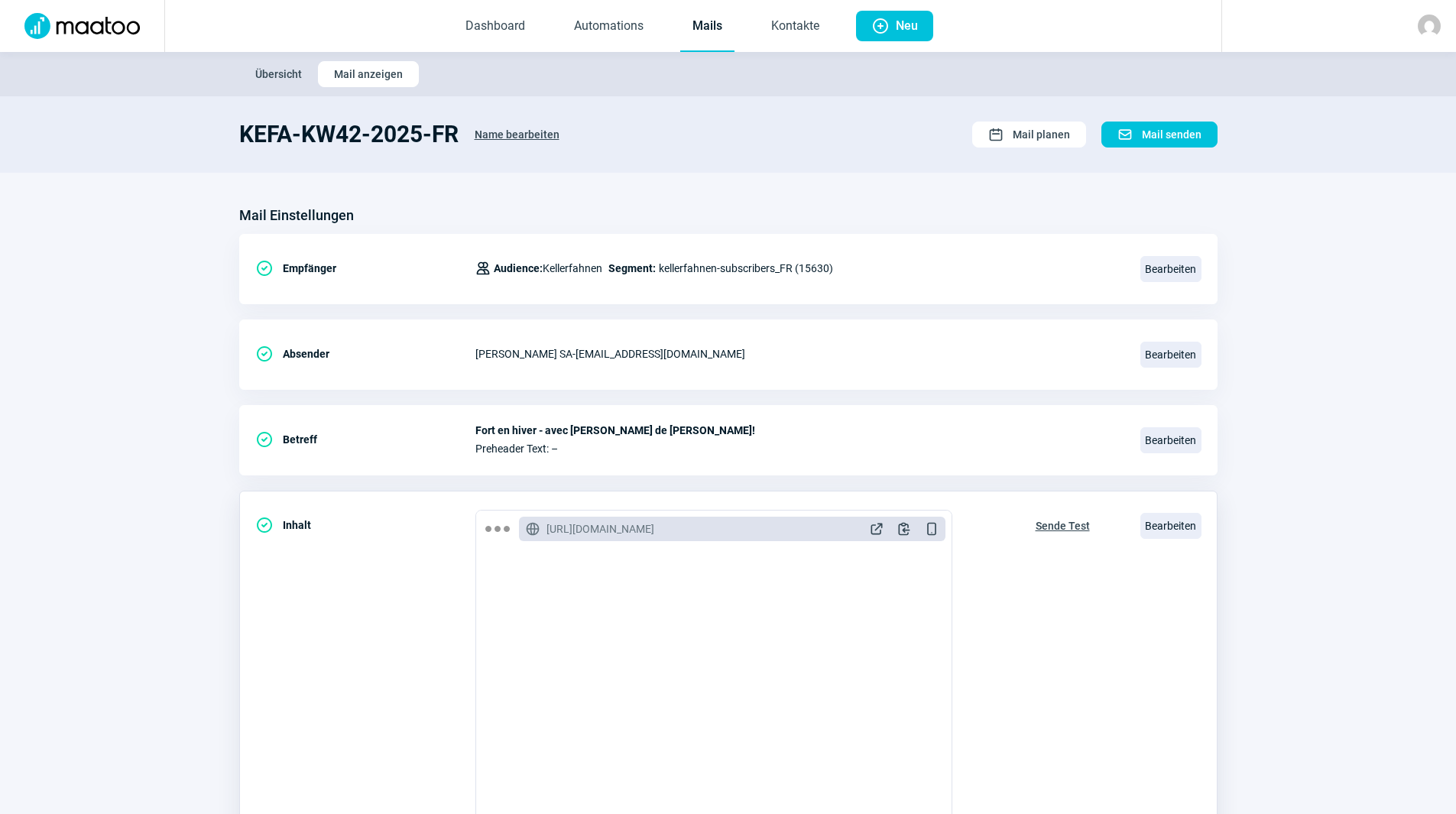
scroll to position [305, 0]
click at [1161, 534] on span "Bearbeiten" at bounding box center [1171, 525] width 61 height 26
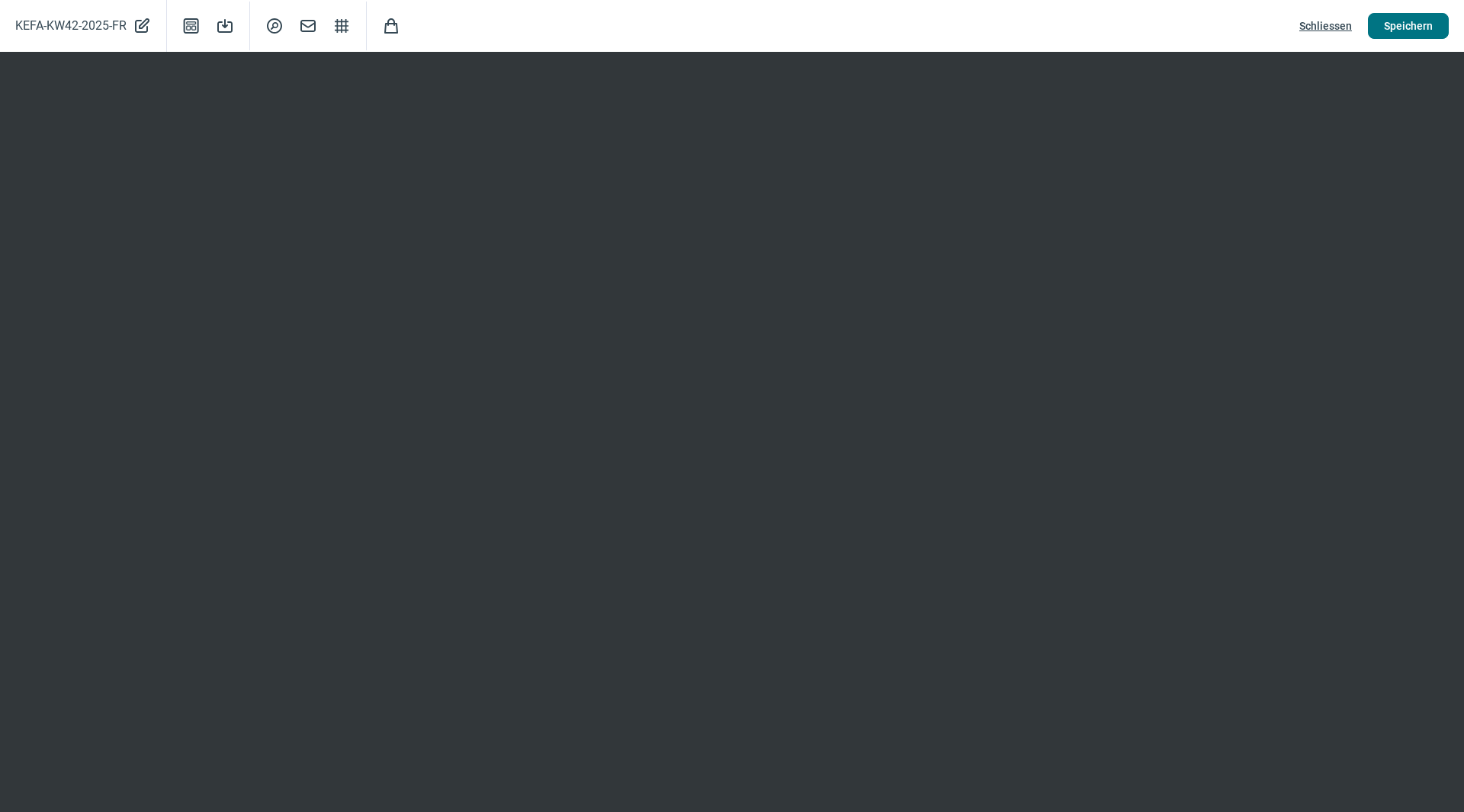
click at [1395, 26] on span "Speichern" at bounding box center [1408, 26] width 49 height 24
click at [1317, 34] on span "Schliessen" at bounding box center [1325, 26] width 52 height 24
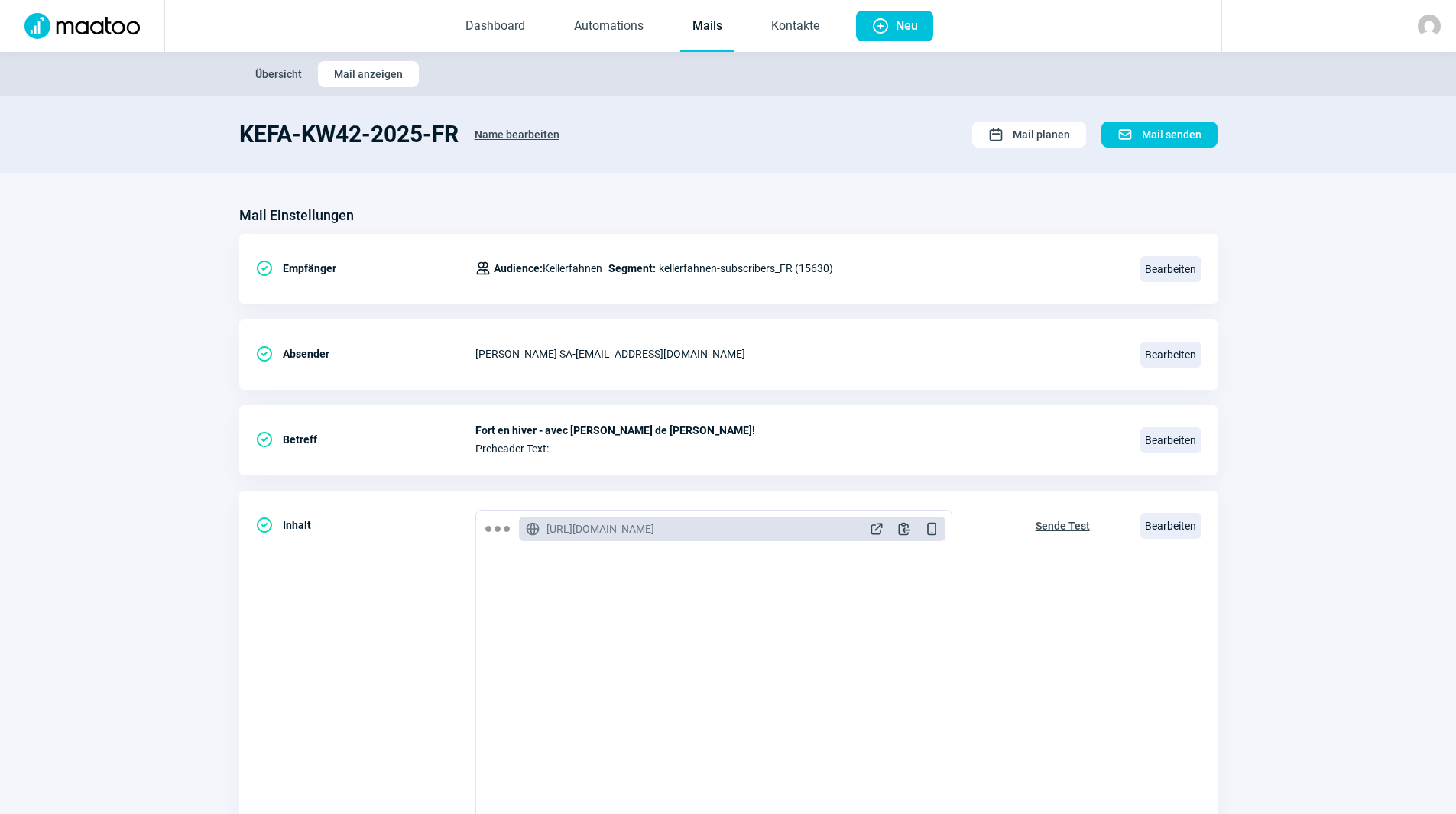
click at [700, 21] on link "Mails" at bounding box center [707, 27] width 54 height 51
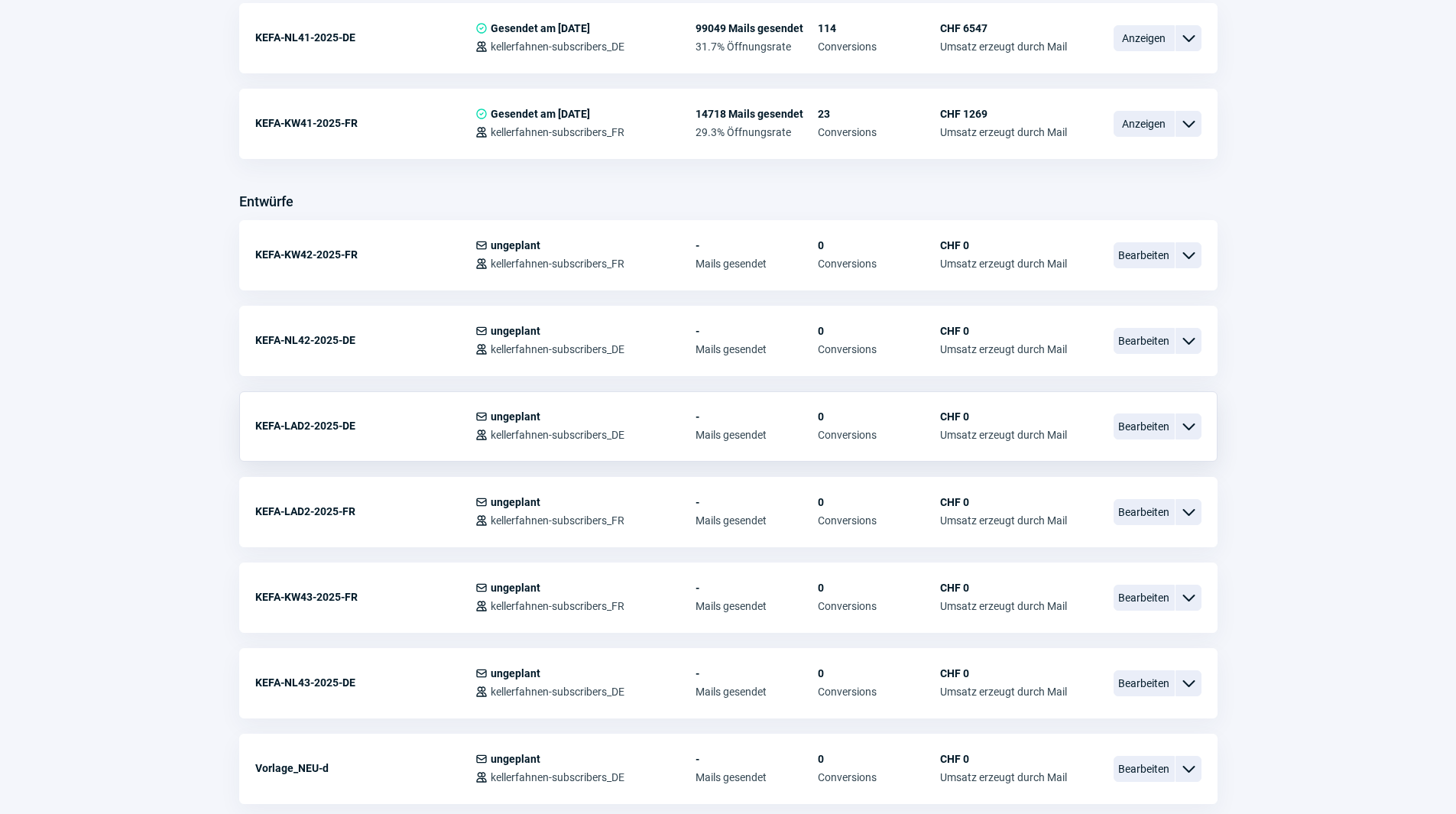
scroll to position [459, 0]
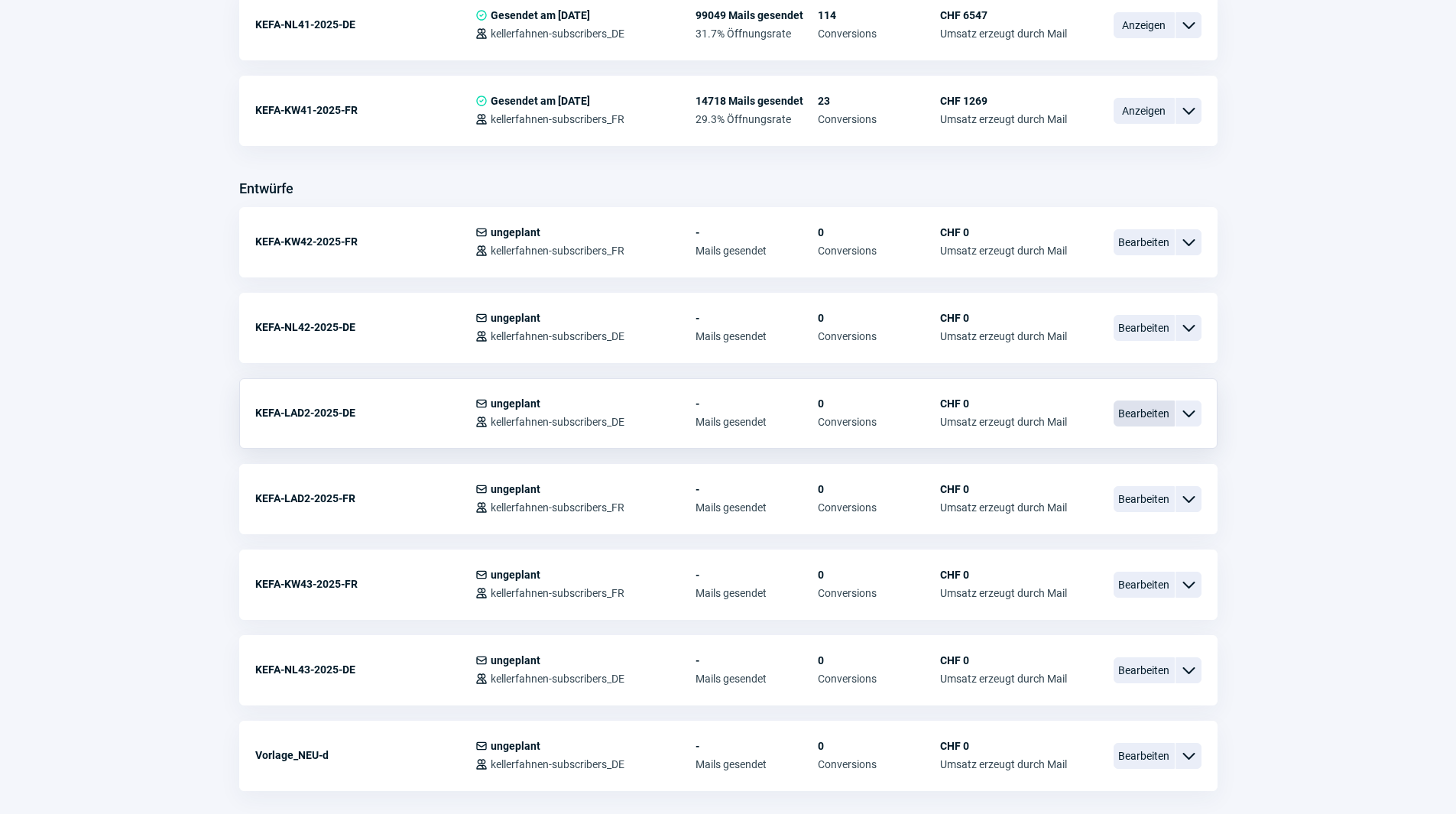
click at [1153, 409] on span "Bearbeiten" at bounding box center [1144, 413] width 61 height 26
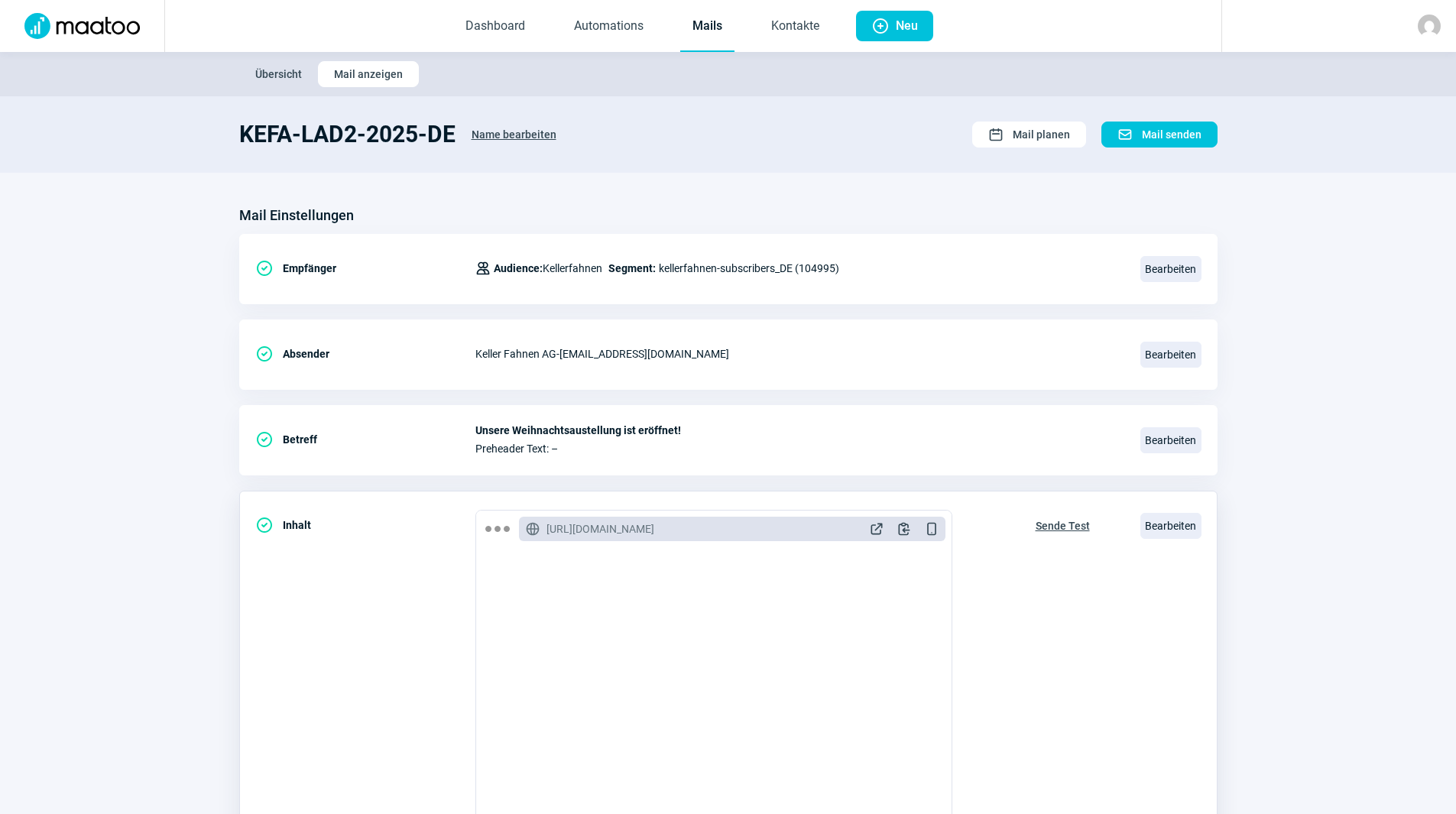
click at [1065, 525] on span "Sende Test" at bounding box center [1062, 525] width 54 height 24
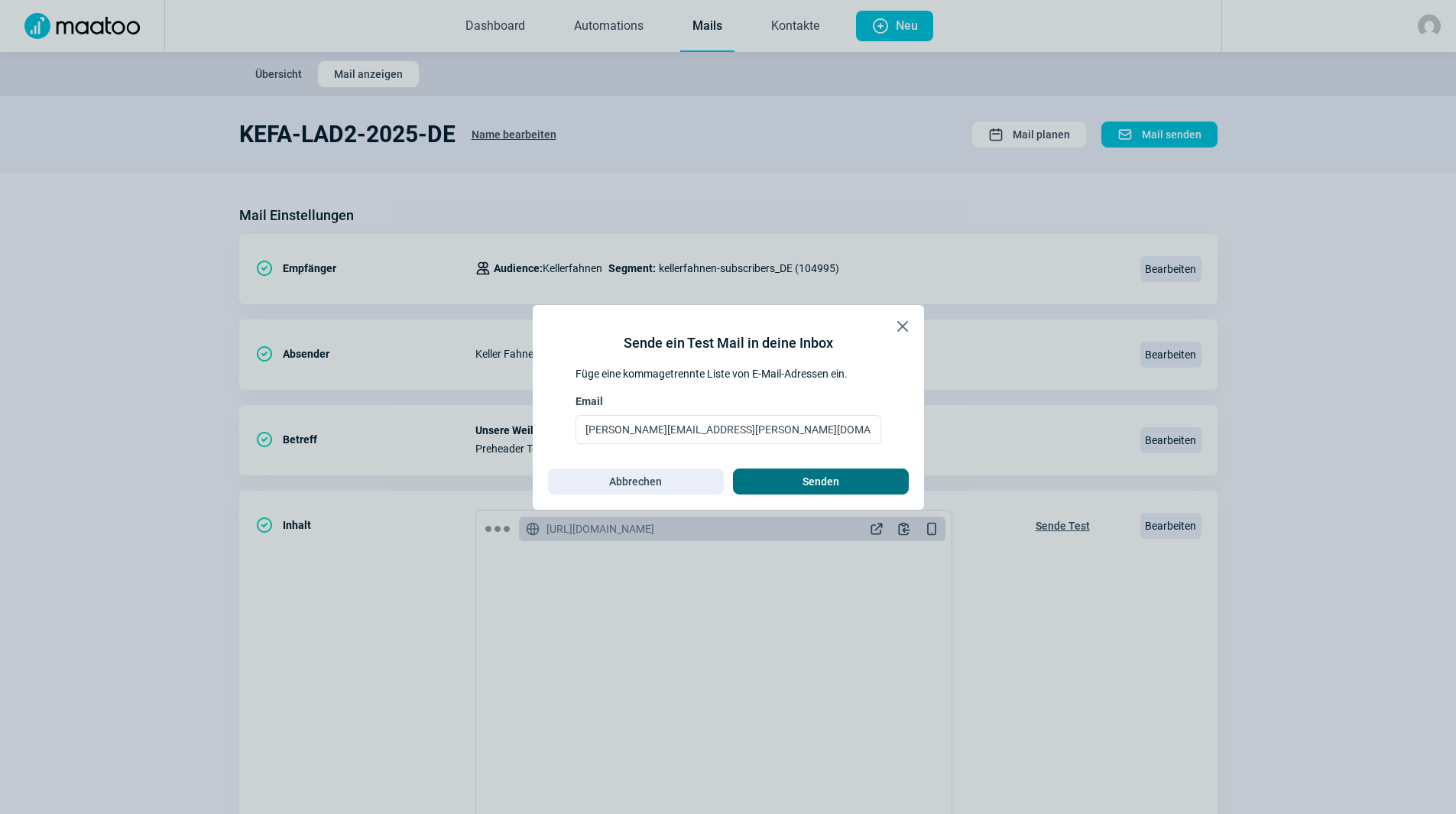
click at [832, 483] on span "Senden" at bounding box center [821, 481] width 37 height 24
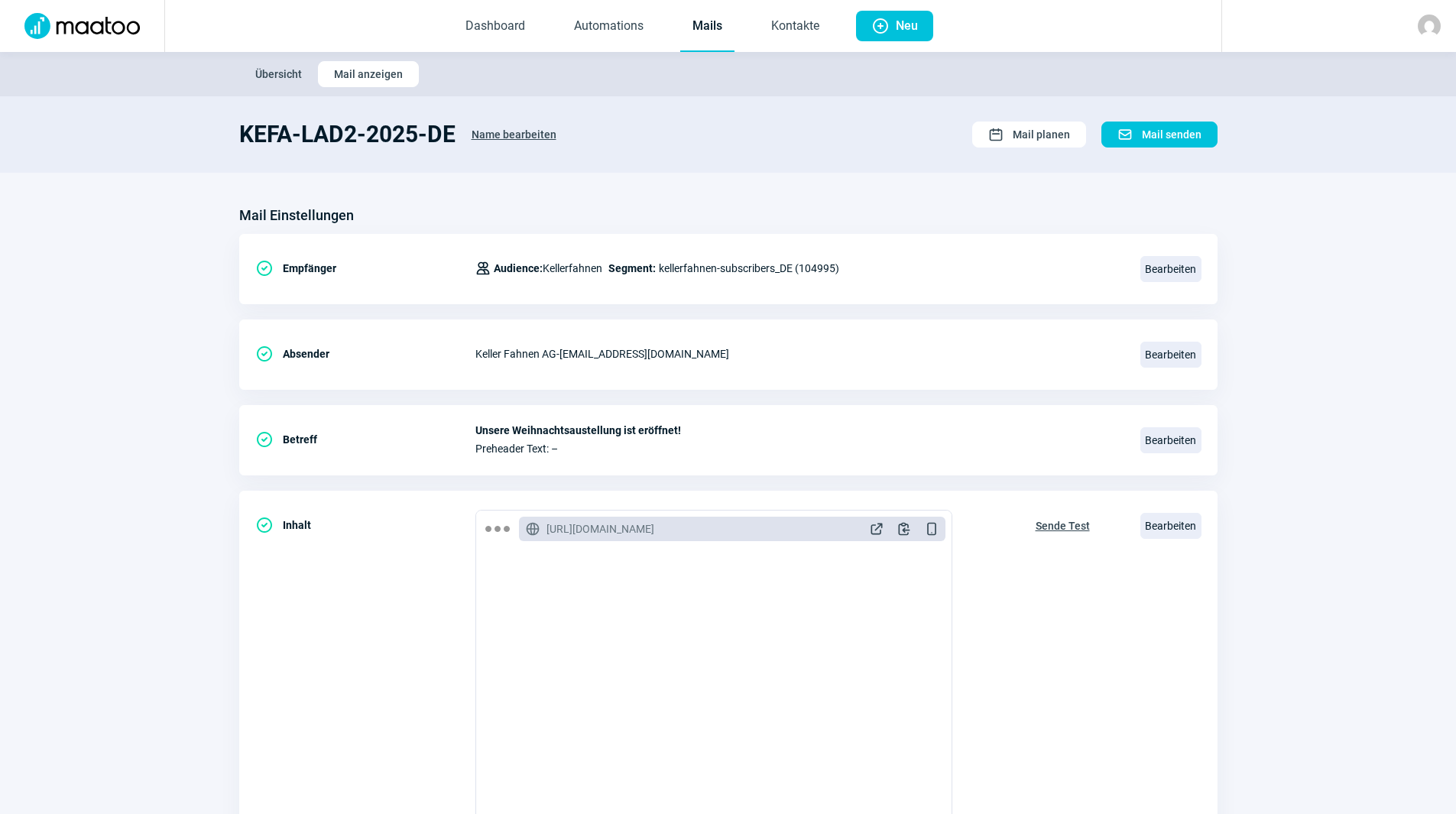
click at [720, 34] on link "Mails" at bounding box center [707, 27] width 54 height 51
